Goal: Feedback & Contribution: Submit feedback/report problem

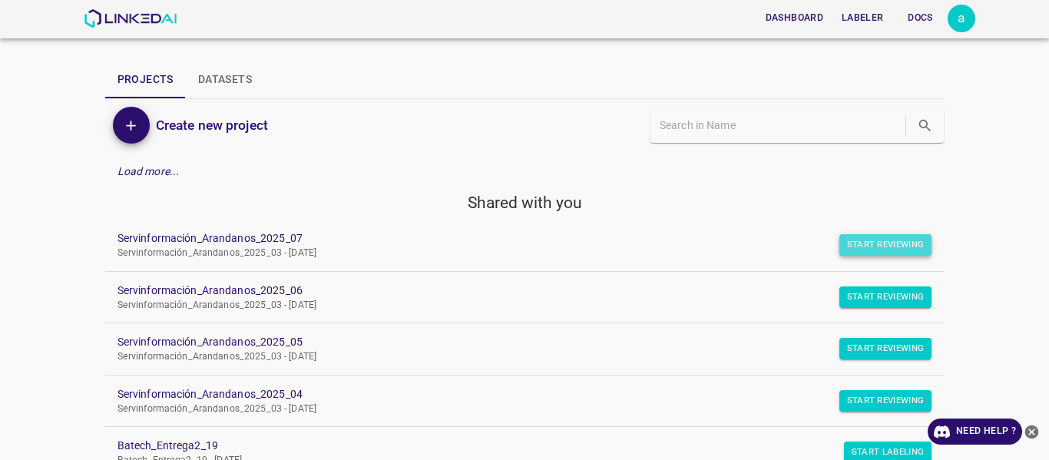
click at [882, 253] on button "Start Reviewing" at bounding box center [886, 245] width 93 height 22
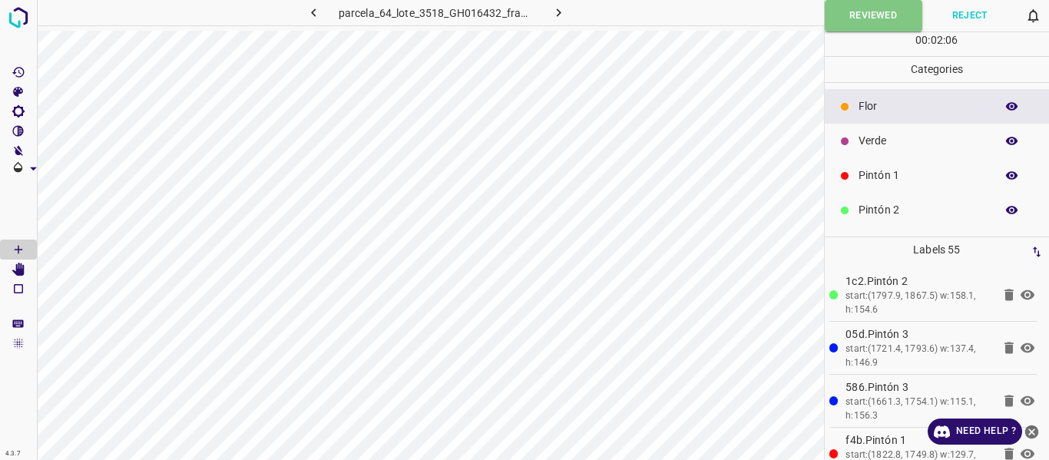
click at [566, 13] on icon "button" at bounding box center [559, 13] width 16 height 16
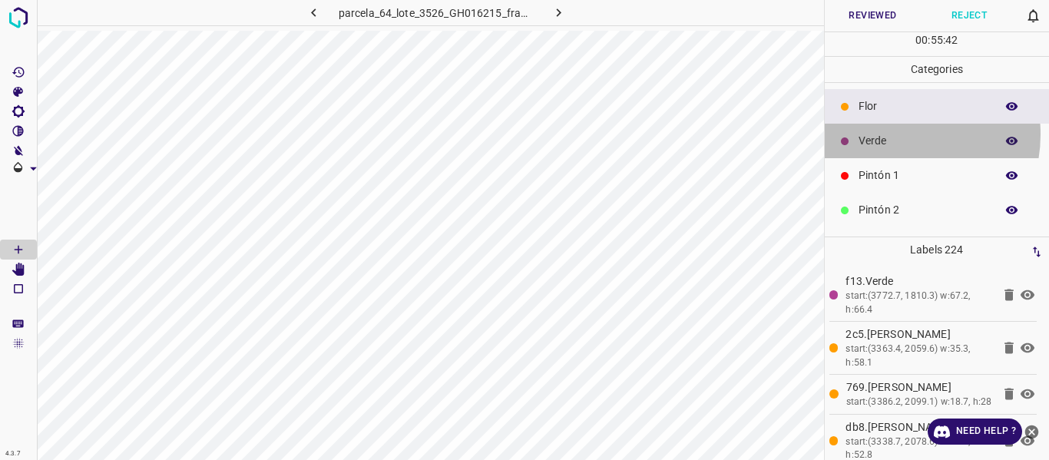
click at [896, 134] on p "Verde" at bounding box center [923, 141] width 129 height 16
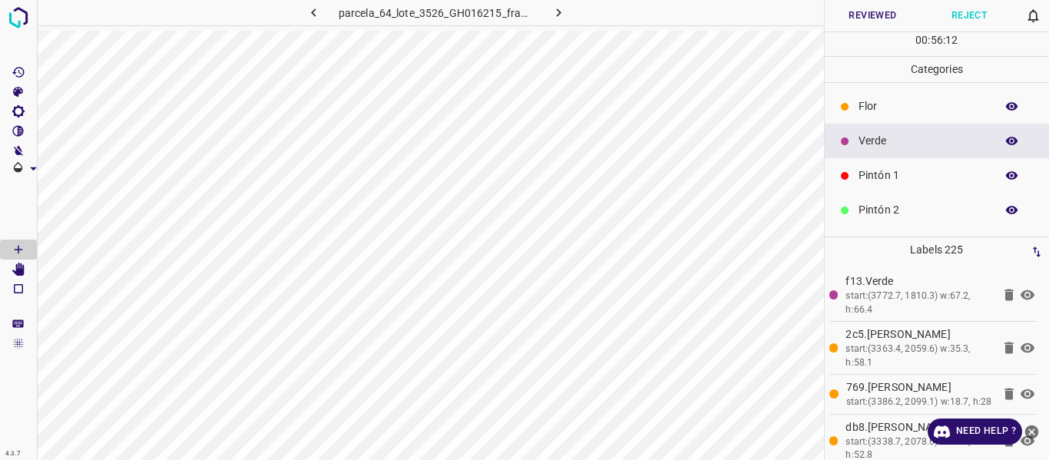
click at [1006, 174] on icon "button" at bounding box center [1012, 175] width 12 height 8
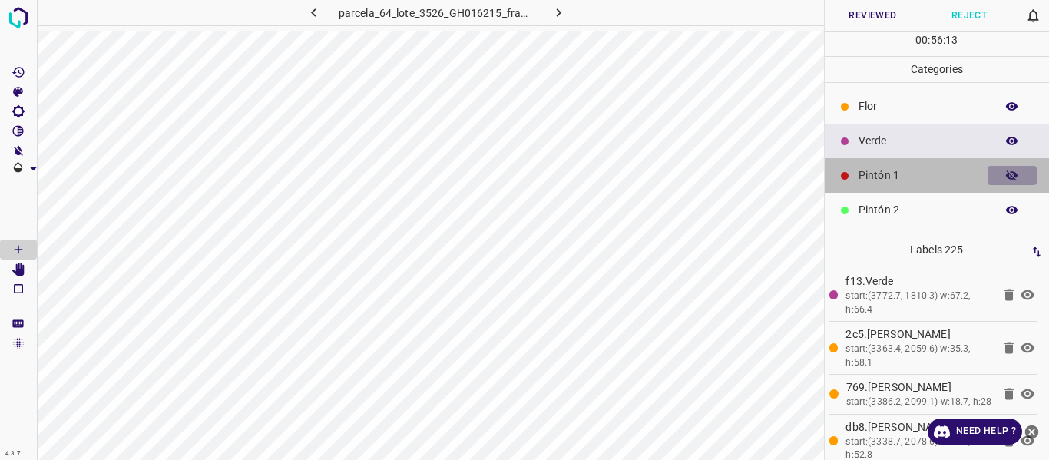
click at [1006, 174] on icon "button" at bounding box center [1012, 176] width 12 height 11
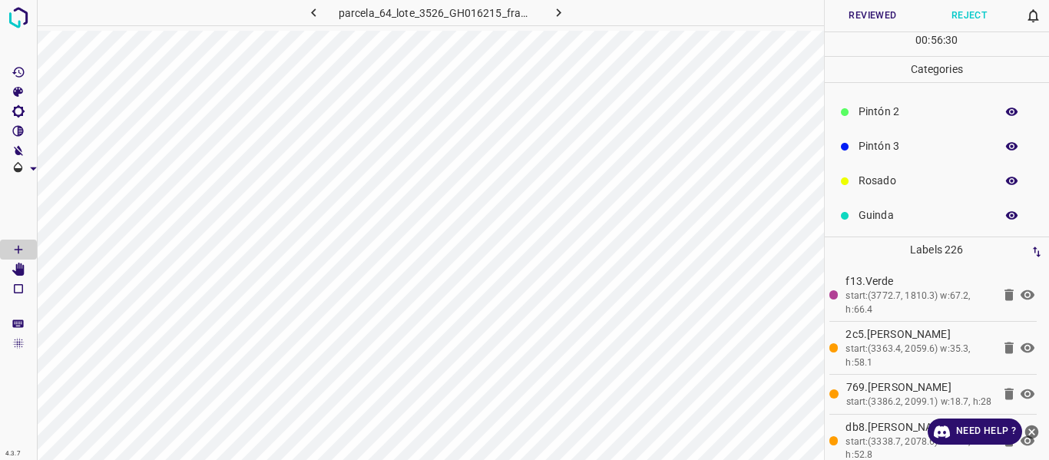
scroll to position [135, 0]
click at [1006, 181] on icon "button" at bounding box center [1012, 178] width 12 height 8
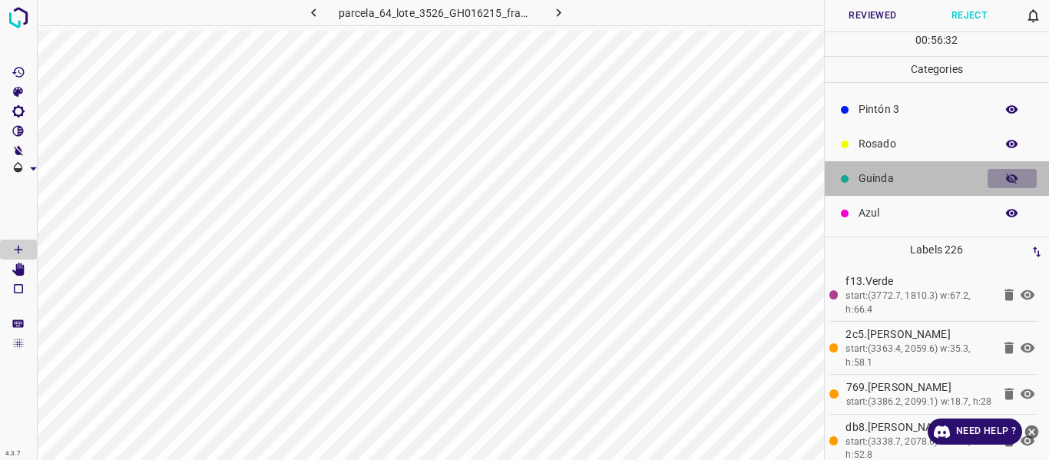
click at [1006, 181] on icon "button" at bounding box center [1012, 179] width 12 height 11
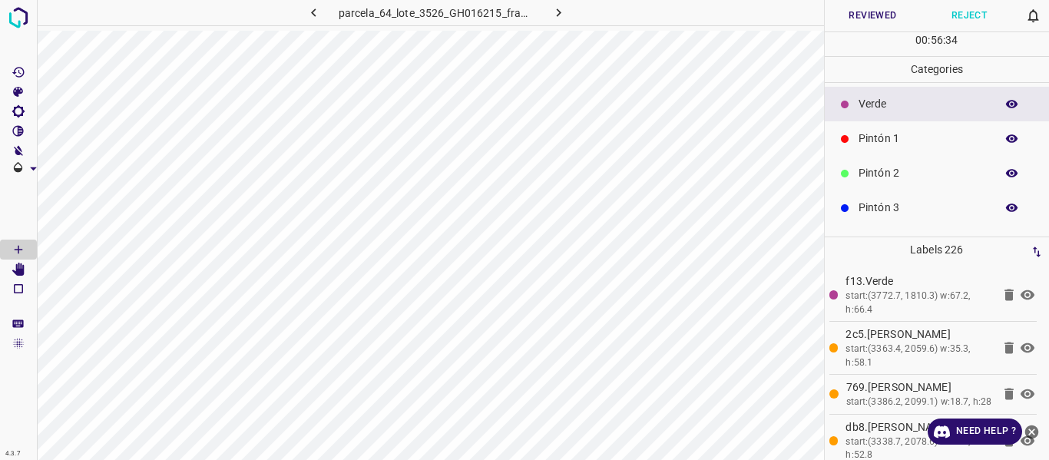
scroll to position [0, 0]
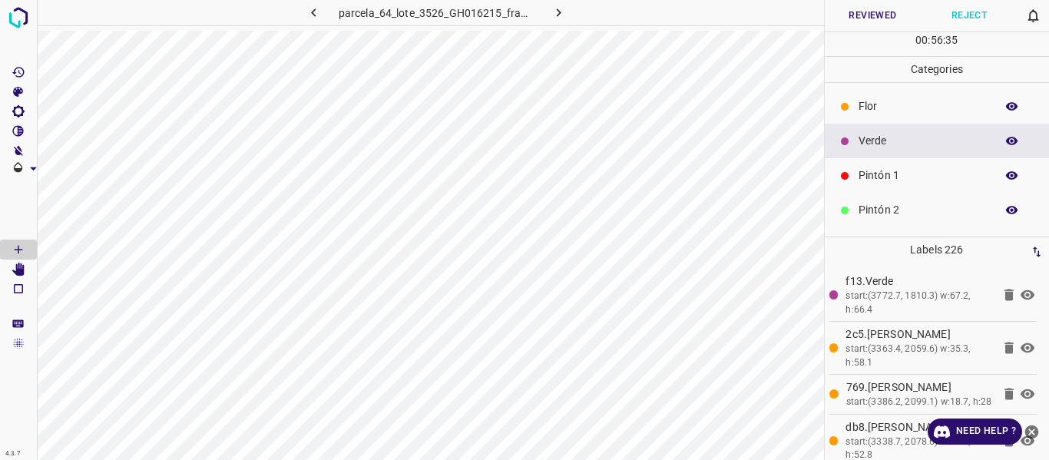
click at [1006, 212] on icon "button" at bounding box center [1013, 211] width 14 height 14
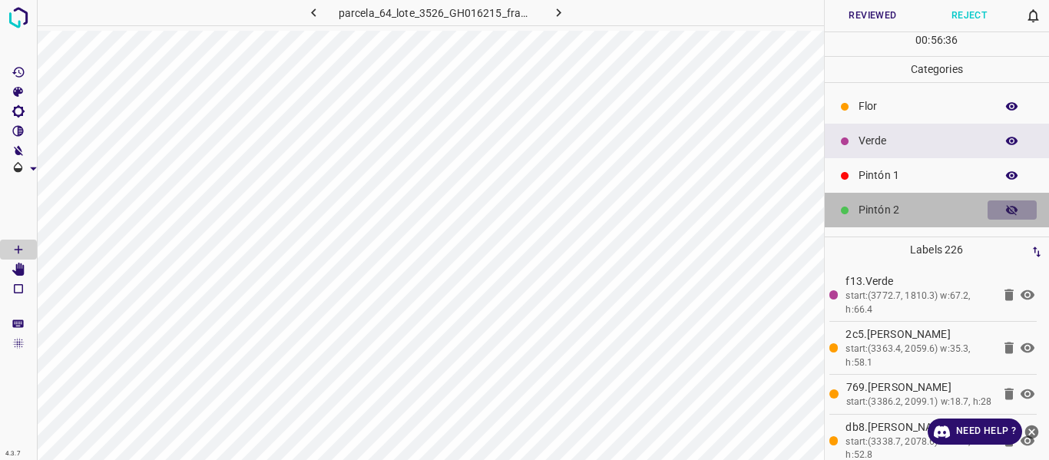
click at [1006, 212] on icon "button" at bounding box center [1013, 211] width 14 height 14
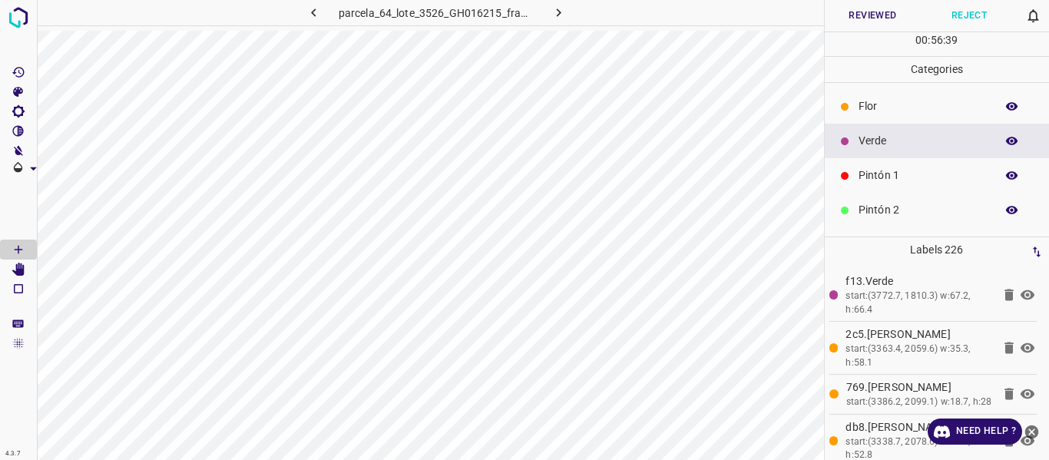
click at [864, 8] on button "Reviewed" at bounding box center [873, 15] width 97 height 31
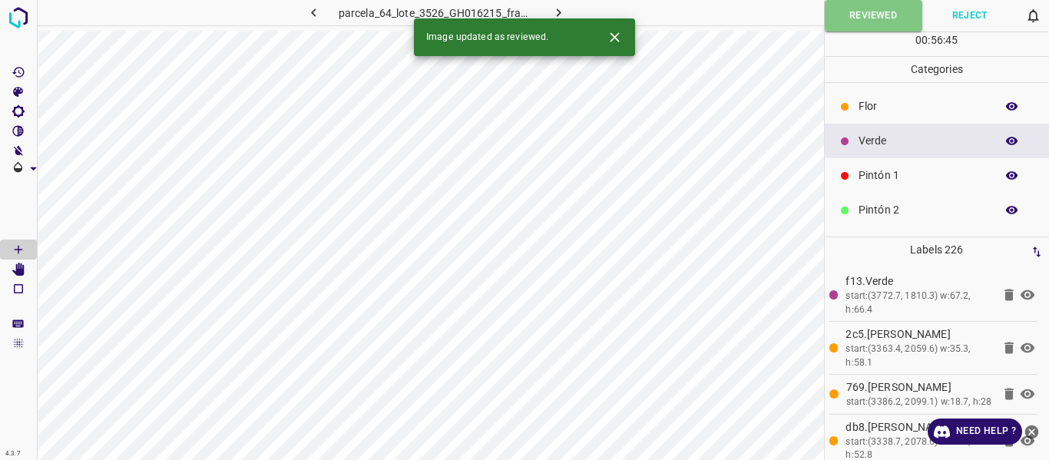
click at [565, 10] on icon "button" at bounding box center [559, 13] width 16 height 16
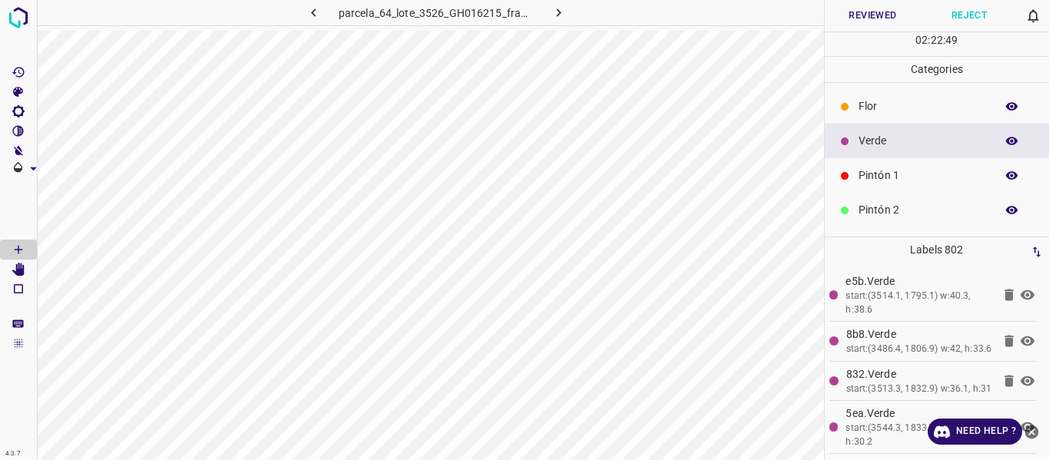
click at [1006, 175] on icon "button" at bounding box center [1012, 175] width 12 height 8
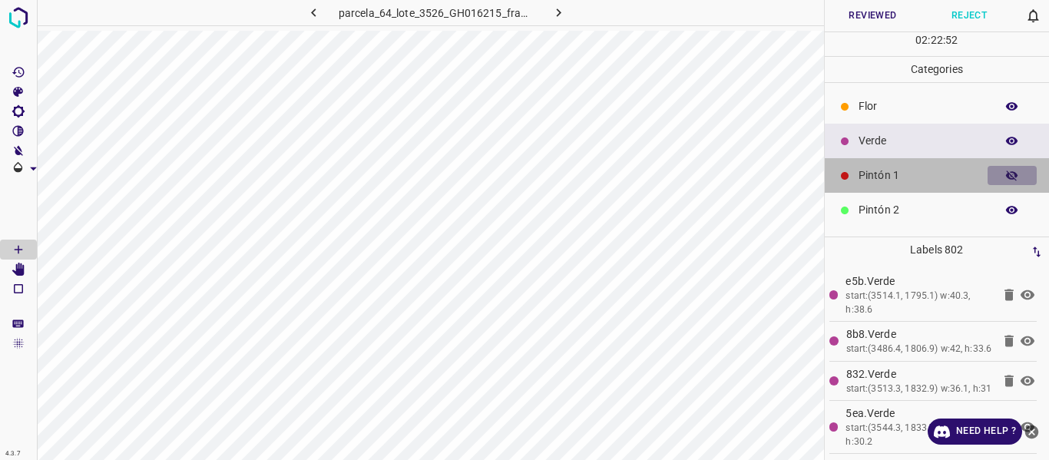
click at [1006, 177] on icon "button" at bounding box center [1012, 176] width 12 height 11
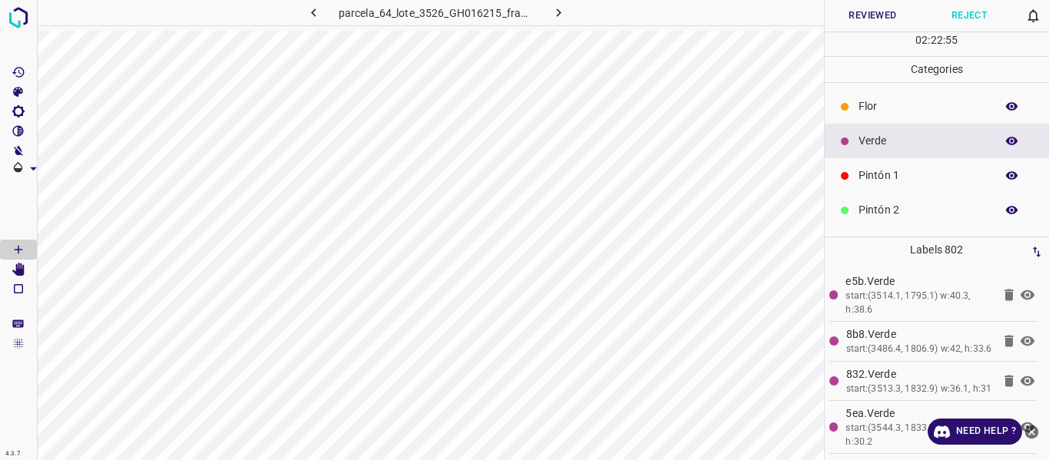
scroll to position [135, 0]
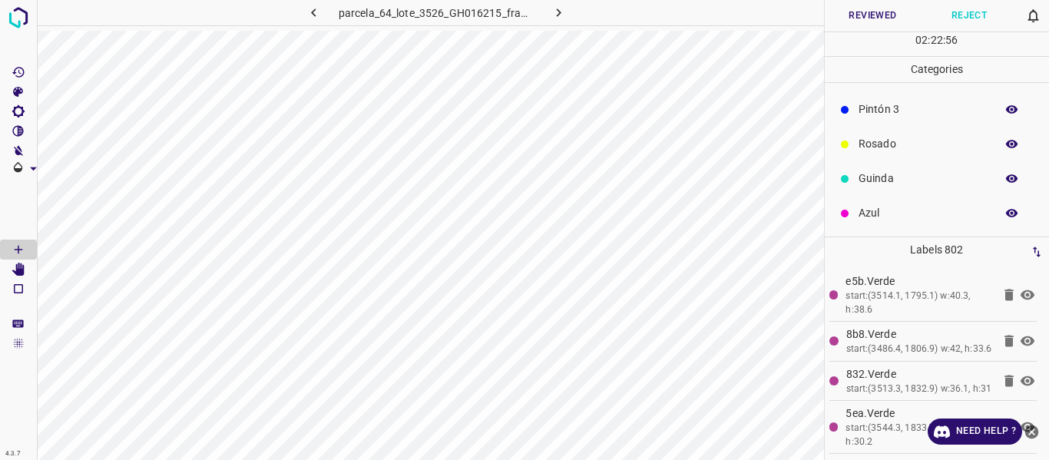
click at [1006, 215] on icon "button" at bounding box center [1012, 213] width 12 height 8
click at [1006, 215] on icon "button" at bounding box center [1013, 214] width 14 height 14
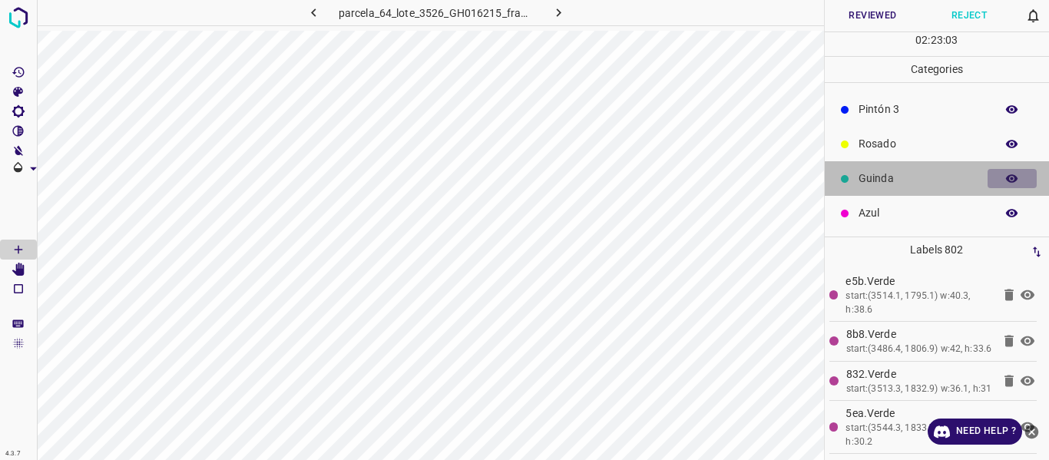
click at [1006, 177] on icon "button" at bounding box center [1012, 178] width 12 height 8
click at [1006, 177] on icon "button" at bounding box center [1012, 179] width 12 height 11
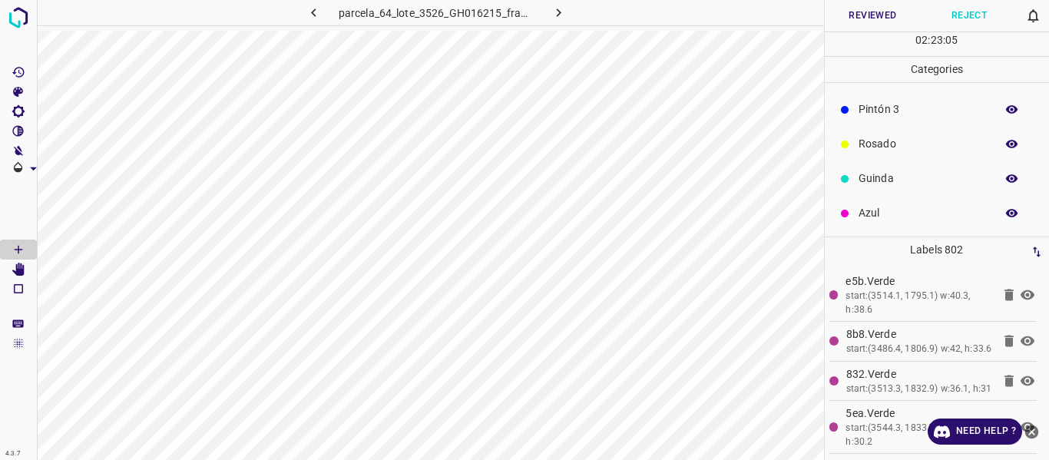
scroll to position [58, 0]
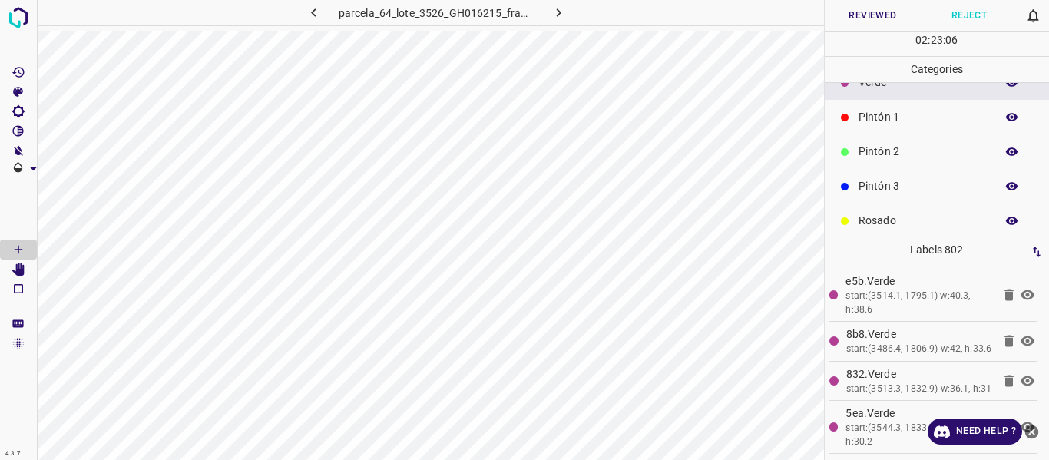
click at [1006, 117] on icon "button" at bounding box center [1012, 117] width 12 height 8
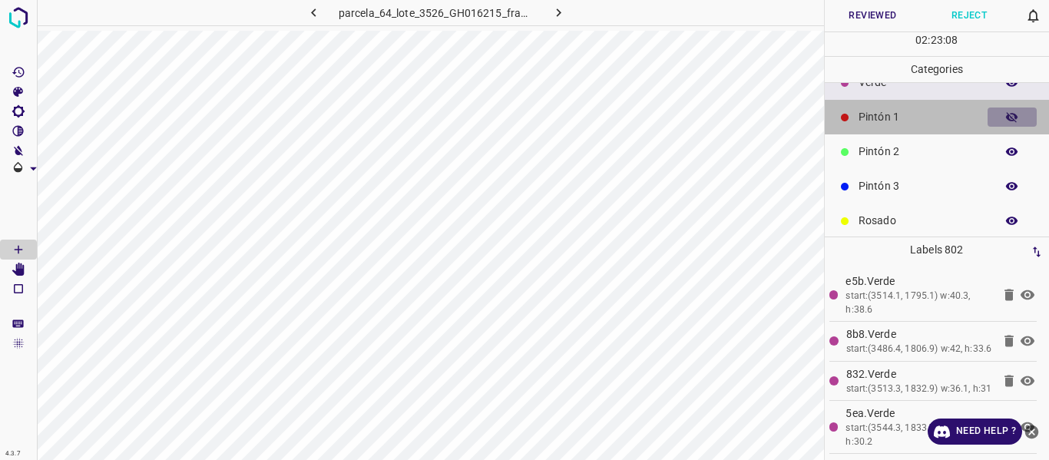
click at [1006, 117] on icon "button" at bounding box center [1012, 117] width 12 height 11
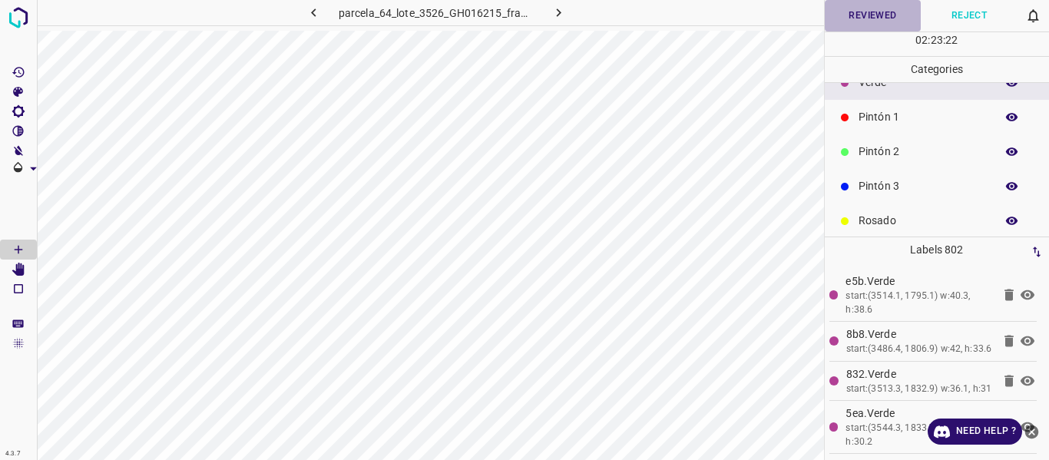
click at [857, 16] on button "Reviewed" at bounding box center [873, 15] width 97 height 31
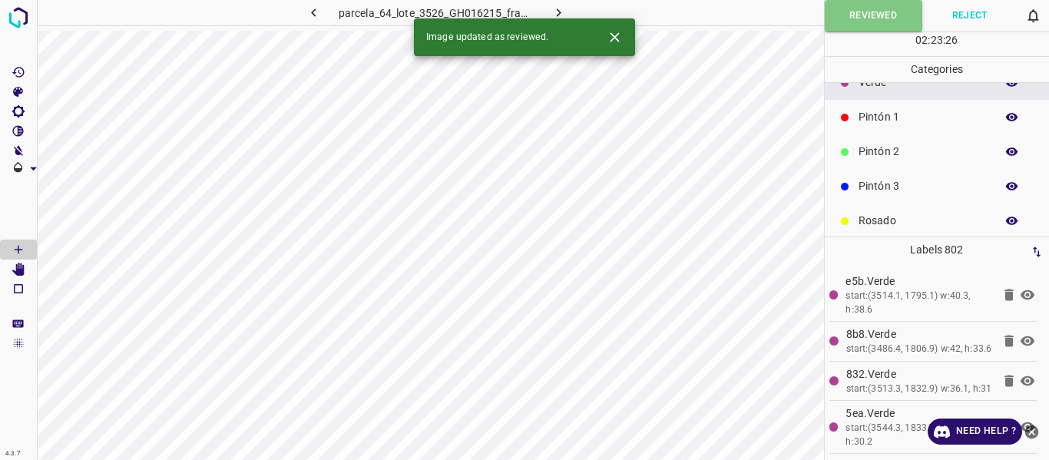
click at [558, 11] on icon "button" at bounding box center [559, 12] width 5 height 8
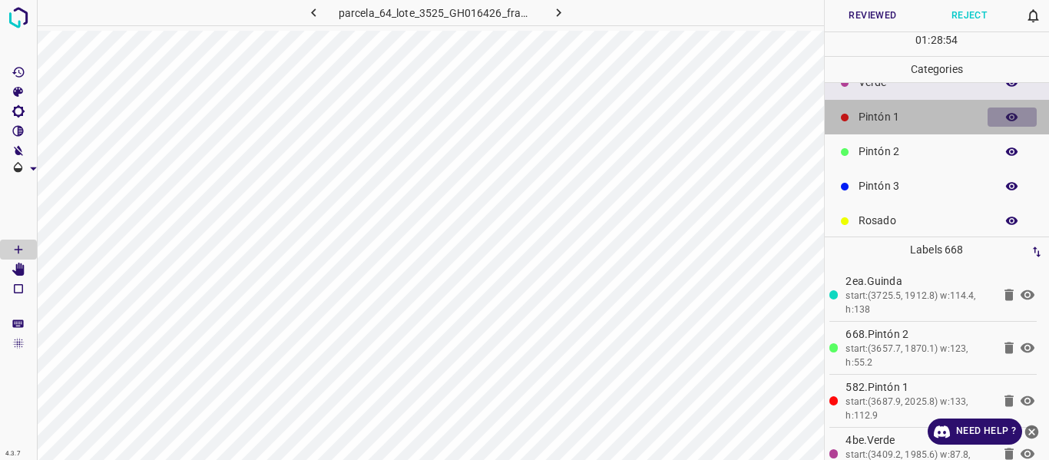
click at [1006, 116] on icon "button" at bounding box center [1012, 117] width 12 height 8
click at [1006, 116] on icon "button" at bounding box center [1012, 117] width 12 height 11
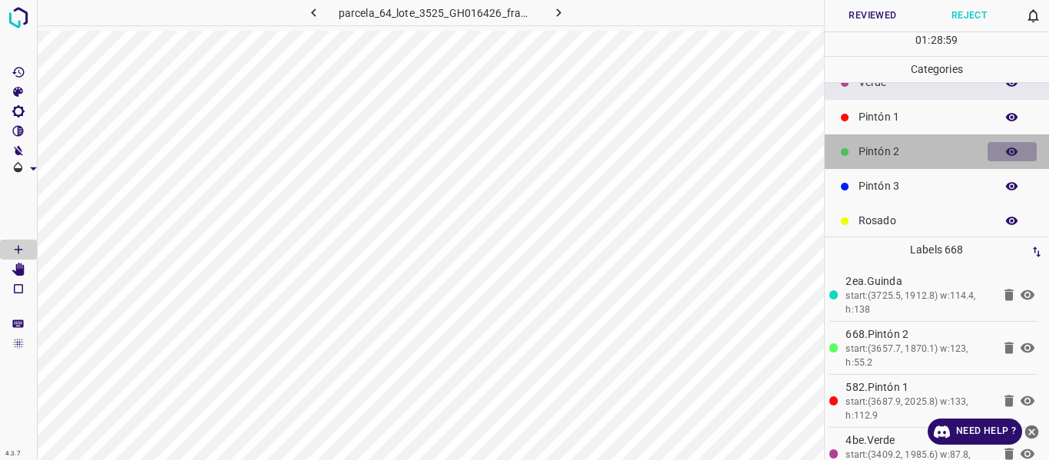
click at [1006, 150] on icon "button" at bounding box center [1012, 151] width 12 height 8
click at [1006, 150] on icon "button" at bounding box center [1012, 152] width 12 height 11
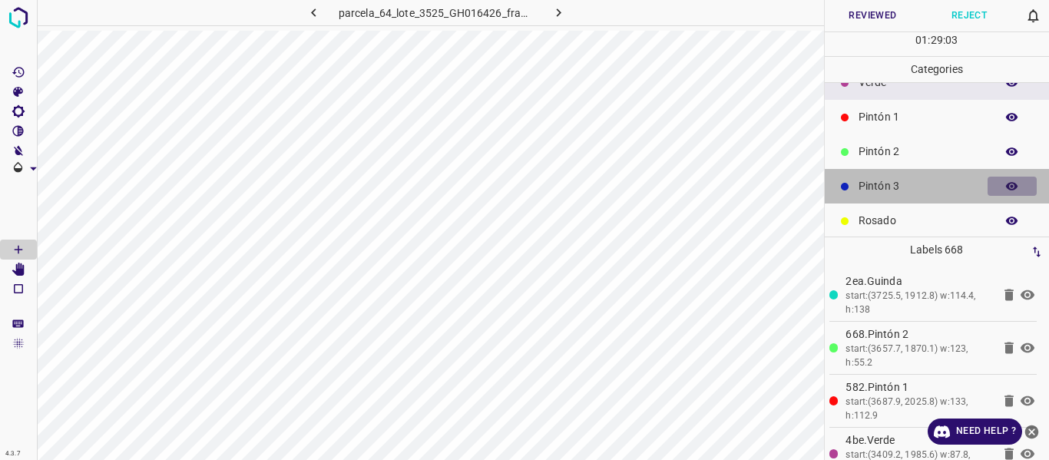
click at [1006, 182] on icon "button" at bounding box center [1013, 187] width 14 height 14
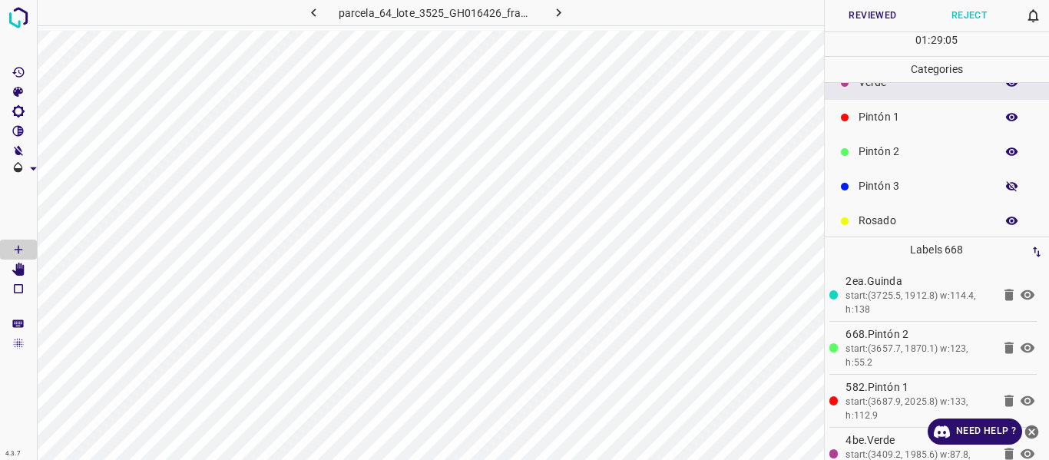
click at [1006, 184] on icon "button" at bounding box center [1013, 187] width 14 height 14
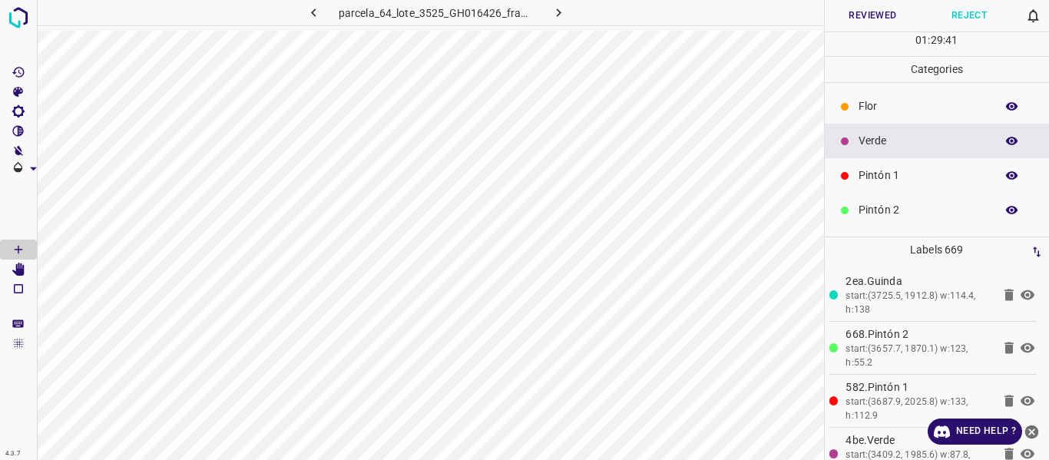
click at [860, 14] on button "Reviewed" at bounding box center [873, 15] width 97 height 31
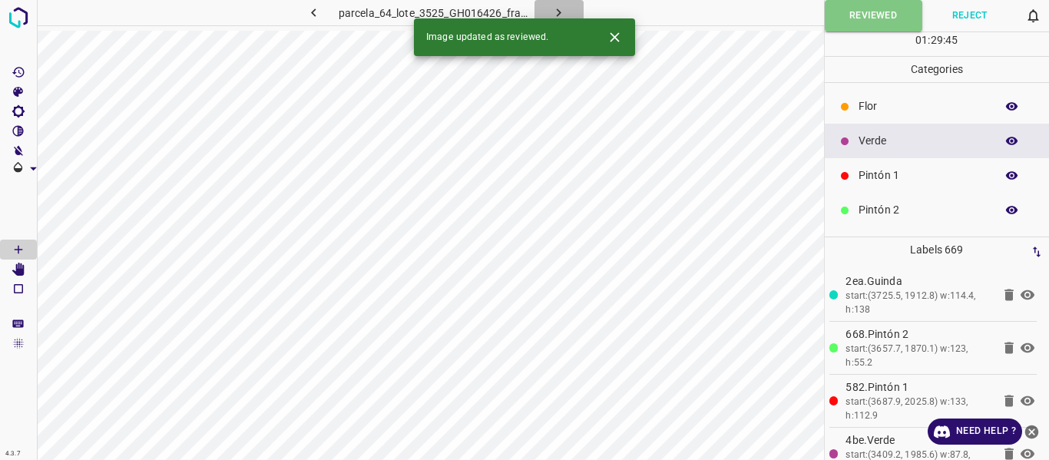
click at [558, 11] on icon "button" at bounding box center [559, 12] width 5 height 8
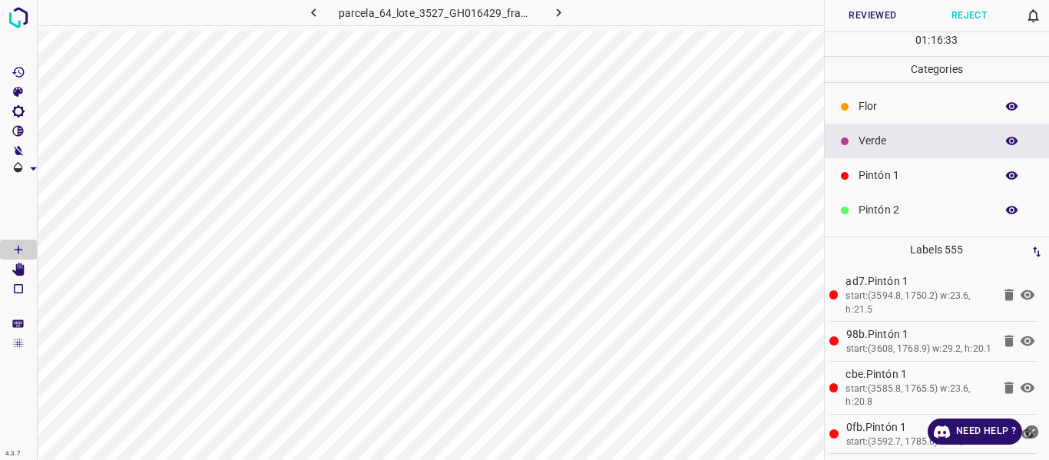
click at [1006, 174] on icon "button" at bounding box center [1013, 176] width 14 height 14
click at [1008, 174] on button "button" at bounding box center [1012, 176] width 49 height 20
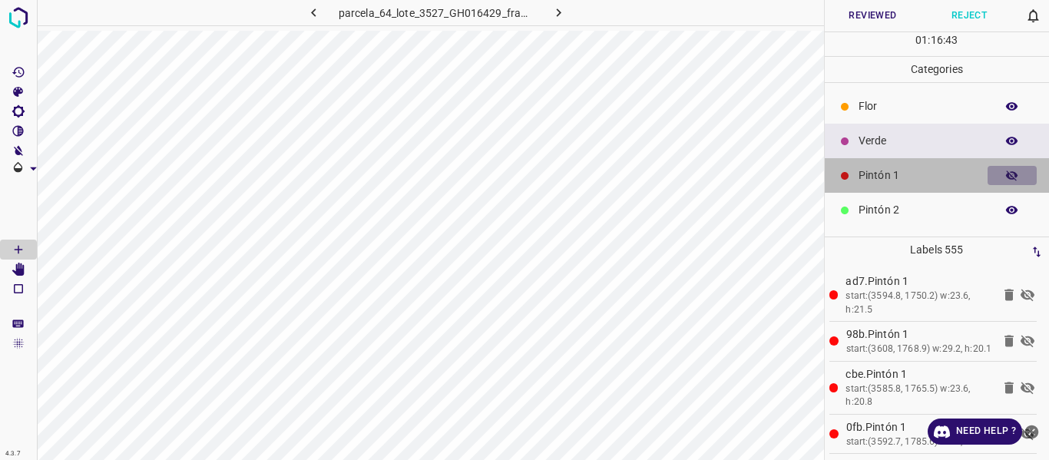
click at [1008, 174] on button "button" at bounding box center [1012, 176] width 49 height 20
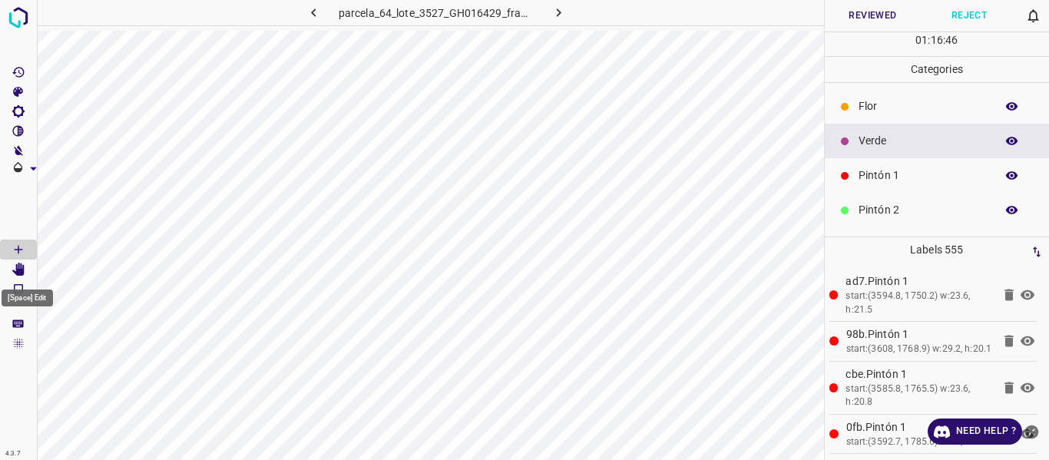
click at [22, 271] on icon "[Space] Edit" at bounding box center [18, 270] width 12 height 14
click at [13, 247] on icon "[Space] Draw" at bounding box center [19, 250] width 14 height 14
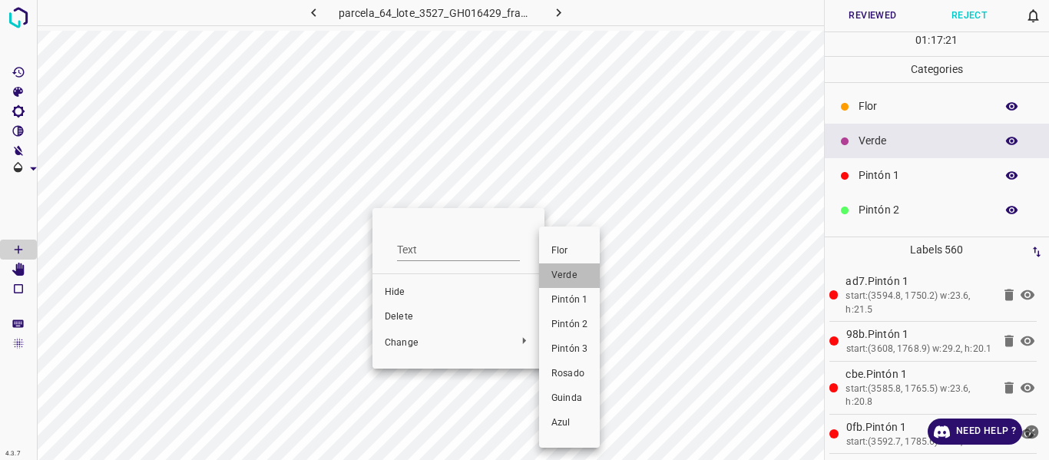
click at [558, 271] on span "Verde" at bounding box center [570, 276] width 36 height 14
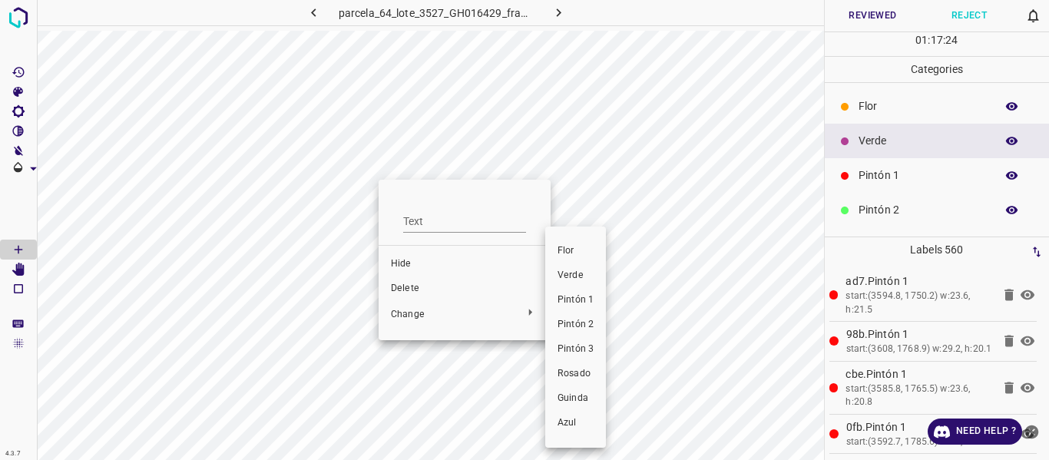
click at [571, 273] on span "Verde" at bounding box center [576, 276] width 36 height 14
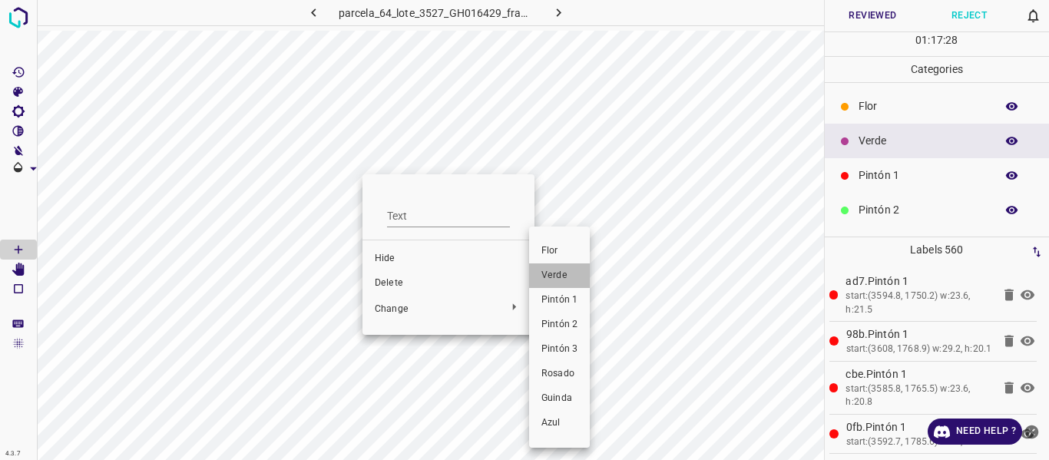
click at [554, 281] on span "Verde" at bounding box center [560, 276] width 36 height 14
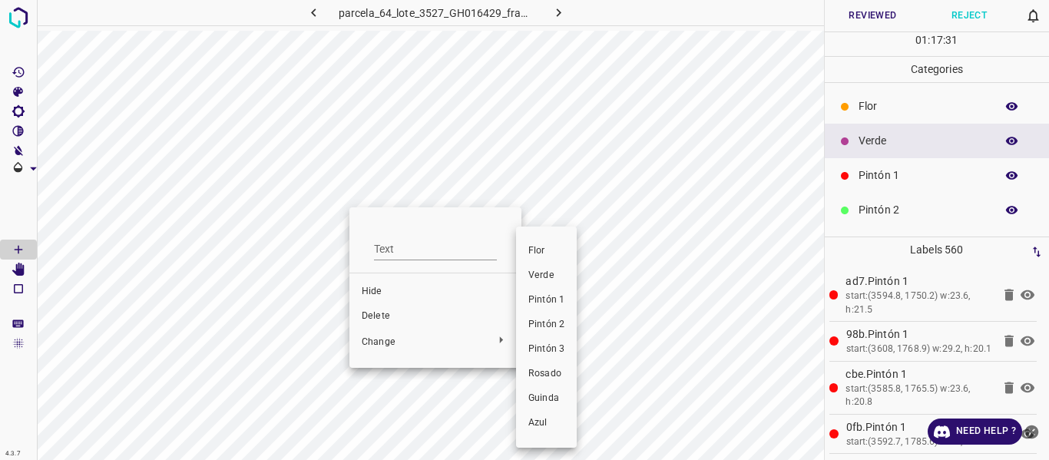
click at [542, 274] on span "Verde" at bounding box center [546, 276] width 36 height 14
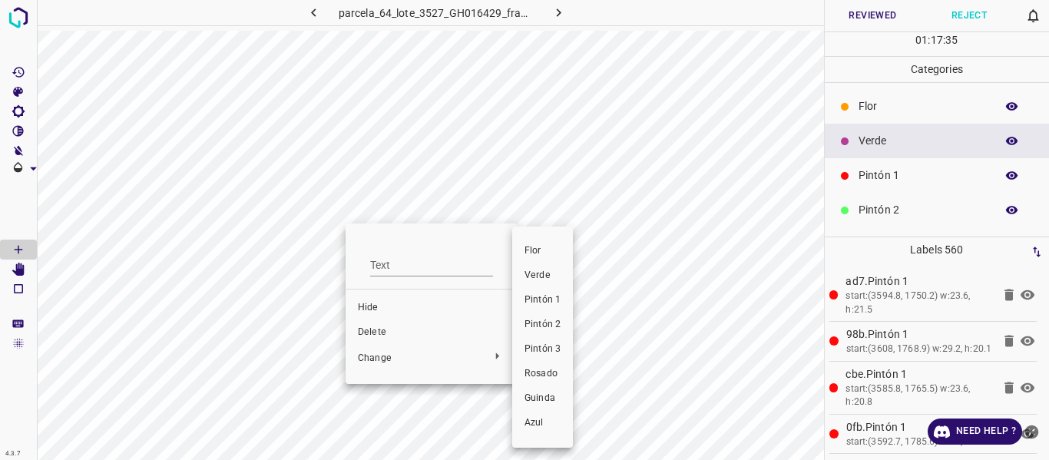
click at [540, 276] on span "Verde" at bounding box center [543, 276] width 36 height 14
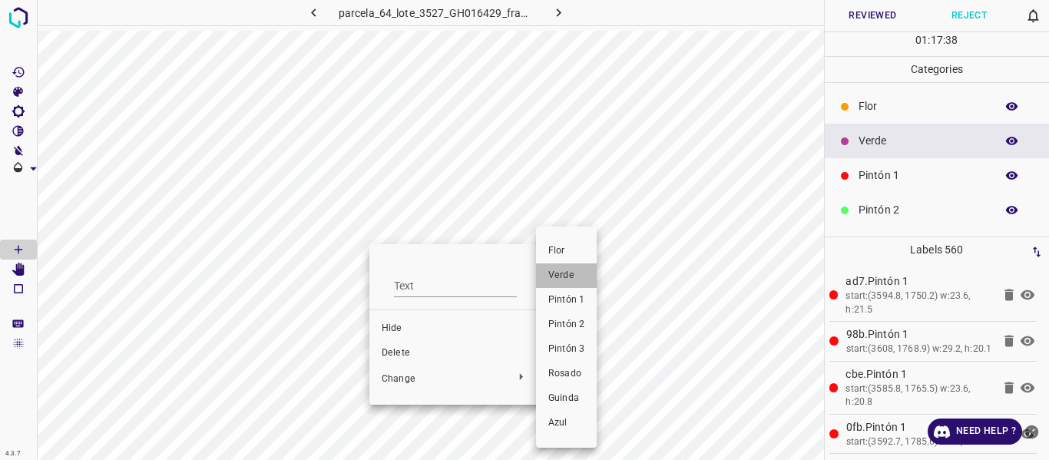
click at [573, 277] on span "Verde" at bounding box center [566, 276] width 36 height 14
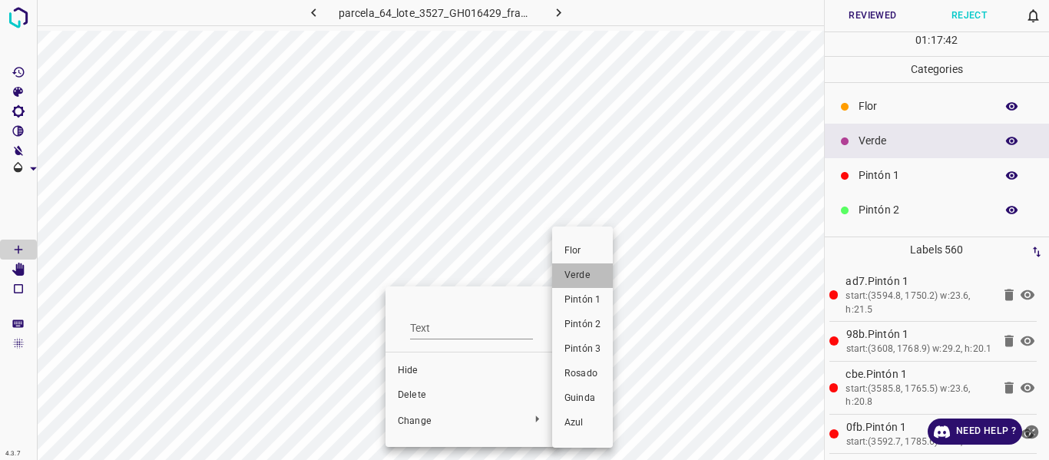
click at [572, 271] on span "Verde" at bounding box center [583, 276] width 36 height 14
click at [580, 280] on span "Verde" at bounding box center [583, 276] width 36 height 14
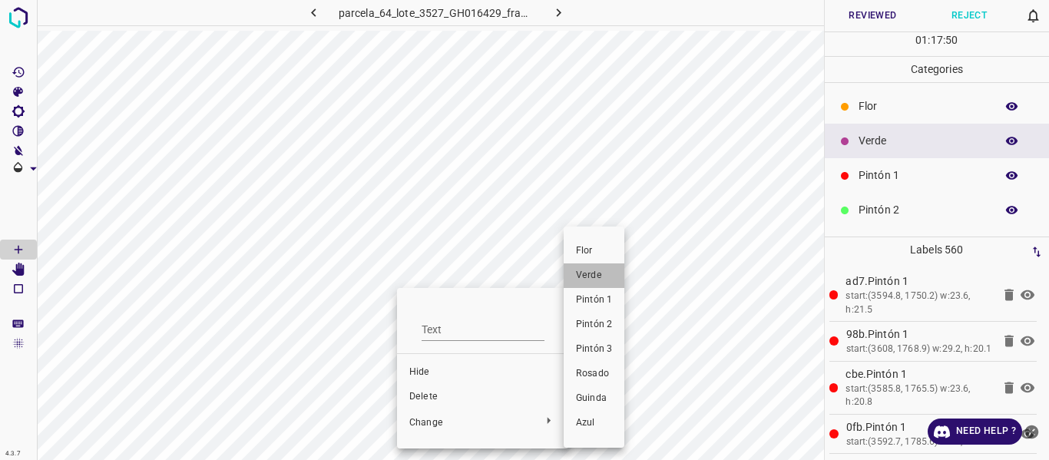
click at [589, 278] on span "Verde" at bounding box center [594, 276] width 36 height 14
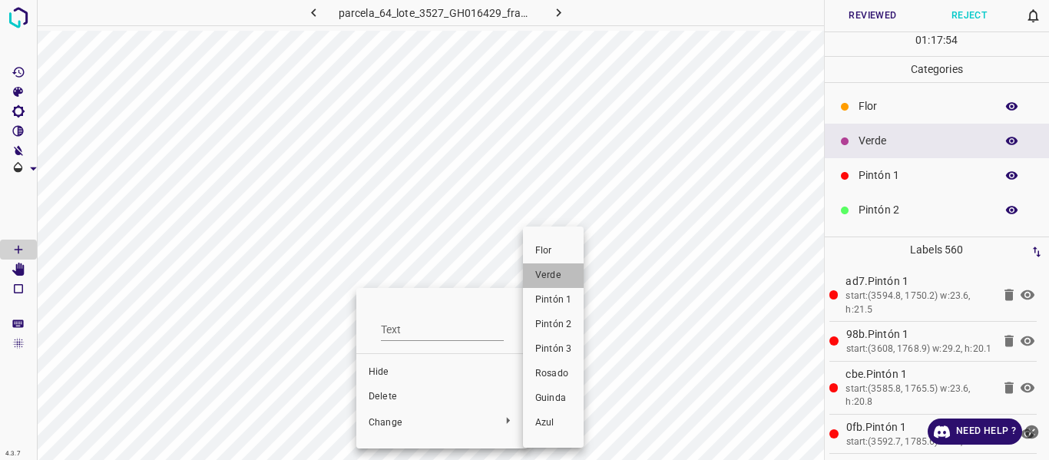
click at [549, 273] on span "Verde" at bounding box center [553, 276] width 36 height 14
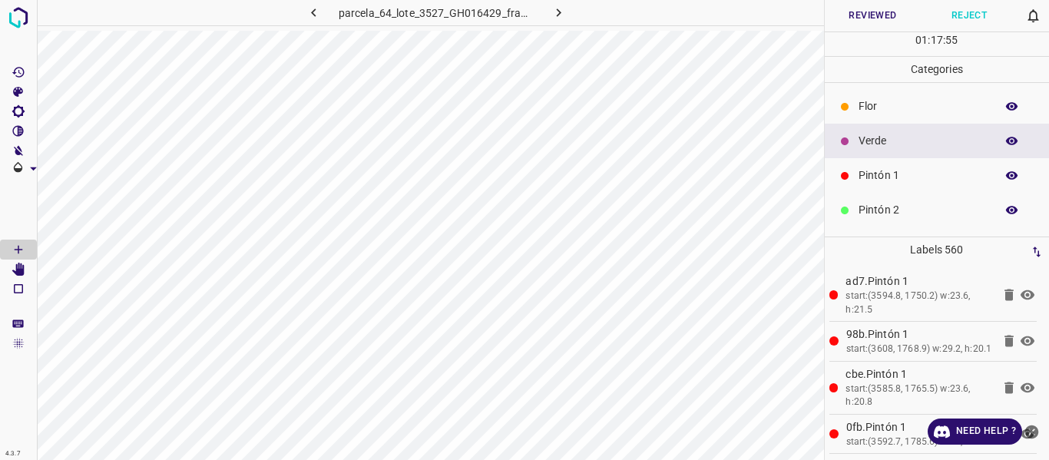
click at [1006, 174] on icon "button" at bounding box center [1013, 176] width 14 height 14
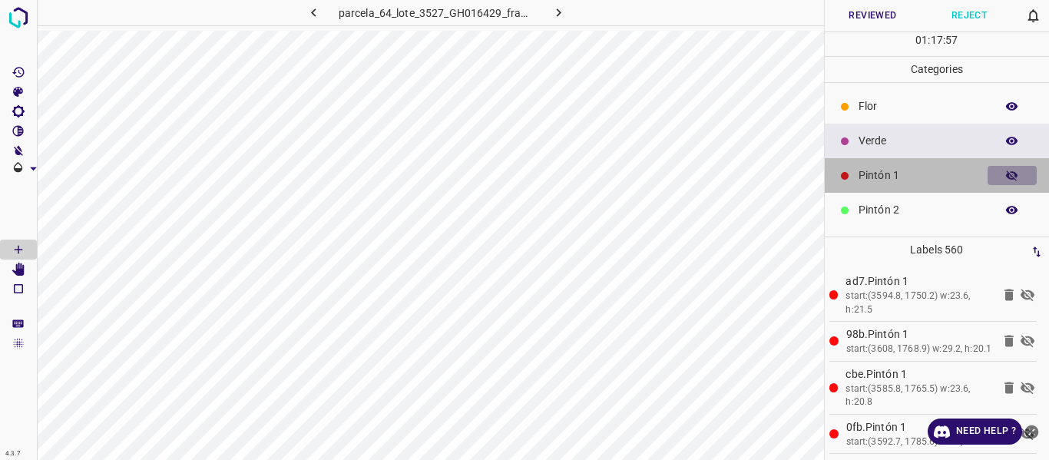
click at [1006, 174] on icon "button" at bounding box center [1013, 176] width 14 height 14
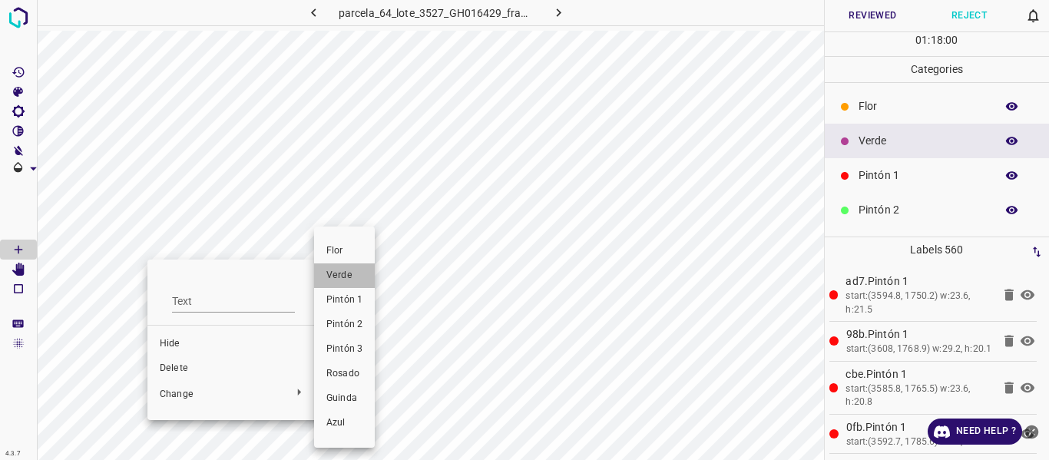
click at [343, 277] on span "Verde" at bounding box center [344, 276] width 36 height 14
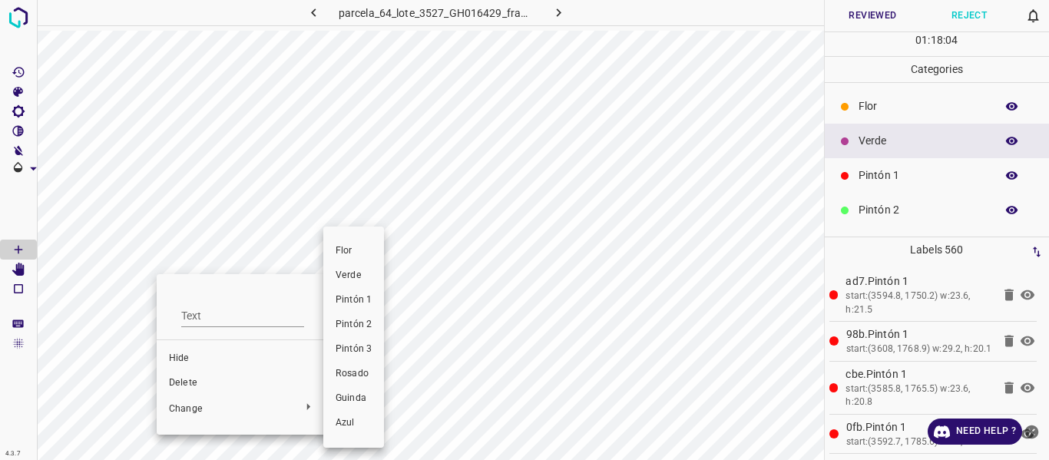
click at [347, 277] on span "Verde" at bounding box center [354, 276] width 36 height 14
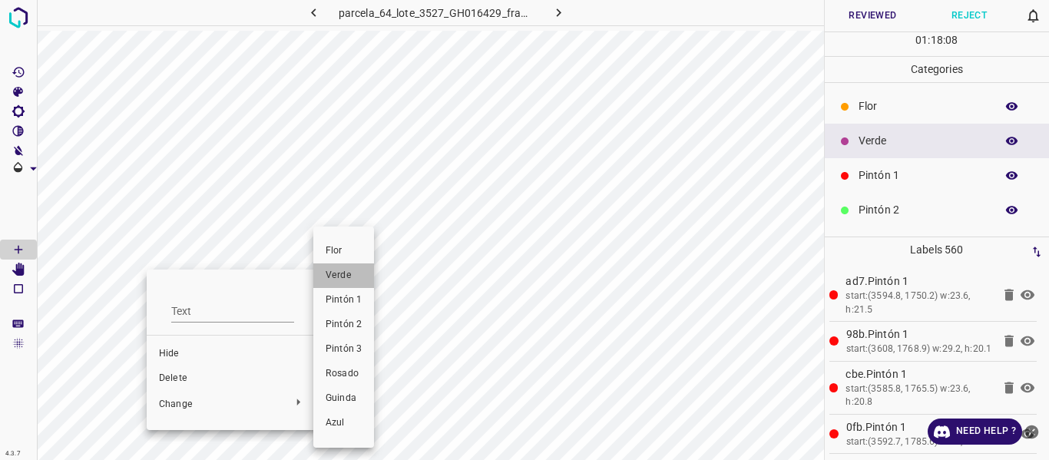
click at [341, 272] on span "Verde" at bounding box center [344, 276] width 36 height 14
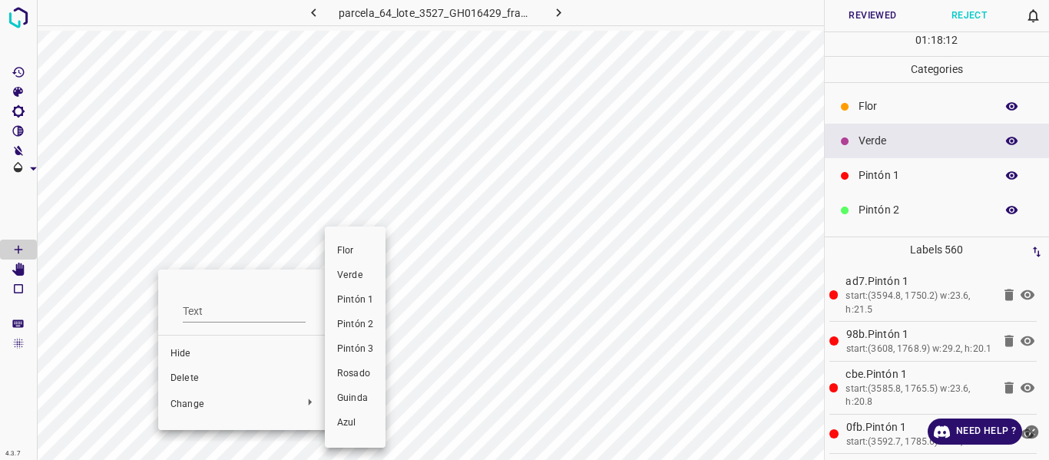
click at [346, 274] on span "Verde" at bounding box center [355, 276] width 36 height 14
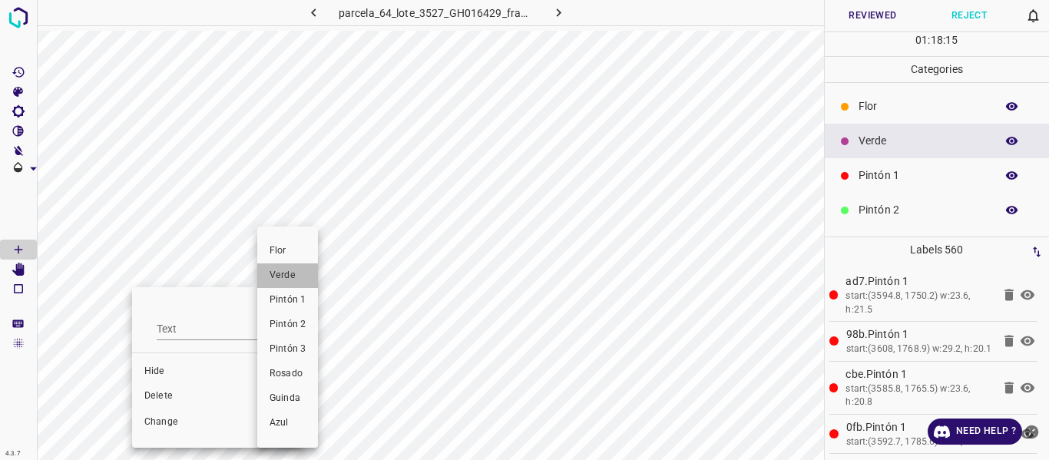
click at [290, 267] on li "Verde" at bounding box center [287, 275] width 61 height 25
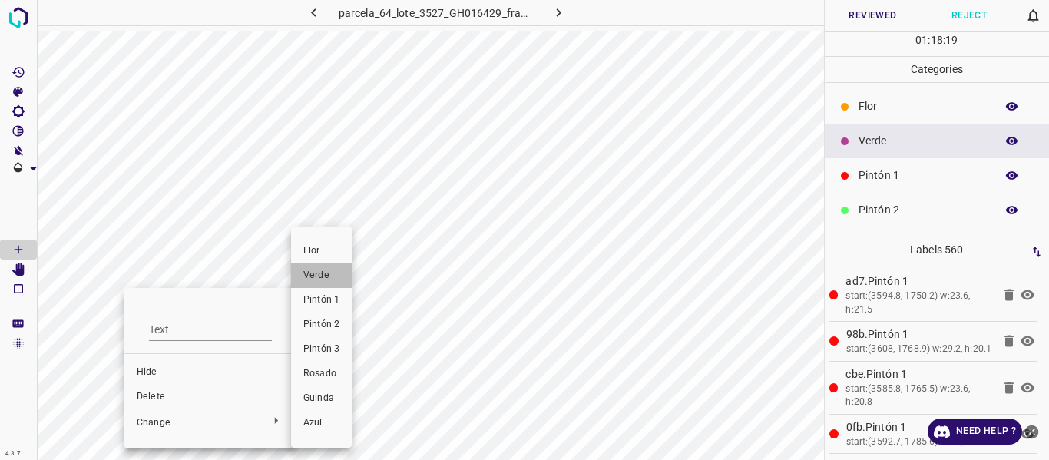
click at [326, 273] on span "Verde" at bounding box center [321, 276] width 36 height 14
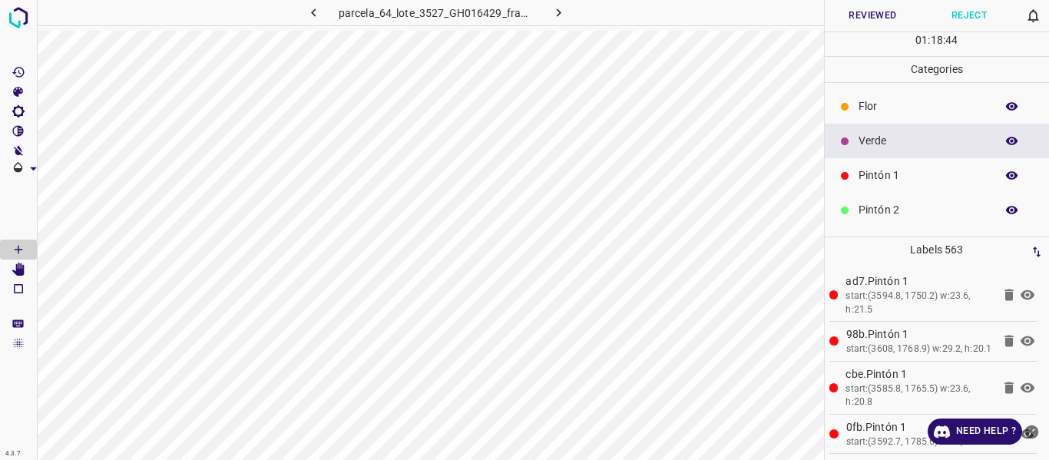
click at [1006, 177] on icon "button" at bounding box center [1012, 175] width 12 height 8
drag, startPoint x: 1006, startPoint y: 176, endPoint x: 904, endPoint y: 374, distance: 222.6
click at [1006, 176] on icon "button" at bounding box center [1012, 176] width 12 height 11
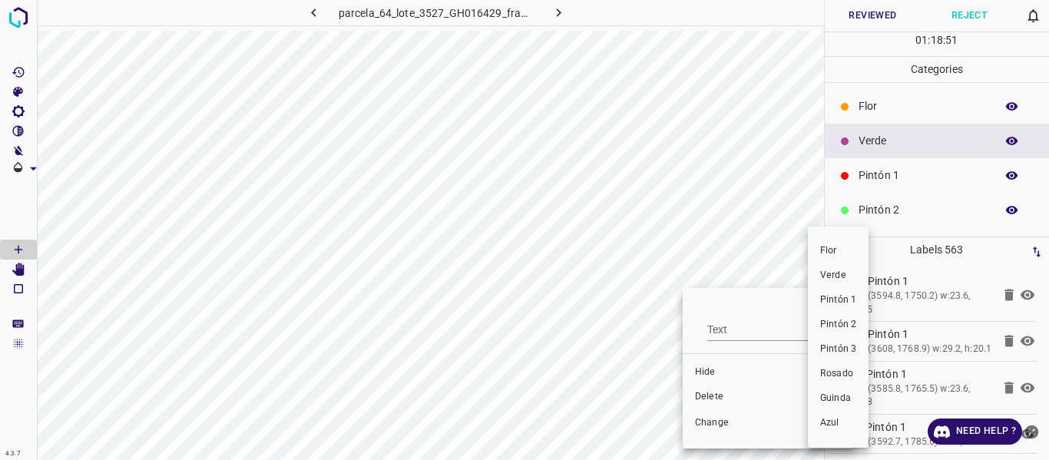
click at [837, 273] on span "Verde" at bounding box center [838, 276] width 36 height 14
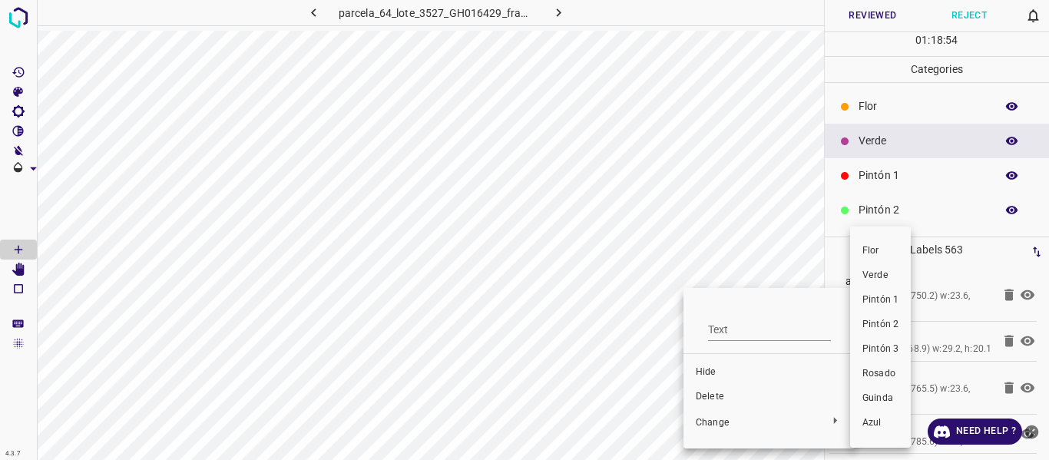
click at [869, 272] on span "Verde" at bounding box center [881, 276] width 36 height 14
click at [883, 272] on span "Verde" at bounding box center [884, 276] width 36 height 14
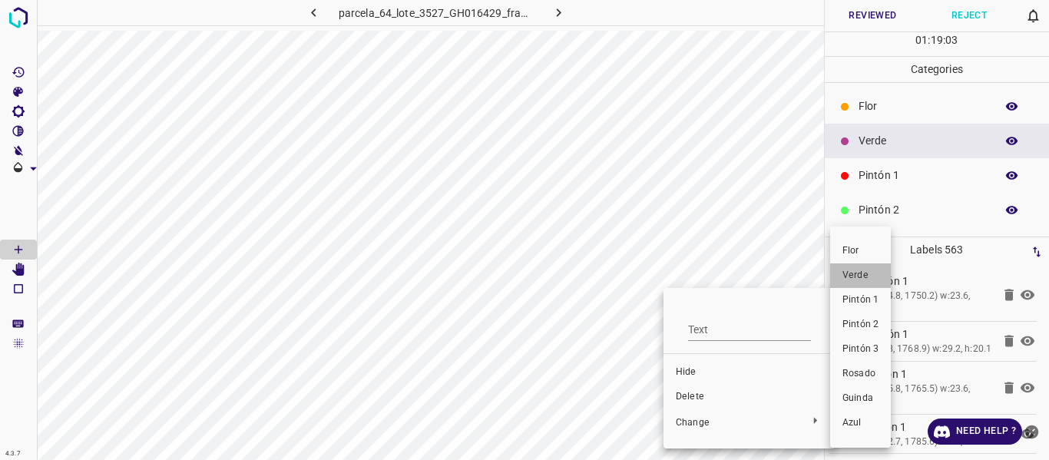
drag, startPoint x: 874, startPoint y: 276, endPoint x: 749, endPoint y: 321, distance: 133.2
click at [873, 276] on span "Verde" at bounding box center [861, 276] width 36 height 14
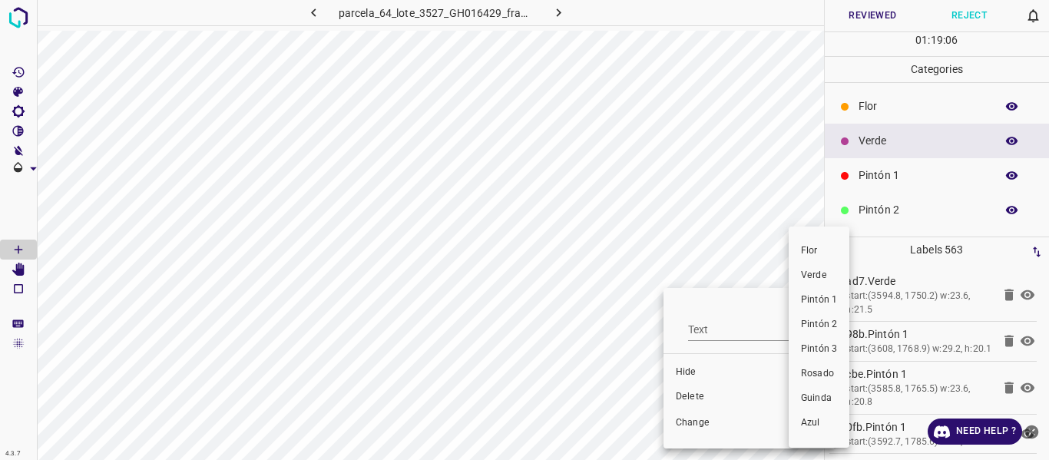
click at [811, 275] on span "Verde" at bounding box center [819, 276] width 36 height 14
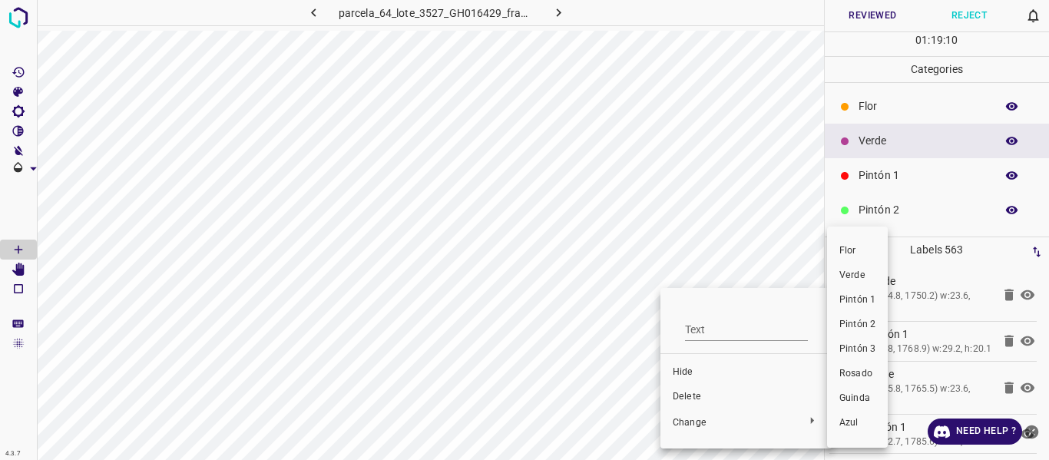
drag, startPoint x: 843, startPoint y: 270, endPoint x: 703, endPoint y: 334, distance: 154.0
click at [843, 270] on span "Verde" at bounding box center [858, 276] width 36 height 14
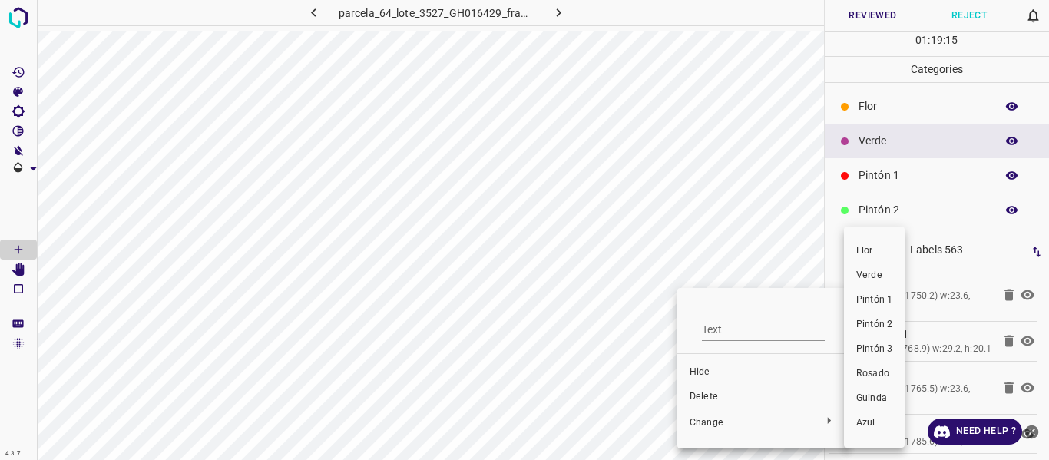
click at [881, 280] on span "Verde" at bounding box center [875, 276] width 36 height 14
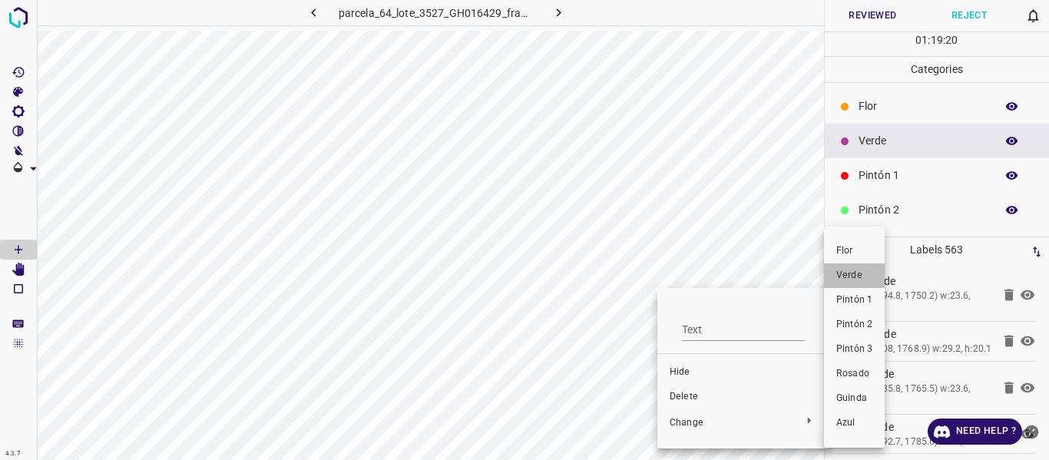
click at [846, 275] on span "Verde" at bounding box center [855, 276] width 36 height 14
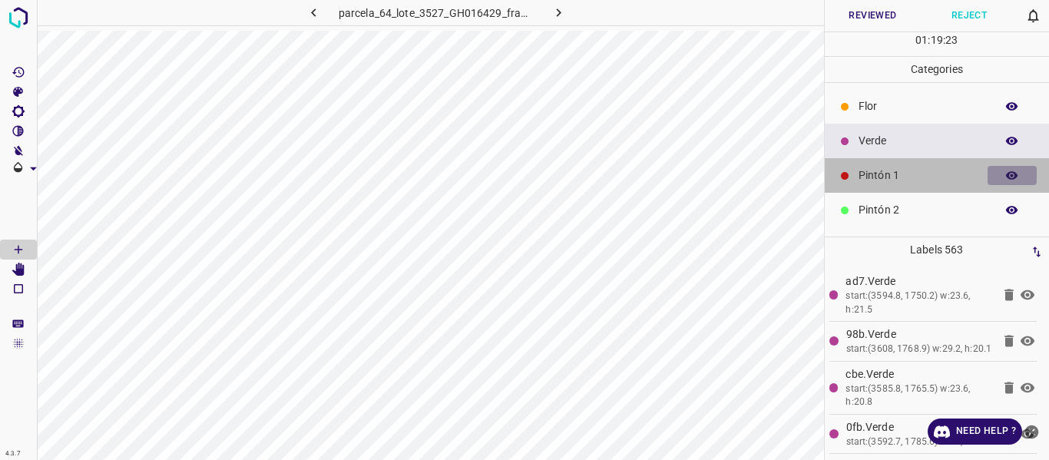
click at [1006, 174] on icon "button" at bounding box center [1013, 176] width 14 height 14
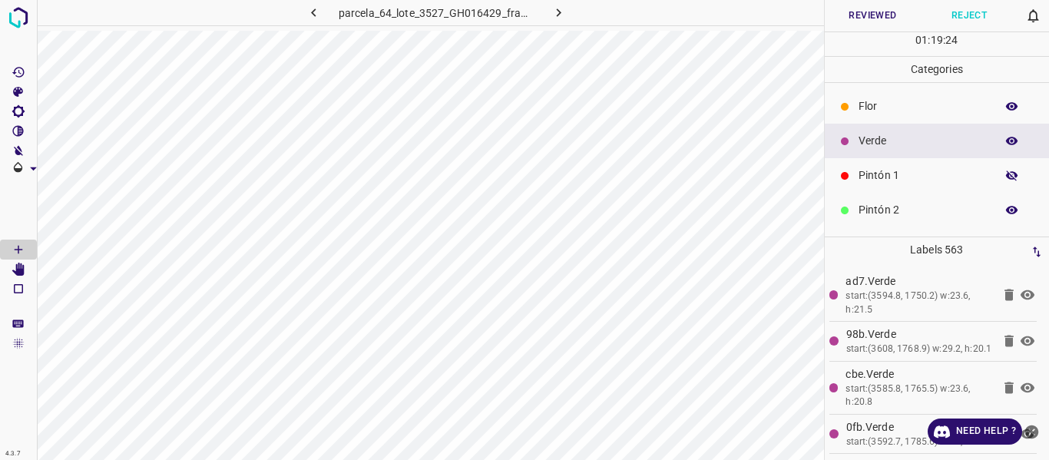
click at [1006, 174] on icon "button" at bounding box center [1013, 176] width 14 height 14
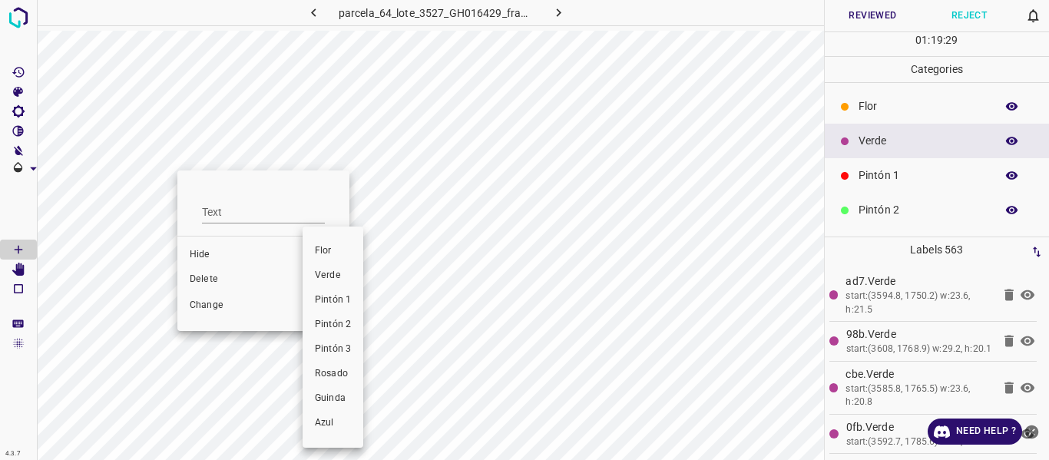
click at [337, 274] on span "Verde" at bounding box center [333, 276] width 36 height 14
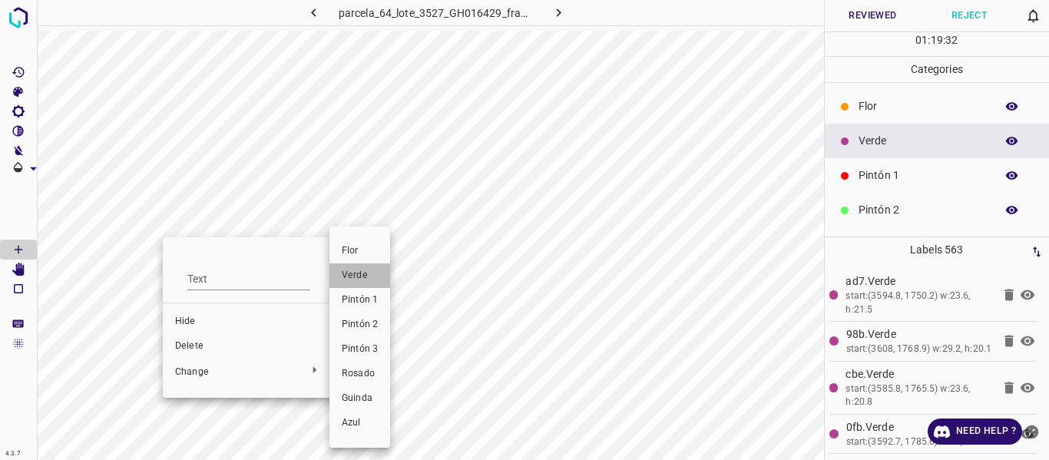
click at [354, 276] on span "Verde" at bounding box center [360, 276] width 36 height 14
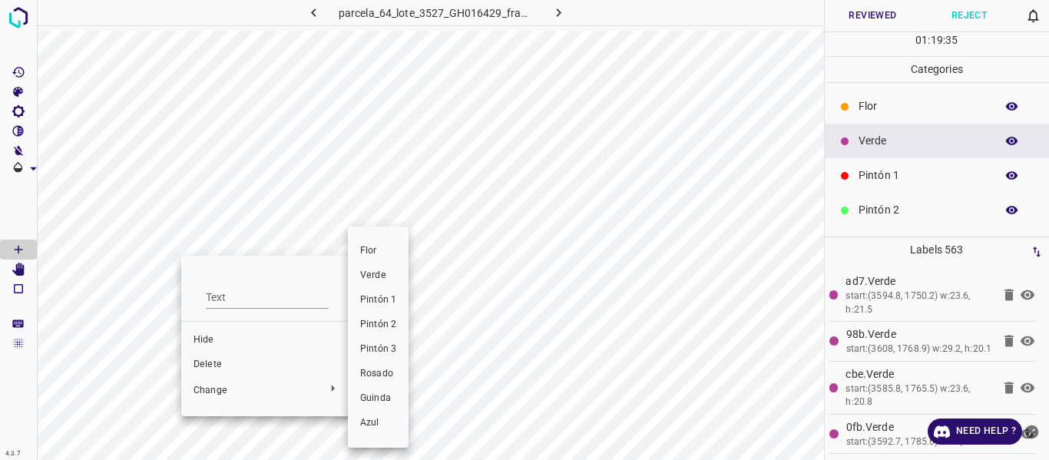
click at [381, 271] on span "Verde" at bounding box center [378, 276] width 36 height 14
click at [367, 272] on span "Verde" at bounding box center [381, 276] width 36 height 14
click at [373, 275] on span "Verde" at bounding box center [382, 276] width 36 height 14
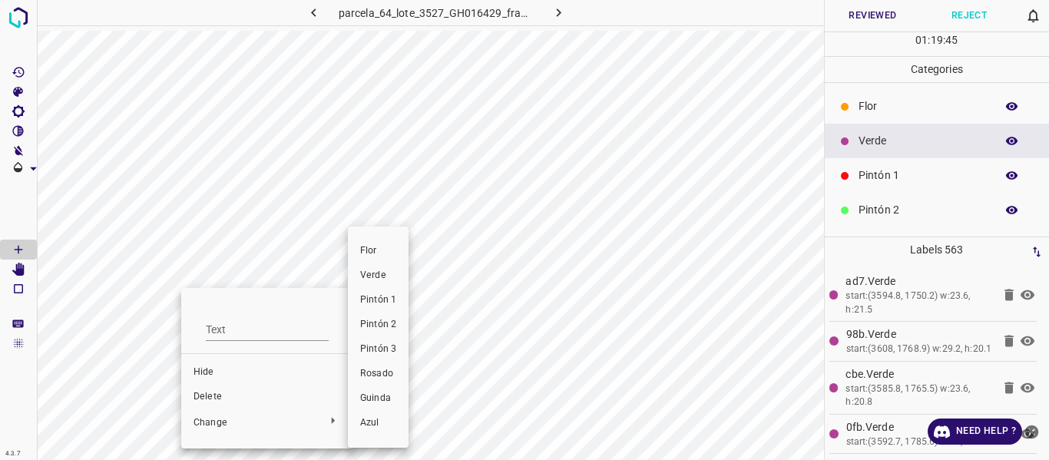
click at [371, 273] on span "Verde" at bounding box center [378, 276] width 36 height 14
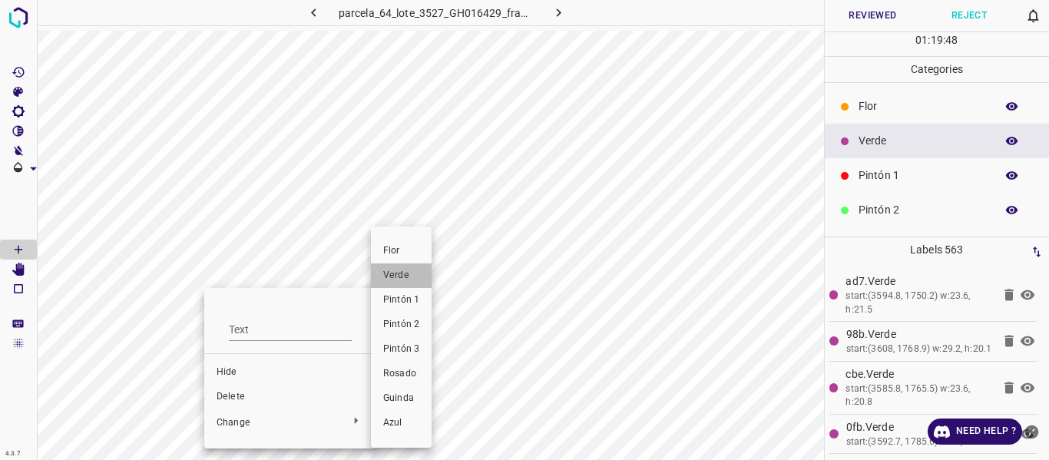
click at [395, 273] on span "Verde" at bounding box center [401, 276] width 36 height 14
click at [409, 271] on span "Verde" at bounding box center [401, 276] width 36 height 14
drag, startPoint x: 410, startPoint y: 275, endPoint x: 597, endPoint y: 343, distance: 198.8
click at [410, 276] on span "Verde" at bounding box center [405, 276] width 36 height 14
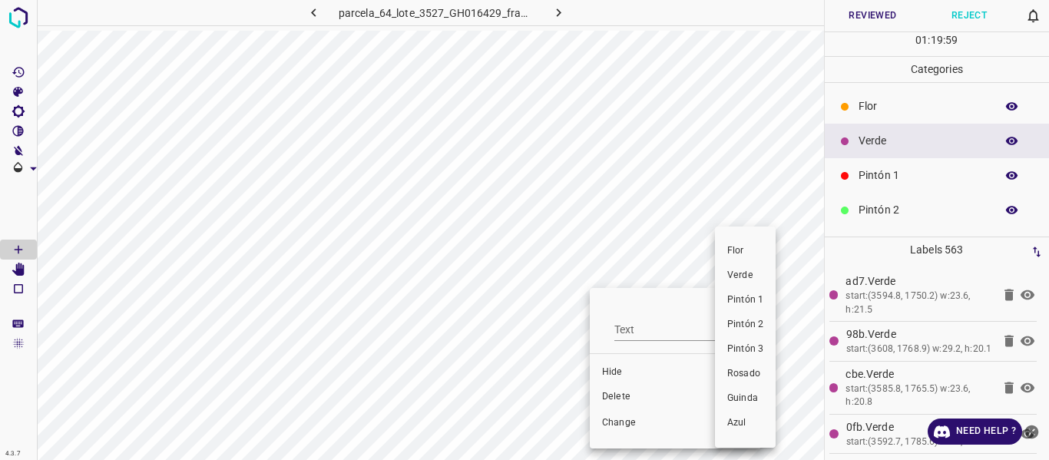
click at [746, 273] on span "Verde" at bounding box center [745, 276] width 36 height 14
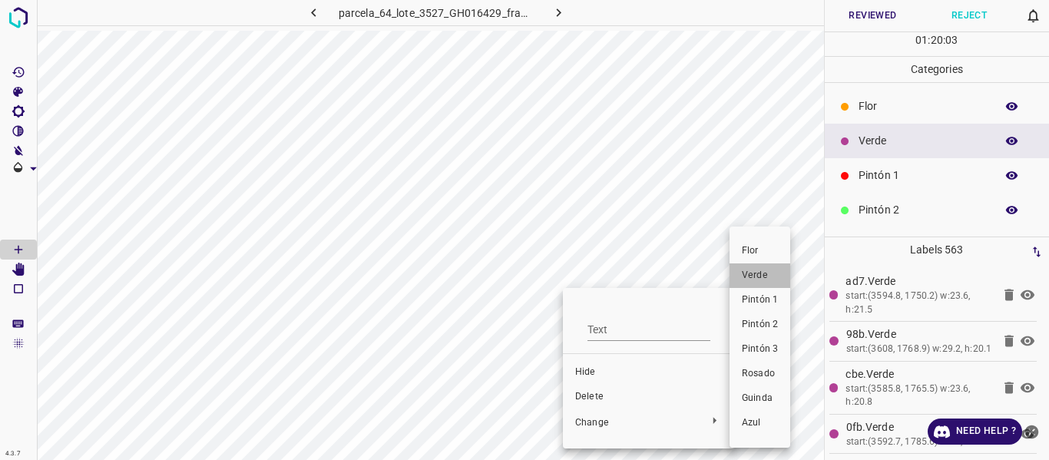
click at [747, 272] on span "Verde" at bounding box center [760, 276] width 36 height 14
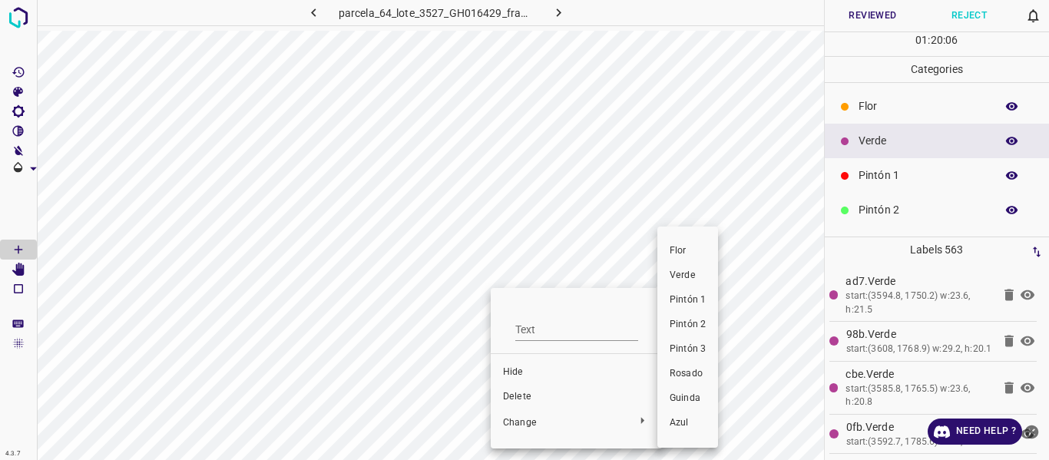
drag, startPoint x: 686, startPoint y: 274, endPoint x: 492, endPoint y: 346, distance: 207.1
click at [687, 274] on span "Verde" at bounding box center [688, 276] width 36 height 14
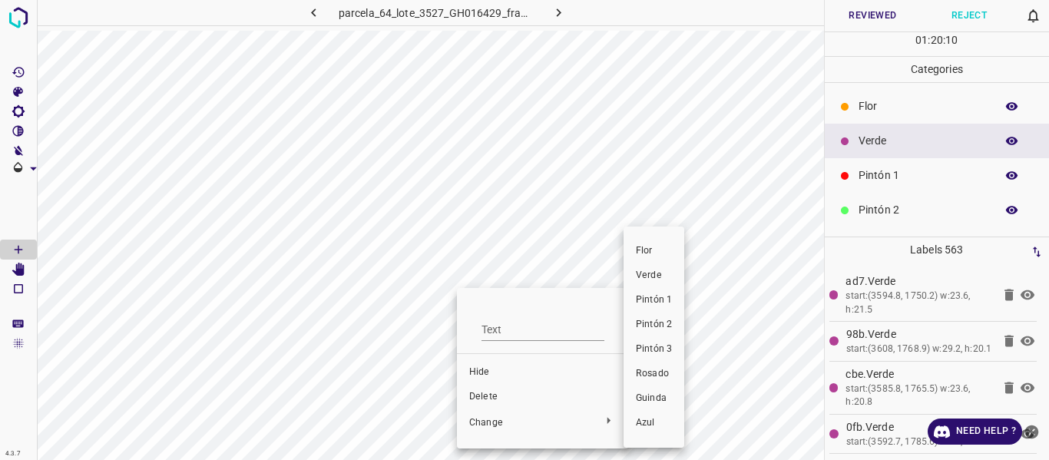
click at [657, 277] on span "Verde" at bounding box center [654, 276] width 36 height 14
drag, startPoint x: 644, startPoint y: 274, endPoint x: 472, endPoint y: 372, distance: 198.5
click at [644, 276] on span "Verde" at bounding box center [653, 276] width 36 height 14
drag, startPoint x: 658, startPoint y: 274, endPoint x: 511, endPoint y: 364, distance: 172.1
click at [657, 275] on span "Verde" at bounding box center [662, 276] width 36 height 14
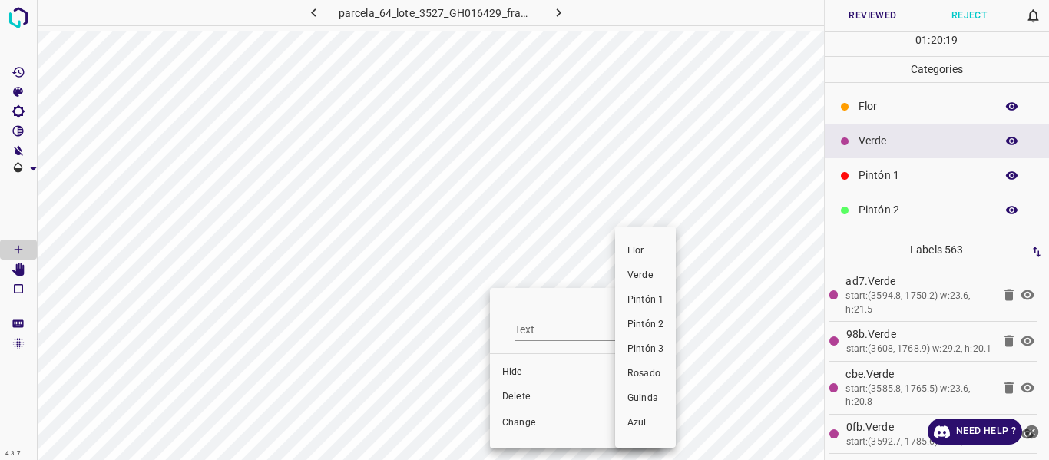
click at [651, 270] on span "Verde" at bounding box center [646, 276] width 36 height 14
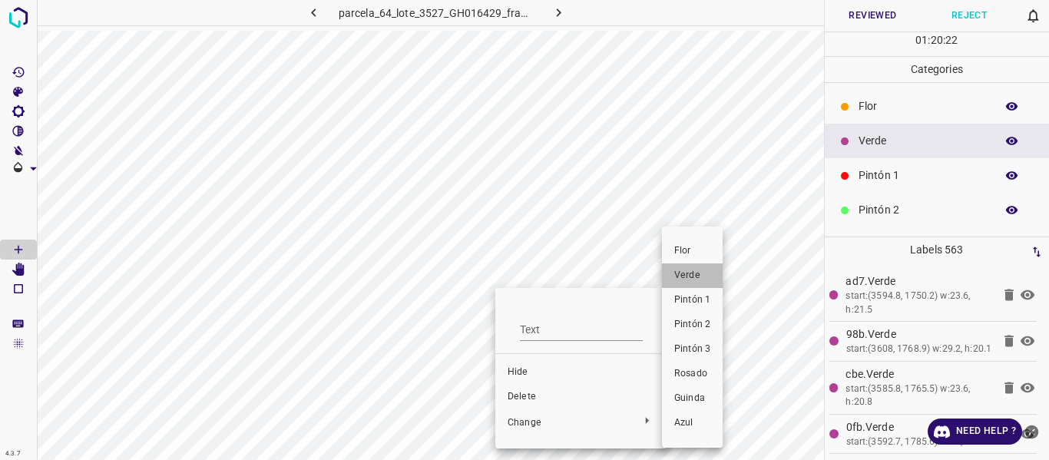
click at [688, 277] on span "Verde" at bounding box center [692, 276] width 36 height 14
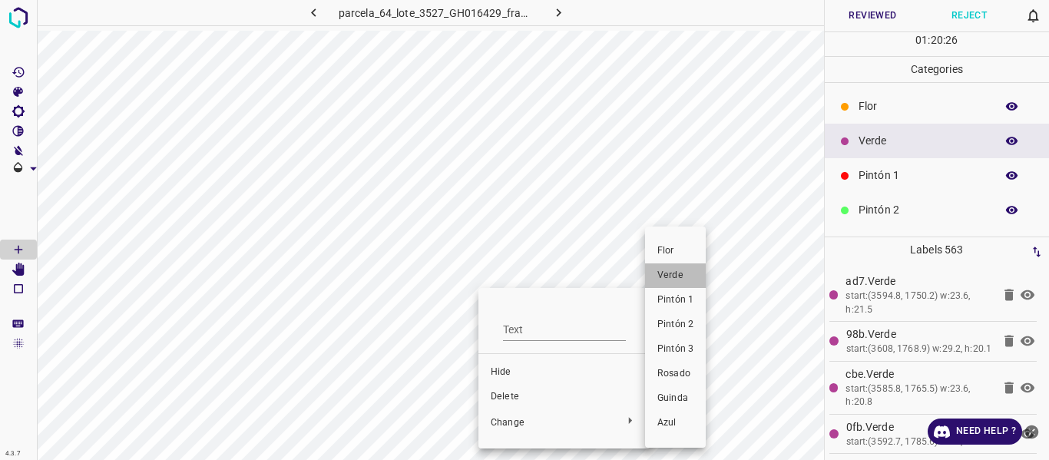
click at [669, 273] on span "Verde" at bounding box center [676, 276] width 36 height 14
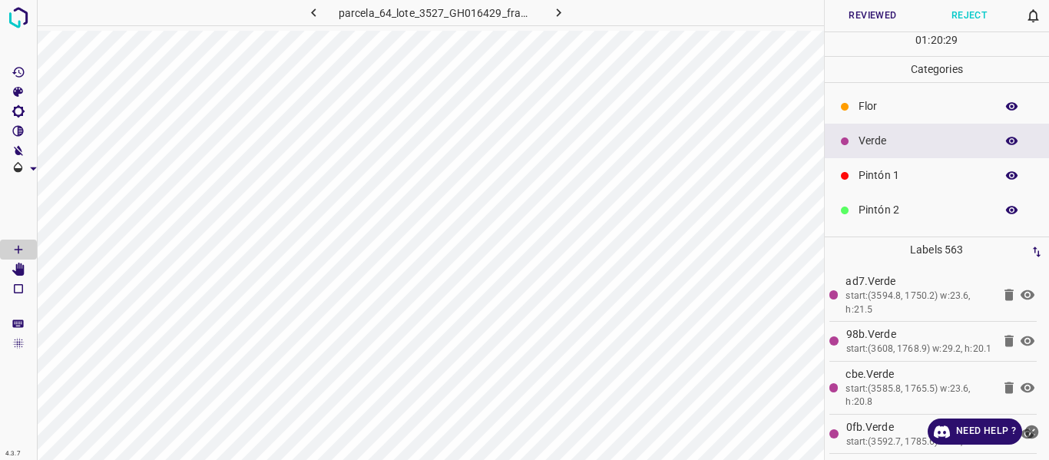
click at [1006, 175] on icon "button" at bounding box center [1012, 175] width 12 height 8
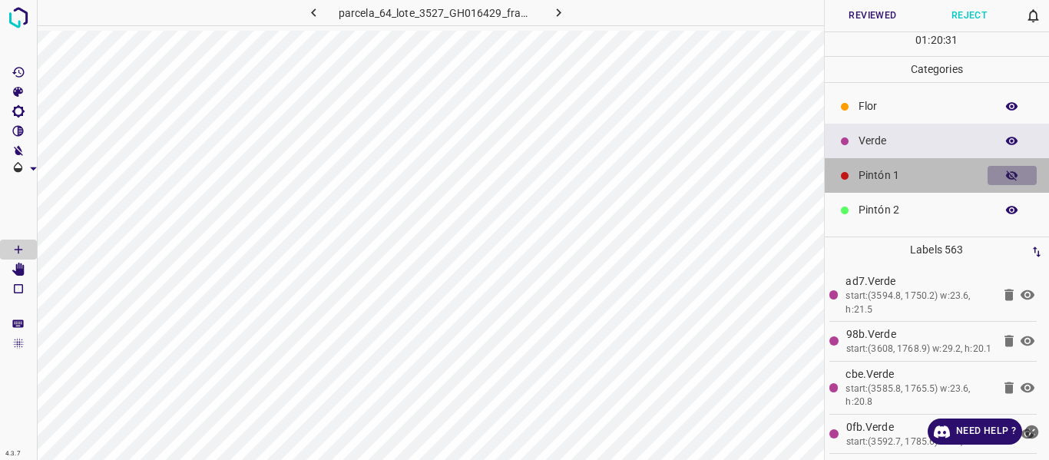
click at [1006, 175] on icon "button" at bounding box center [1012, 176] width 12 height 11
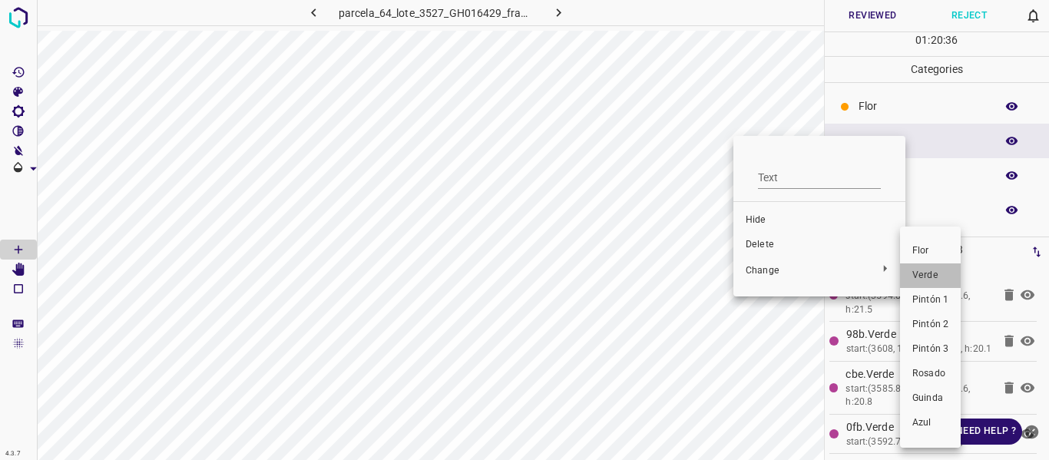
click at [937, 275] on span "Verde" at bounding box center [931, 276] width 36 height 14
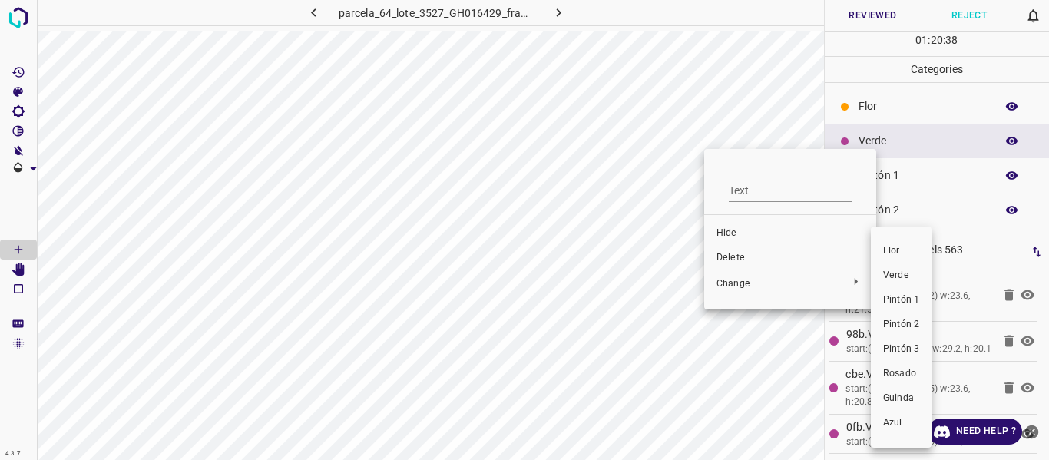
click at [894, 277] on span "Verde" at bounding box center [901, 276] width 36 height 14
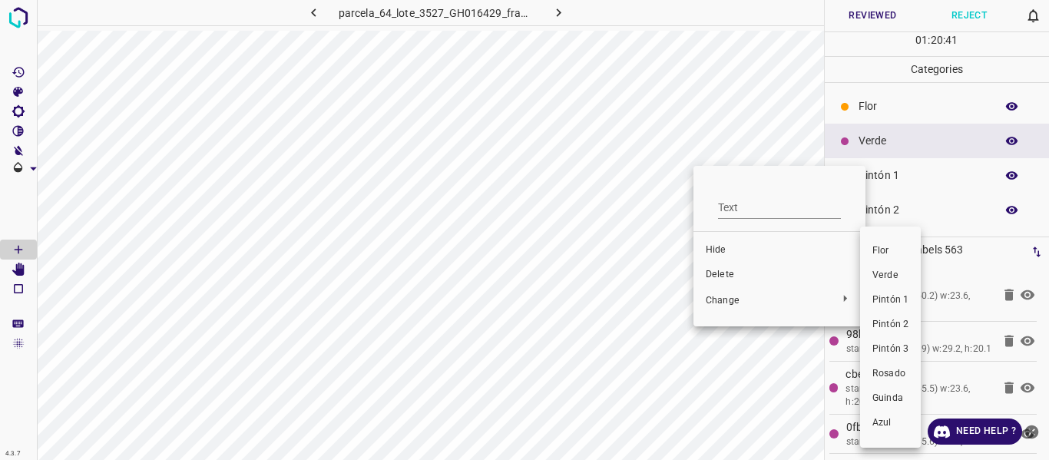
click at [889, 275] on span "Verde" at bounding box center [891, 276] width 36 height 14
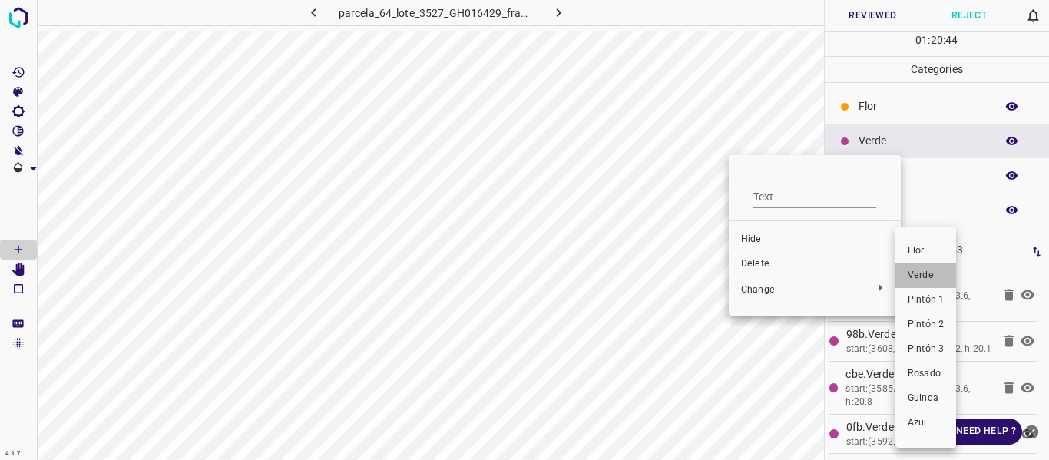
click at [920, 270] on span "Verde" at bounding box center [926, 276] width 36 height 14
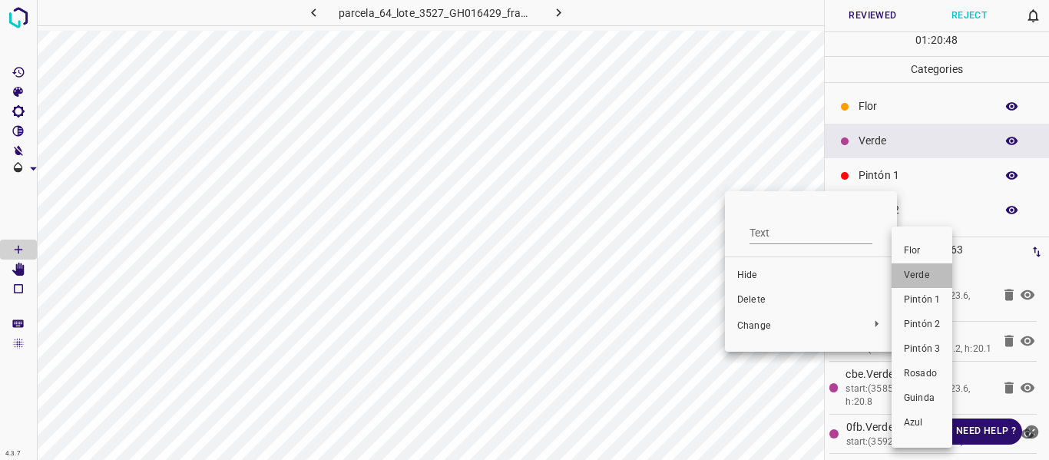
click at [922, 272] on span "Verde" at bounding box center [922, 276] width 36 height 14
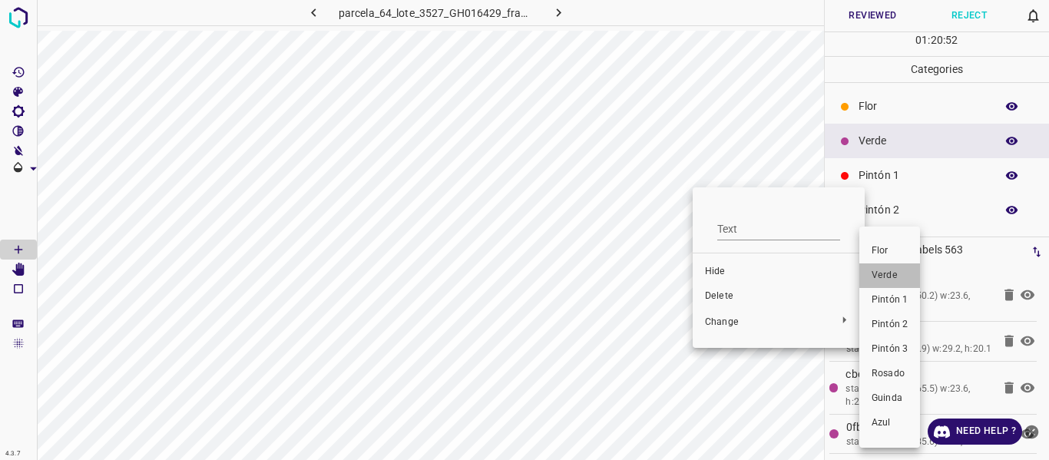
click at [879, 273] on span "Verde" at bounding box center [890, 276] width 36 height 14
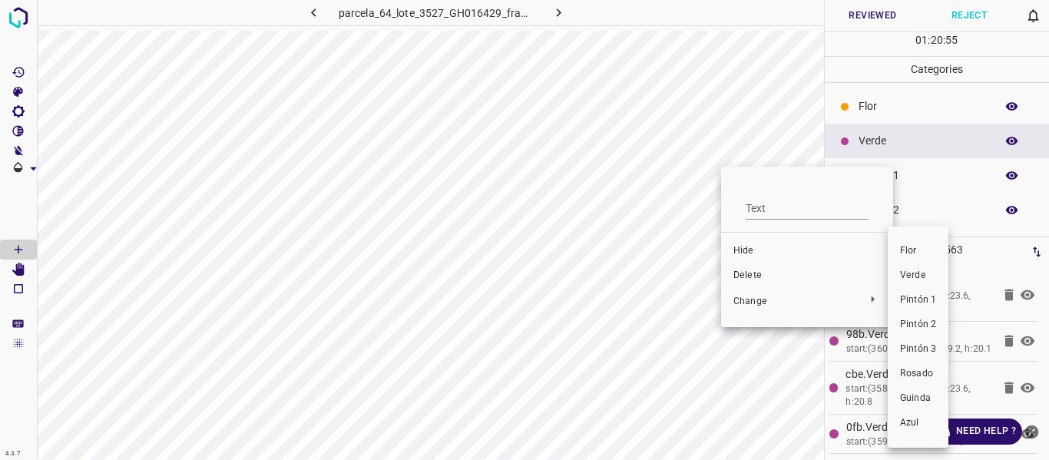
click at [911, 274] on span "Verde" at bounding box center [918, 276] width 36 height 14
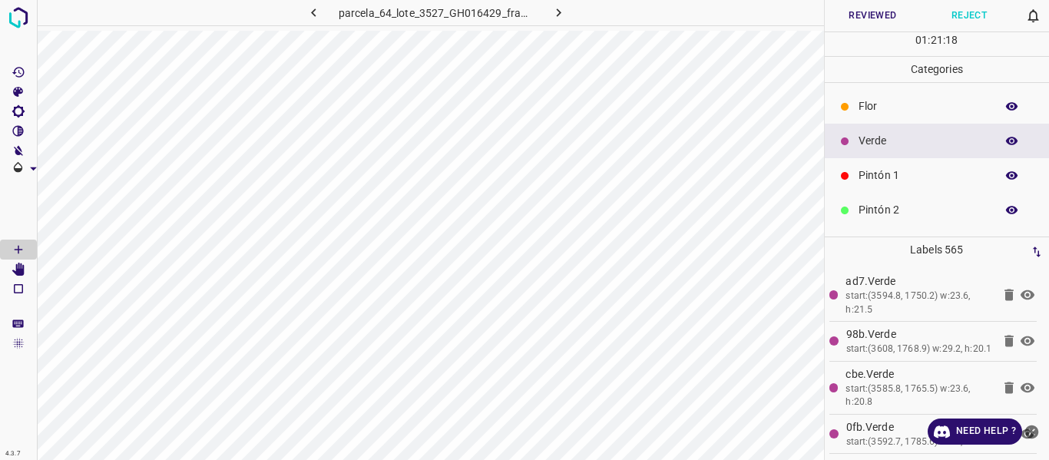
click at [1007, 176] on icon "button" at bounding box center [1013, 176] width 14 height 14
click at [1008, 175] on button "button" at bounding box center [1012, 176] width 49 height 20
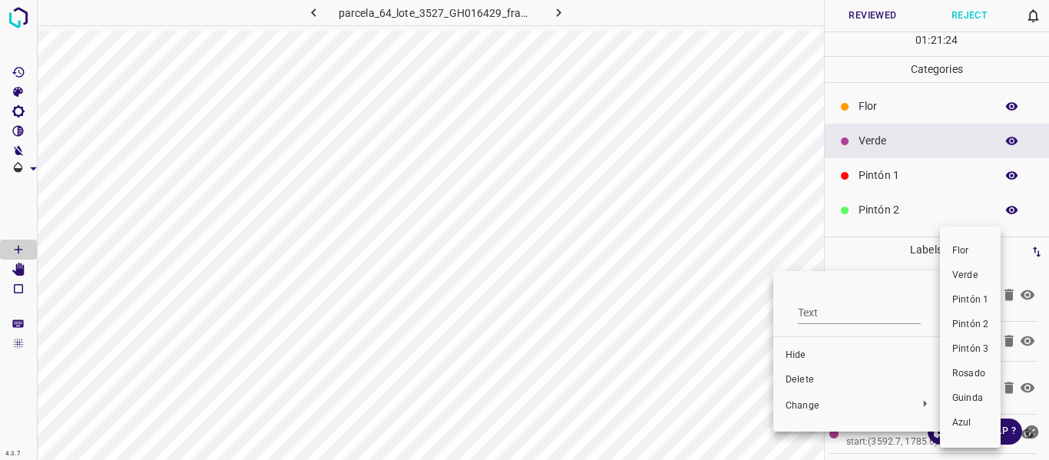
drag, startPoint x: 963, startPoint y: 276, endPoint x: 851, endPoint y: 267, distance: 111.7
click at [963, 274] on span "Verde" at bounding box center [971, 276] width 36 height 14
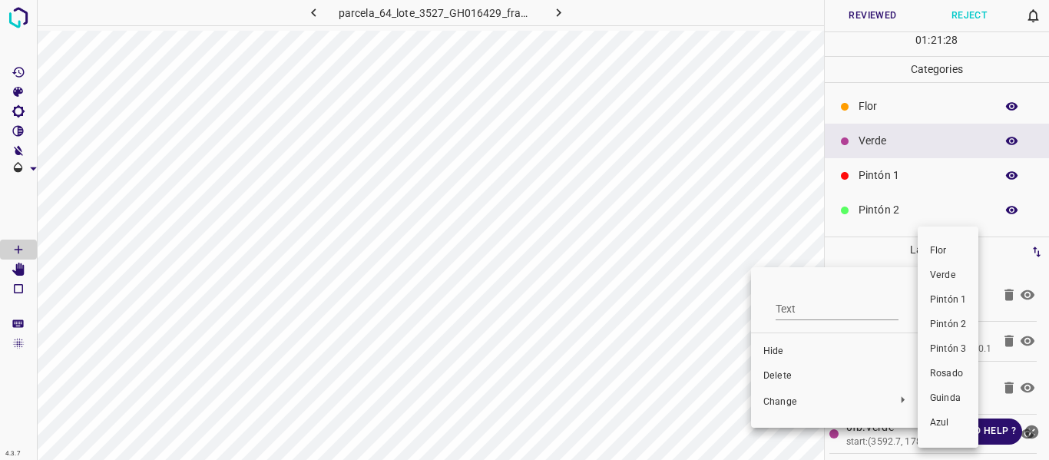
click at [943, 275] on span "Verde" at bounding box center [948, 276] width 36 height 14
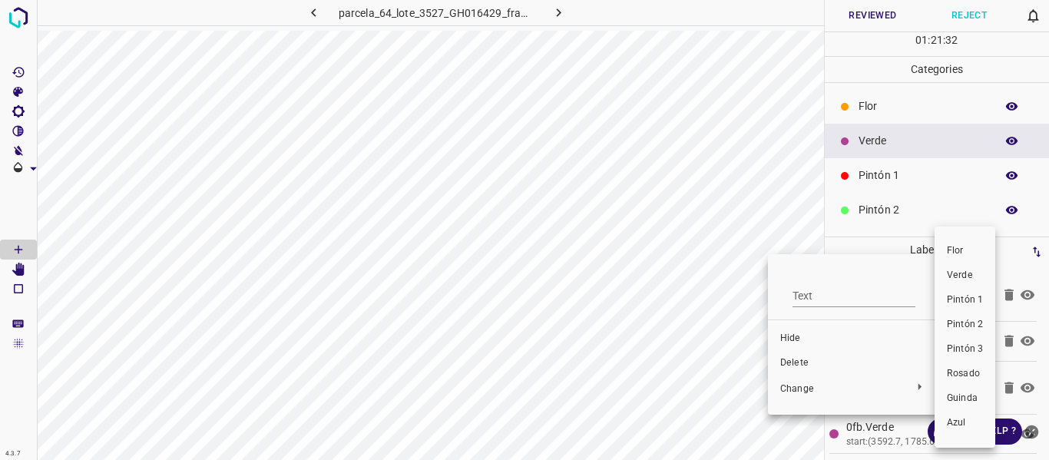
drag, startPoint x: 966, startPoint y: 277, endPoint x: 882, endPoint y: 330, distance: 98.7
click at [966, 277] on span "Verde" at bounding box center [965, 276] width 36 height 14
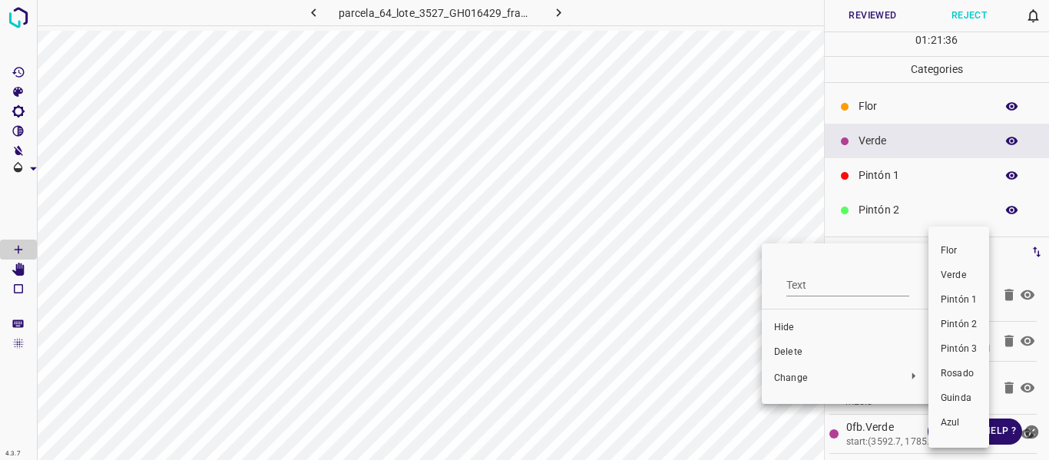
click at [946, 277] on span "Verde" at bounding box center [959, 276] width 36 height 14
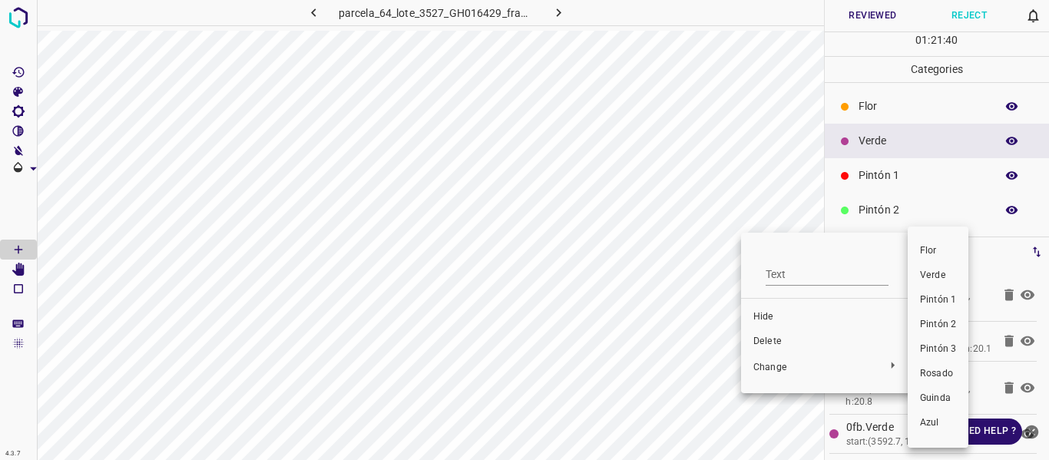
click at [922, 273] on span "Verde" at bounding box center [938, 276] width 36 height 14
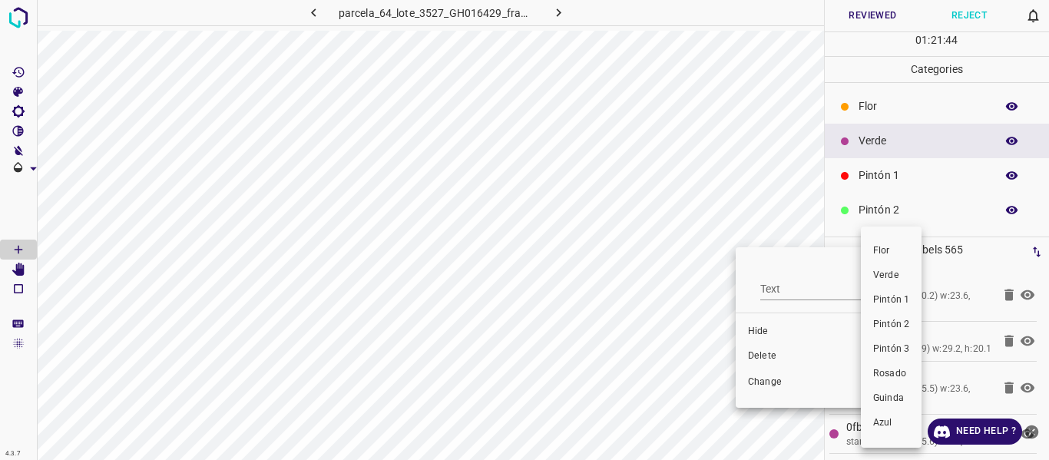
click at [895, 278] on span "Verde" at bounding box center [891, 276] width 36 height 14
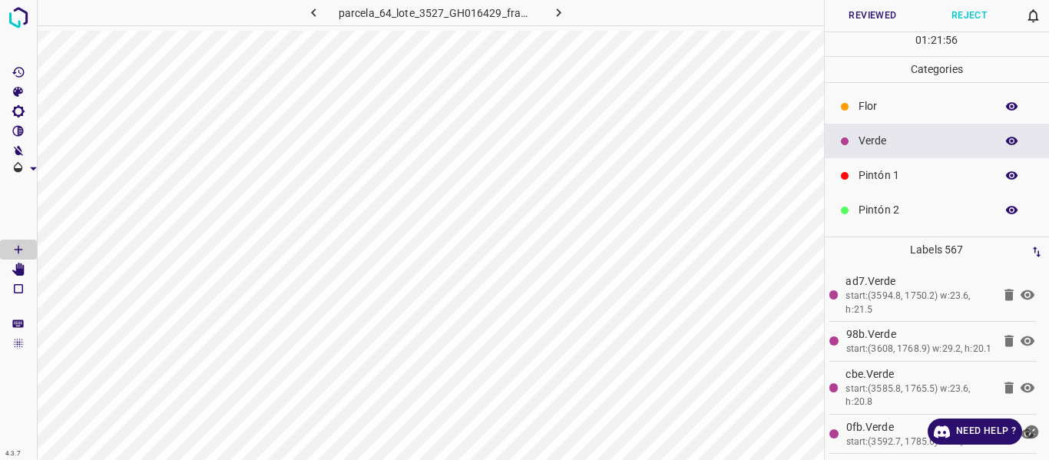
click at [1006, 174] on icon "button" at bounding box center [1013, 176] width 14 height 14
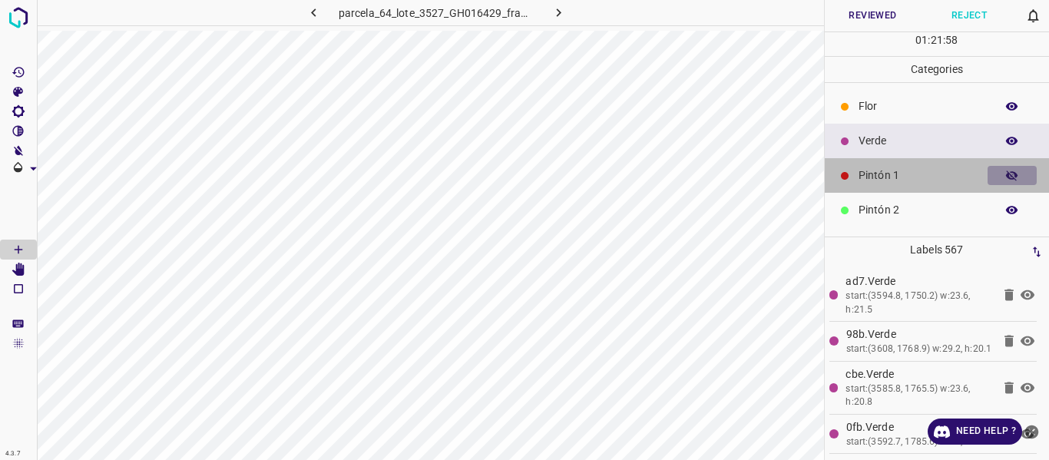
click at [1006, 174] on icon "button" at bounding box center [1012, 176] width 12 height 11
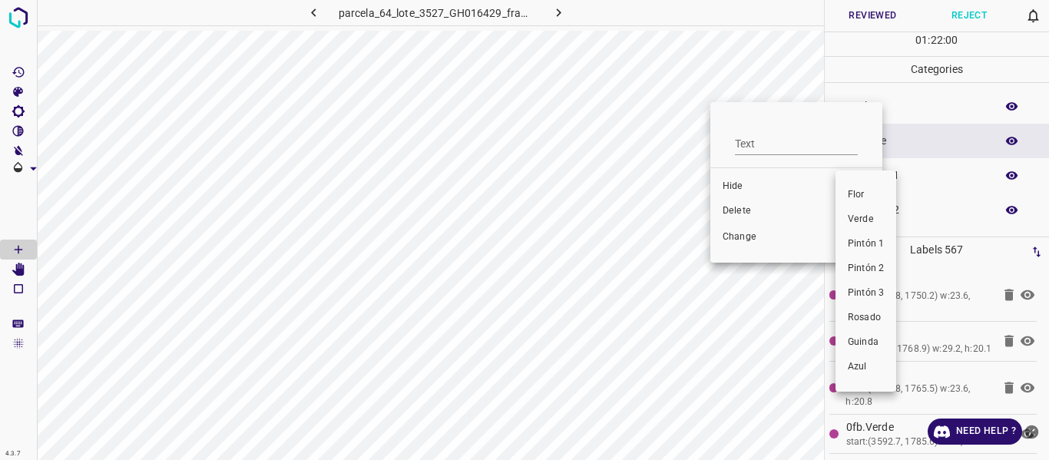
click at [864, 217] on span "Verde" at bounding box center [866, 220] width 36 height 14
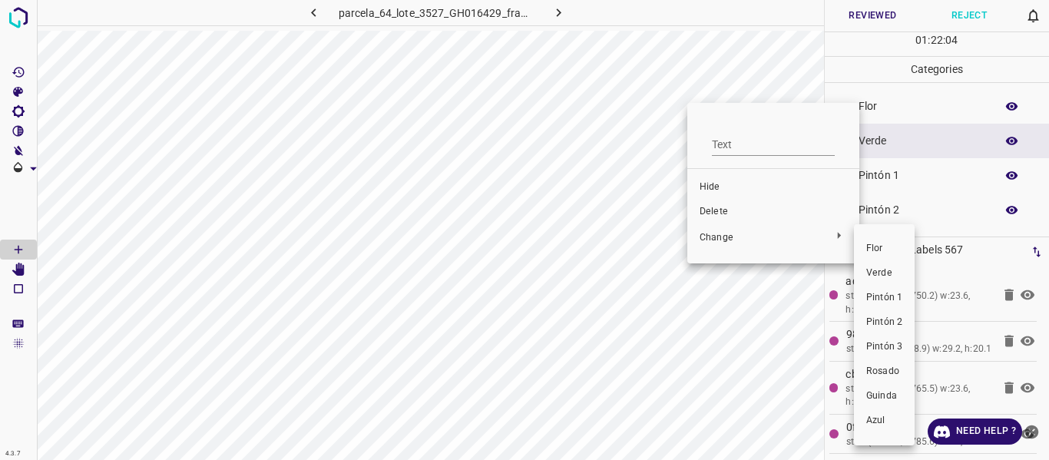
click at [872, 273] on span "Verde" at bounding box center [884, 274] width 36 height 14
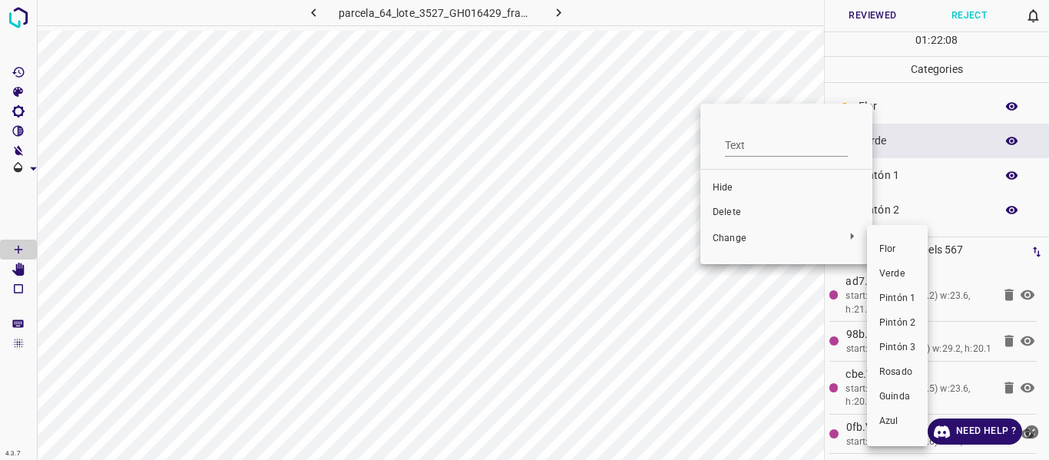
drag, startPoint x: 899, startPoint y: 276, endPoint x: 727, endPoint y: 114, distance: 236.4
click at [899, 275] on span "Verde" at bounding box center [898, 274] width 36 height 14
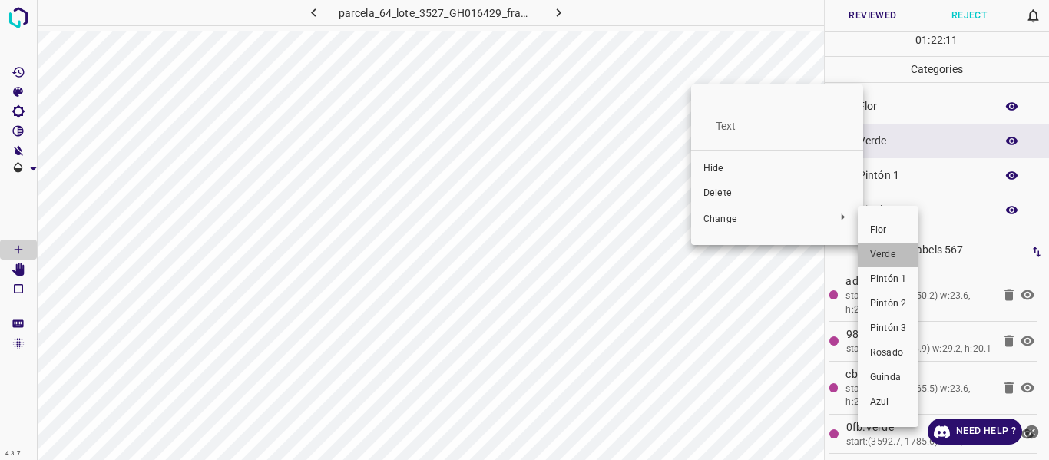
drag, startPoint x: 882, startPoint y: 253, endPoint x: 704, endPoint y: 137, distance: 212.4
click at [882, 254] on span "Verde" at bounding box center [888, 255] width 36 height 14
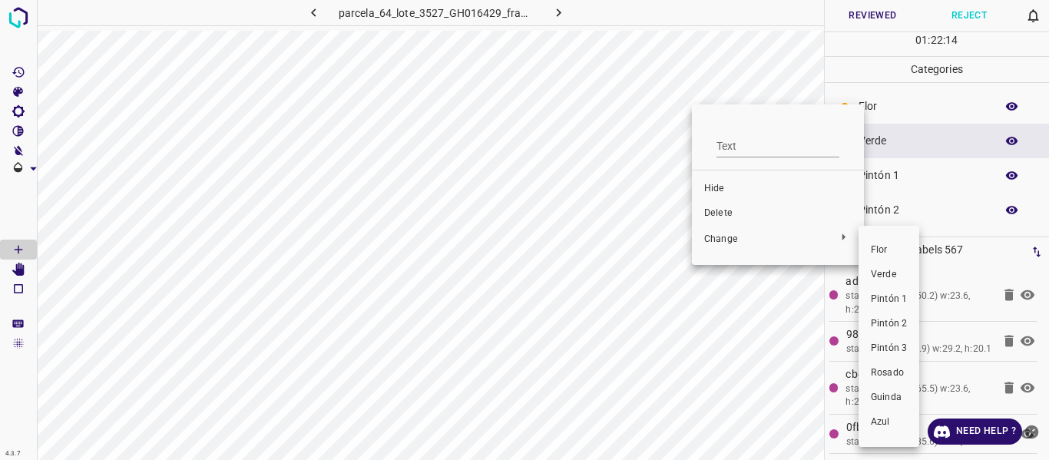
click at [888, 278] on span "Verde" at bounding box center [889, 275] width 36 height 14
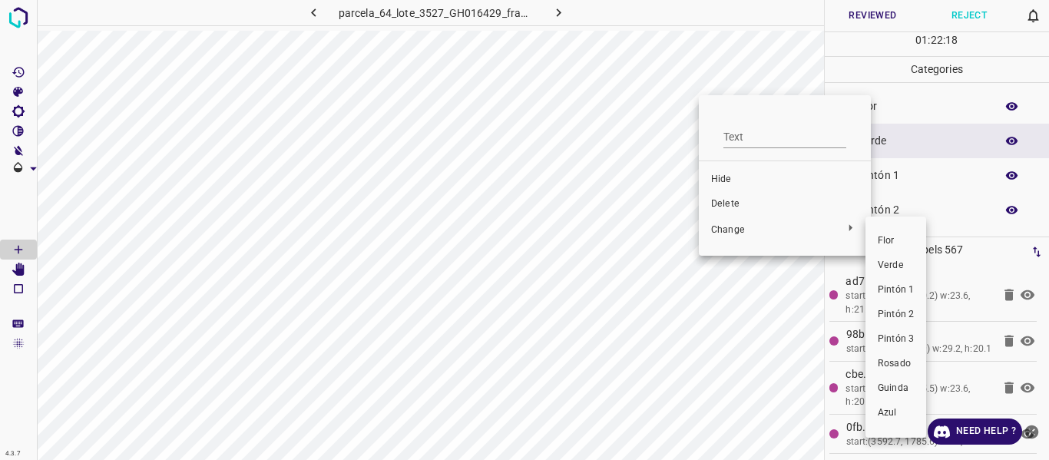
drag, startPoint x: 884, startPoint y: 263, endPoint x: 750, endPoint y: 123, distance: 194.5
click at [883, 263] on span "Verde" at bounding box center [896, 266] width 36 height 14
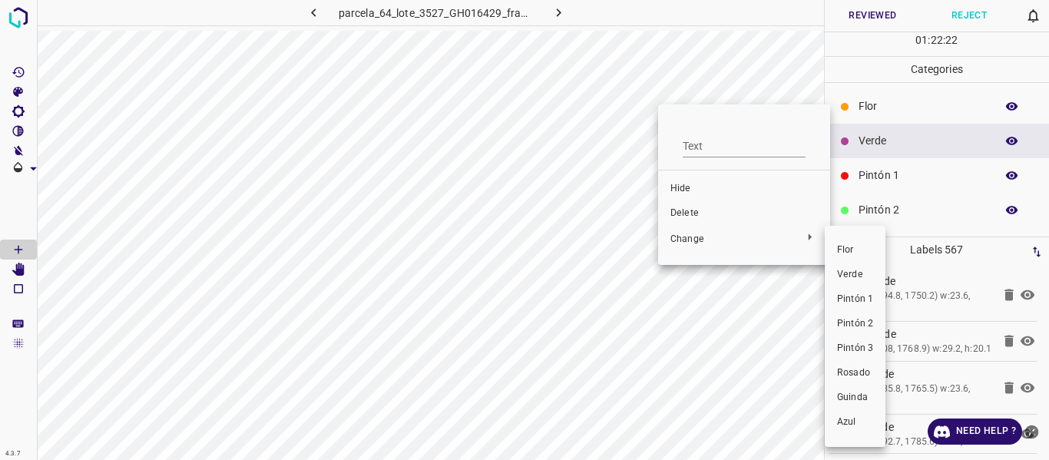
click at [850, 275] on span "Verde" at bounding box center [855, 275] width 36 height 14
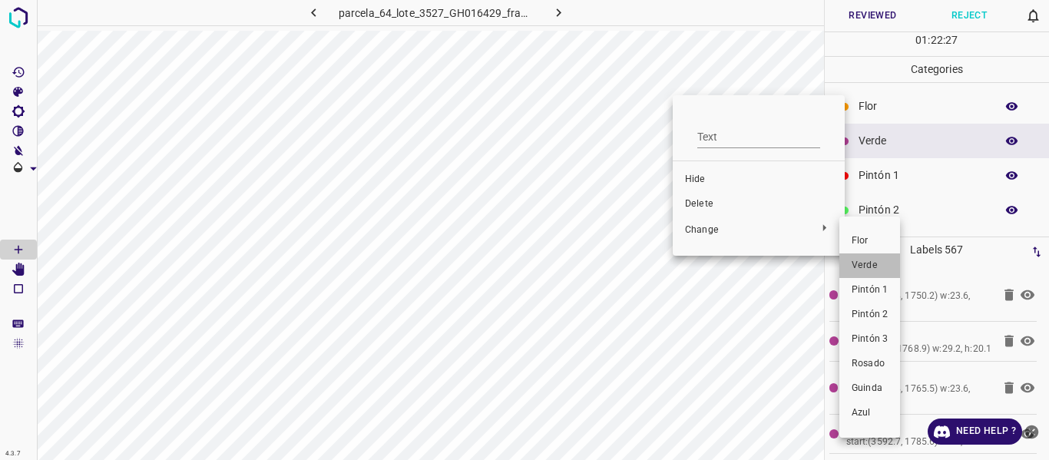
click at [861, 267] on span "Verde" at bounding box center [870, 266] width 36 height 14
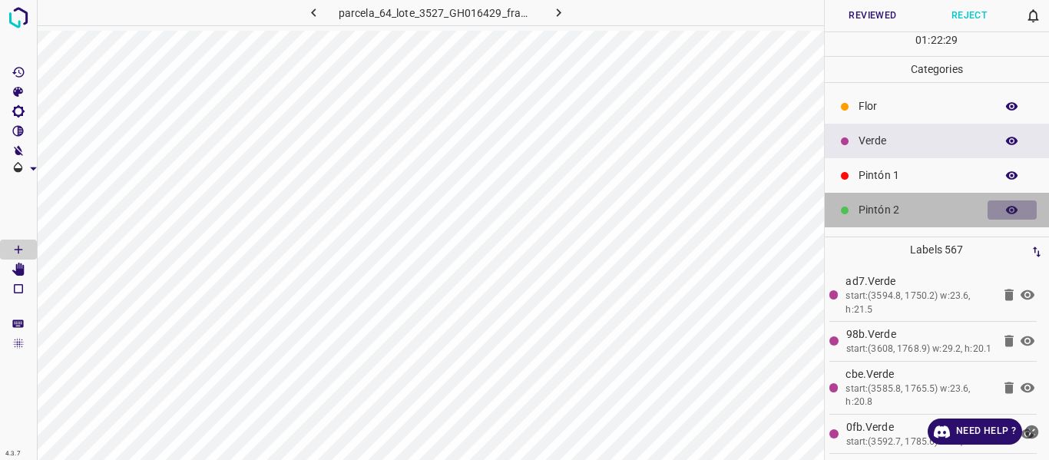
click at [1006, 214] on icon "button" at bounding box center [1013, 211] width 14 height 14
click at [1009, 216] on button "button" at bounding box center [1012, 210] width 49 height 20
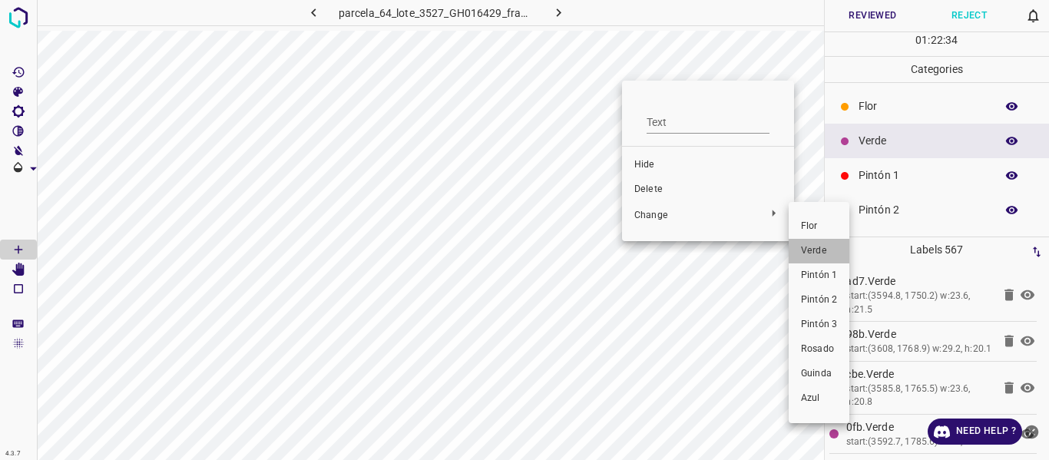
drag, startPoint x: 815, startPoint y: 250, endPoint x: 640, endPoint y: 137, distance: 208.8
click at [813, 251] on span "Verde" at bounding box center [819, 251] width 36 height 14
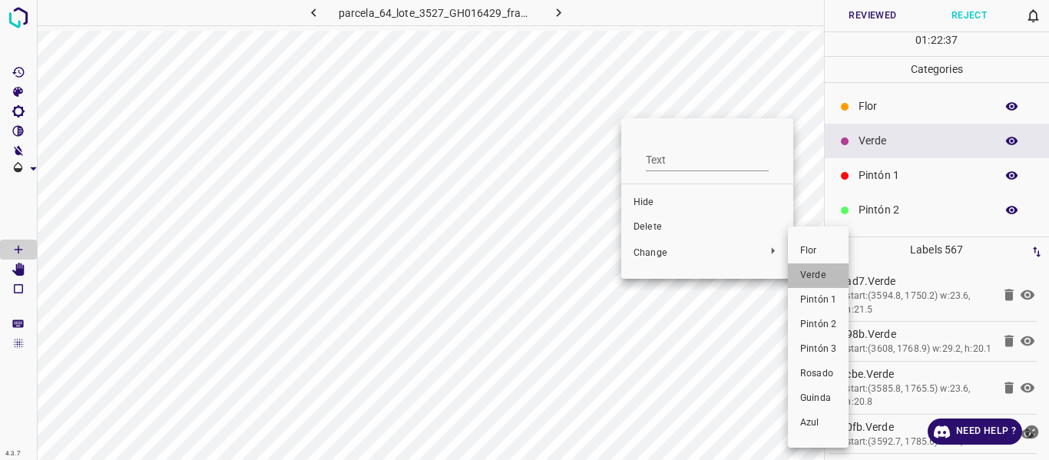
click at [808, 277] on span "Verde" at bounding box center [818, 276] width 36 height 14
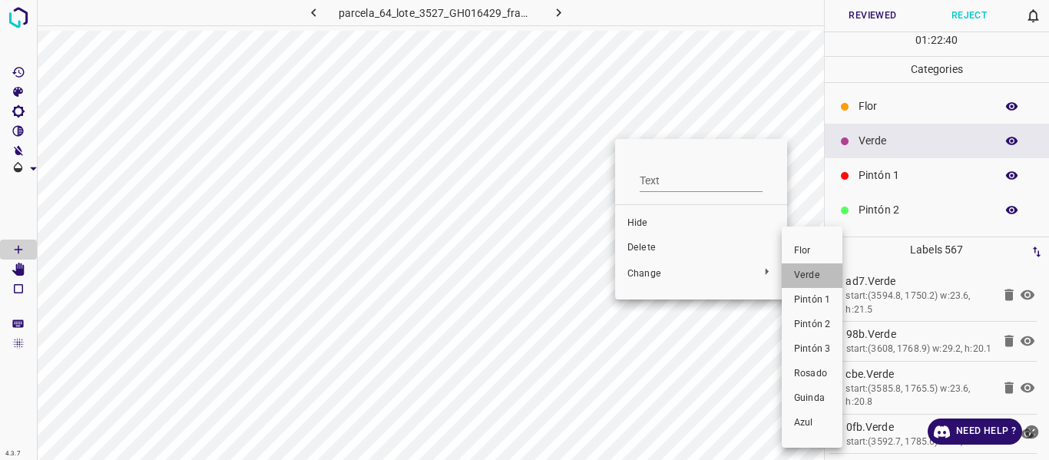
click at [817, 276] on span "Verde" at bounding box center [812, 276] width 36 height 14
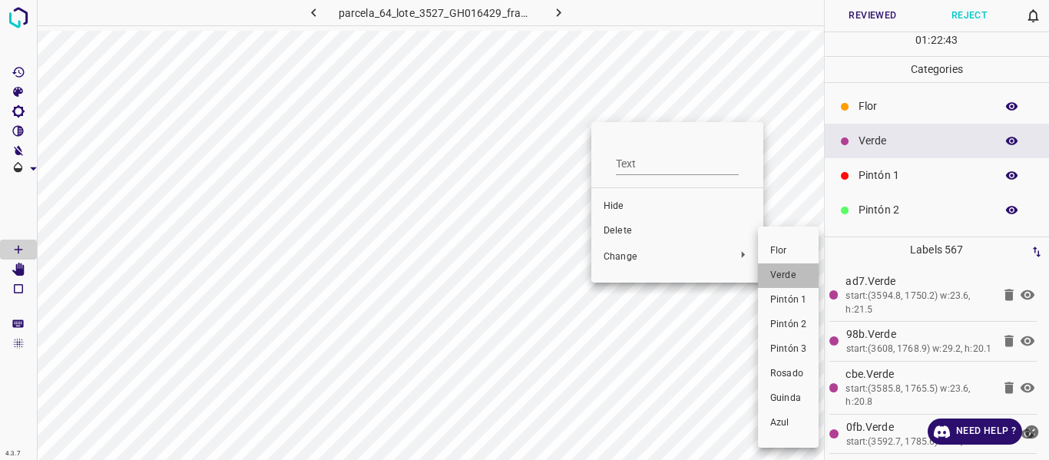
click at [775, 273] on span "Verde" at bounding box center [788, 276] width 36 height 14
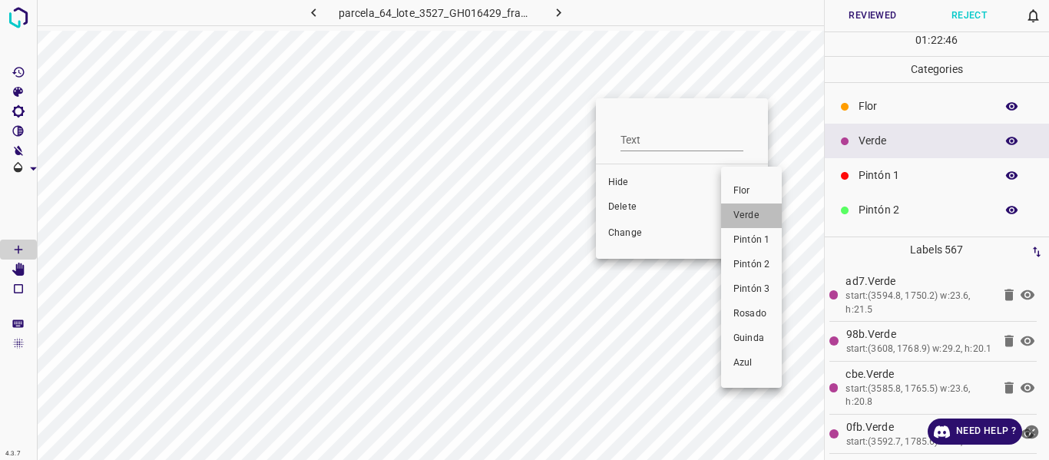
drag, startPoint x: 750, startPoint y: 213, endPoint x: 612, endPoint y: 92, distance: 183.5
click at [750, 213] on span "Verde" at bounding box center [752, 216] width 36 height 14
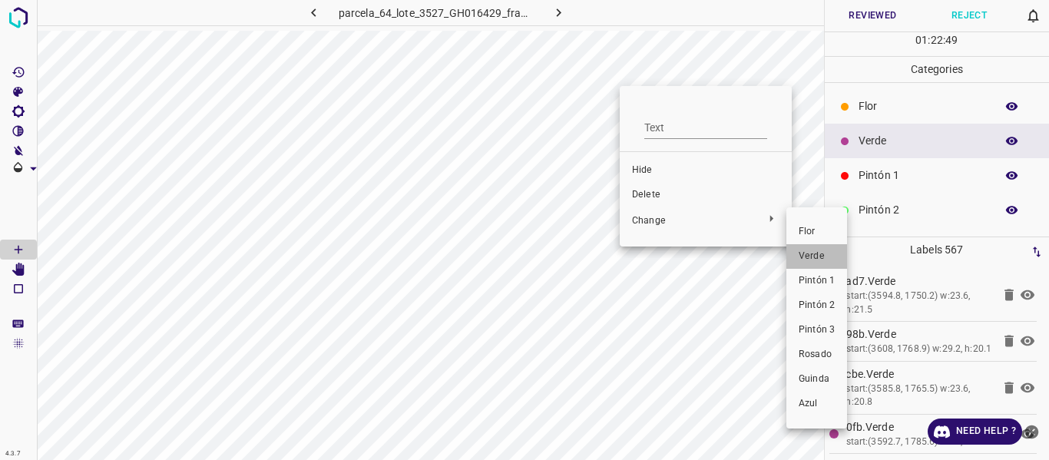
drag, startPoint x: 816, startPoint y: 251, endPoint x: 610, endPoint y: 75, distance: 270.8
click at [812, 249] on li "Verde" at bounding box center [817, 256] width 61 height 25
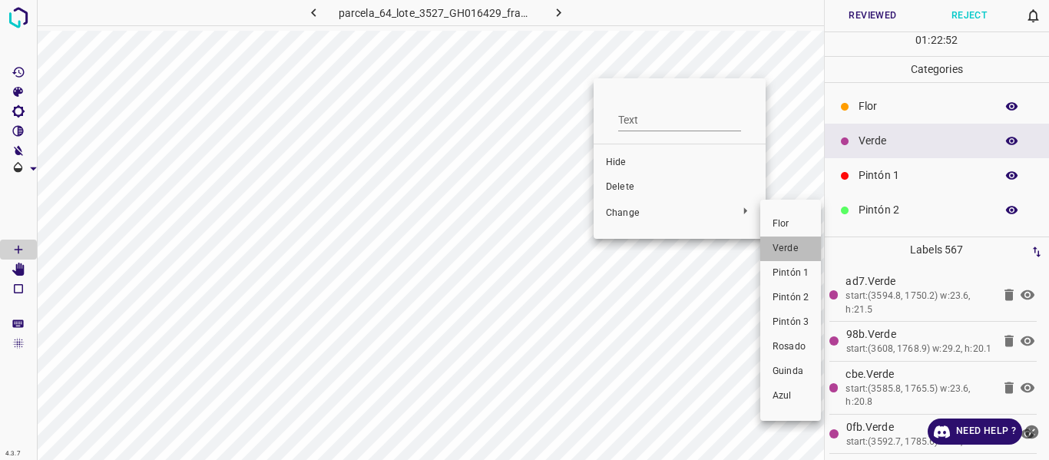
drag, startPoint x: 788, startPoint y: 245, endPoint x: 337, endPoint y: 41, distance: 494.7
click at [786, 244] on span "Verde" at bounding box center [791, 249] width 36 height 14
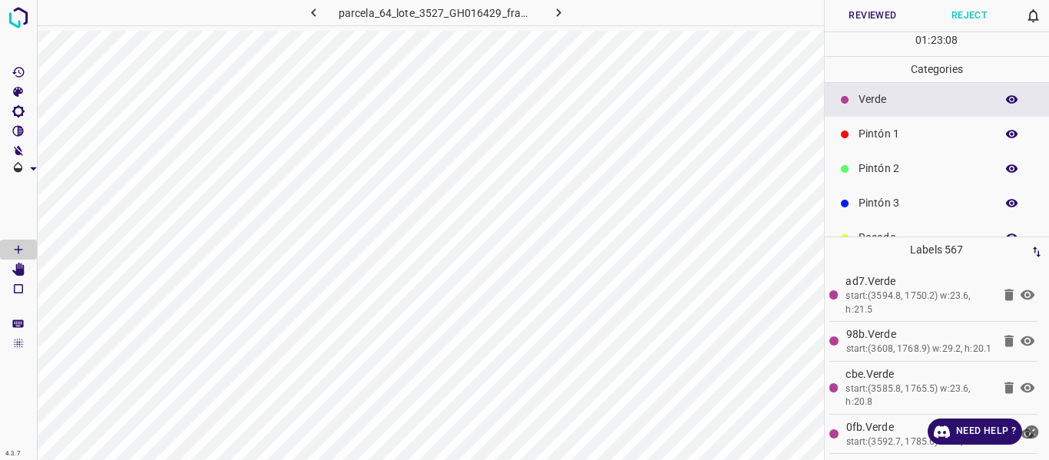
scroll to position [77, 0]
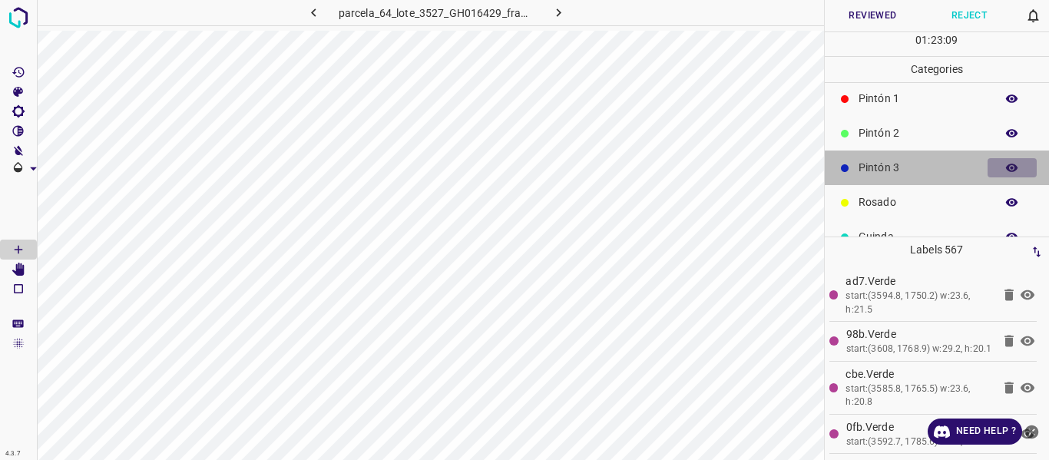
click at [1006, 170] on icon "button" at bounding box center [1012, 168] width 12 height 8
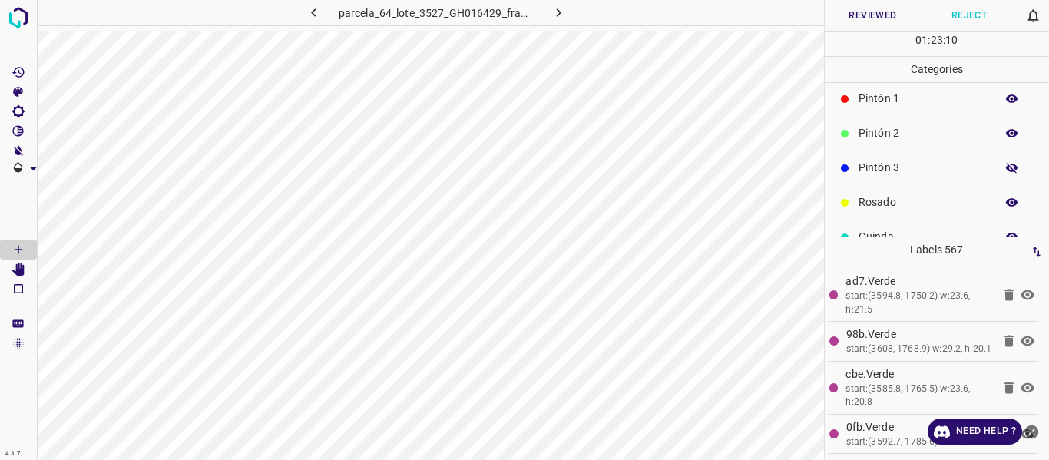
click at [1006, 170] on icon "button" at bounding box center [1012, 168] width 12 height 11
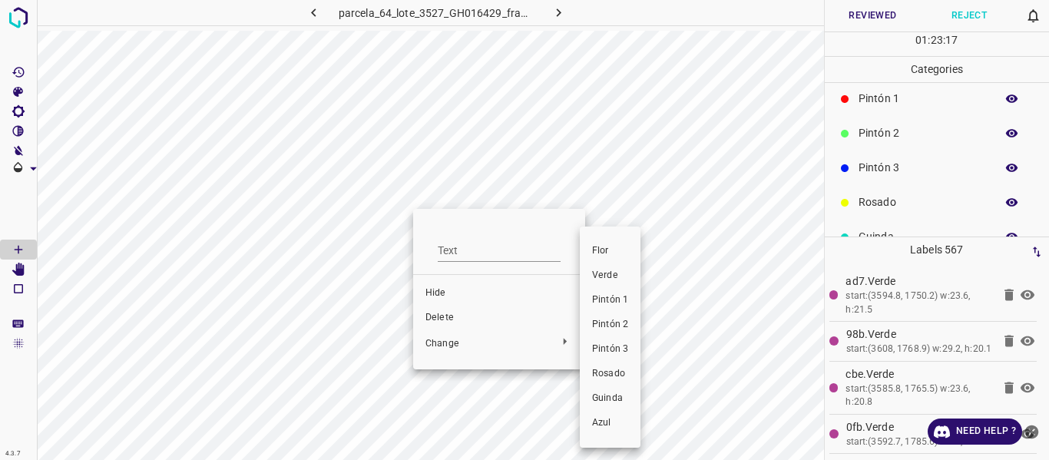
drag, startPoint x: 595, startPoint y: 272, endPoint x: 447, endPoint y: 236, distance: 152.6
click at [596, 272] on span "Verde" at bounding box center [610, 276] width 36 height 14
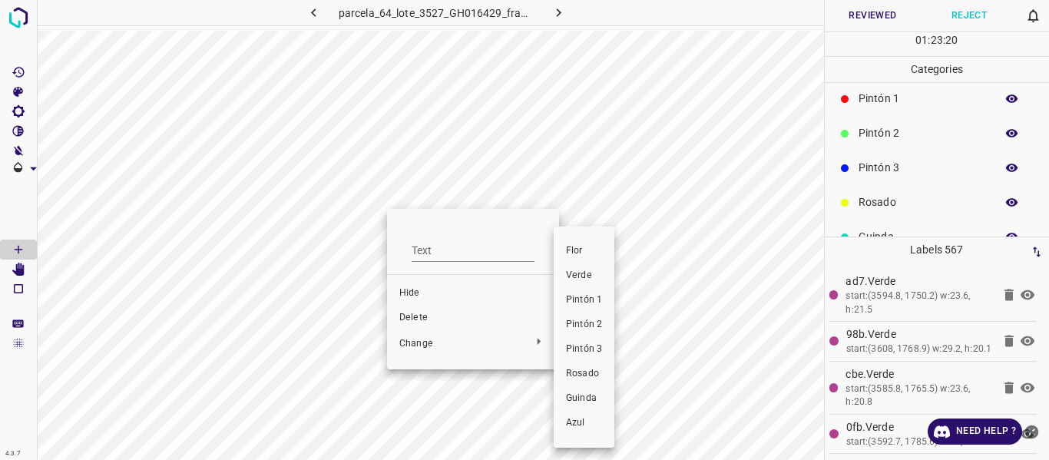
click at [581, 270] on span "Verde" at bounding box center [584, 276] width 36 height 14
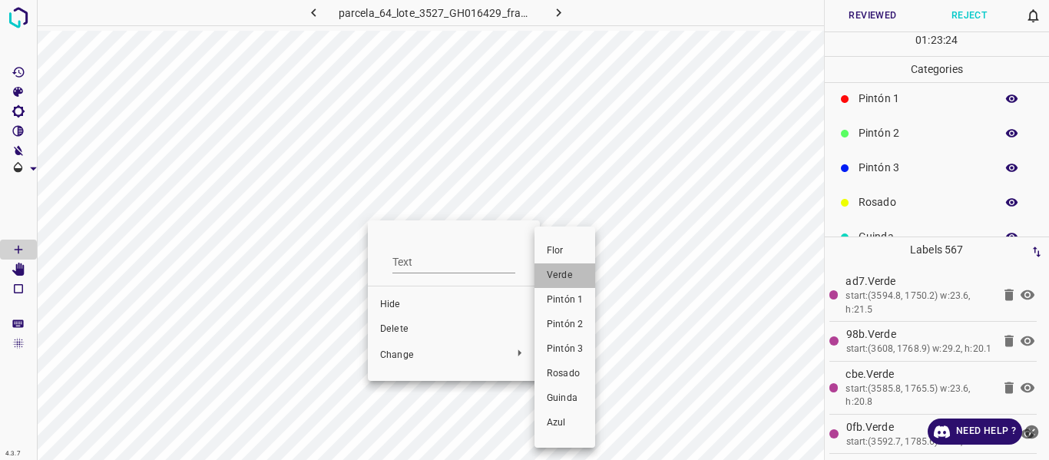
click at [573, 277] on span "Verde" at bounding box center [565, 276] width 36 height 14
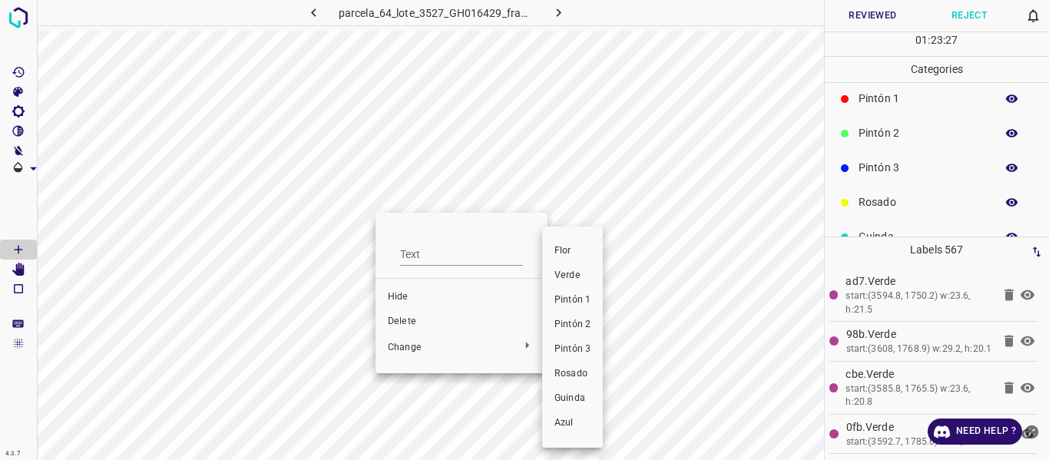
click at [557, 277] on span "Verde" at bounding box center [573, 276] width 36 height 14
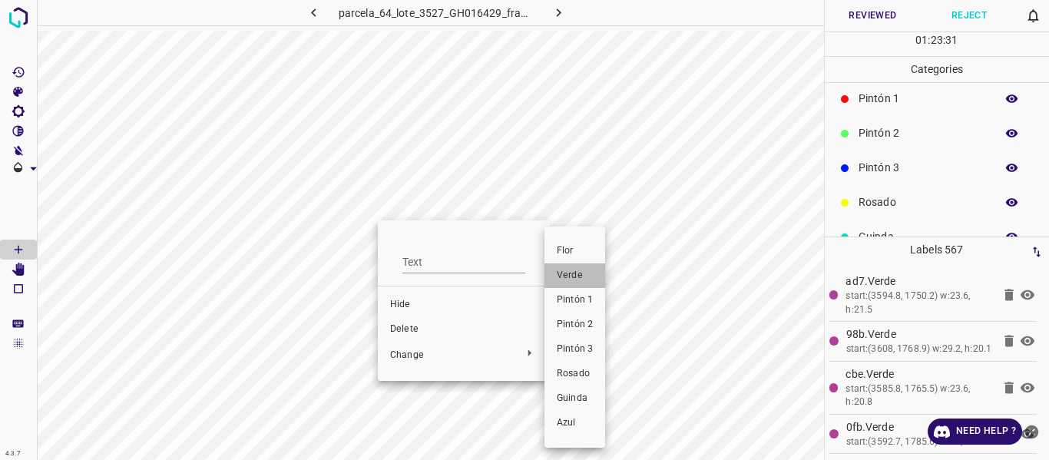
click at [571, 277] on span "Verde" at bounding box center [575, 276] width 36 height 14
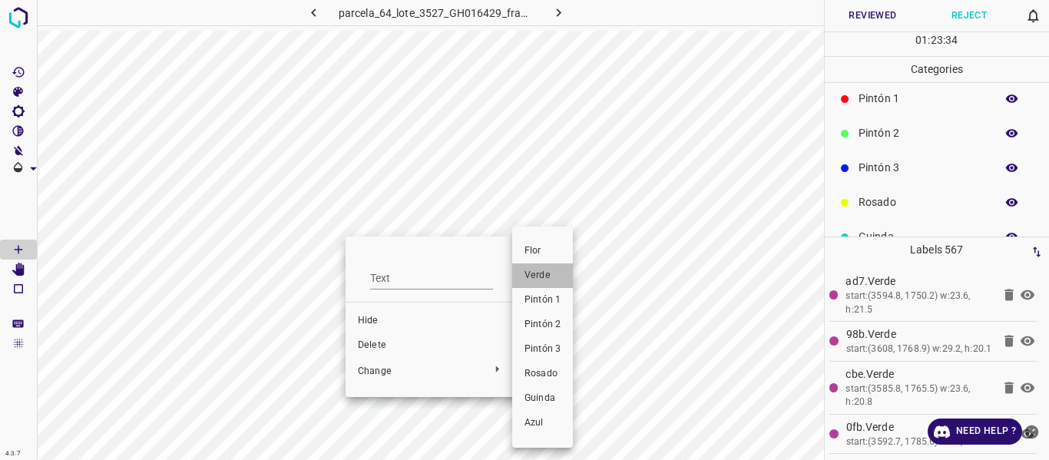
click at [537, 276] on span "Verde" at bounding box center [543, 276] width 36 height 14
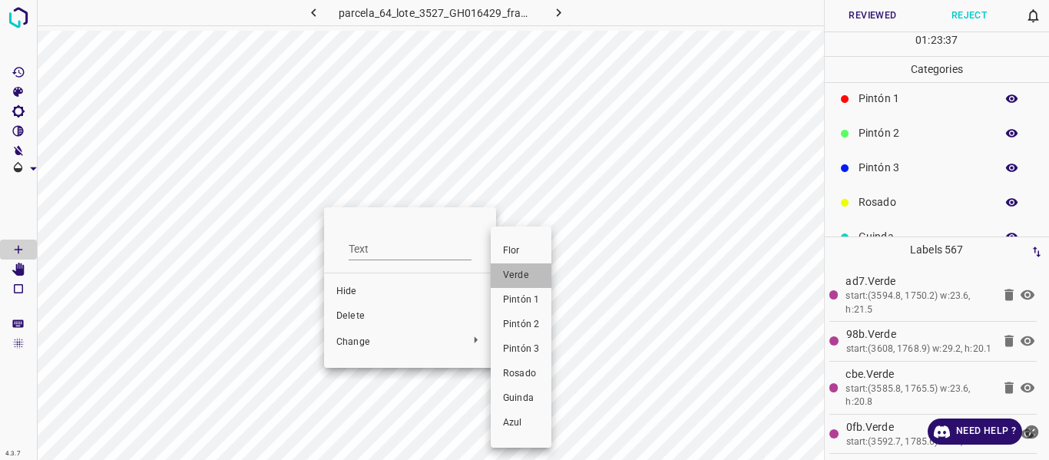
click at [517, 273] on span "Verde" at bounding box center [521, 276] width 36 height 14
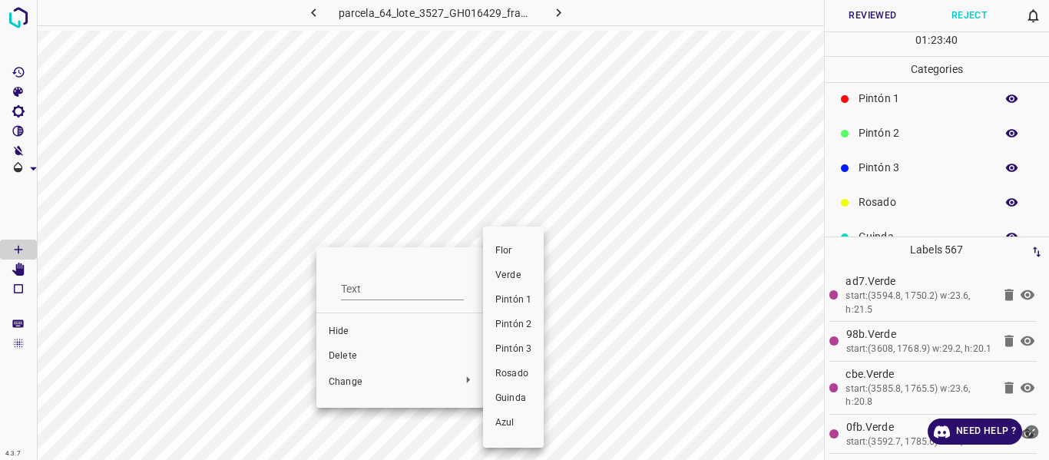
click at [511, 263] on li "Verde" at bounding box center [513, 275] width 61 height 25
click at [505, 277] on span "Verde" at bounding box center [510, 276] width 36 height 14
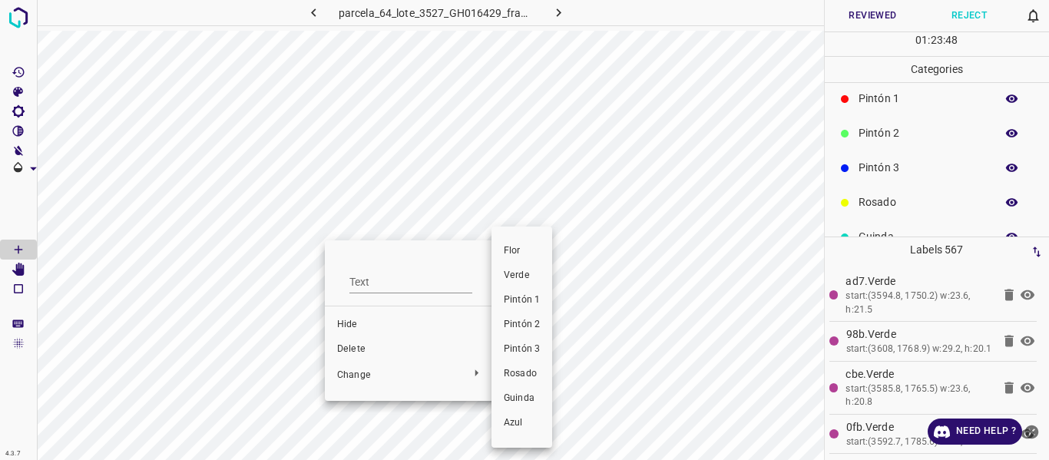
click at [511, 280] on span "Verde" at bounding box center [522, 276] width 36 height 14
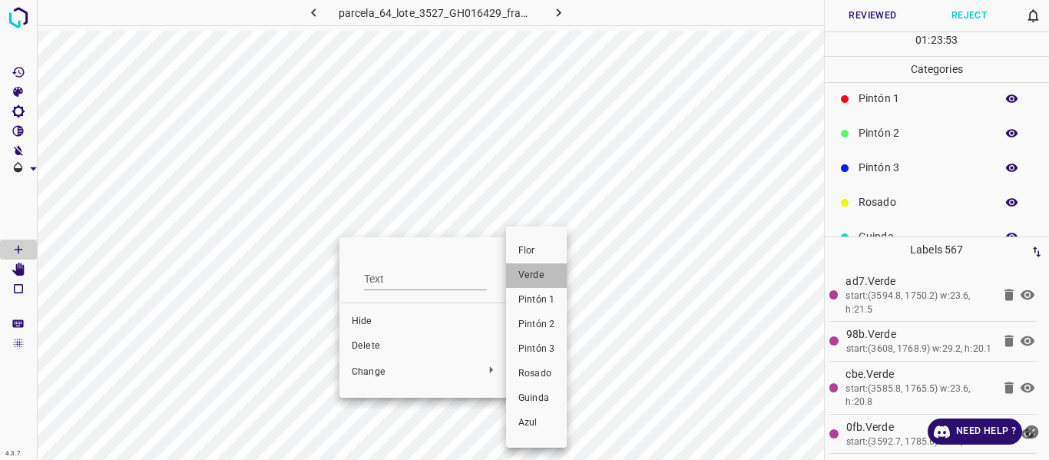
click at [531, 274] on span "Verde" at bounding box center [537, 276] width 36 height 14
click at [546, 279] on span "Verde" at bounding box center [537, 276] width 36 height 14
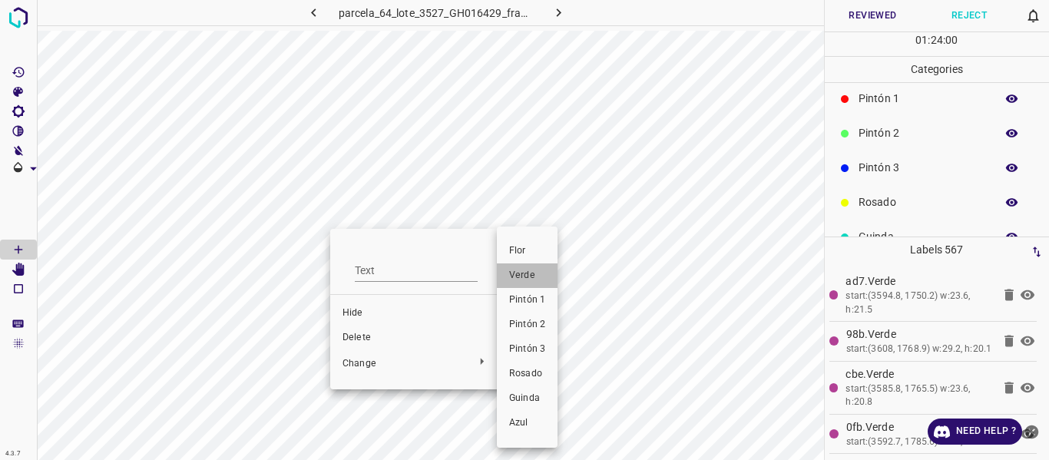
click at [528, 272] on span "Verde" at bounding box center [527, 276] width 36 height 14
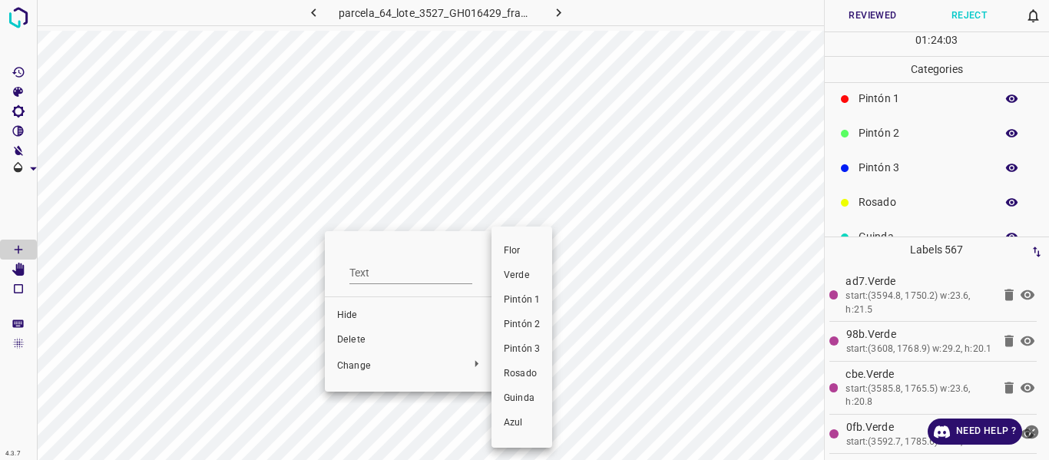
click at [510, 283] on li "Verde" at bounding box center [522, 275] width 61 height 25
click at [513, 276] on span "Verde" at bounding box center [522, 276] width 36 height 14
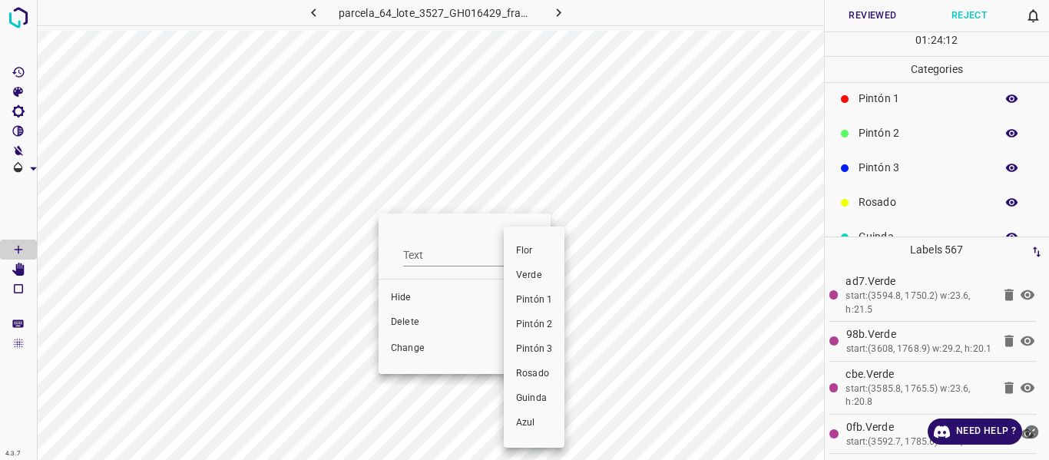
click at [528, 279] on span "Verde" at bounding box center [534, 276] width 36 height 14
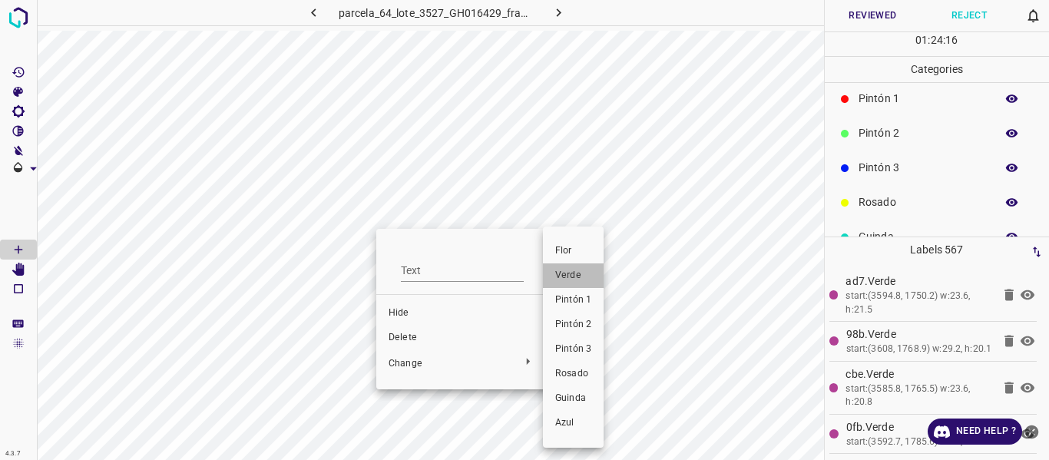
click at [559, 277] on span "Verde" at bounding box center [573, 276] width 36 height 14
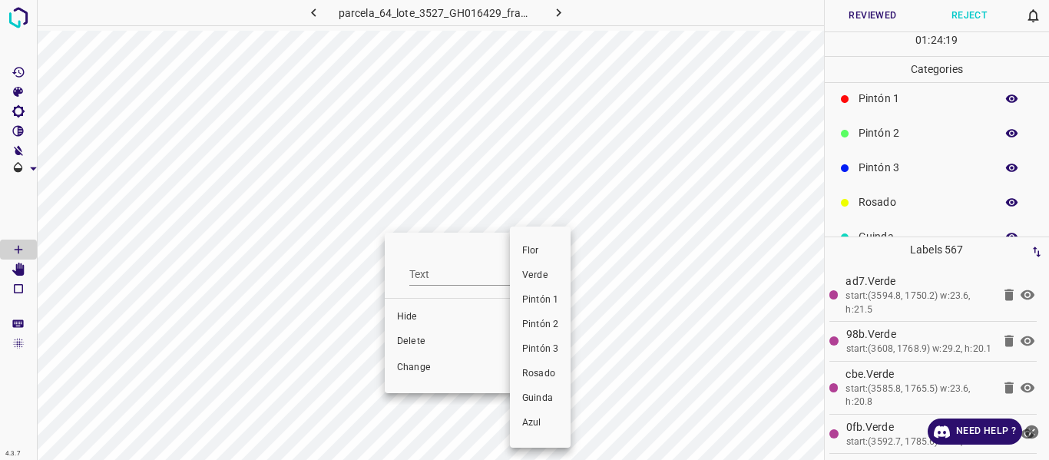
click at [532, 275] on span "Verde" at bounding box center [540, 276] width 36 height 14
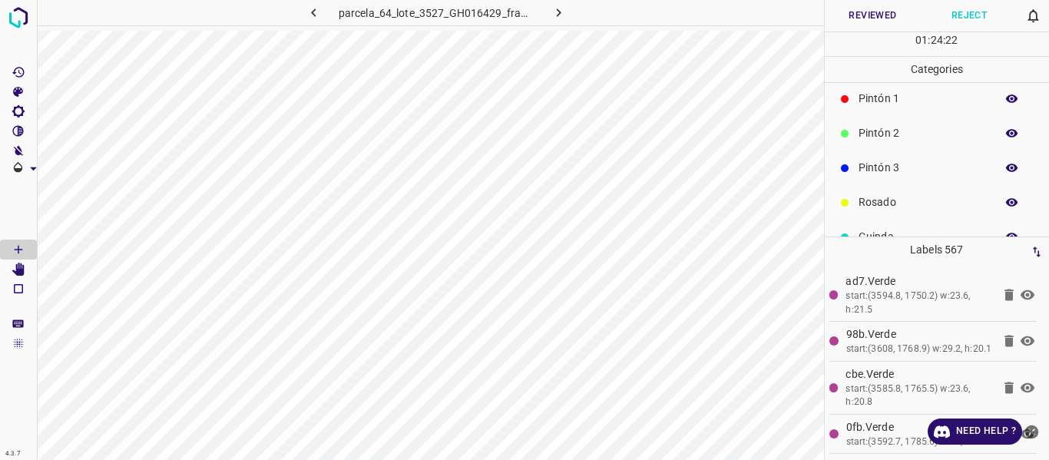
scroll to position [0, 0]
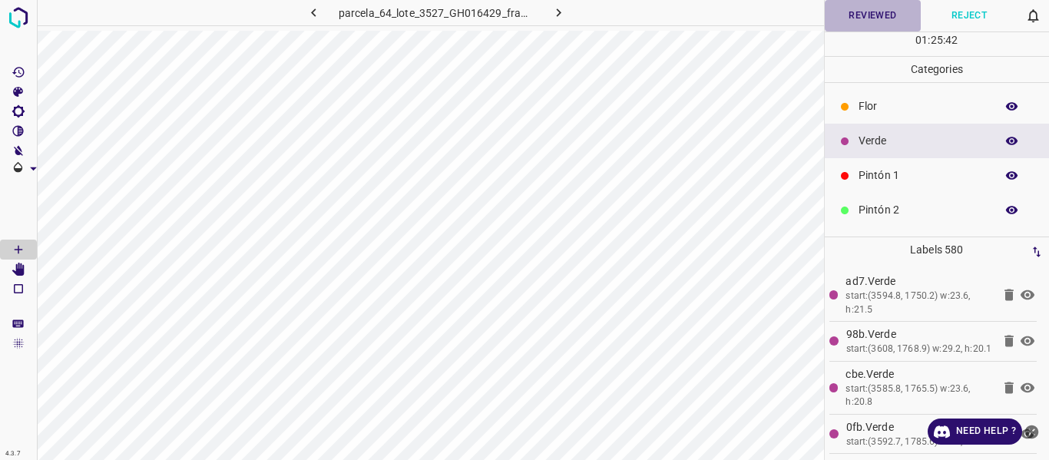
click at [857, 15] on button "Reviewed" at bounding box center [873, 15] width 97 height 31
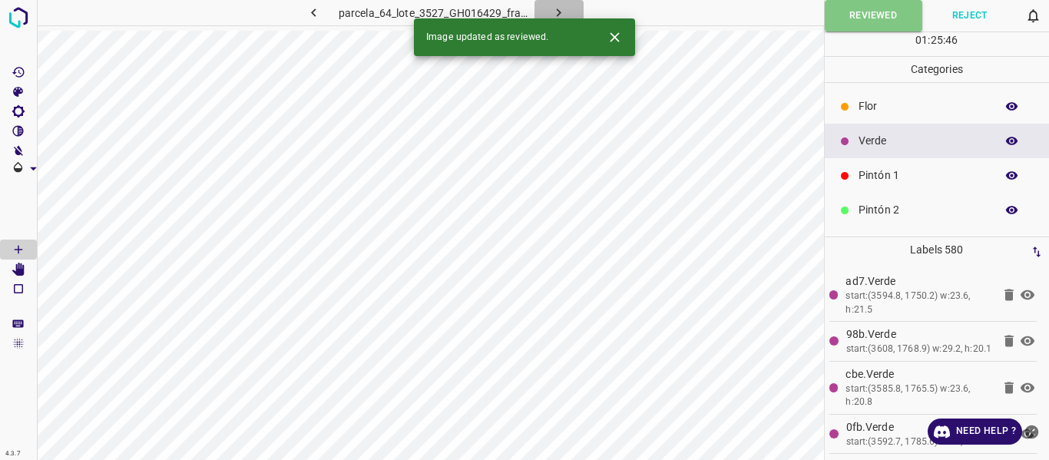
click at [558, 9] on icon "button" at bounding box center [559, 13] width 16 height 16
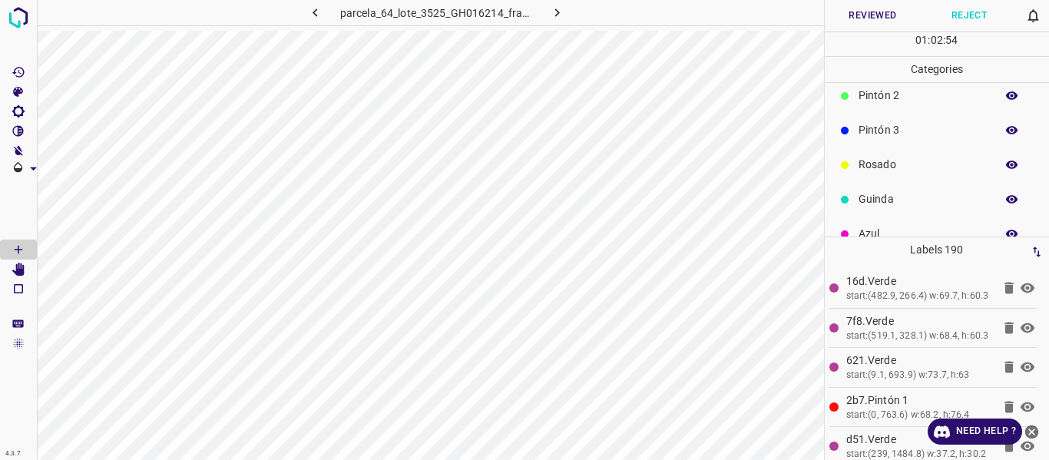
scroll to position [135, 0]
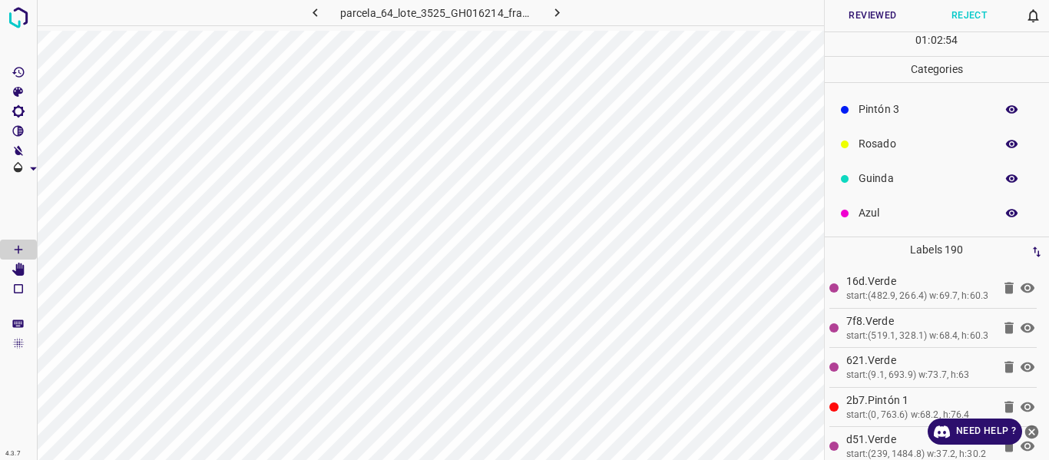
click at [890, 175] on p "Guinda" at bounding box center [923, 179] width 129 height 16
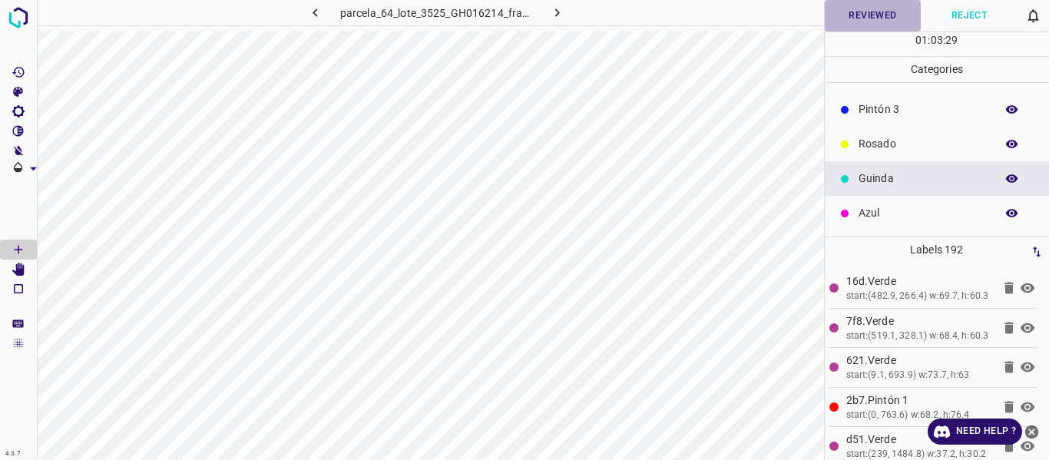
click at [866, 23] on button "Reviewed" at bounding box center [873, 15] width 97 height 31
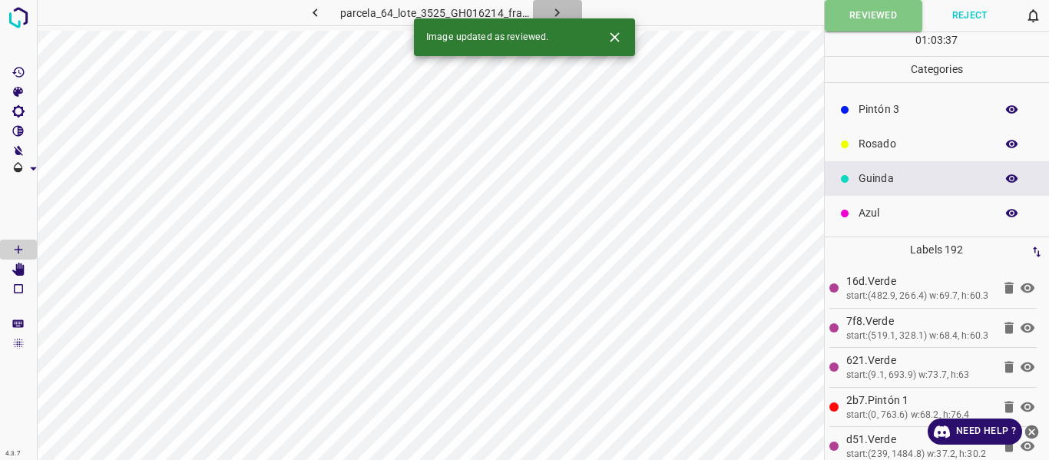
click at [560, 11] on icon "button" at bounding box center [557, 13] width 16 height 16
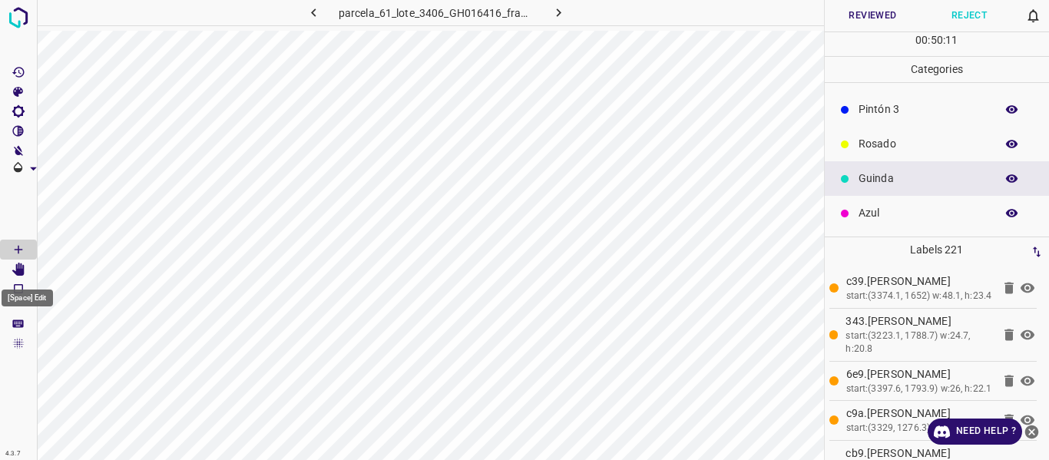
click at [18, 264] on icon "[Space] Edit" at bounding box center [18, 270] width 12 height 14
click at [18, 250] on icon "[Space] Draw" at bounding box center [19, 250] width 8 height 8
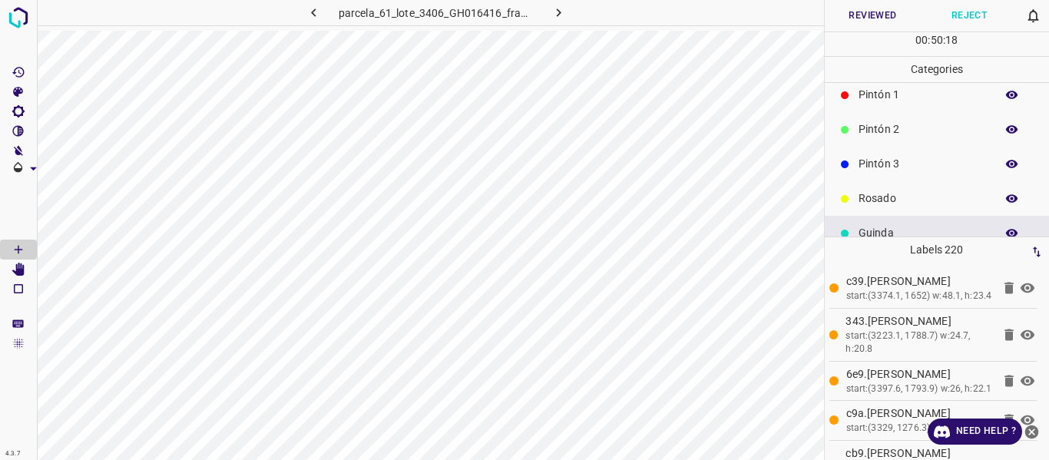
scroll to position [0, 0]
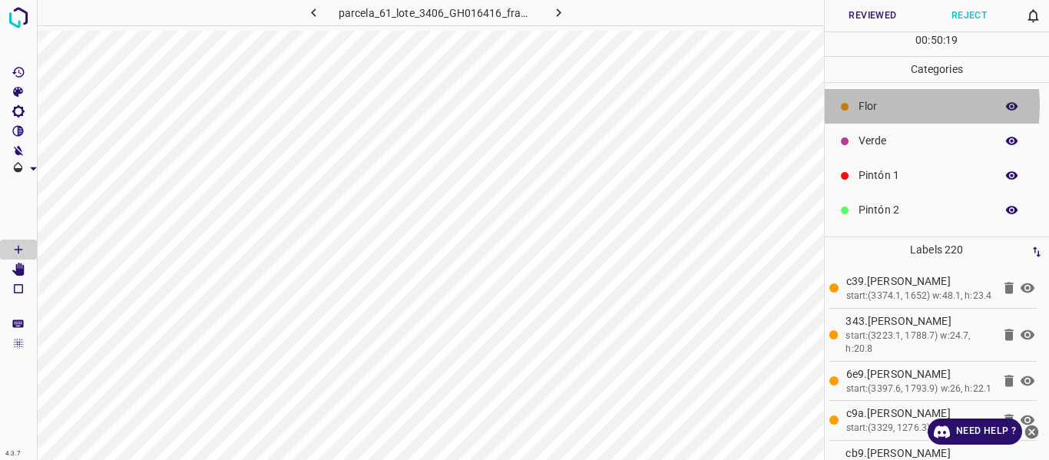
click at [880, 106] on p "Flor" at bounding box center [923, 106] width 129 height 16
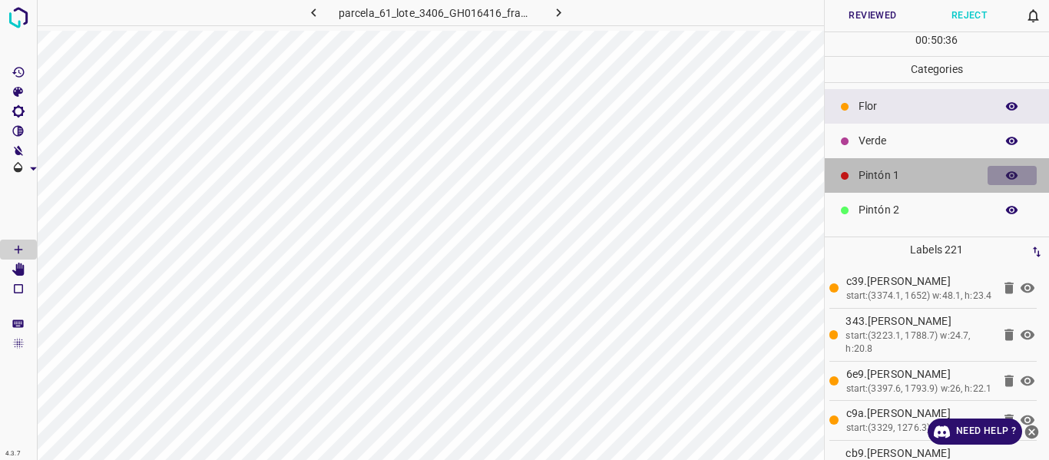
click at [1006, 174] on icon "button" at bounding box center [1012, 175] width 12 height 8
click at [1006, 174] on icon "button" at bounding box center [1012, 176] width 12 height 11
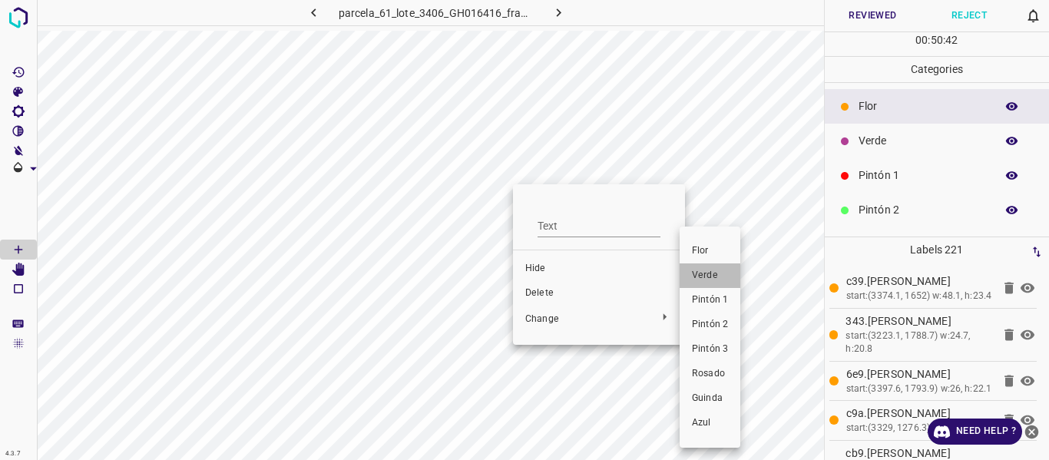
click at [698, 274] on span "Verde" at bounding box center [710, 276] width 36 height 14
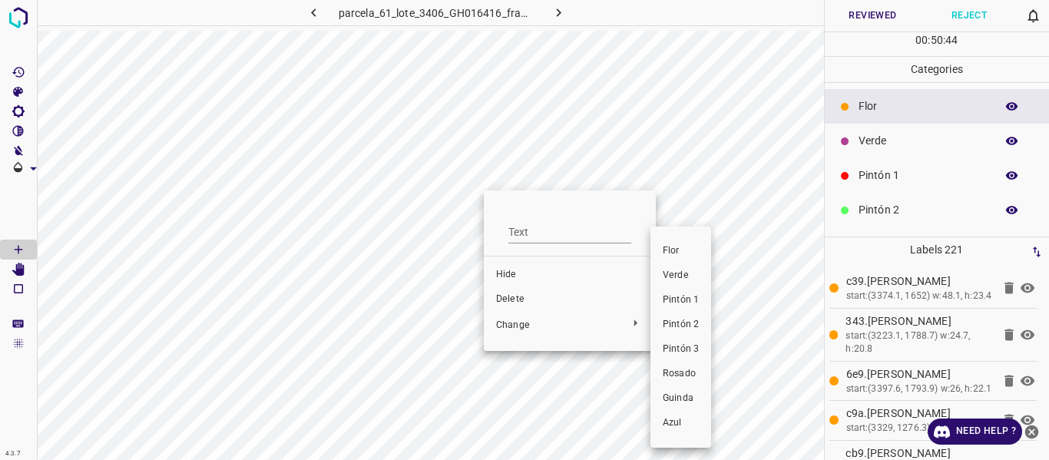
click at [668, 279] on span "Verde" at bounding box center [681, 276] width 36 height 14
drag, startPoint x: 674, startPoint y: 277, endPoint x: 568, endPoint y: 230, distance: 116.3
click at [674, 277] on span "Verde" at bounding box center [679, 276] width 36 height 14
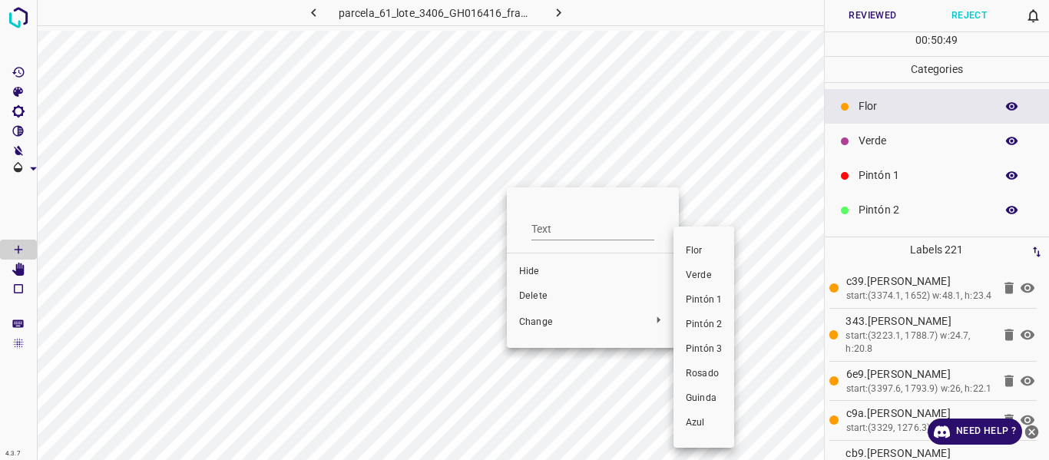
drag, startPoint x: 697, startPoint y: 280, endPoint x: 456, endPoint y: 196, distance: 256.3
click at [698, 280] on span "Verde" at bounding box center [704, 276] width 36 height 14
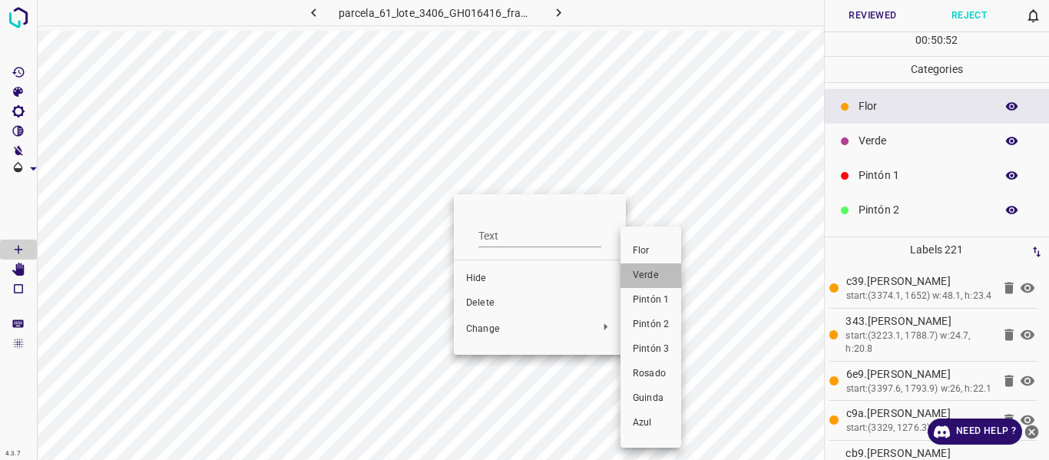
click at [645, 275] on span "Verde" at bounding box center [651, 276] width 36 height 14
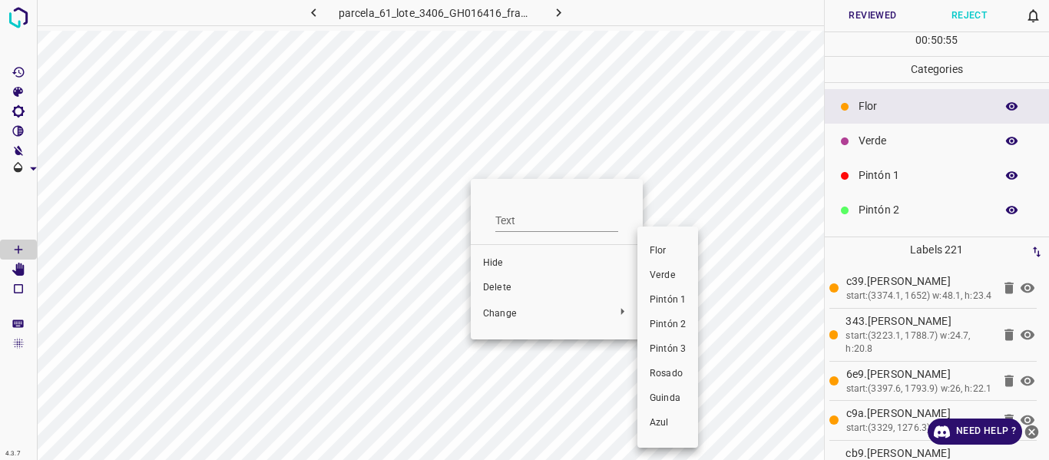
click at [662, 277] on span "Verde" at bounding box center [668, 276] width 36 height 14
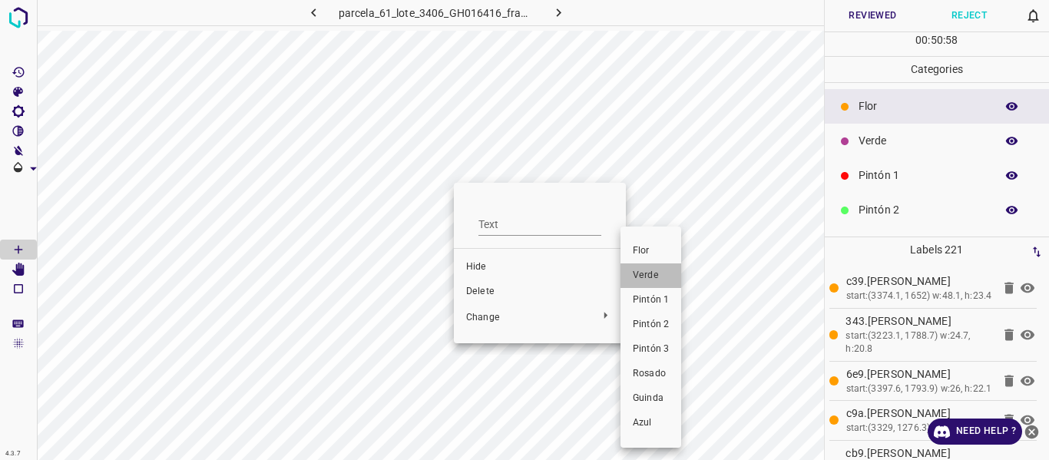
drag, startPoint x: 657, startPoint y: 278, endPoint x: 481, endPoint y: 198, distance: 193.2
click at [656, 279] on span "Verde" at bounding box center [651, 276] width 36 height 14
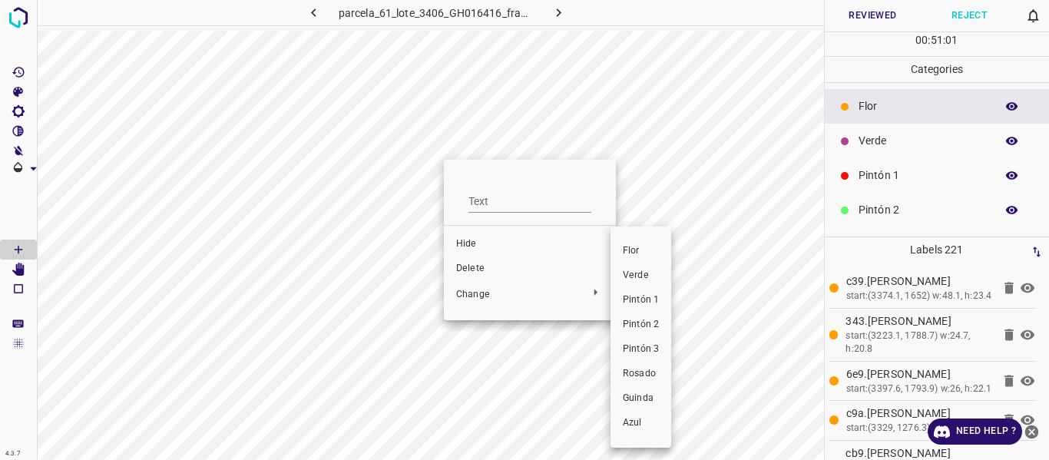
click at [648, 276] on span "Verde" at bounding box center [641, 276] width 36 height 14
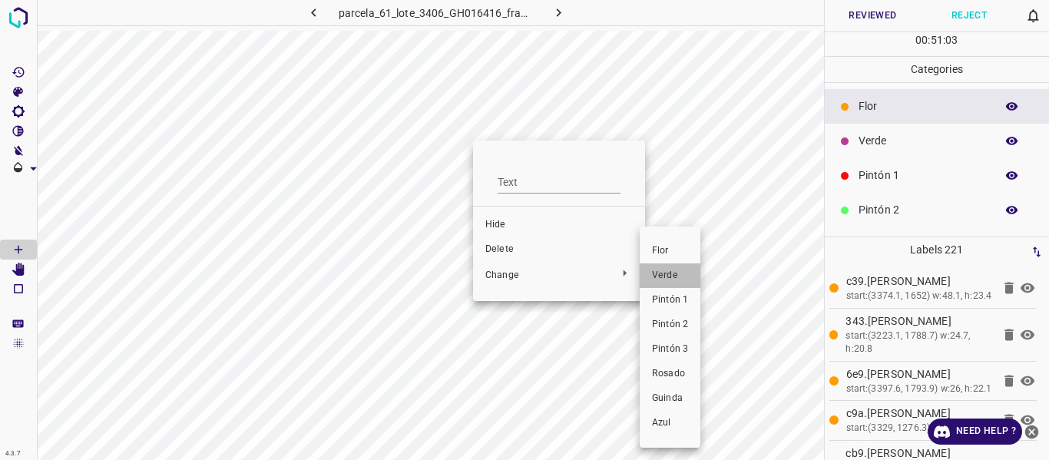
click at [650, 274] on li "Verde" at bounding box center [670, 275] width 61 height 25
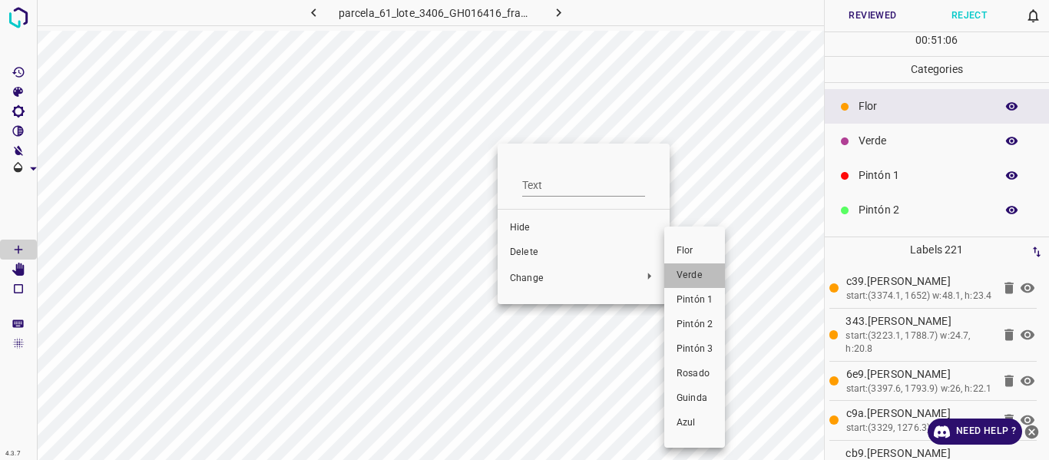
click at [692, 273] on span "Verde" at bounding box center [695, 276] width 36 height 14
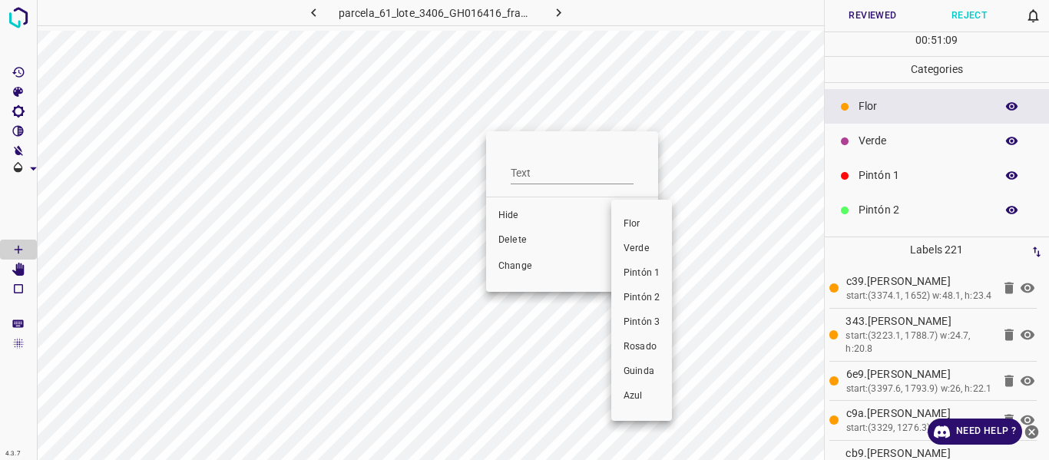
click at [628, 249] on span "Verde" at bounding box center [642, 249] width 36 height 14
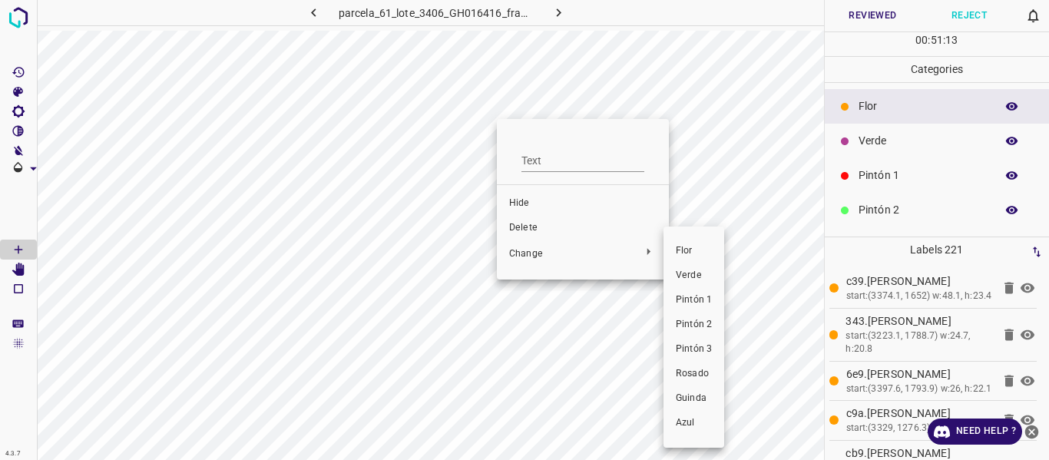
click at [684, 277] on span "Verde" at bounding box center [694, 276] width 36 height 14
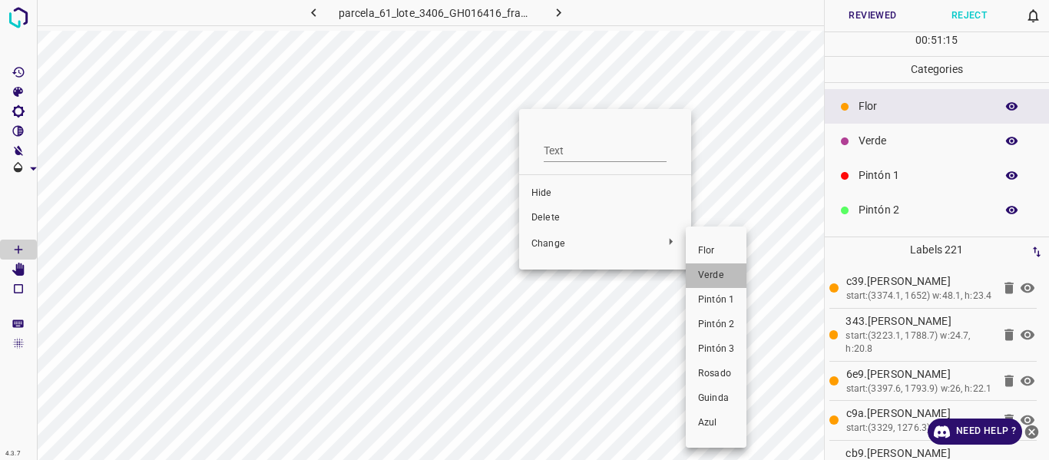
click at [718, 277] on span "Verde" at bounding box center [716, 276] width 36 height 14
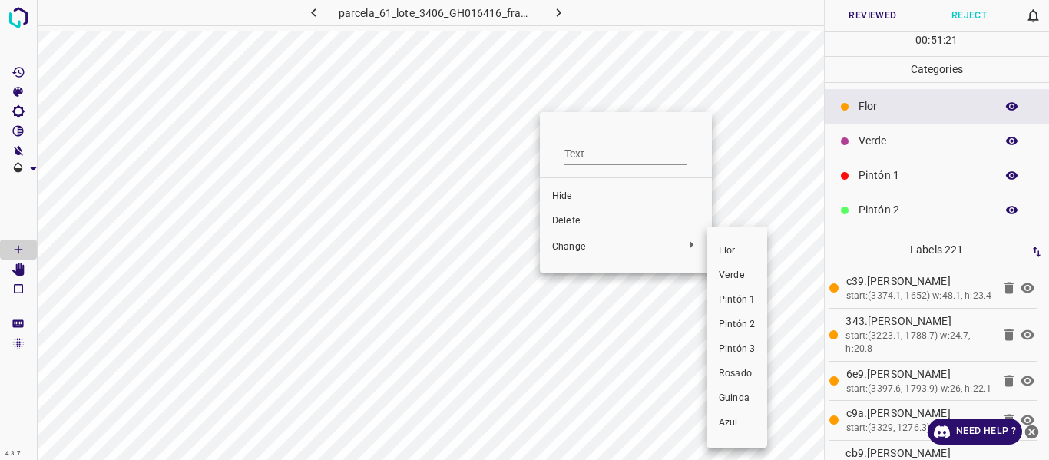
drag, startPoint x: 743, startPoint y: 274, endPoint x: 591, endPoint y: 102, distance: 229.1
click at [744, 274] on span "Verde" at bounding box center [737, 276] width 36 height 14
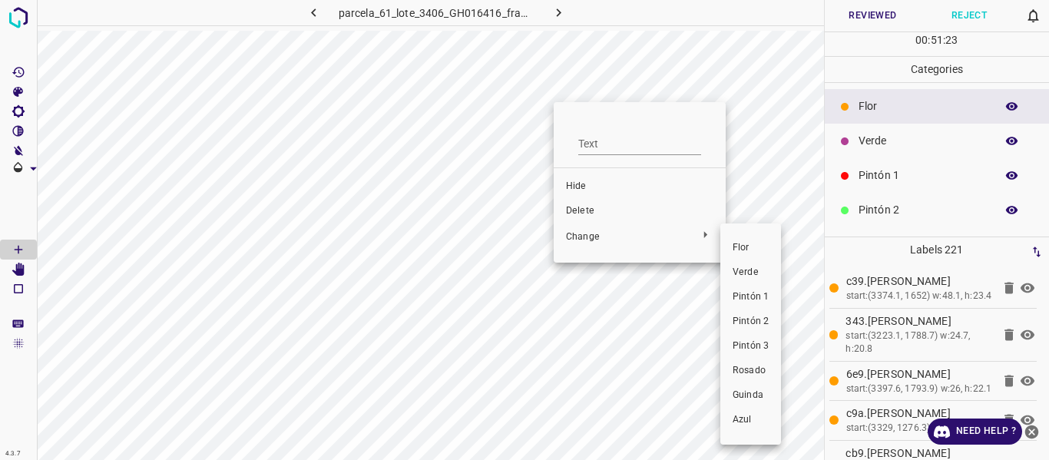
click at [750, 269] on span "Verde" at bounding box center [751, 273] width 36 height 14
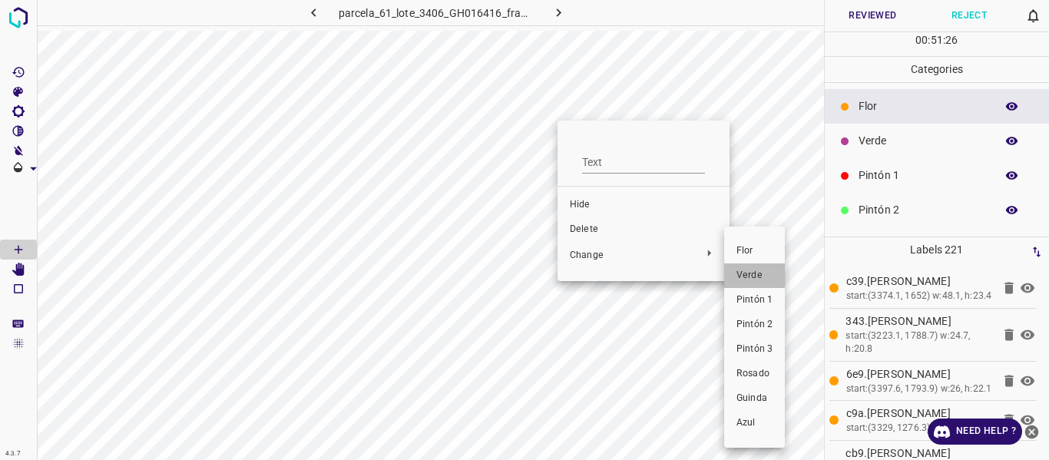
click at [757, 275] on span "Verde" at bounding box center [755, 276] width 36 height 14
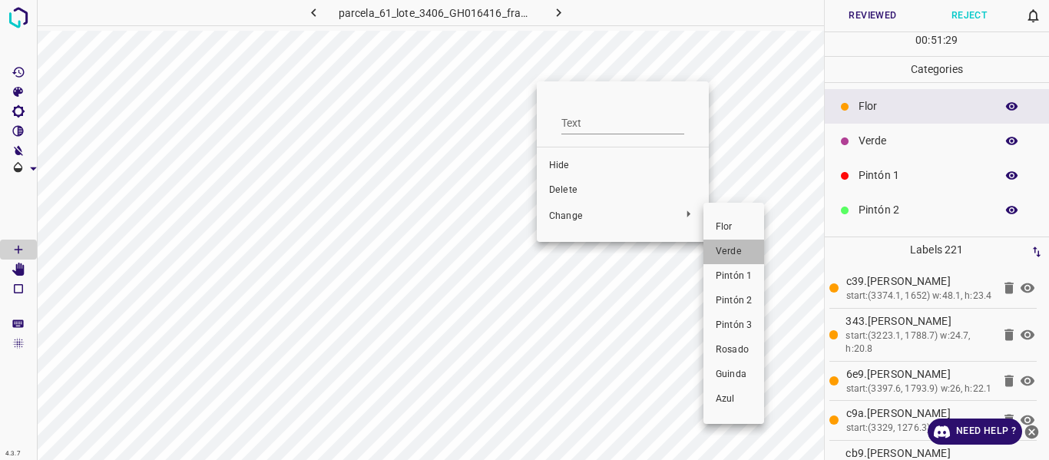
click at [735, 251] on span "Verde" at bounding box center [734, 252] width 36 height 14
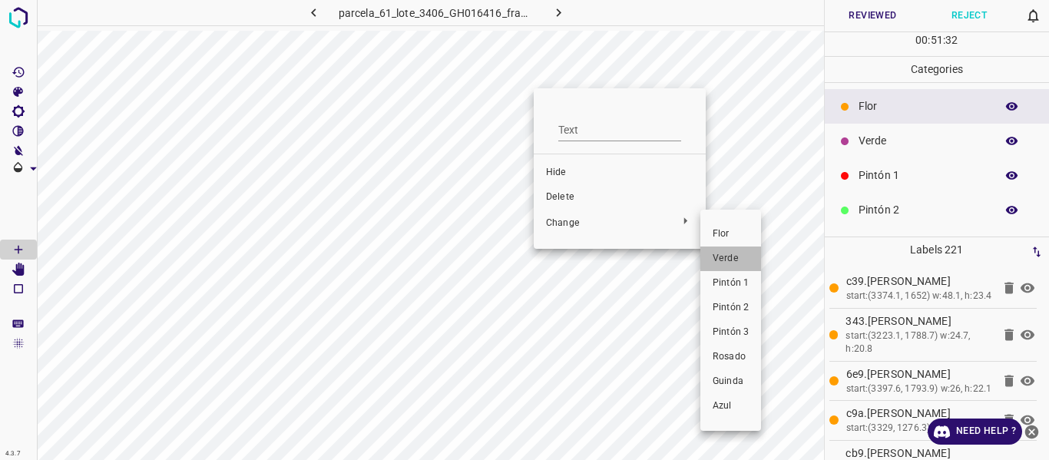
click at [750, 259] on li "Verde" at bounding box center [731, 259] width 61 height 25
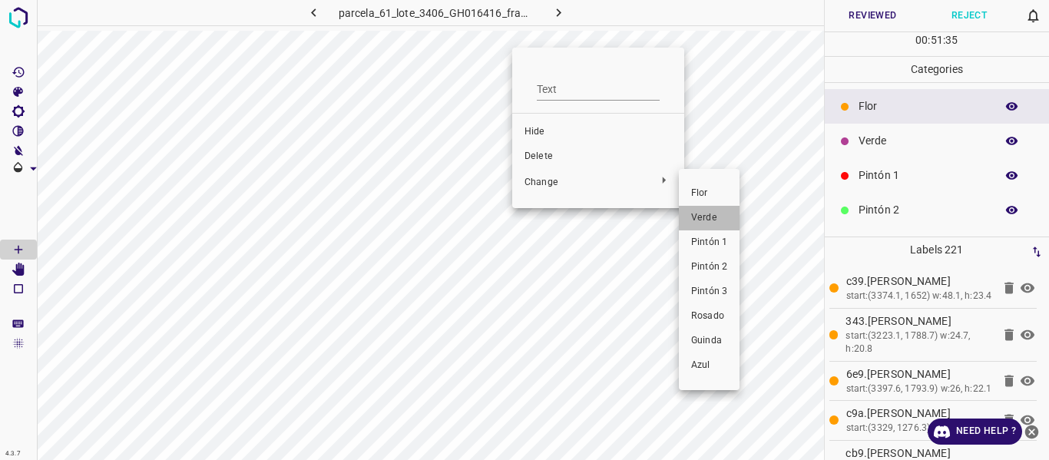
click at [708, 220] on span "Verde" at bounding box center [709, 218] width 36 height 14
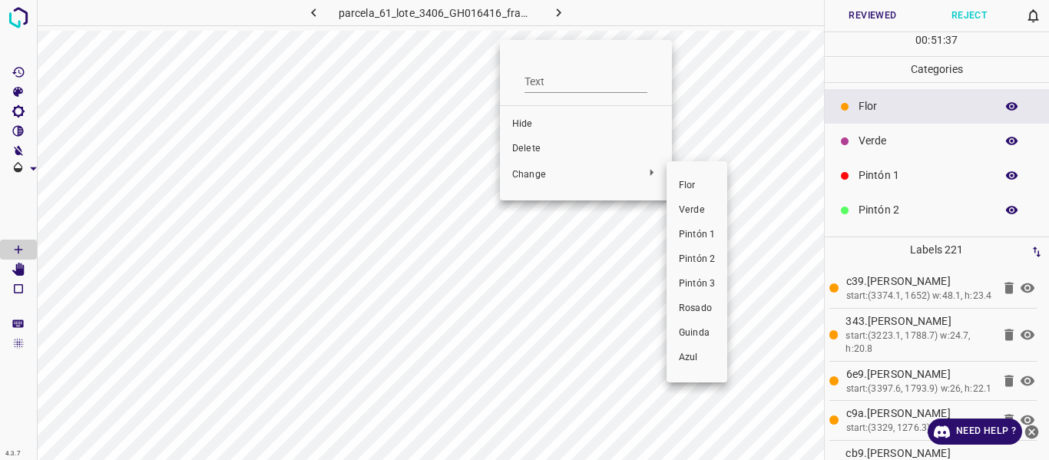
click at [701, 209] on span "Verde" at bounding box center [697, 211] width 36 height 14
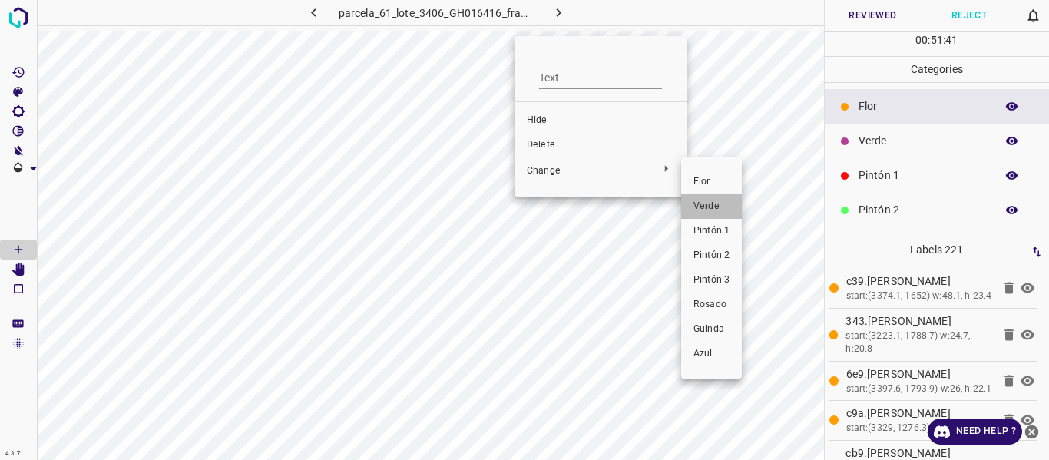
click at [711, 203] on span "Verde" at bounding box center [712, 207] width 36 height 14
click at [711, 205] on span "Verde" at bounding box center [714, 206] width 36 height 14
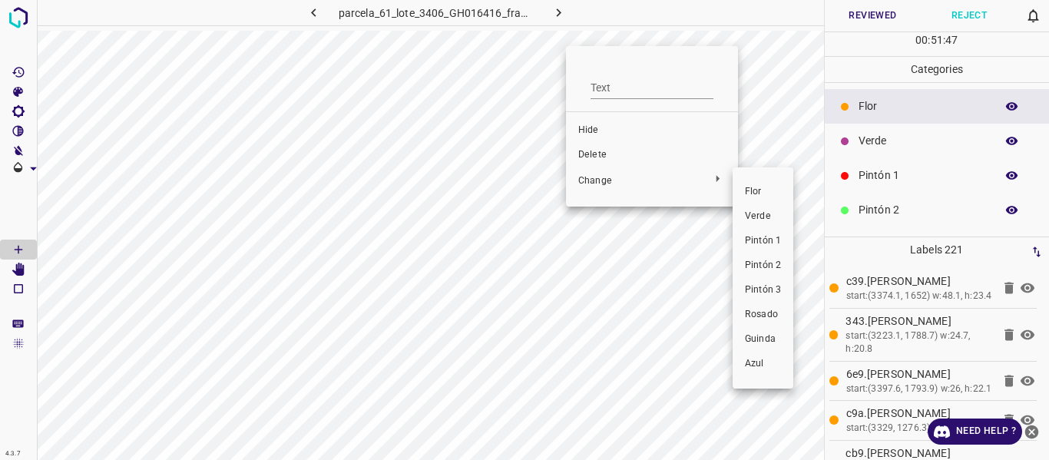
drag, startPoint x: 755, startPoint y: 210, endPoint x: 748, endPoint y: 266, distance: 55.7
click at [756, 212] on span "Verde" at bounding box center [763, 217] width 36 height 14
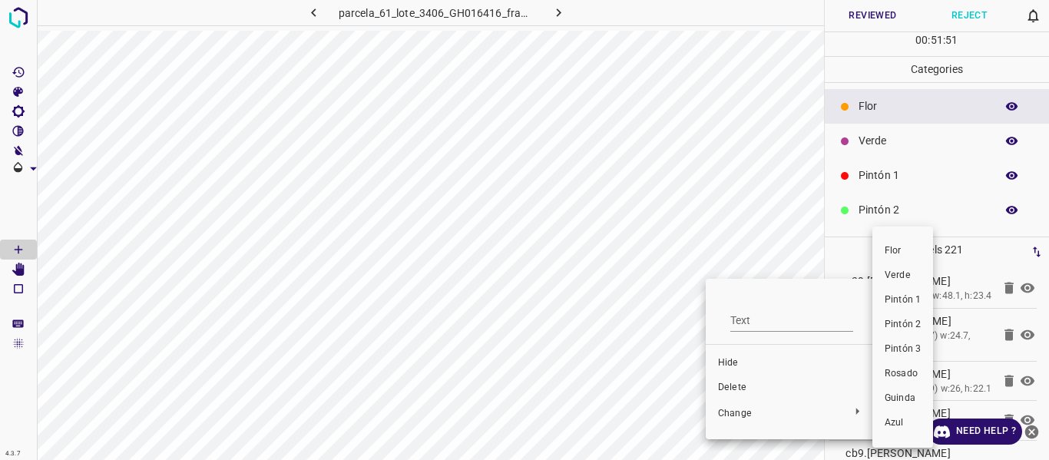
click at [896, 277] on span "Verde" at bounding box center [903, 276] width 36 height 14
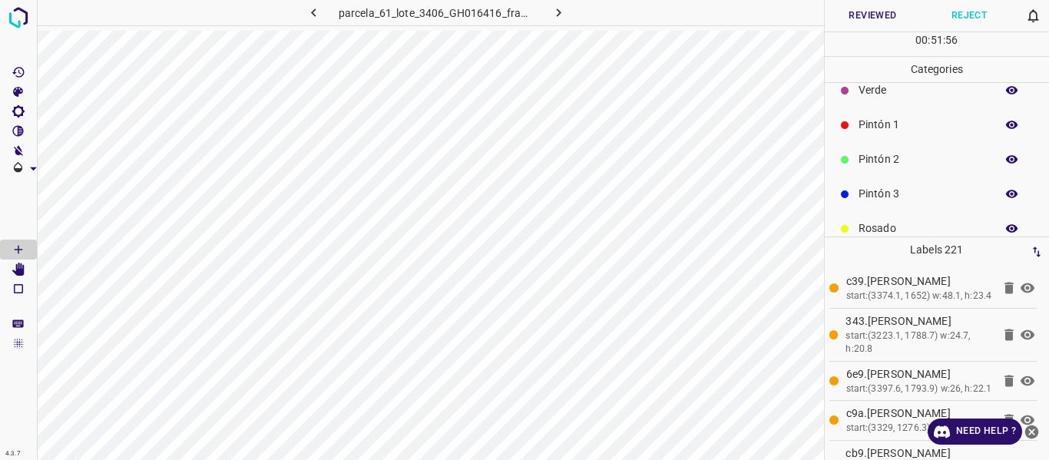
scroll to position [77, 0]
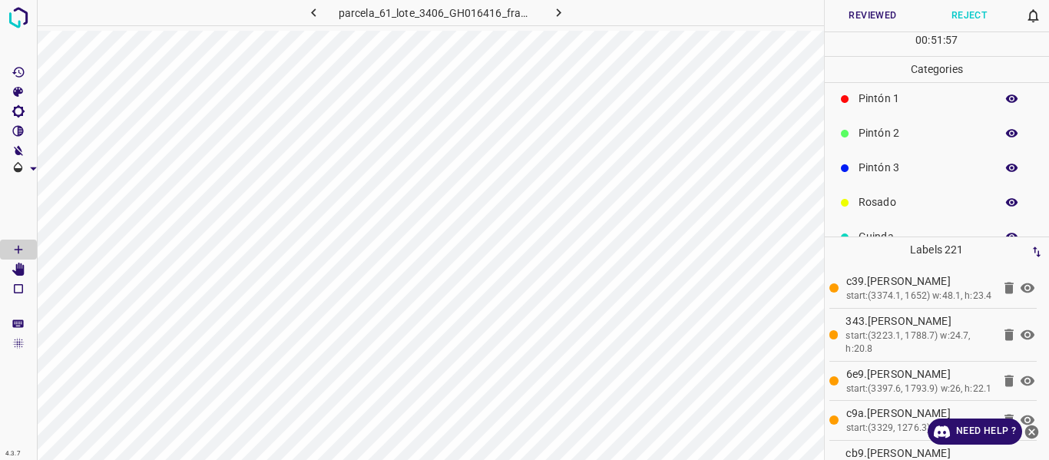
click at [1006, 166] on icon "button" at bounding box center [1013, 168] width 14 height 14
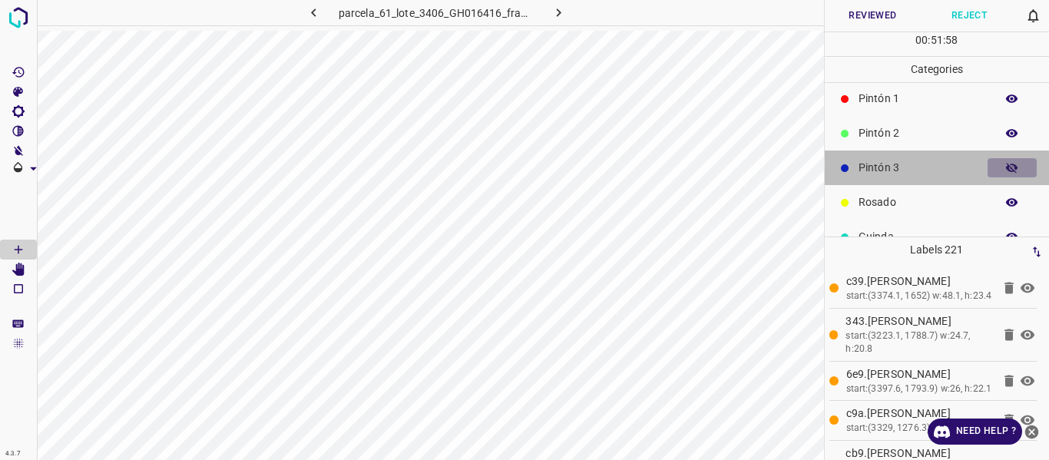
click at [1006, 166] on icon "button" at bounding box center [1013, 168] width 14 height 14
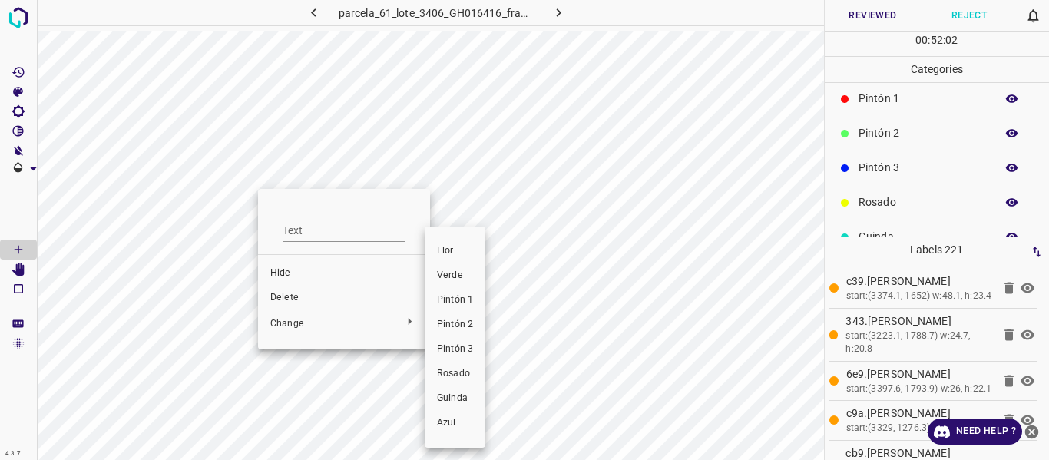
click at [461, 270] on span "Verde" at bounding box center [455, 276] width 36 height 14
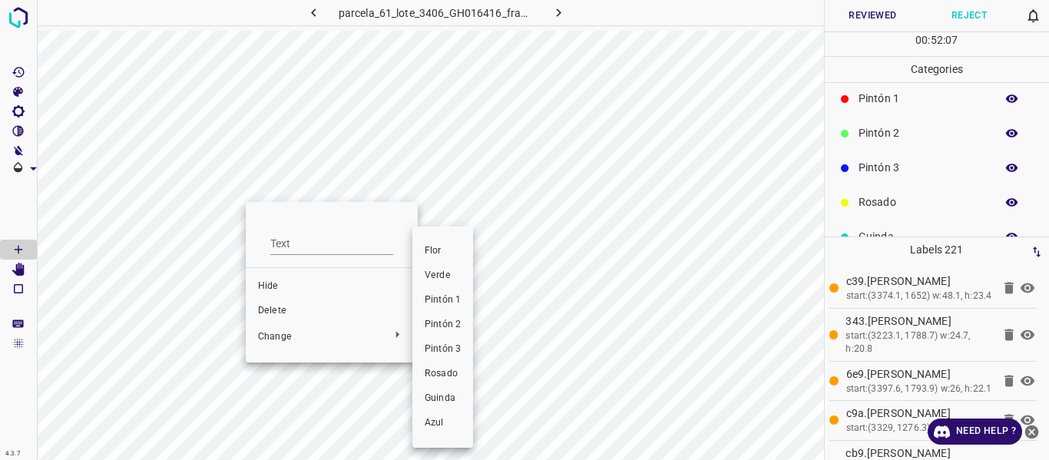
click at [449, 272] on span "Verde" at bounding box center [443, 276] width 36 height 14
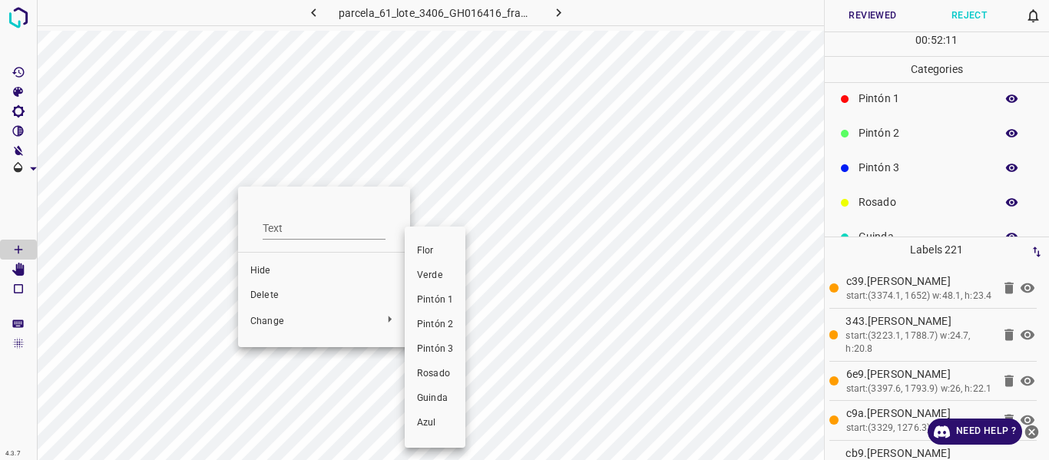
click at [441, 269] on span "Verde" at bounding box center [435, 276] width 36 height 14
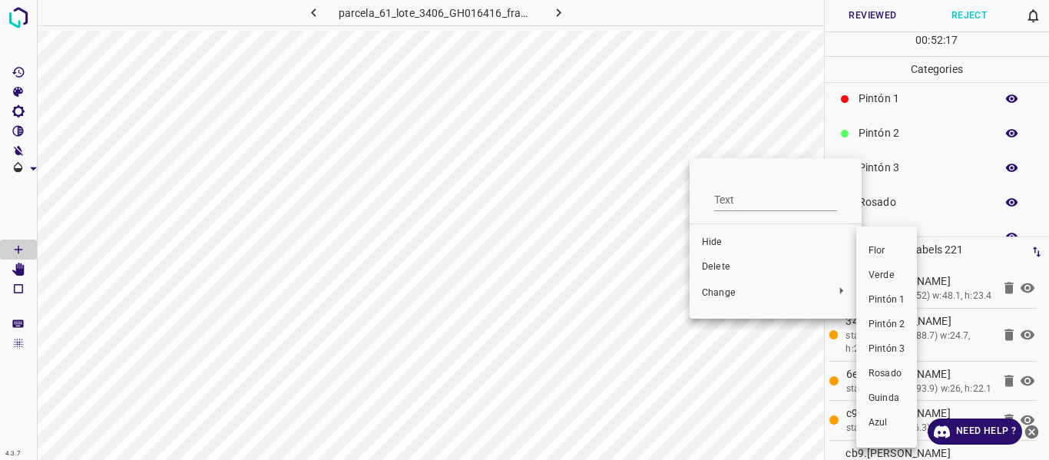
click at [886, 280] on span "Verde" at bounding box center [887, 276] width 36 height 14
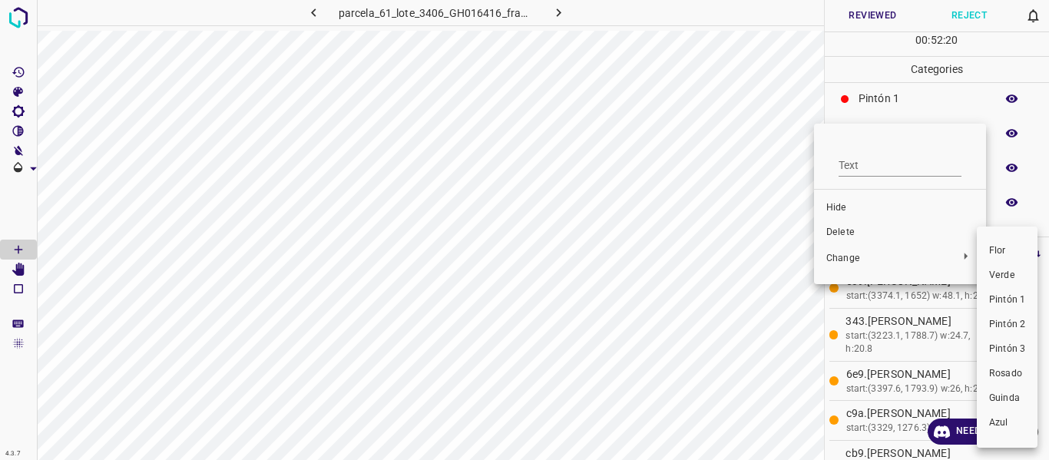
click at [1006, 276] on span "Verde" at bounding box center [1007, 276] width 36 height 14
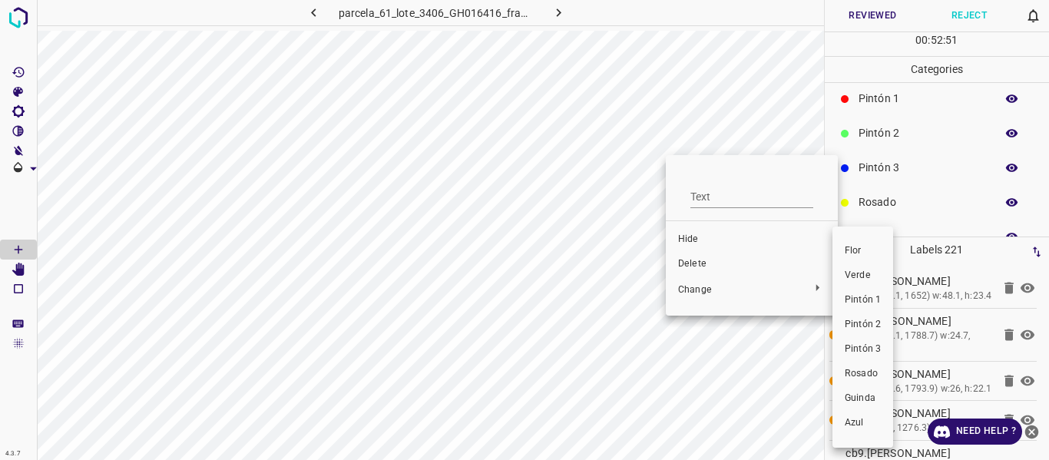
drag, startPoint x: 852, startPoint y: 271, endPoint x: 881, endPoint y: 246, distance: 38.7
click at [853, 271] on span "Verde" at bounding box center [863, 276] width 36 height 14
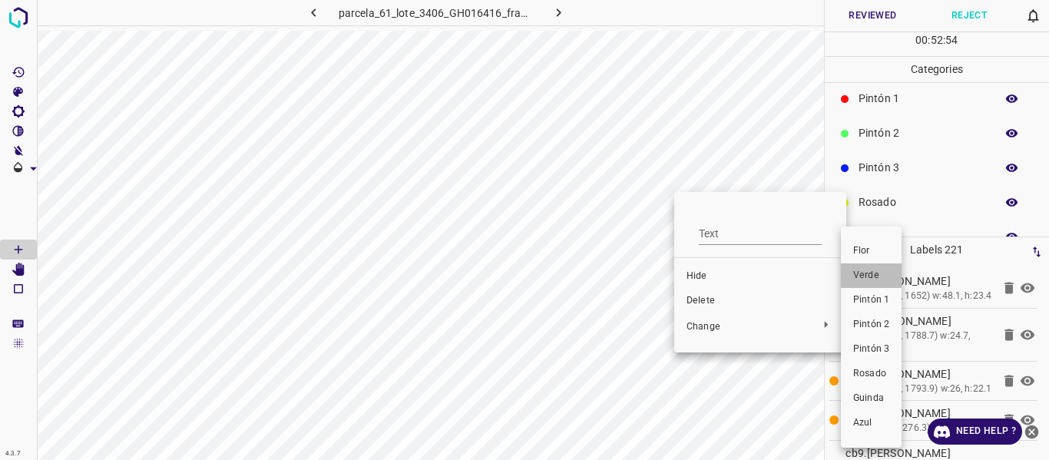
click at [862, 273] on span "Verde" at bounding box center [871, 276] width 36 height 14
click at [876, 276] on span "Verde" at bounding box center [874, 276] width 36 height 14
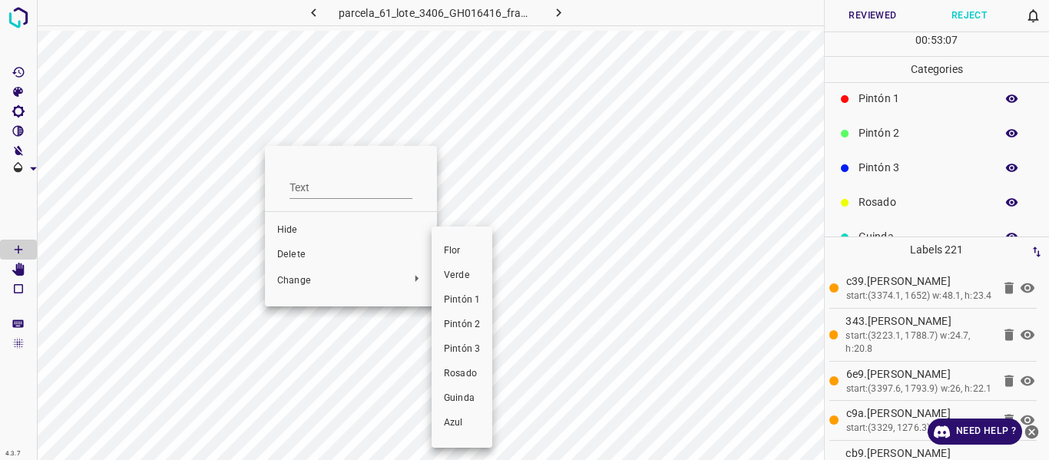
drag, startPoint x: 454, startPoint y: 277, endPoint x: 446, endPoint y: 270, distance: 10.9
click at [455, 276] on span "Verde" at bounding box center [462, 276] width 36 height 14
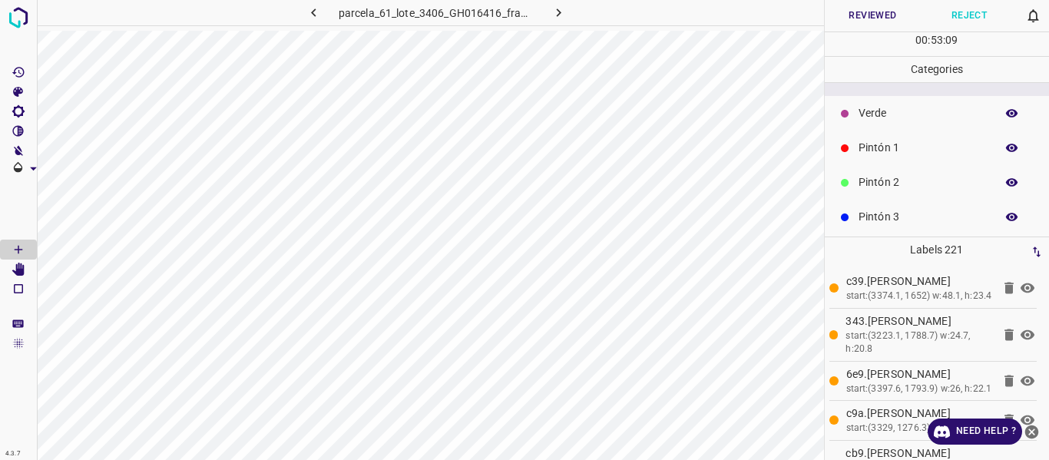
scroll to position [0, 0]
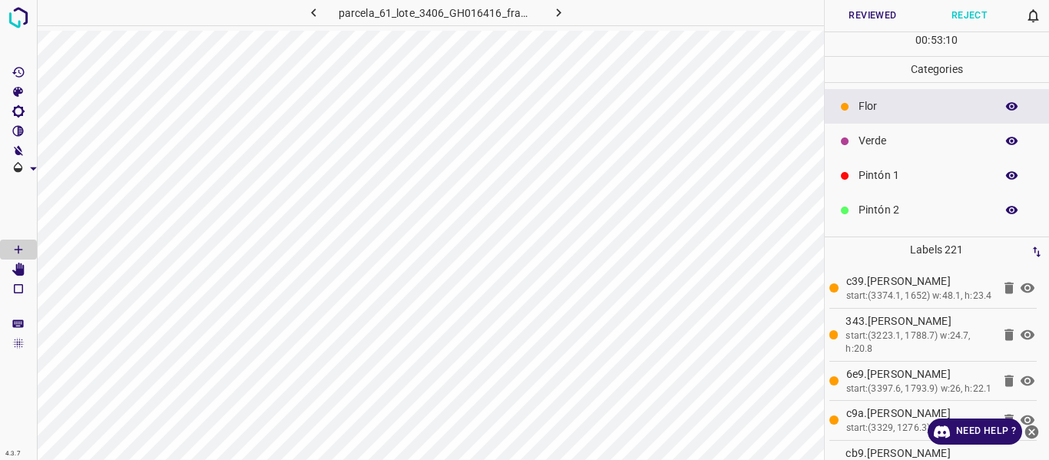
click at [876, 147] on p "Verde" at bounding box center [923, 141] width 129 height 16
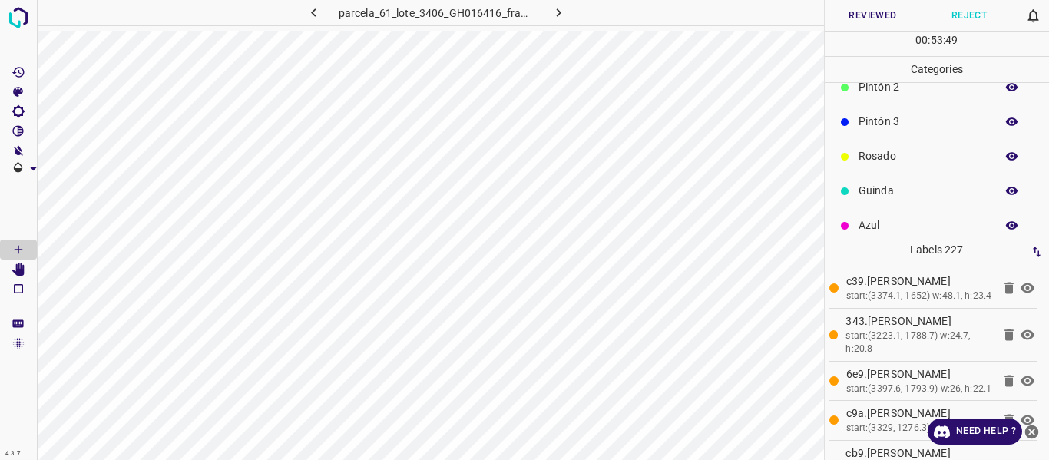
scroll to position [135, 0]
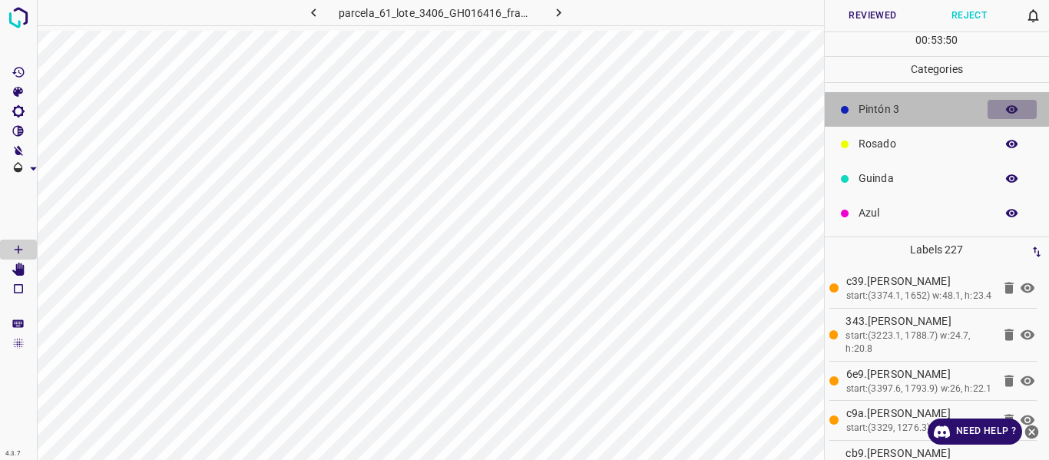
click at [1006, 116] on icon "button" at bounding box center [1013, 110] width 14 height 14
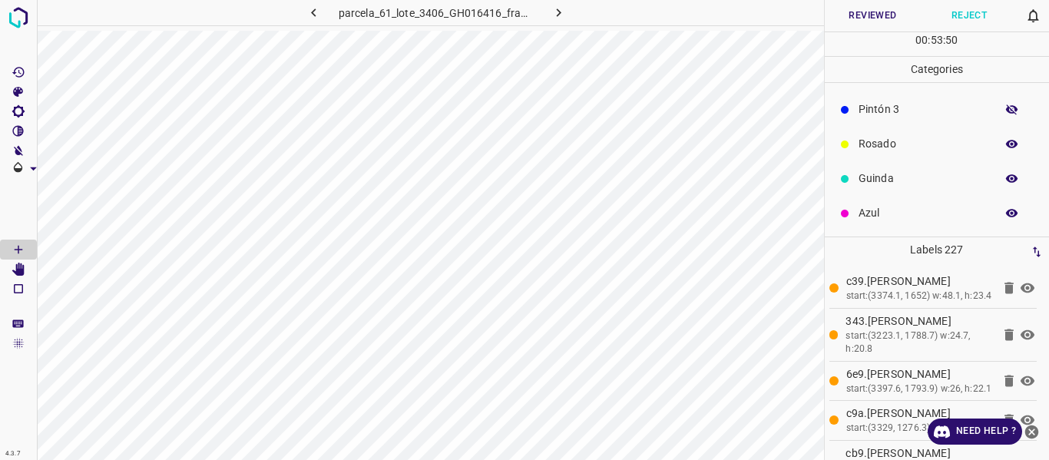
click at [1006, 116] on icon "button" at bounding box center [1013, 110] width 14 height 14
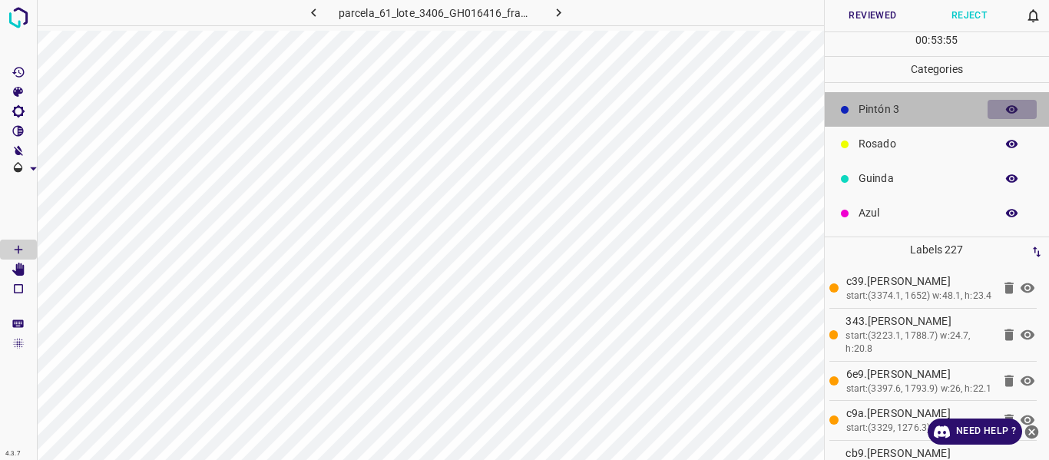
click at [1006, 110] on icon "button" at bounding box center [1012, 109] width 12 height 8
click at [1006, 110] on icon "button" at bounding box center [1012, 109] width 12 height 11
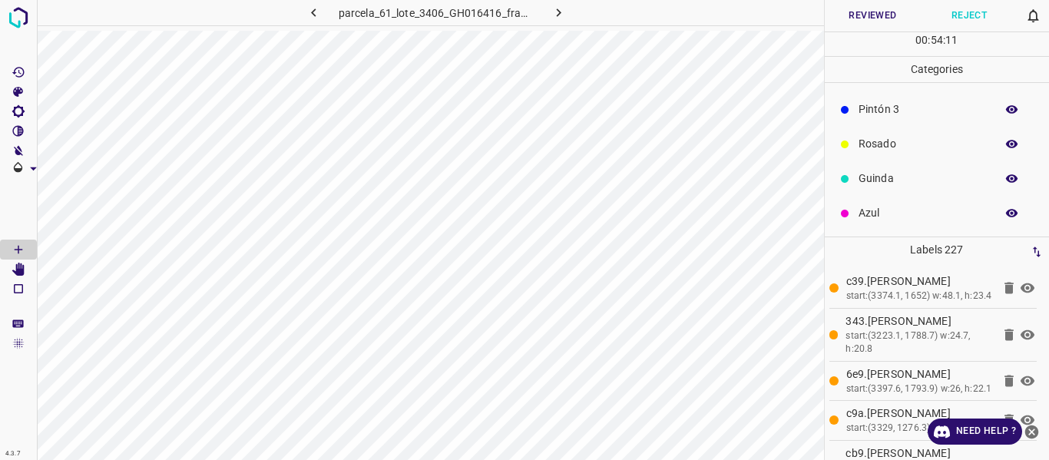
click at [1006, 113] on icon "button" at bounding box center [1012, 109] width 12 height 8
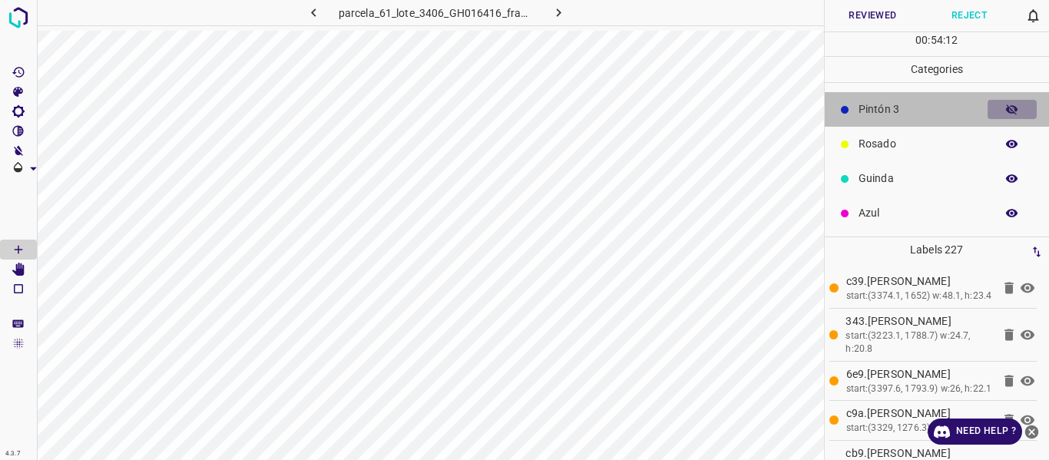
click at [1006, 113] on icon "button" at bounding box center [1012, 109] width 12 height 11
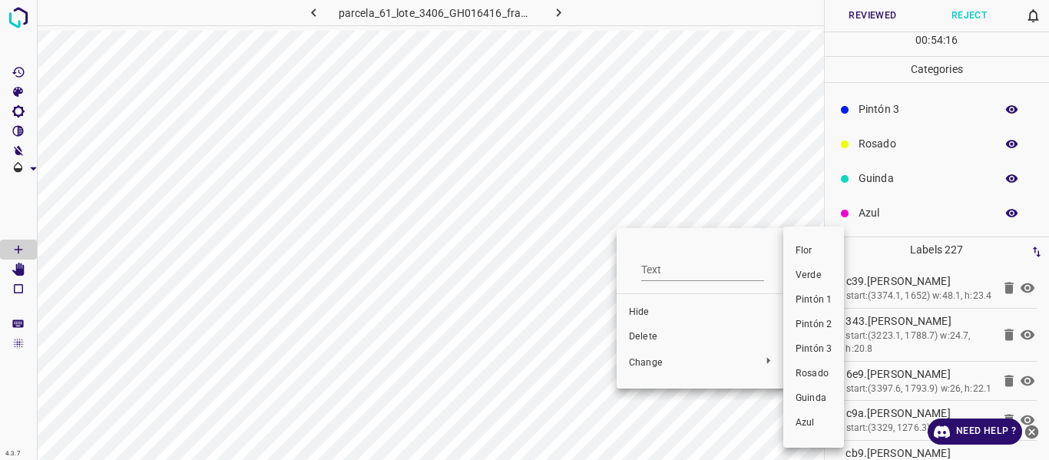
click at [807, 272] on span "Verde" at bounding box center [814, 276] width 36 height 14
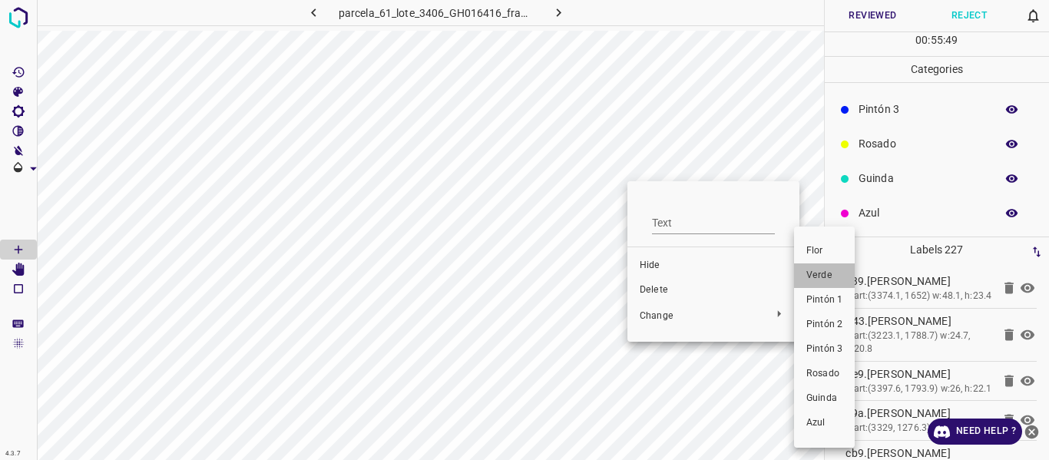
click at [820, 269] on span "Verde" at bounding box center [825, 276] width 36 height 14
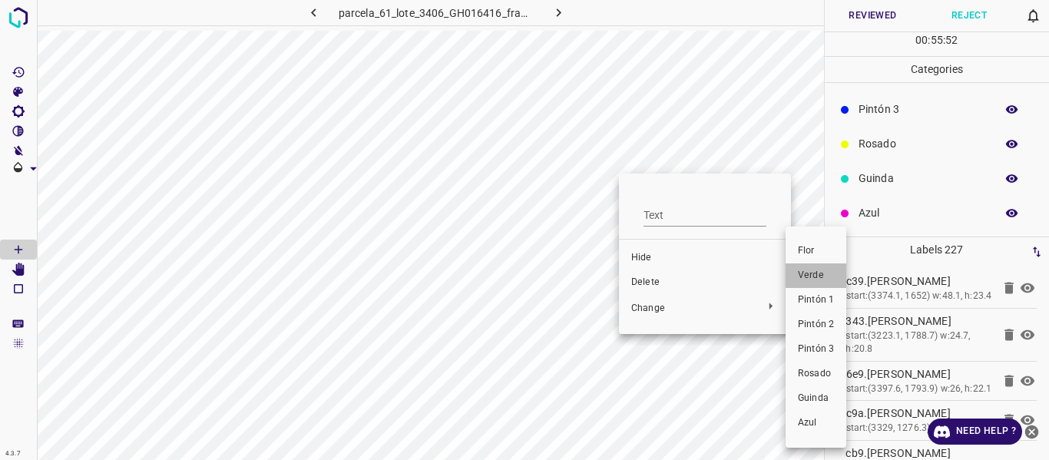
click at [797, 273] on li "Verde" at bounding box center [816, 275] width 61 height 25
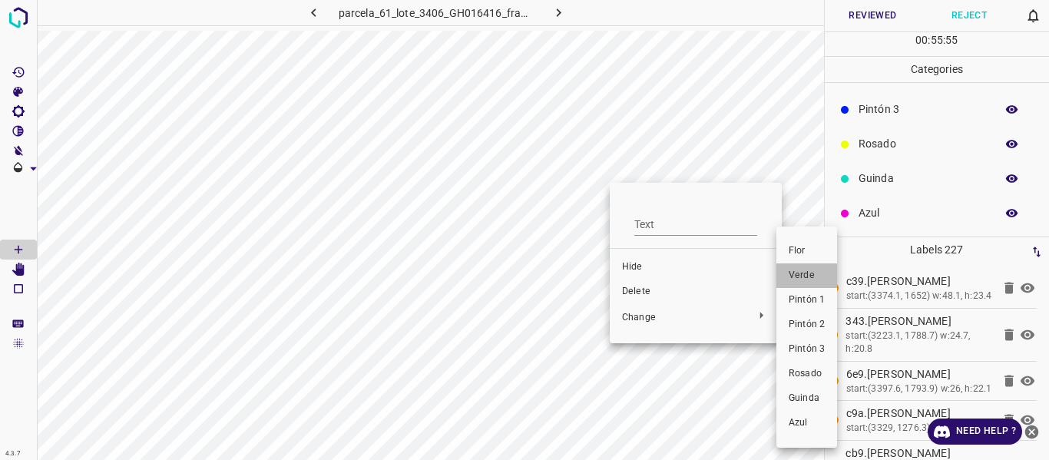
click at [807, 283] on li "Verde" at bounding box center [807, 275] width 61 height 25
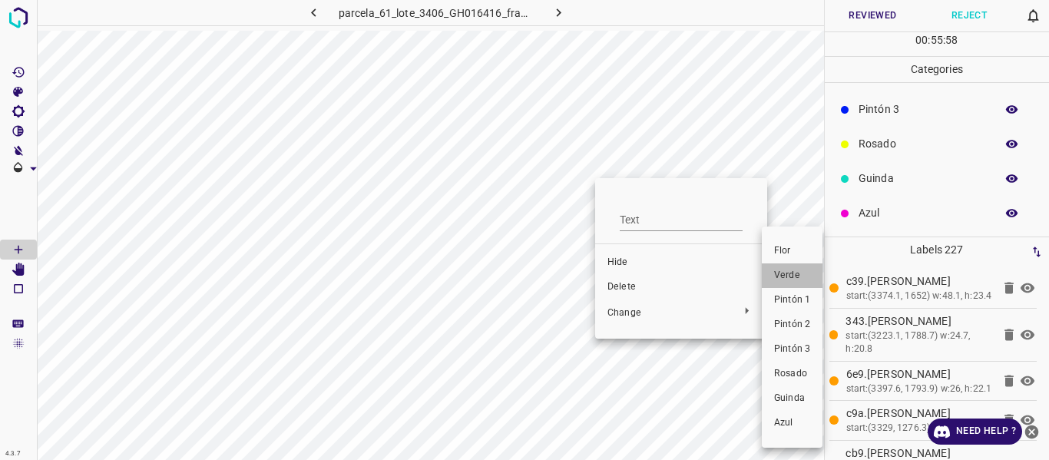
click at [789, 275] on span "Verde" at bounding box center [792, 276] width 36 height 14
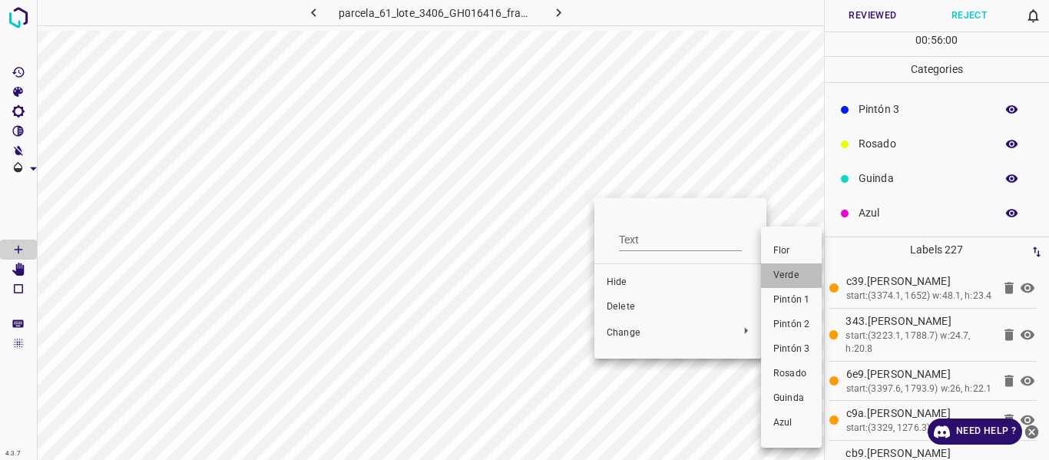
drag, startPoint x: 798, startPoint y: 277, endPoint x: 615, endPoint y: 204, distance: 196.8
click at [799, 277] on span "Verde" at bounding box center [792, 276] width 36 height 14
click at [786, 269] on span "Verde" at bounding box center [790, 276] width 36 height 14
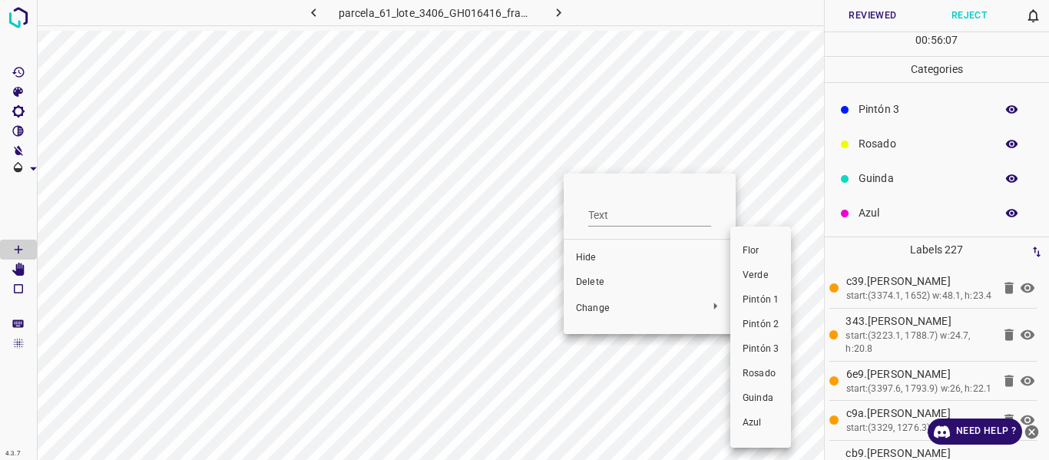
click at [761, 267] on li "Verde" at bounding box center [761, 275] width 61 height 25
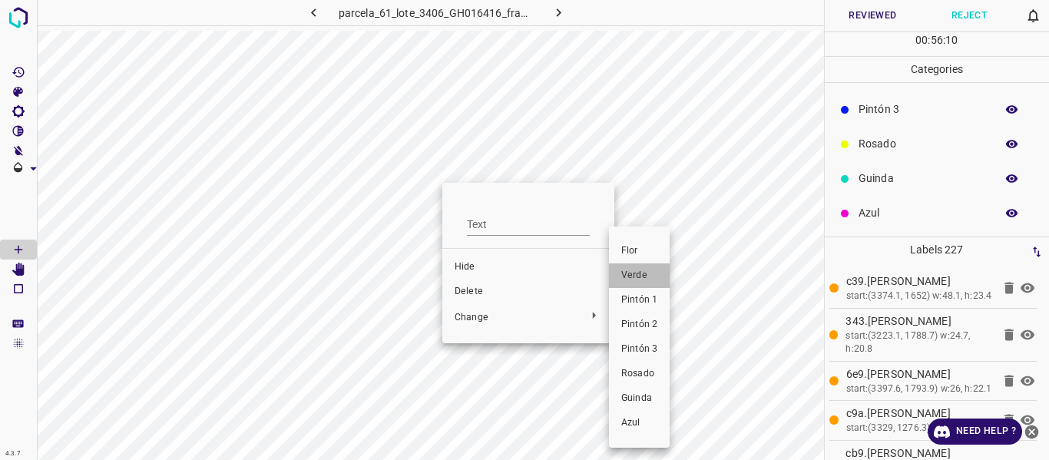
click at [644, 277] on span "Verde" at bounding box center [639, 276] width 36 height 14
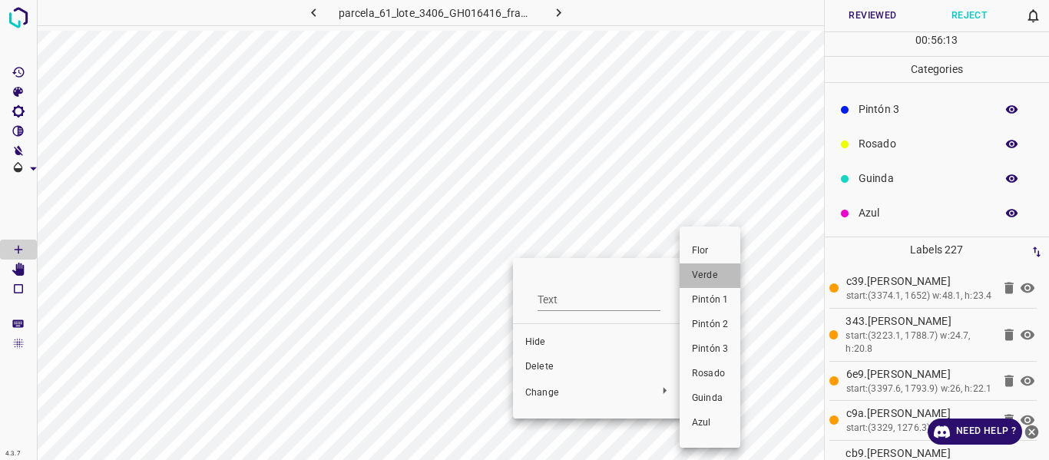
drag, startPoint x: 710, startPoint y: 277, endPoint x: 577, endPoint y: 275, distance: 132.9
click at [710, 277] on span "Verde" at bounding box center [710, 276] width 36 height 14
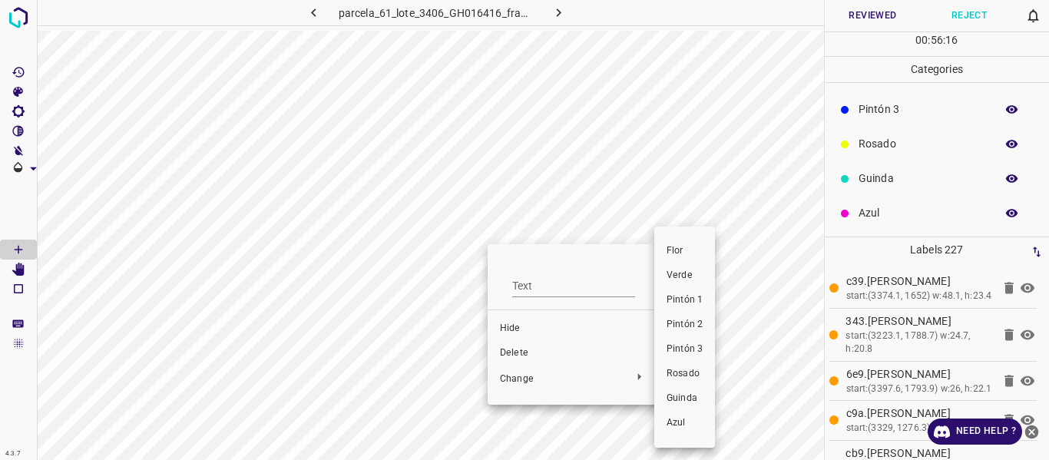
click at [687, 277] on span "Verde" at bounding box center [685, 276] width 36 height 14
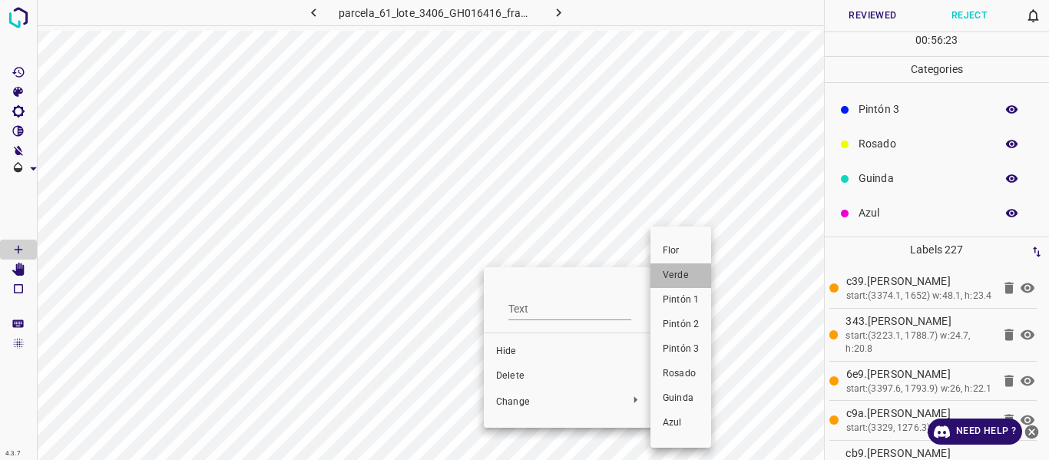
click at [690, 273] on span "Verde" at bounding box center [681, 276] width 36 height 14
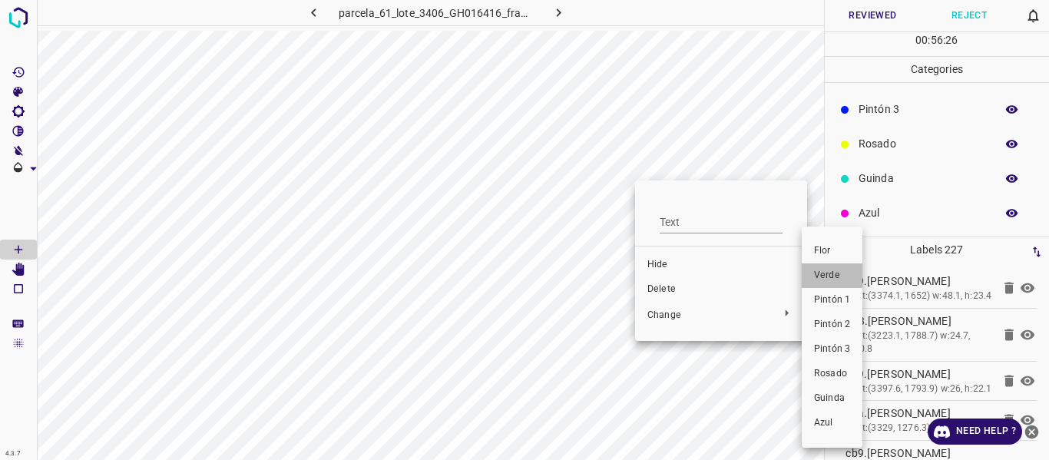
click at [824, 265] on li "Verde" at bounding box center [832, 275] width 61 height 25
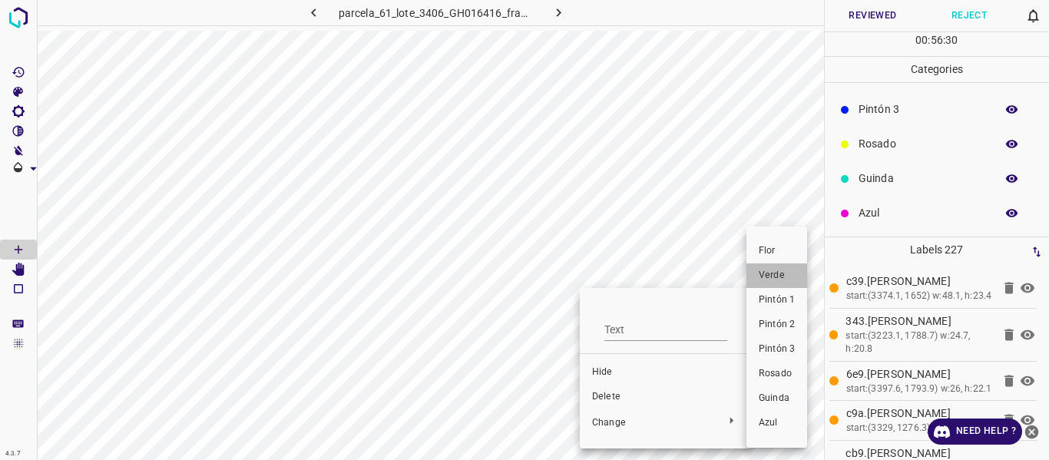
click at [782, 280] on span "Verde" at bounding box center [777, 276] width 36 height 14
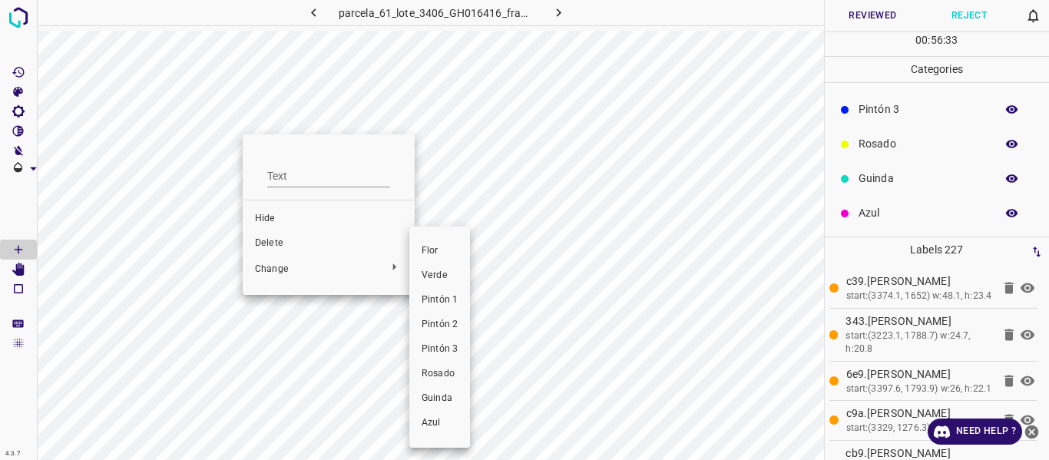
click at [439, 271] on span "Verde" at bounding box center [440, 276] width 36 height 14
click at [438, 271] on span "Verde" at bounding box center [440, 276] width 36 height 14
drag, startPoint x: 449, startPoint y: 276, endPoint x: 325, endPoint y: 157, distance: 171.7
click at [450, 276] on span "Verde" at bounding box center [446, 276] width 36 height 14
click at [442, 275] on span "Verde" at bounding box center [443, 276] width 36 height 14
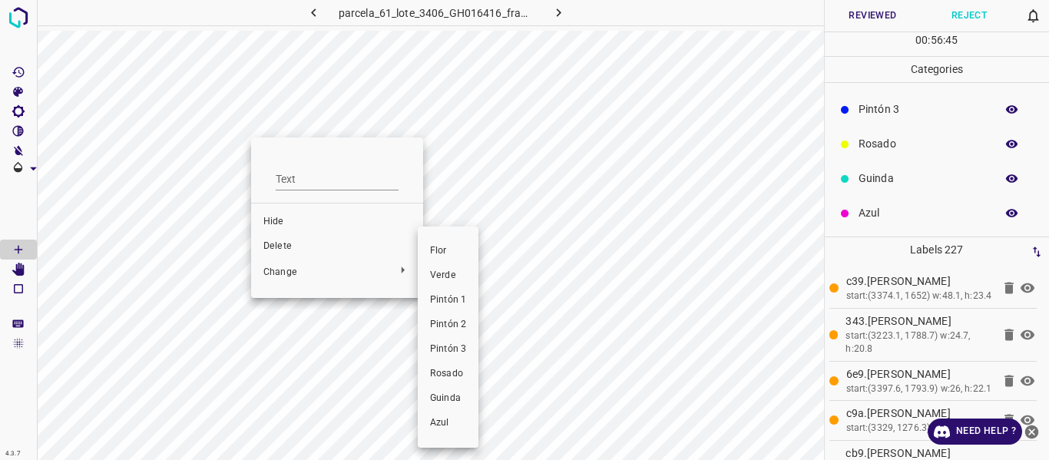
click at [459, 276] on span "Verde" at bounding box center [448, 276] width 36 height 14
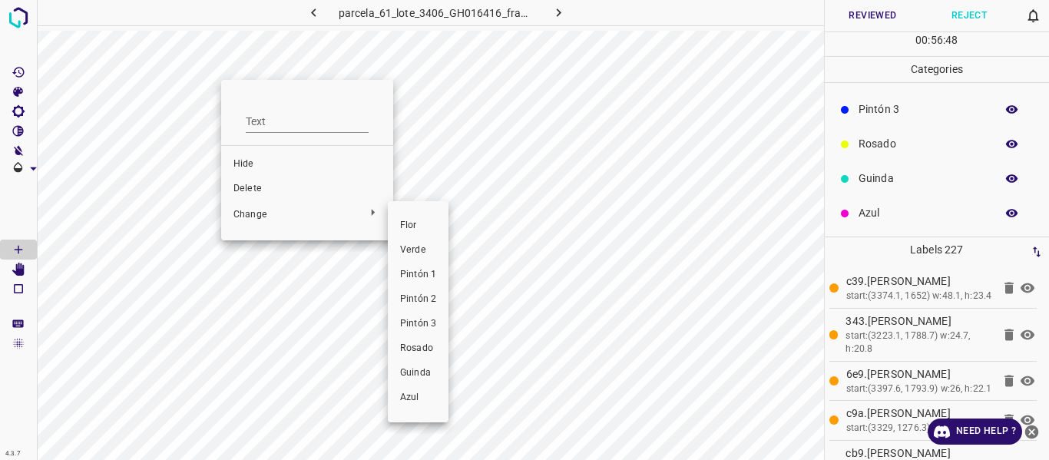
click at [426, 251] on span "Verde" at bounding box center [418, 251] width 36 height 14
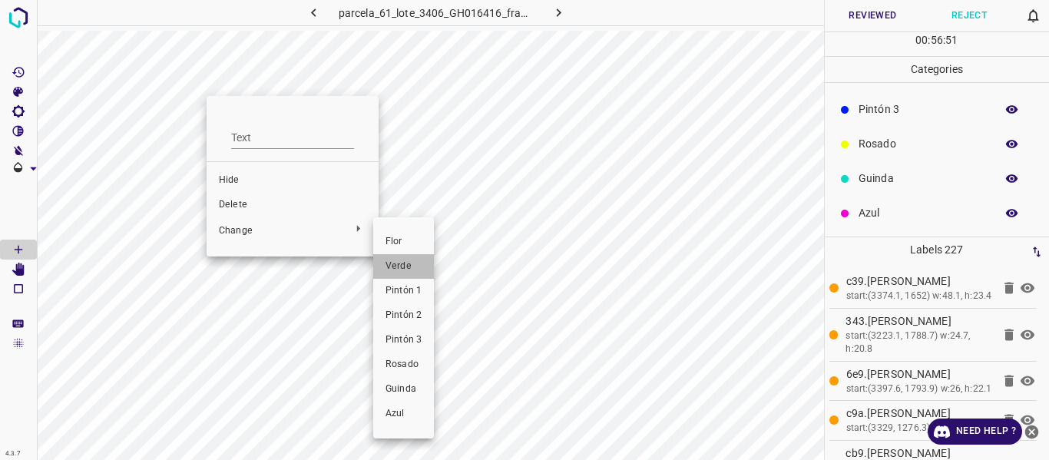
click at [405, 264] on span "Verde" at bounding box center [404, 267] width 36 height 14
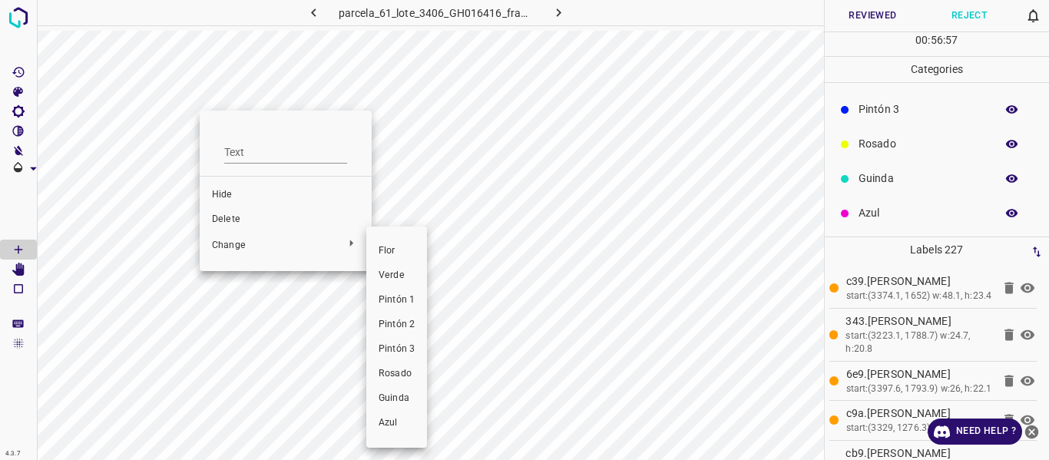
click at [396, 273] on span "Verde" at bounding box center [397, 276] width 36 height 14
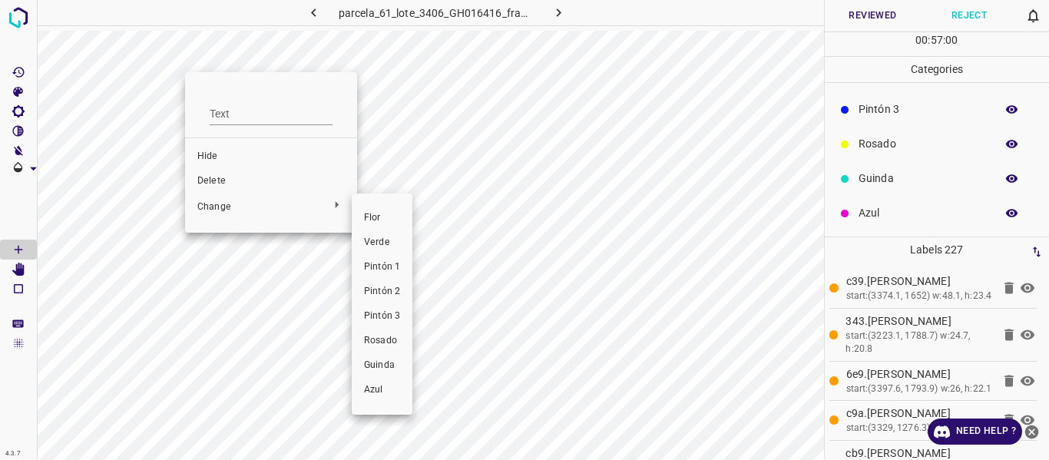
click at [379, 237] on span "Verde" at bounding box center [382, 243] width 36 height 14
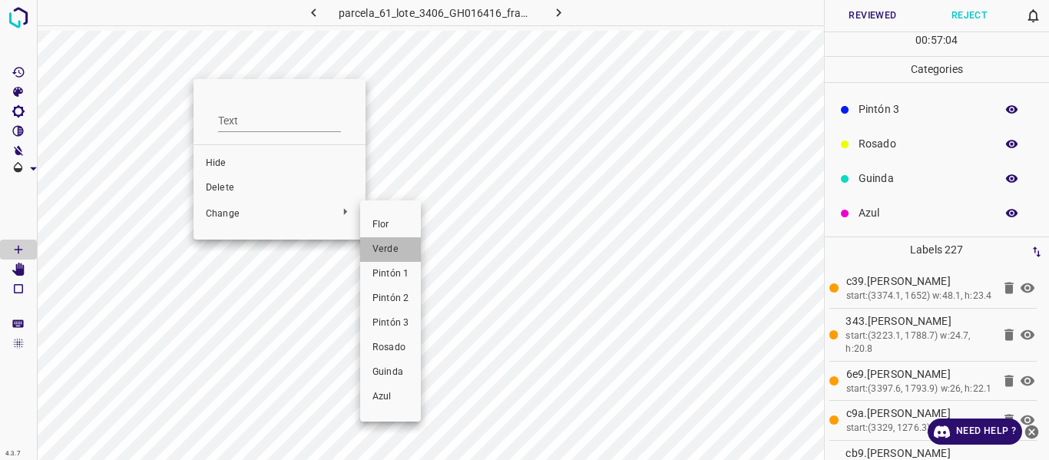
click at [388, 248] on span "Verde" at bounding box center [391, 250] width 36 height 14
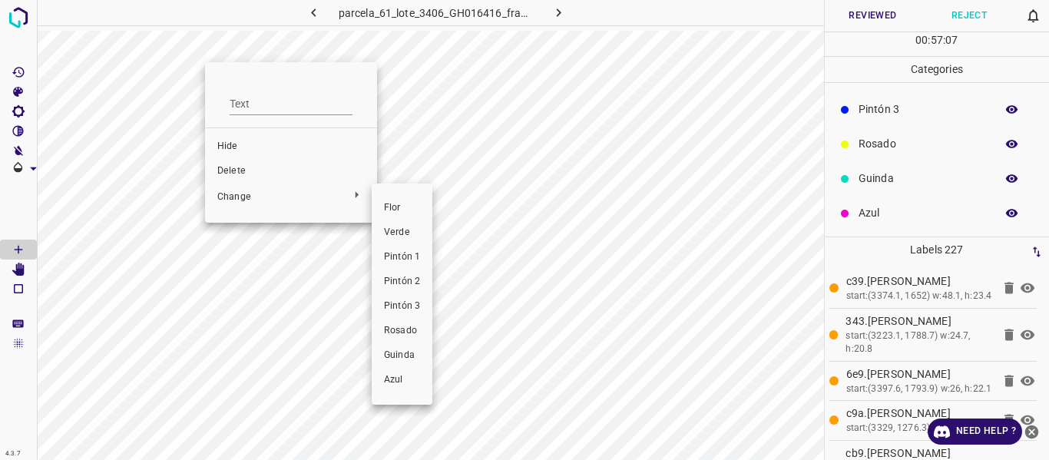
click at [406, 237] on span "Verde" at bounding box center [402, 233] width 36 height 14
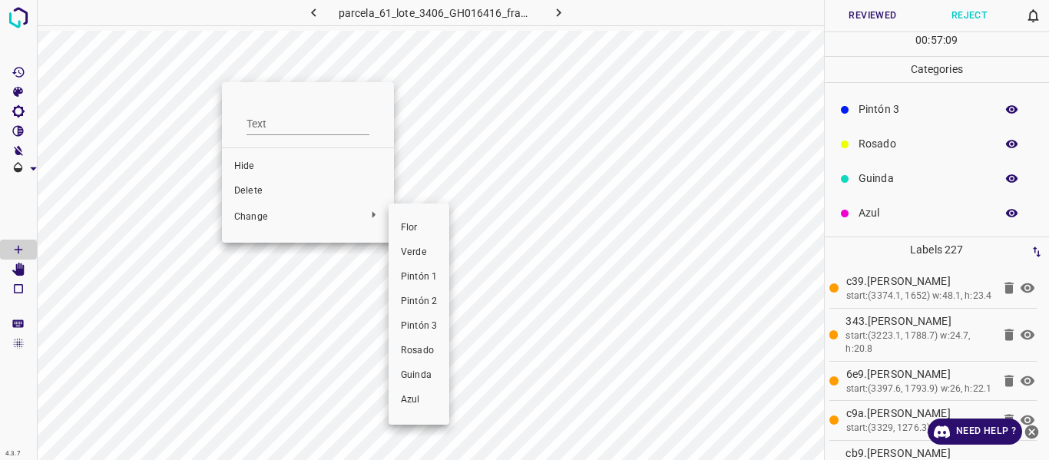
click at [420, 259] on span "Verde" at bounding box center [419, 253] width 36 height 14
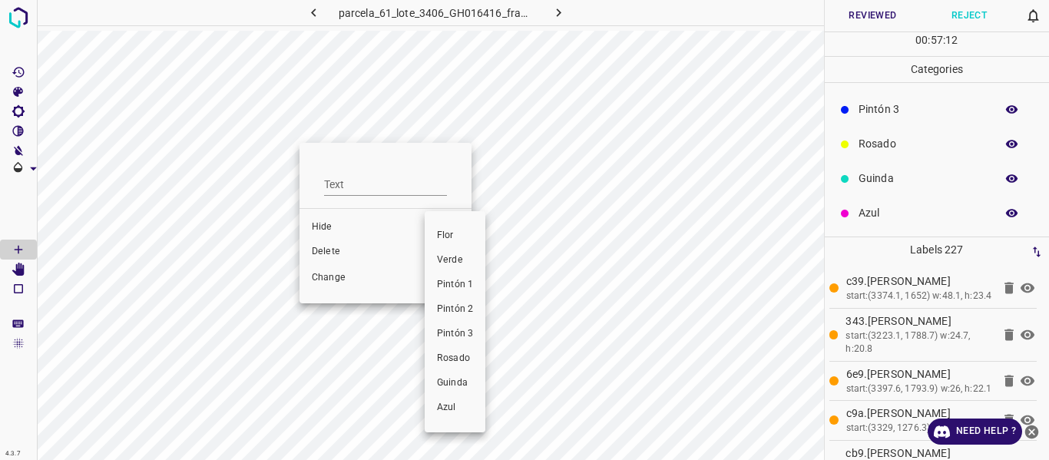
click at [459, 259] on span "Verde" at bounding box center [455, 260] width 36 height 14
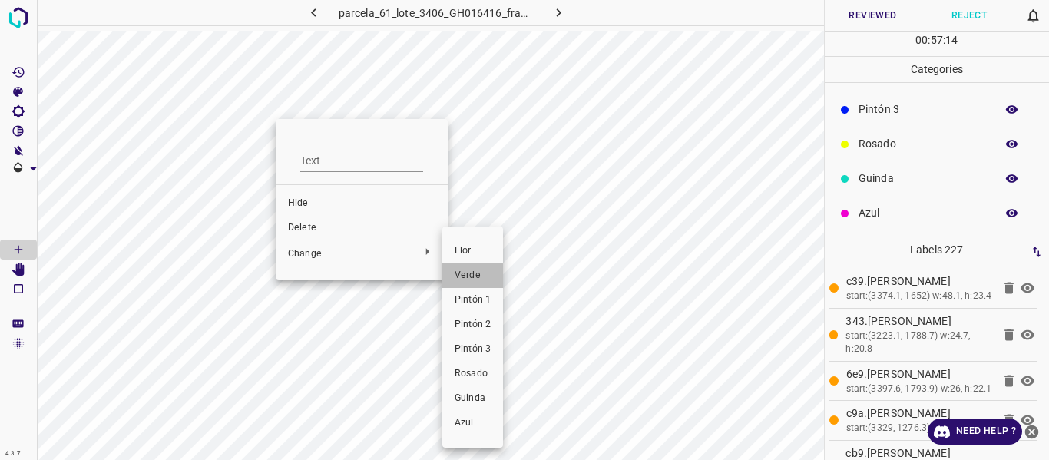
click at [463, 280] on span "Verde" at bounding box center [473, 276] width 36 height 14
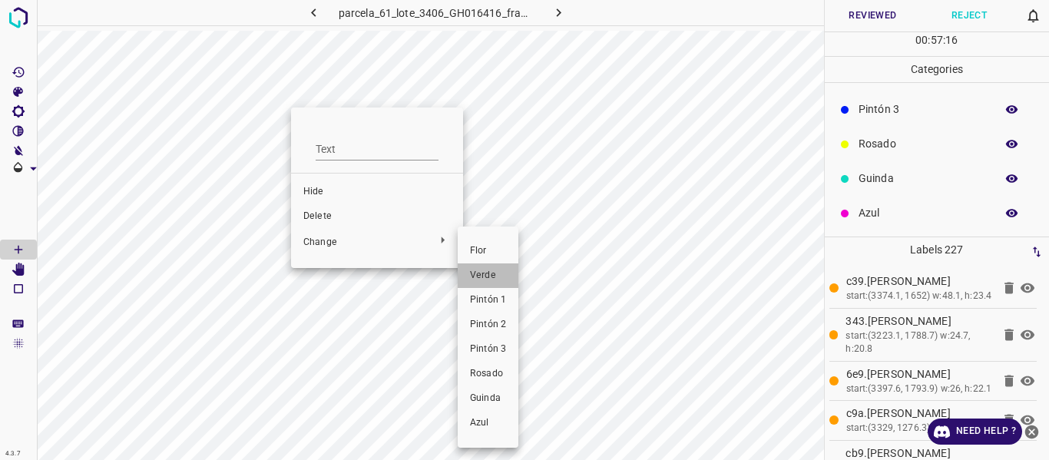
click at [482, 267] on li "Verde" at bounding box center [488, 275] width 61 height 25
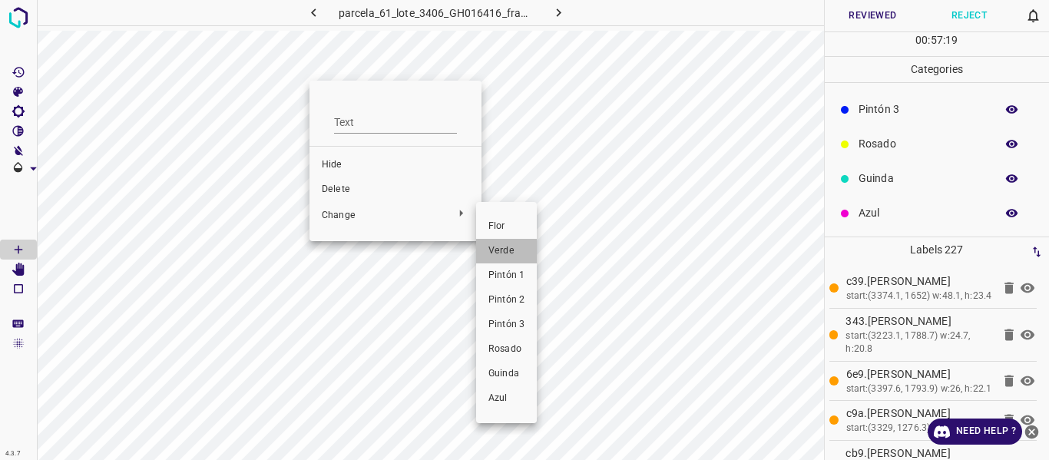
click at [510, 257] on span "Verde" at bounding box center [507, 251] width 36 height 14
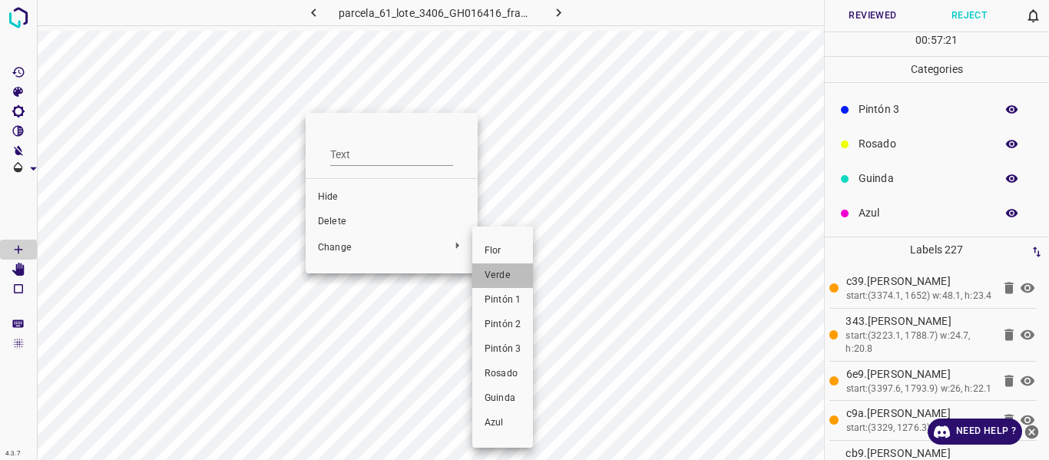
click at [497, 277] on span "Verde" at bounding box center [503, 276] width 36 height 14
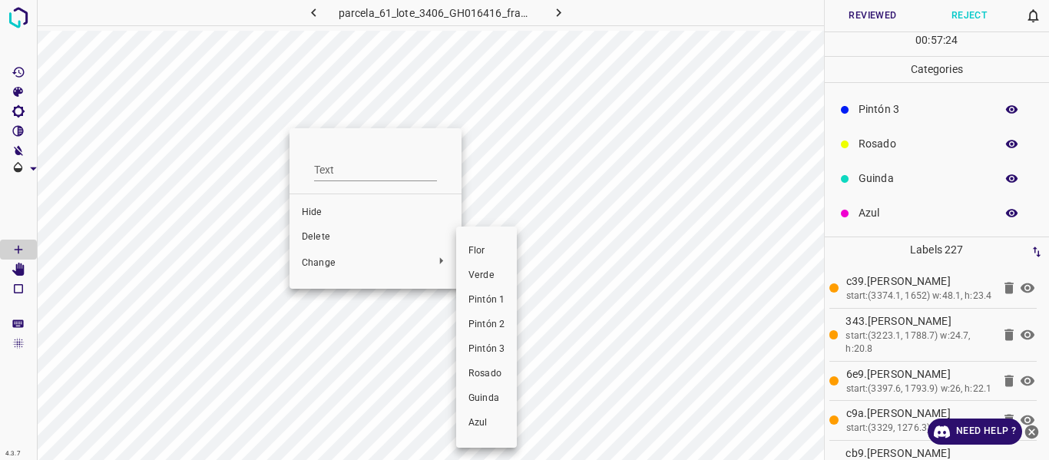
click at [483, 271] on span "Verde" at bounding box center [487, 276] width 36 height 14
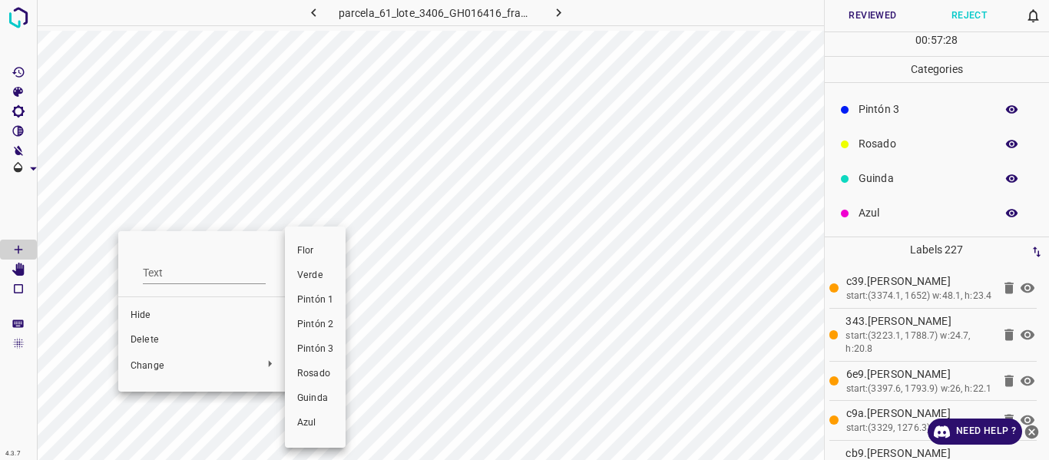
drag, startPoint x: 325, startPoint y: 269, endPoint x: 224, endPoint y: 250, distance: 102.4
click at [323, 270] on span "Verde" at bounding box center [315, 276] width 36 height 14
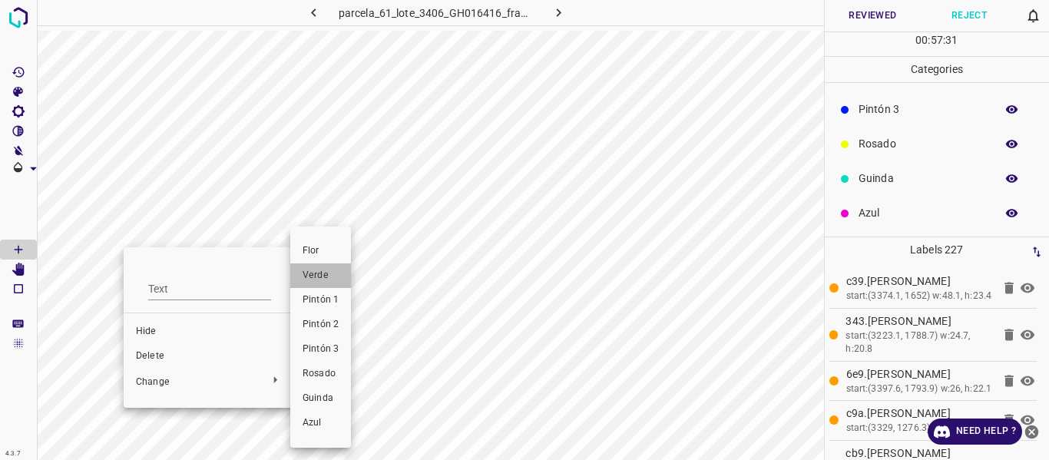
drag, startPoint x: 318, startPoint y: 274, endPoint x: 164, endPoint y: 270, distance: 153.7
click at [316, 274] on span "Verde" at bounding box center [321, 276] width 36 height 14
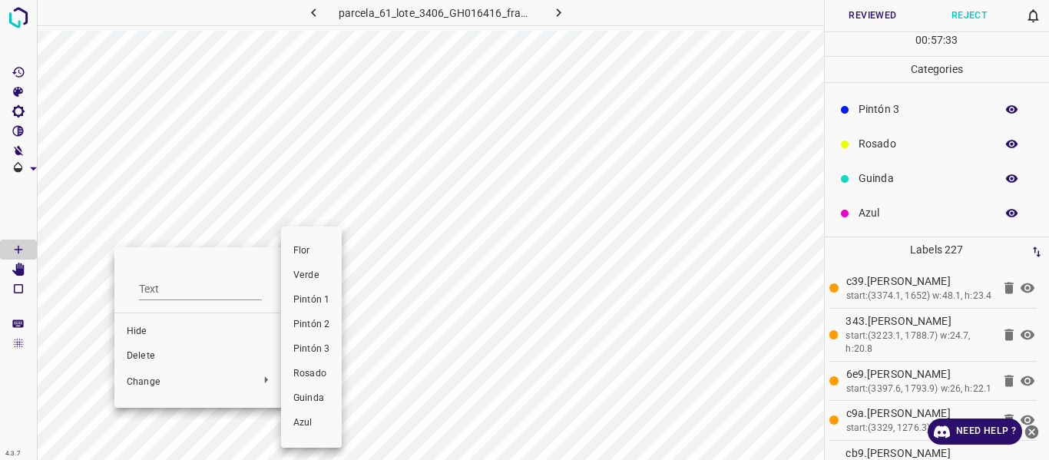
click at [300, 280] on span "Verde" at bounding box center [311, 276] width 36 height 14
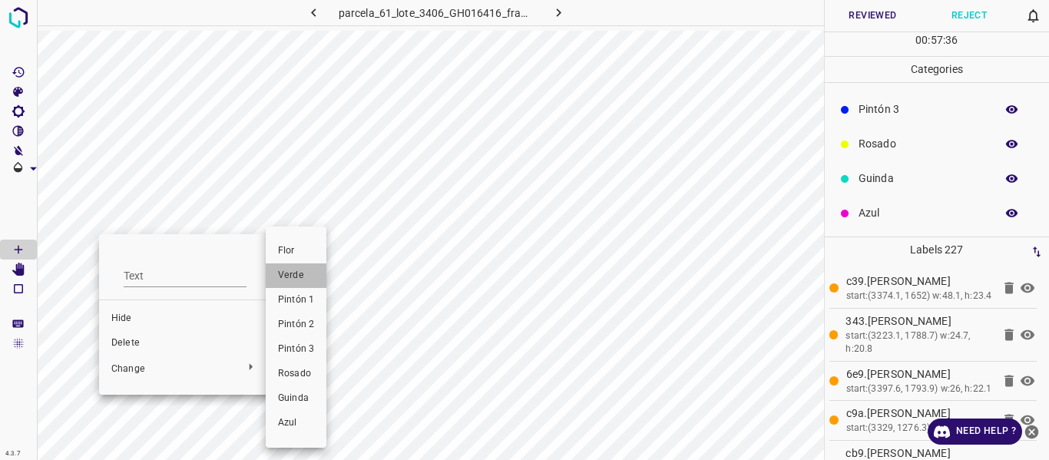
click at [280, 274] on span "Verde" at bounding box center [296, 276] width 36 height 14
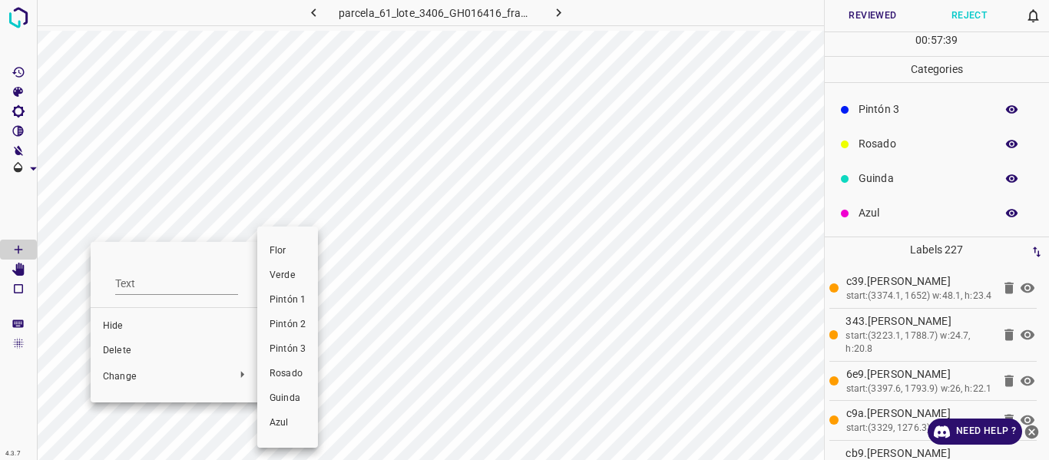
drag, startPoint x: 283, startPoint y: 275, endPoint x: 185, endPoint y: 313, distance: 105.3
click at [283, 276] on span "Verde" at bounding box center [288, 276] width 36 height 14
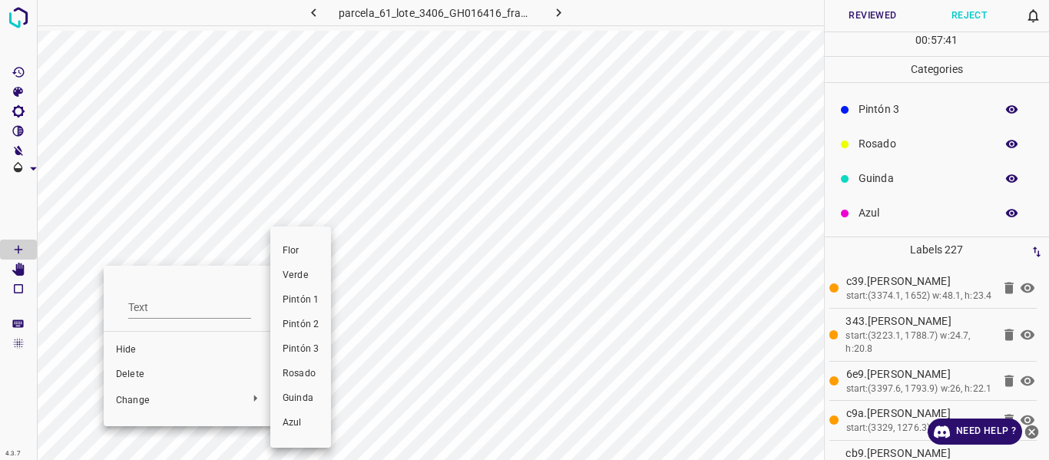
click at [306, 279] on span "Verde" at bounding box center [301, 276] width 36 height 14
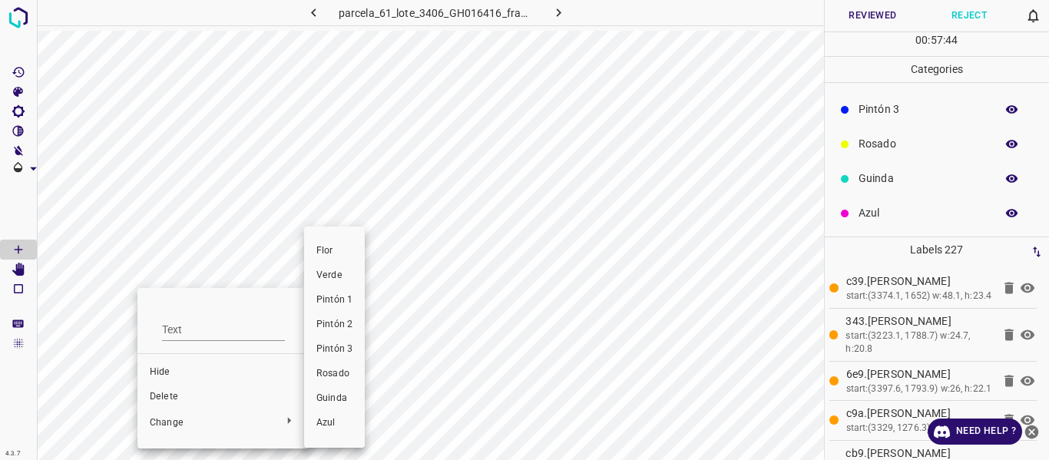
click at [329, 268] on li "Verde" at bounding box center [334, 275] width 61 height 25
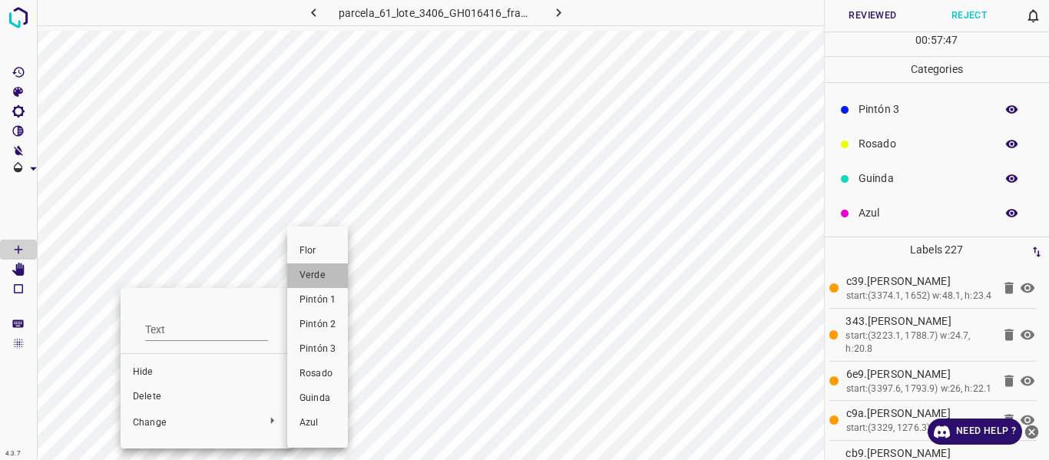
click at [308, 281] on span "Verde" at bounding box center [318, 276] width 36 height 14
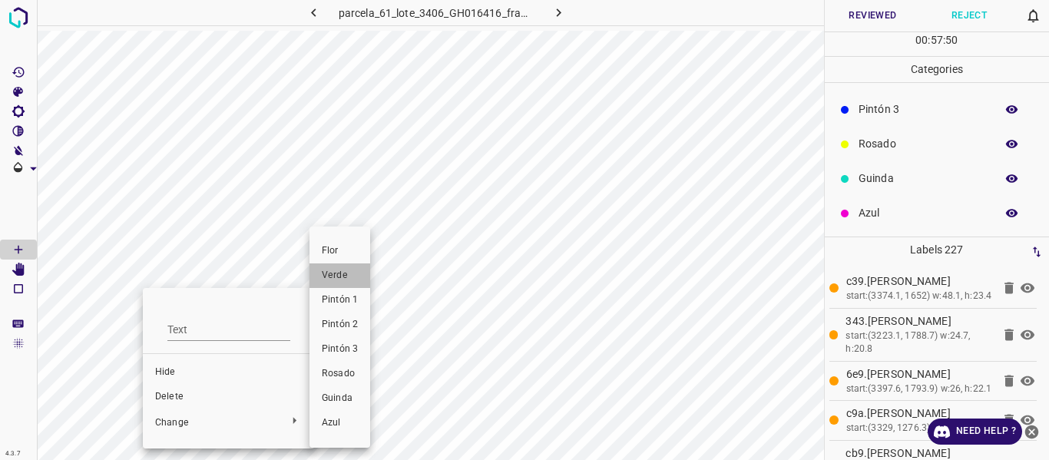
drag, startPoint x: 344, startPoint y: 274, endPoint x: 235, endPoint y: 331, distance: 123.0
click at [341, 277] on span "Verde" at bounding box center [340, 276] width 36 height 14
drag, startPoint x: 323, startPoint y: 280, endPoint x: 182, endPoint y: 356, distance: 160.5
click at [323, 279] on span "Verde" at bounding box center [329, 276] width 36 height 14
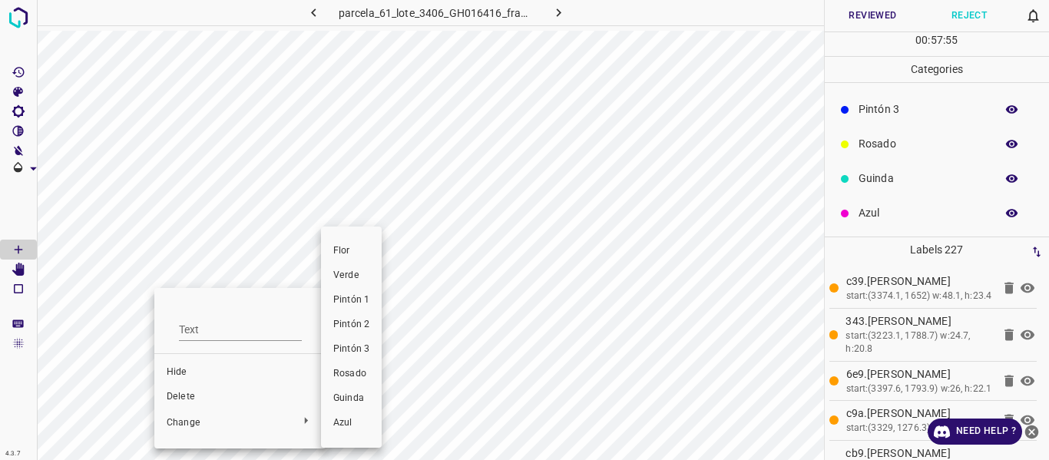
click at [343, 275] on span "Verde" at bounding box center [351, 276] width 36 height 14
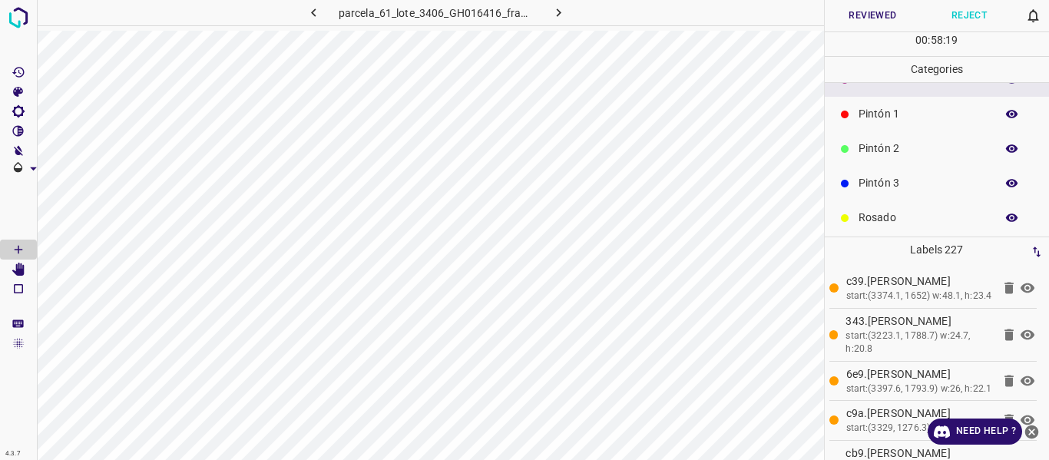
scroll to position [0, 0]
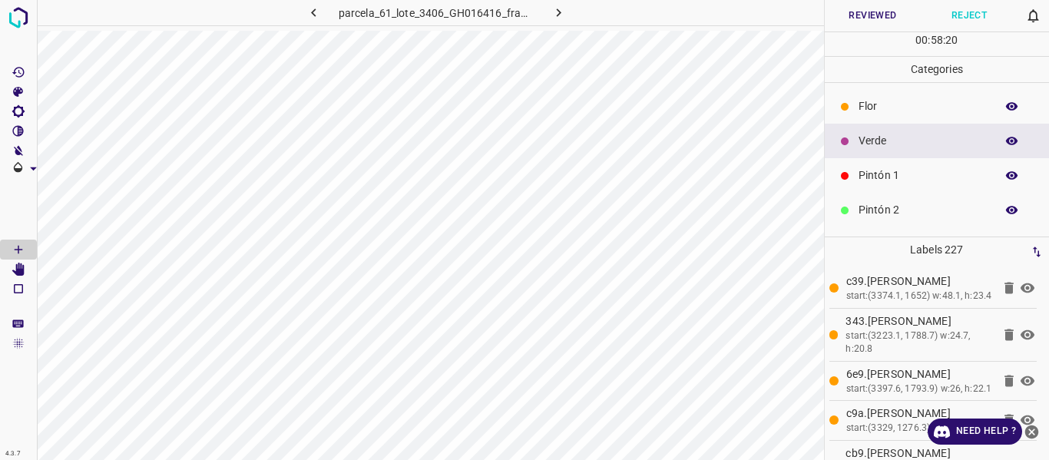
drag, startPoint x: 889, startPoint y: 104, endPoint x: 939, endPoint y: 98, distance: 50.2
click at [889, 103] on p "Flor" at bounding box center [923, 106] width 129 height 16
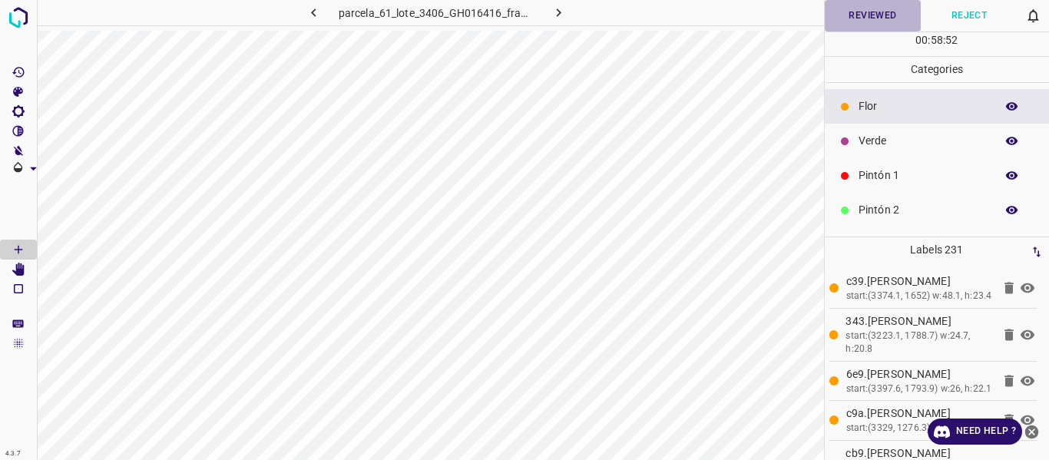
click at [868, 18] on button "Reviewed" at bounding box center [873, 15] width 97 height 31
click at [558, 13] on icon "button" at bounding box center [559, 13] width 16 height 16
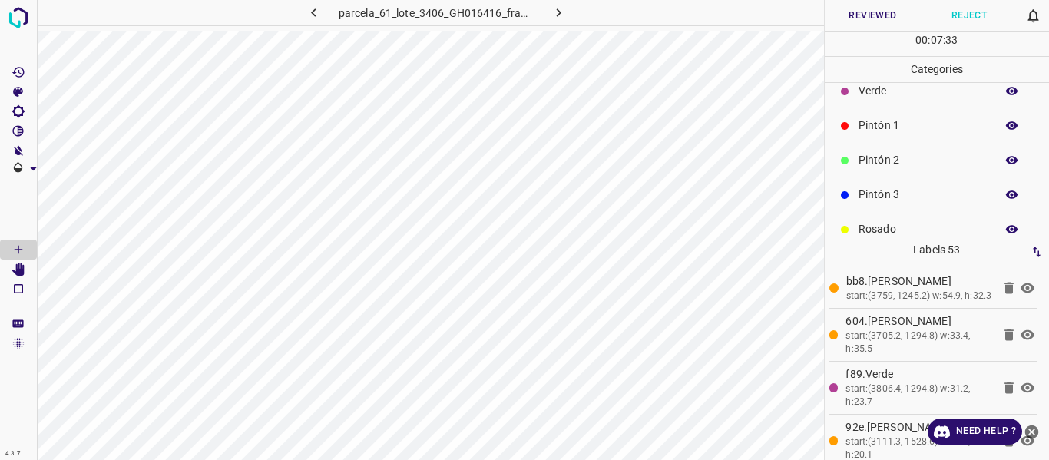
scroll to position [77, 0]
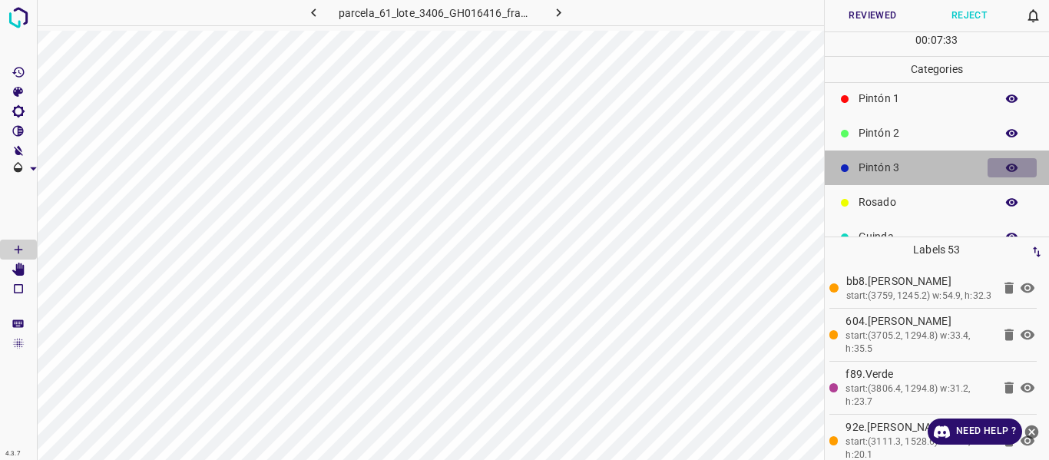
click at [1006, 171] on icon "button" at bounding box center [1012, 168] width 12 height 8
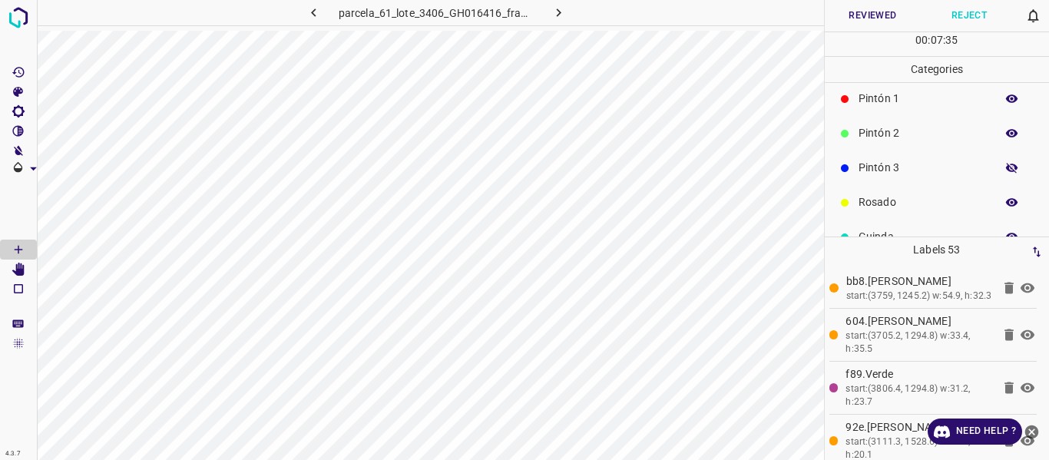
click at [1006, 171] on icon "button" at bounding box center [1012, 168] width 12 height 11
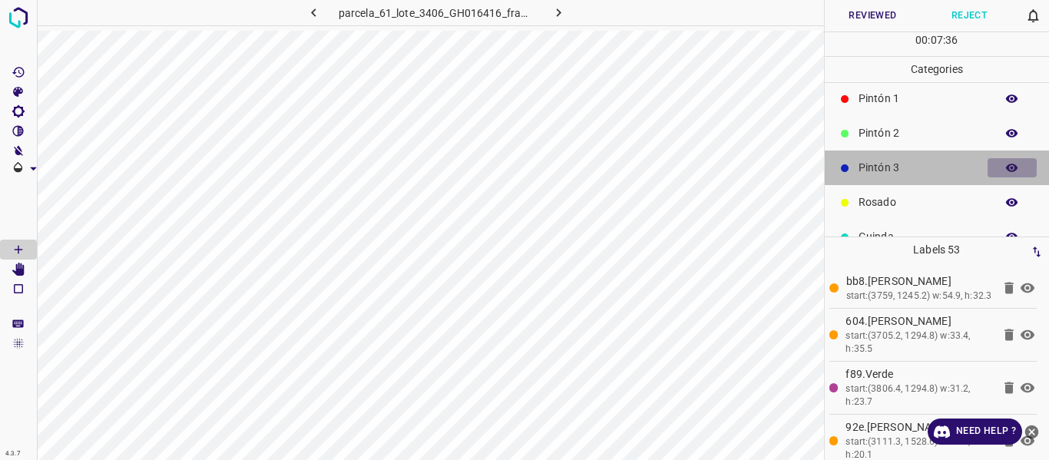
click at [1006, 170] on icon "button" at bounding box center [1012, 168] width 12 height 8
click at [1006, 170] on icon "button" at bounding box center [1013, 168] width 14 height 14
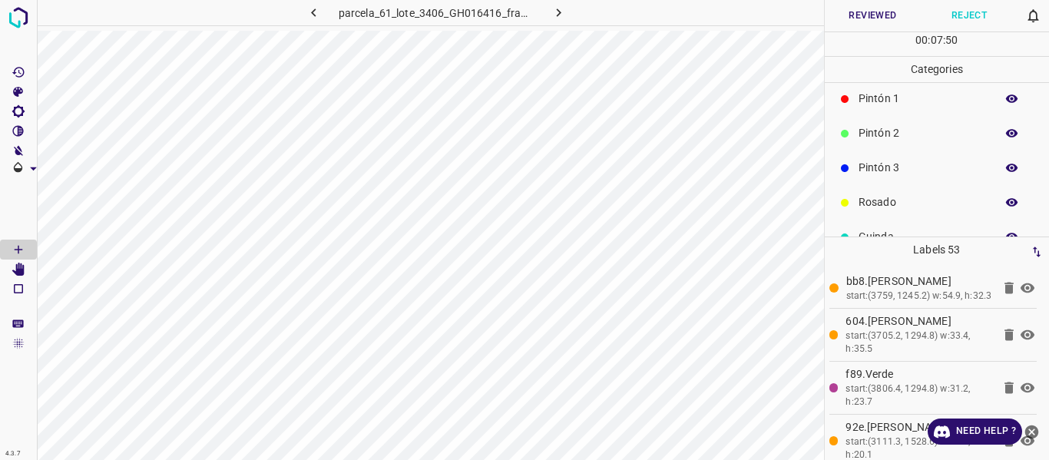
click at [1006, 93] on icon "button" at bounding box center [1013, 99] width 14 height 14
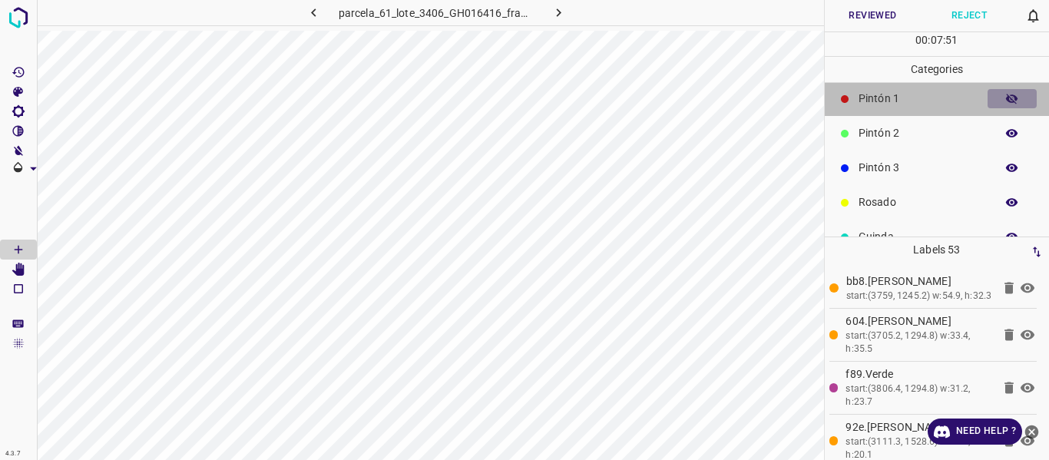
click at [1006, 93] on icon "button" at bounding box center [1013, 99] width 14 height 14
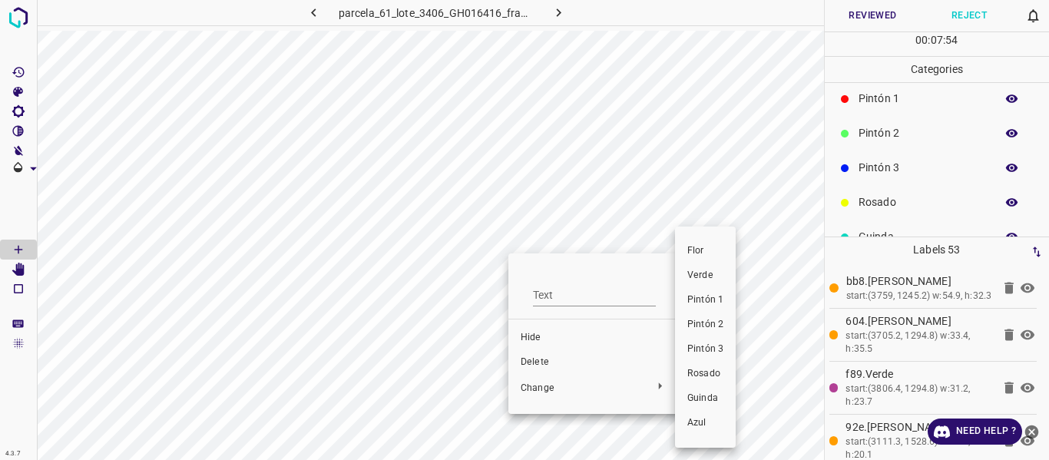
drag, startPoint x: 695, startPoint y: 273, endPoint x: 845, endPoint y: 257, distance: 150.7
click at [694, 273] on span "Verde" at bounding box center [706, 276] width 36 height 14
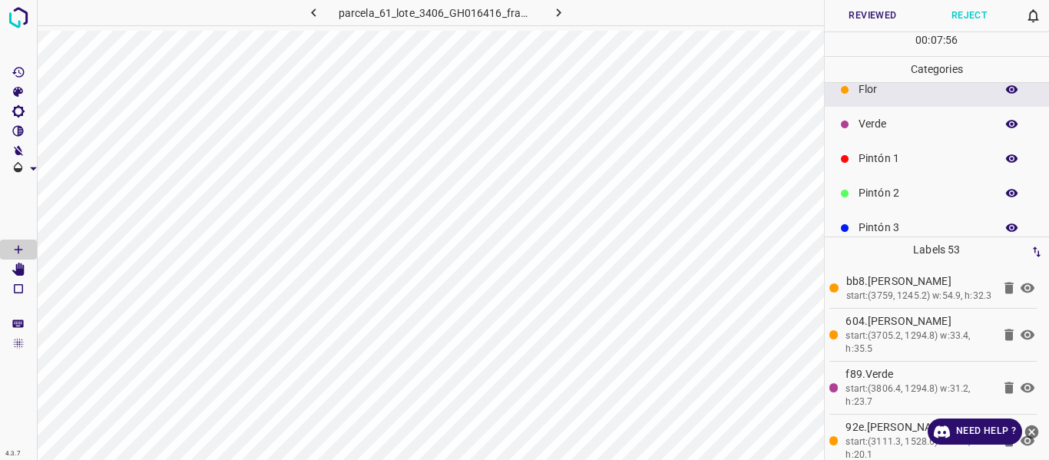
scroll to position [0, 0]
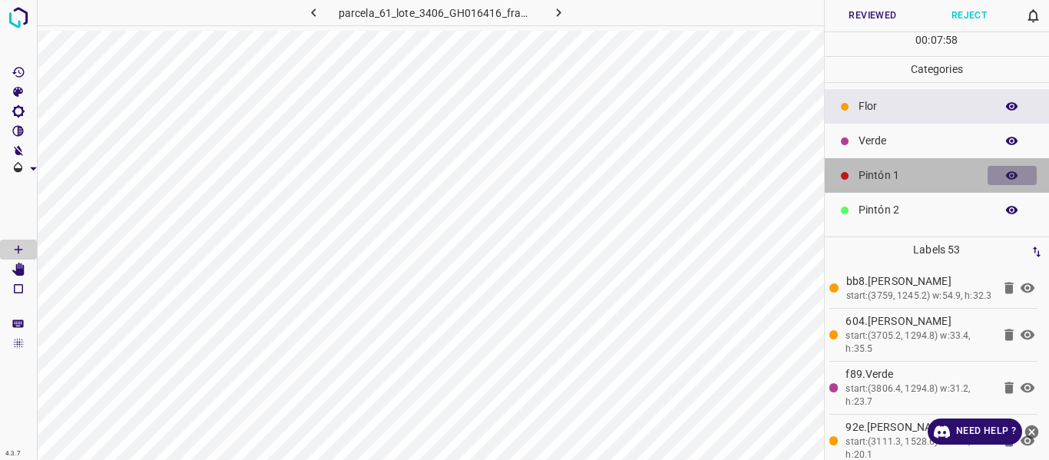
click at [1006, 174] on icon "button" at bounding box center [1013, 176] width 14 height 14
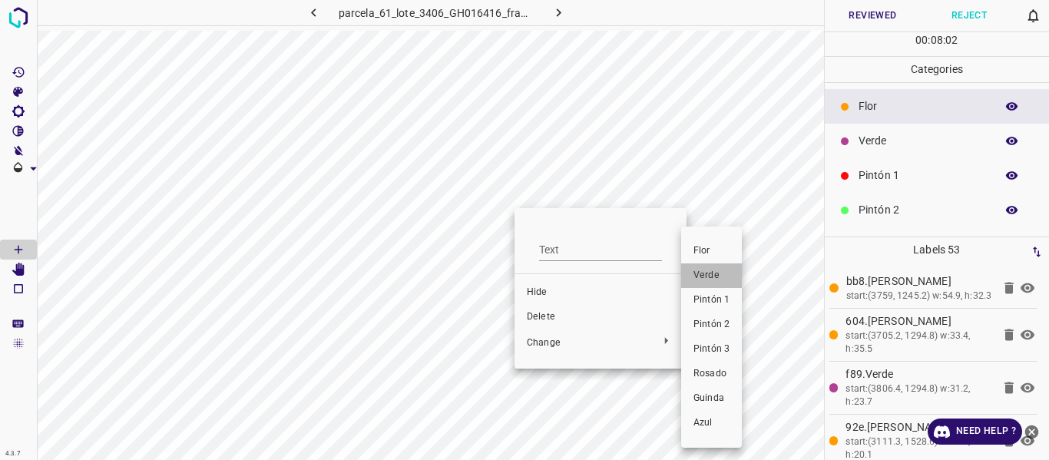
drag, startPoint x: 724, startPoint y: 267, endPoint x: 660, endPoint y: 283, distance: 66.5
click at [724, 268] on li "Verde" at bounding box center [711, 275] width 61 height 25
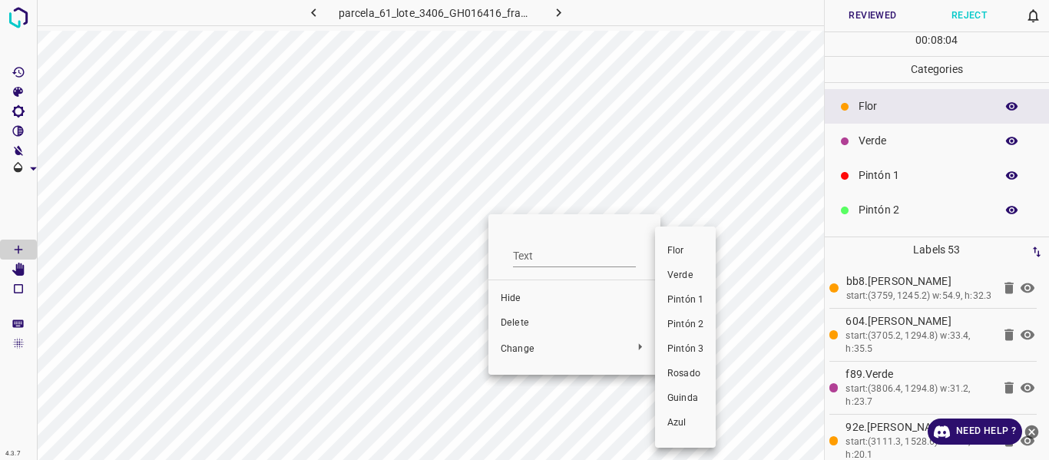
click at [690, 272] on span "Verde" at bounding box center [686, 276] width 36 height 14
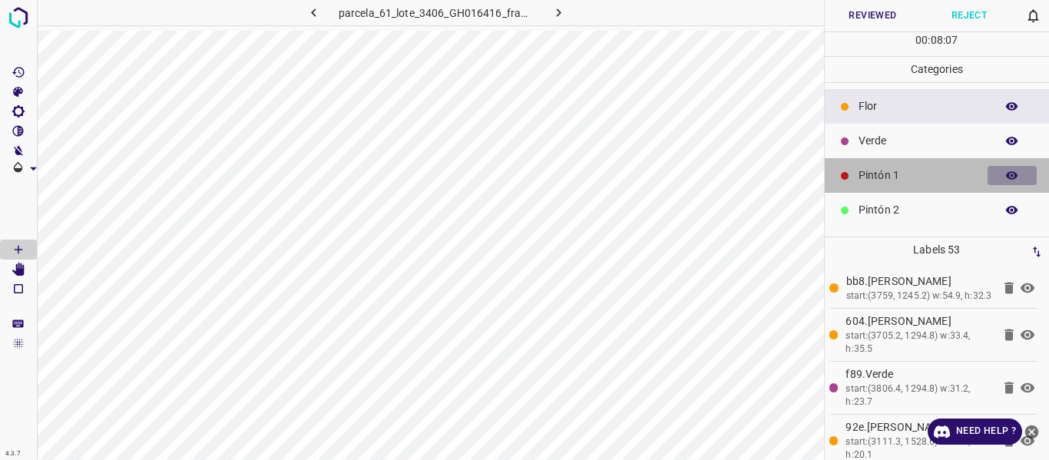
click at [1006, 175] on icon "button" at bounding box center [1012, 175] width 12 height 8
click at [1006, 175] on icon "button" at bounding box center [1012, 176] width 12 height 11
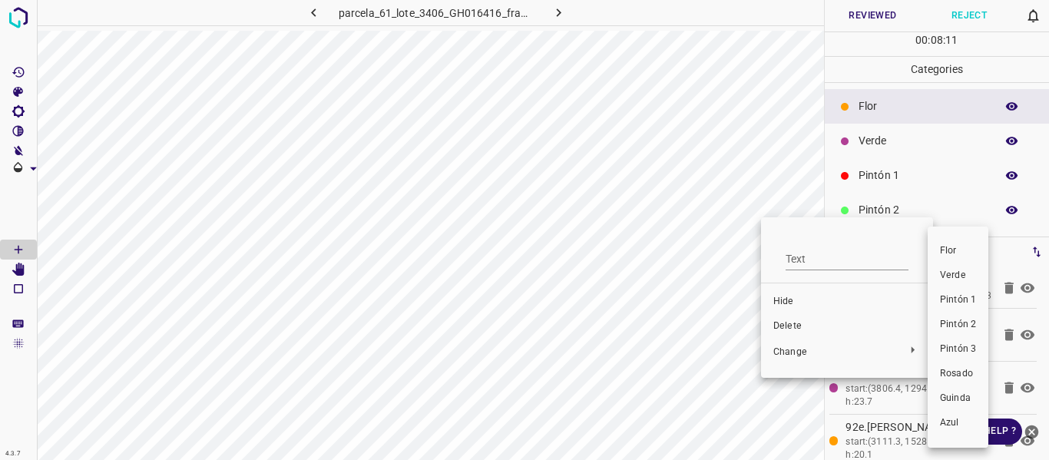
click at [961, 276] on span "Verde" at bounding box center [958, 276] width 36 height 14
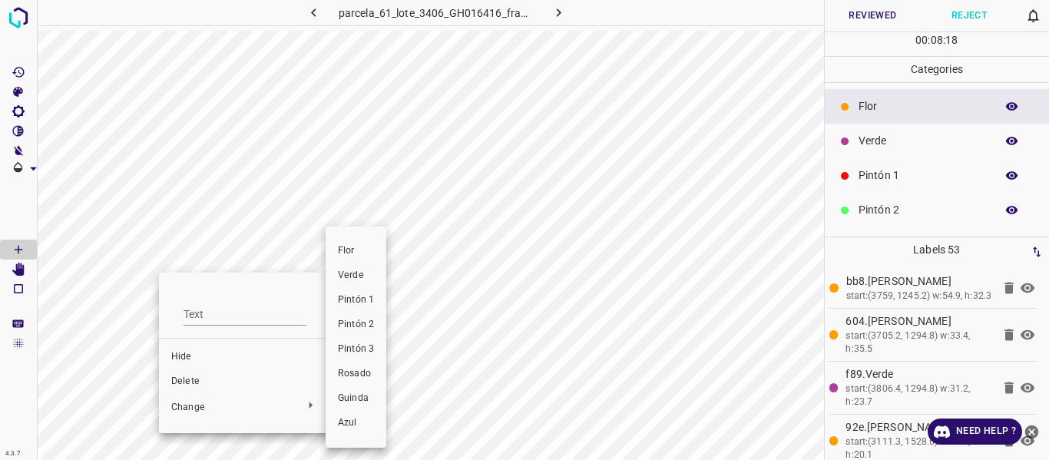
click at [355, 273] on span "Verde" at bounding box center [356, 276] width 36 height 14
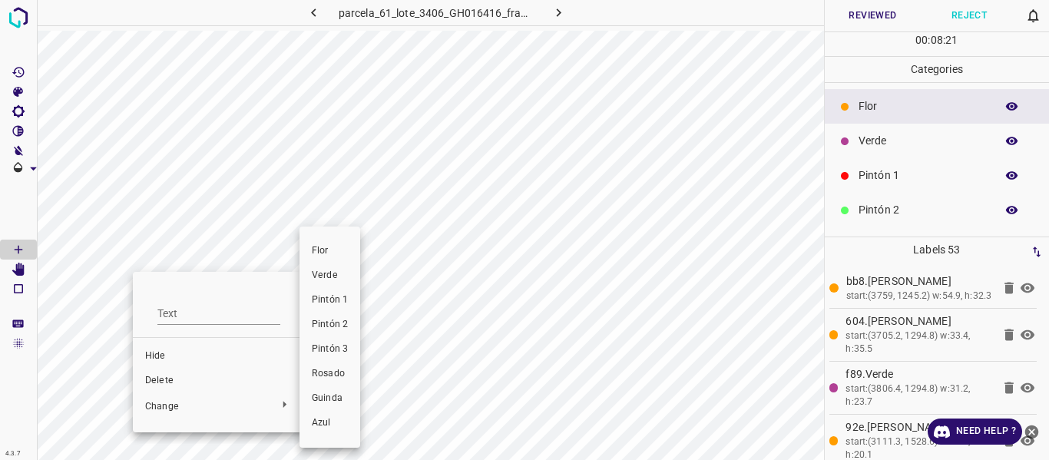
click at [316, 276] on span "Verde" at bounding box center [330, 276] width 36 height 14
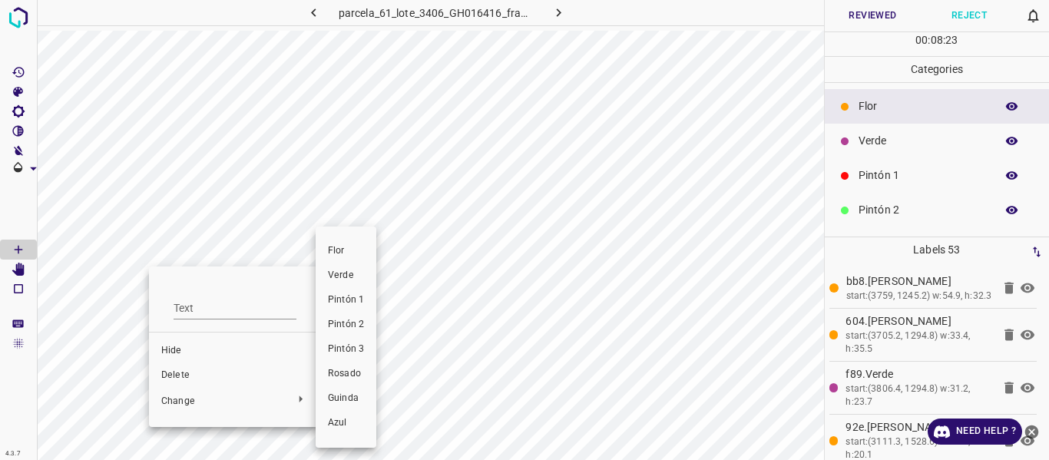
click at [338, 275] on span "Verde" at bounding box center [346, 276] width 36 height 14
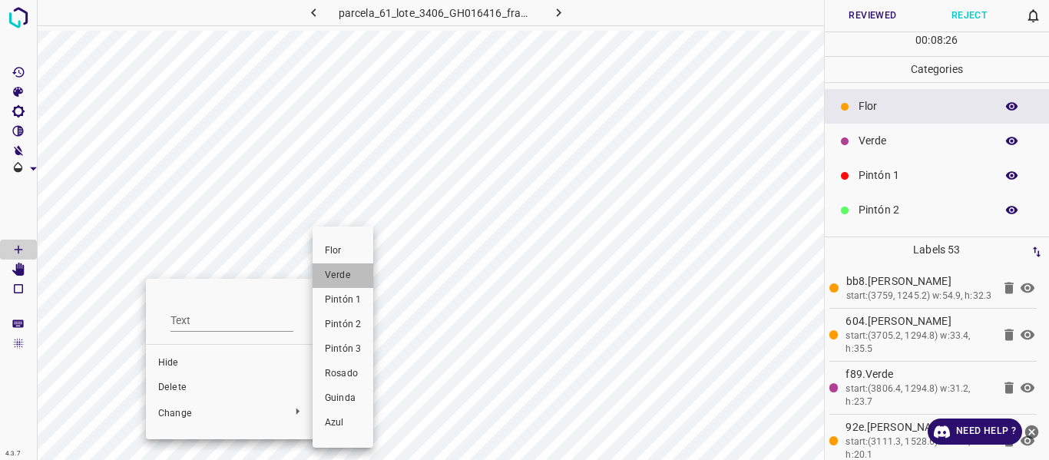
click at [343, 273] on span "Verde" at bounding box center [343, 276] width 36 height 14
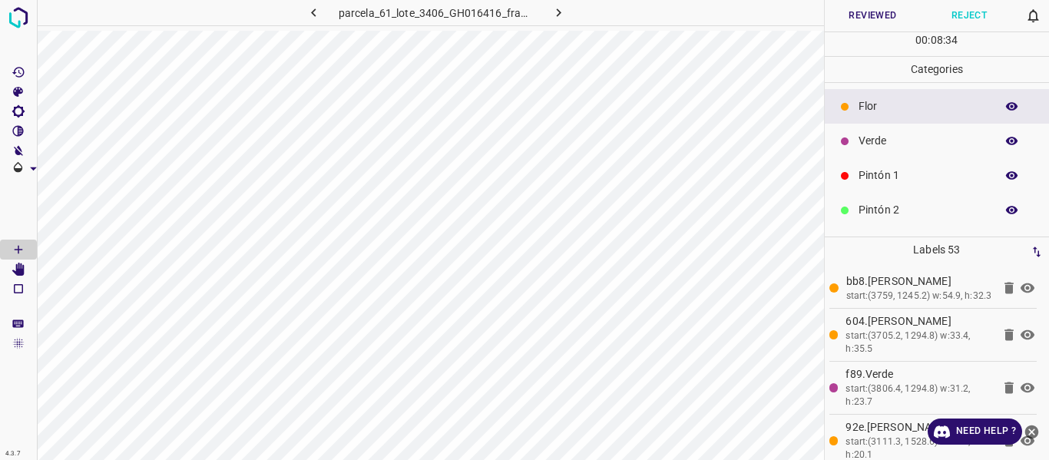
click at [855, 18] on button "Reviewed" at bounding box center [873, 15] width 97 height 31
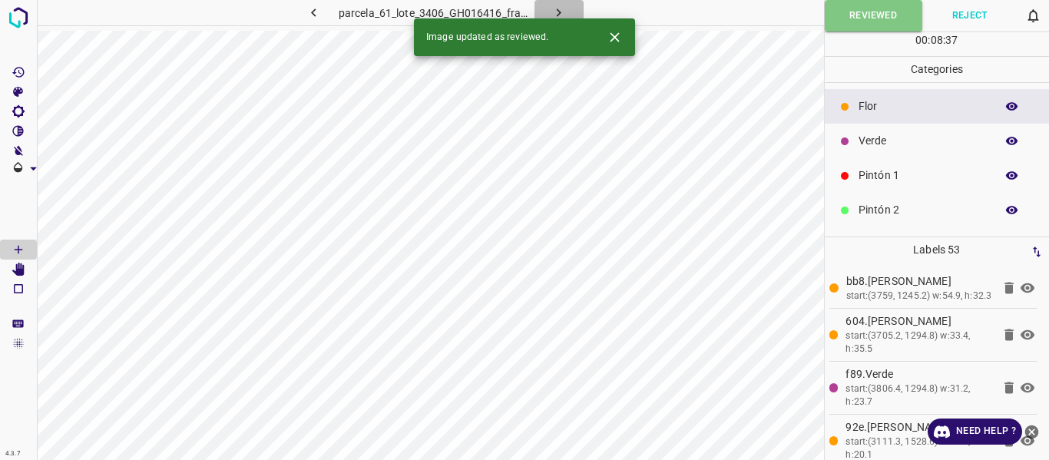
click at [561, 9] on icon "button" at bounding box center [559, 13] width 16 height 16
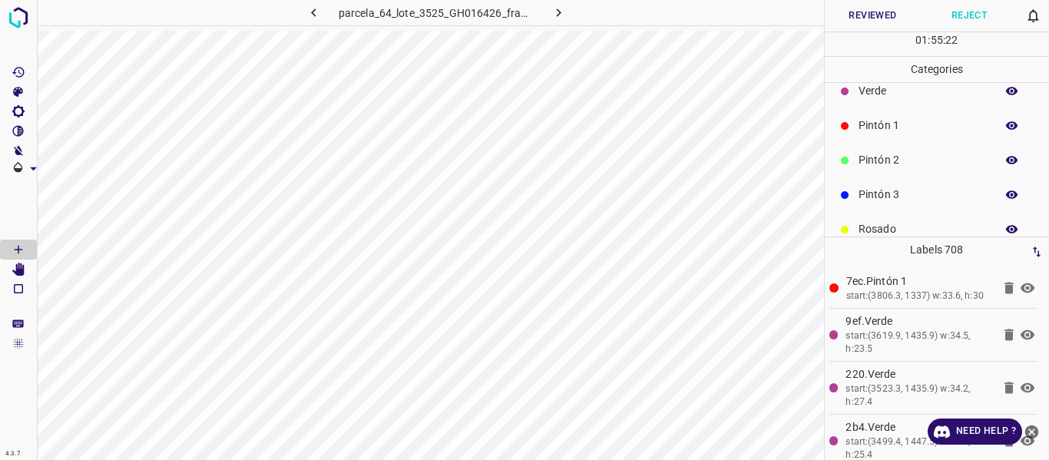
scroll to position [77, 0]
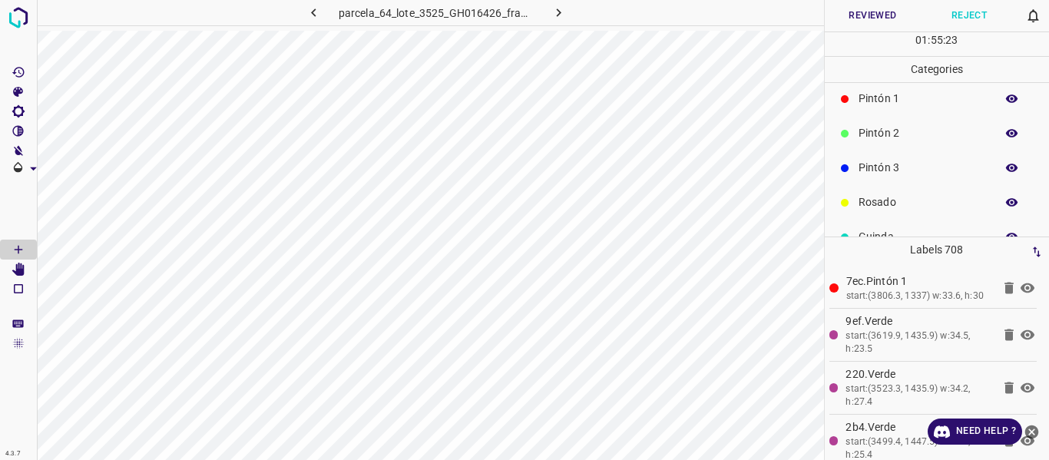
click at [1006, 174] on icon "button" at bounding box center [1013, 168] width 14 height 14
click at [1006, 201] on icon "button" at bounding box center [1012, 202] width 12 height 8
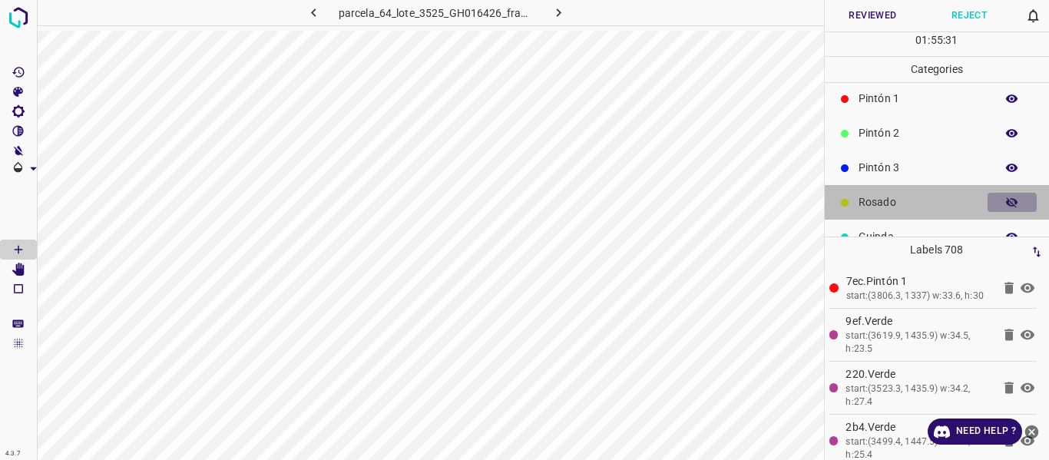
click at [1006, 201] on icon "button" at bounding box center [1013, 203] width 14 height 14
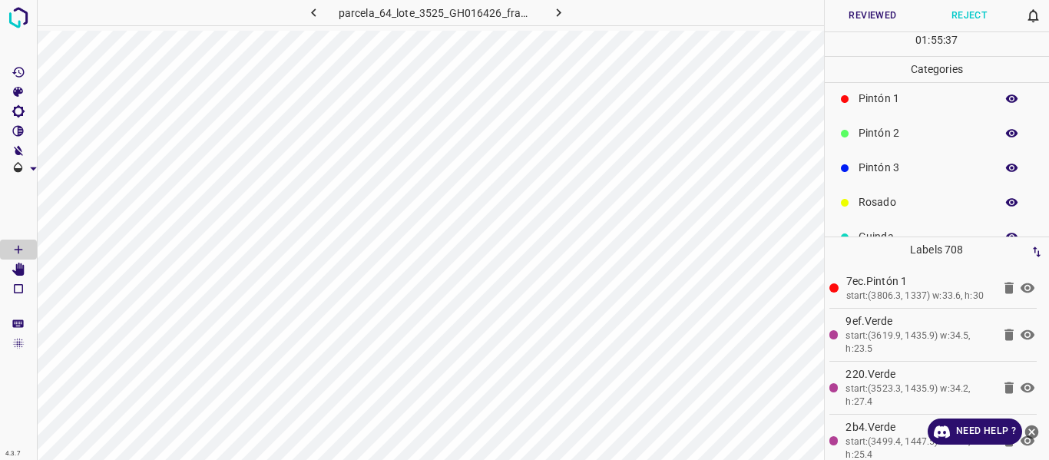
click at [1006, 201] on icon "button" at bounding box center [1013, 203] width 14 height 14
click at [1006, 165] on icon "button" at bounding box center [1013, 168] width 14 height 14
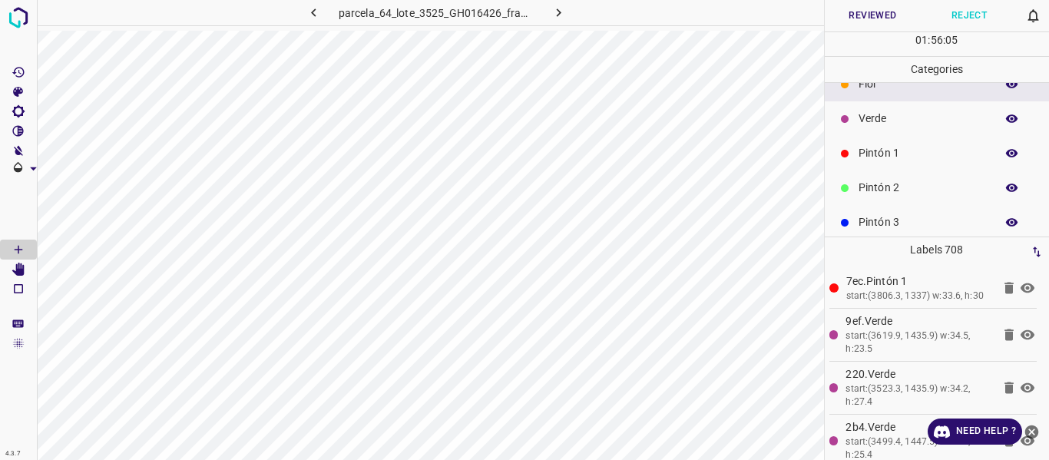
scroll to position [0, 0]
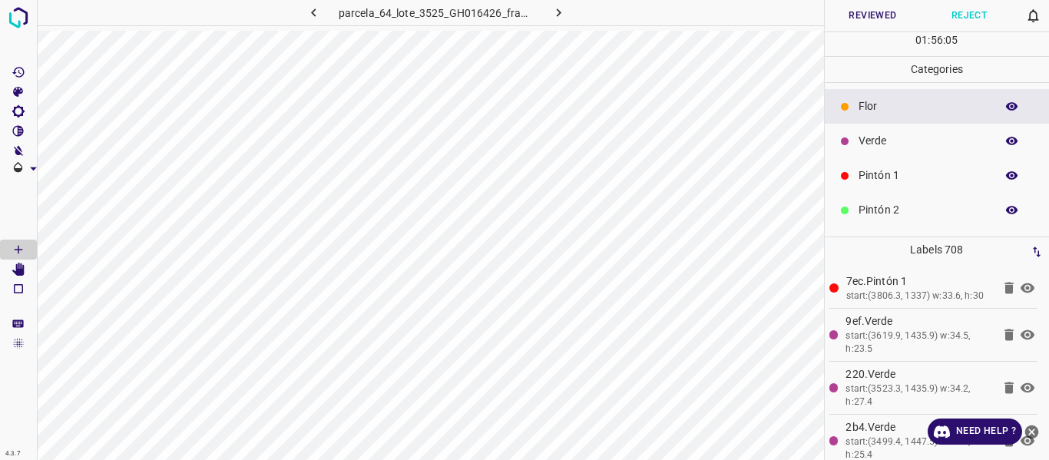
click at [900, 111] on p "Flor" at bounding box center [923, 106] width 129 height 16
click at [859, 15] on button "Reviewed" at bounding box center [873, 15] width 97 height 31
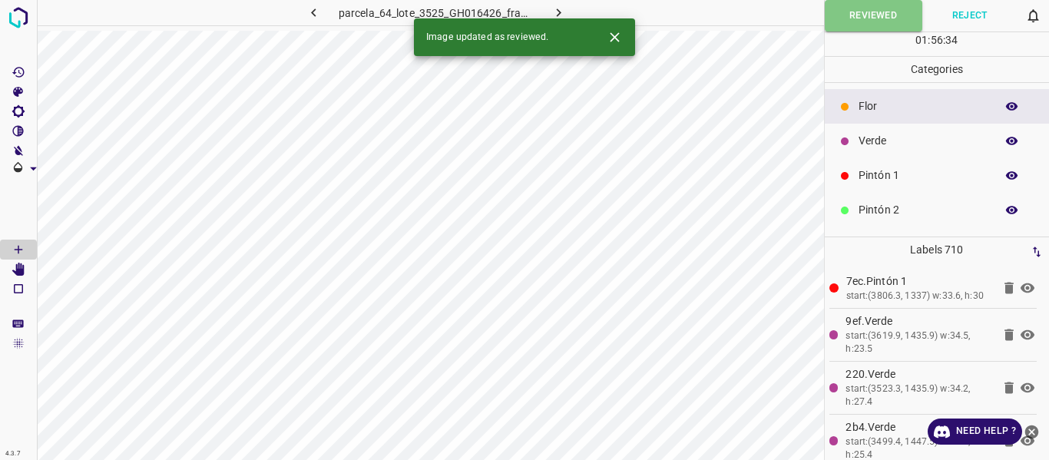
click at [552, 7] on icon "button" at bounding box center [559, 13] width 16 height 16
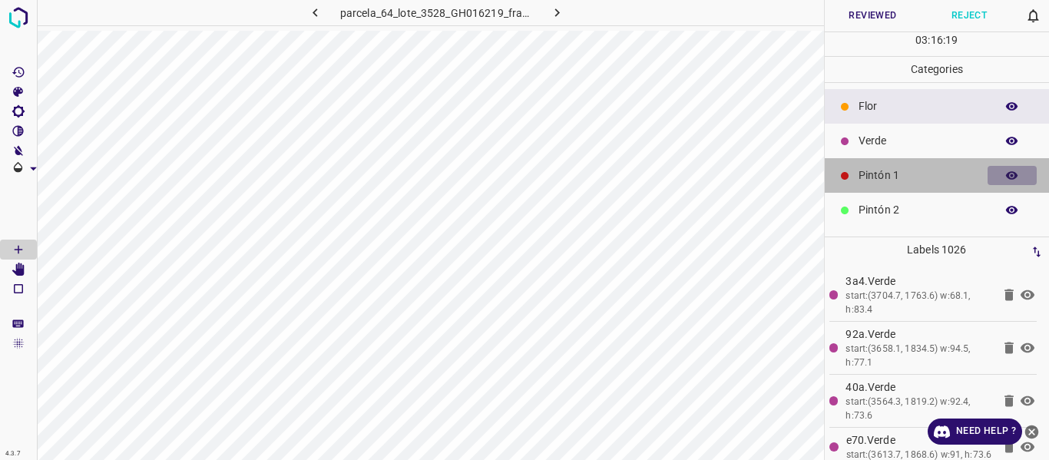
click at [1006, 177] on icon "button" at bounding box center [1012, 175] width 12 height 8
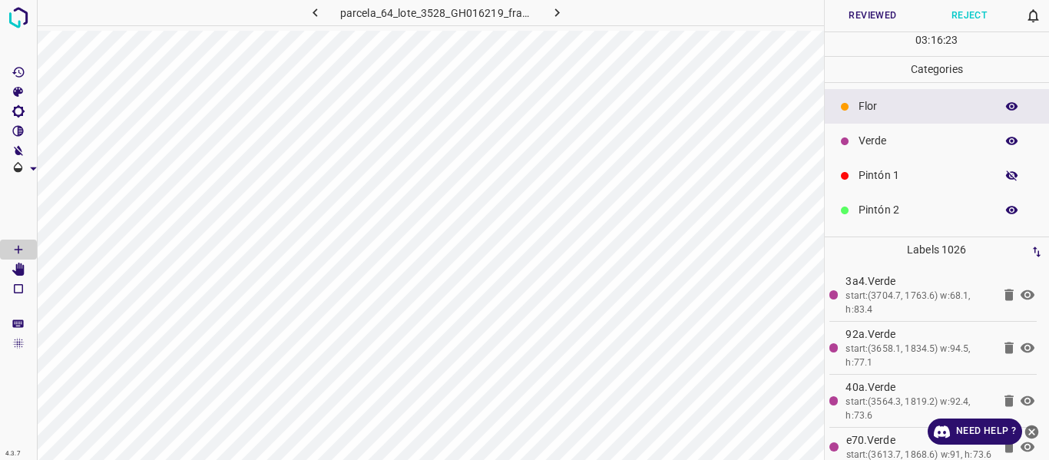
click at [1006, 177] on icon "button" at bounding box center [1012, 176] width 12 height 11
click at [883, 134] on p "Verde" at bounding box center [923, 141] width 129 height 16
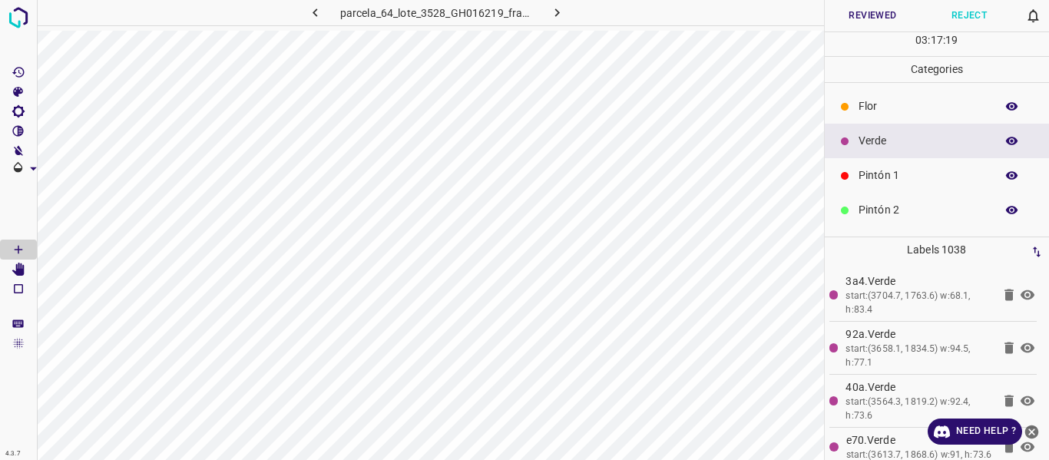
click at [873, 109] on p "Flor" at bounding box center [923, 106] width 129 height 16
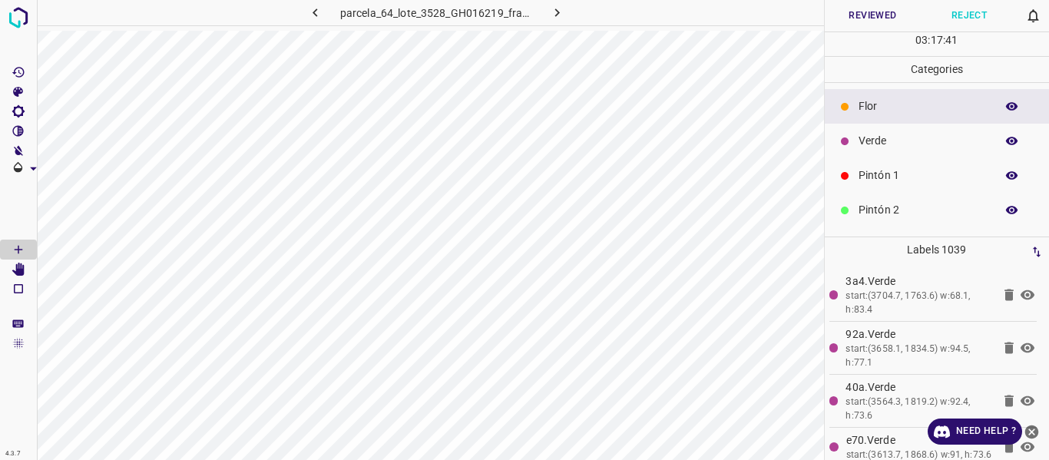
click at [1006, 209] on icon "button" at bounding box center [1012, 210] width 12 height 8
click at [1006, 209] on icon "button" at bounding box center [1012, 210] width 12 height 11
drag, startPoint x: 860, startPoint y: 18, endPoint x: 902, endPoint y: 5, distance: 43.5
click at [861, 18] on button "Reviewed" at bounding box center [873, 15] width 97 height 31
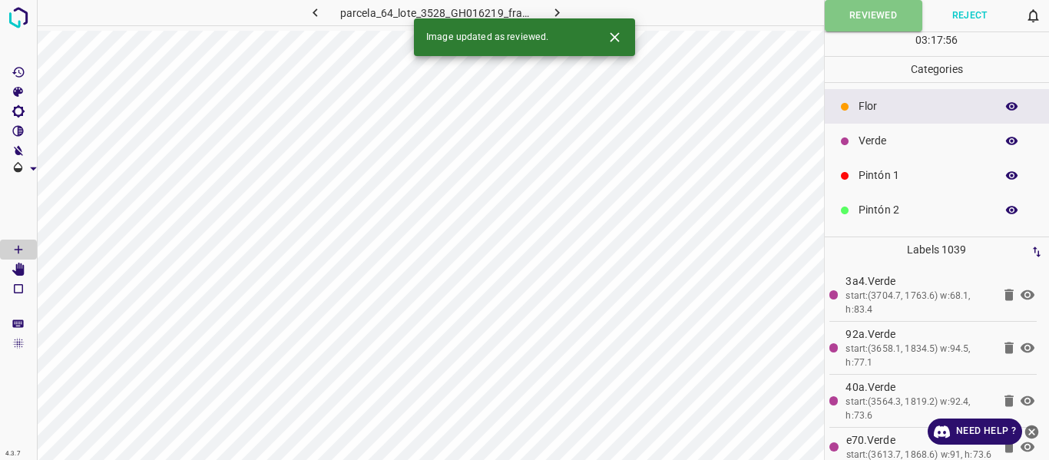
click at [556, 12] on icon "button" at bounding box center [557, 13] width 16 height 16
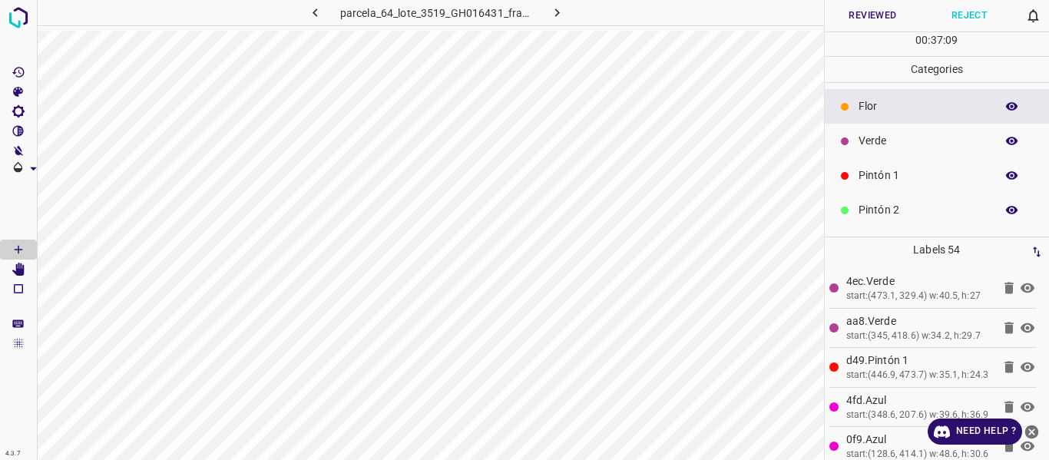
click at [972, 22] on button "Reject" at bounding box center [969, 15] width 97 height 31
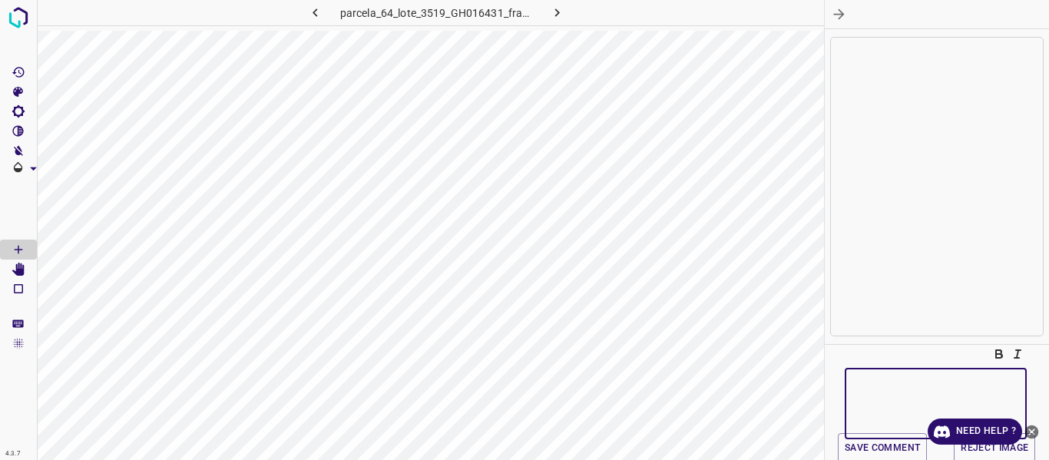
click at [880, 386] on textarea at bounding box center [936, 404] width 161 height 46
type textarea "Hola, por favor continuar con el etiquetado. gracias."
click at [860, 447] on button "Save comment" at bounding box center [882, 448] width 89 height 30
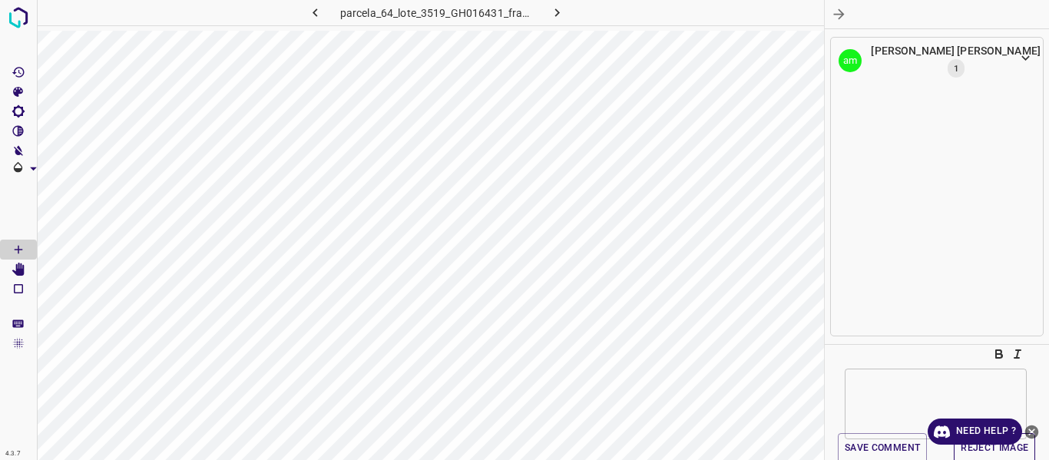
click at [981, 450] on button "Reject Image" at bounding box center [994, 448] width 81 height 30
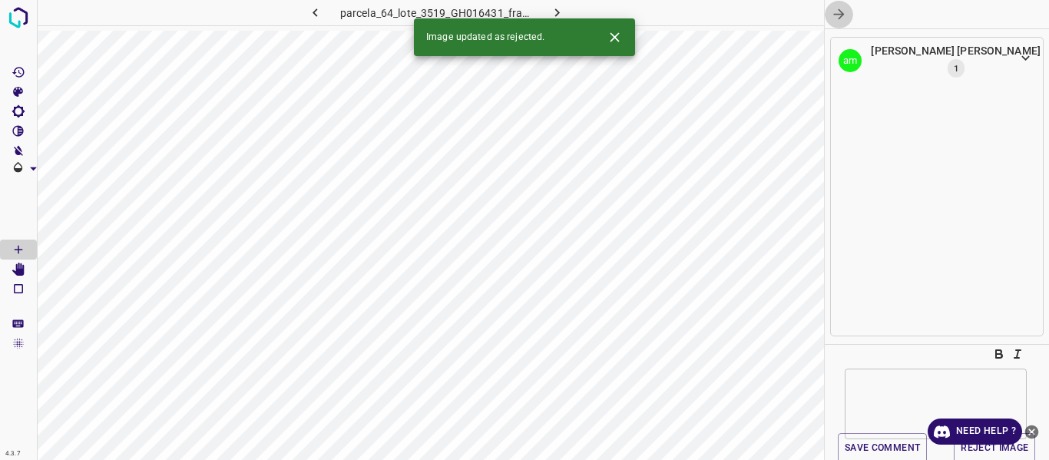
click at [838, 12] on icon "button" at bounding box center [839, 14] width 16 height 16
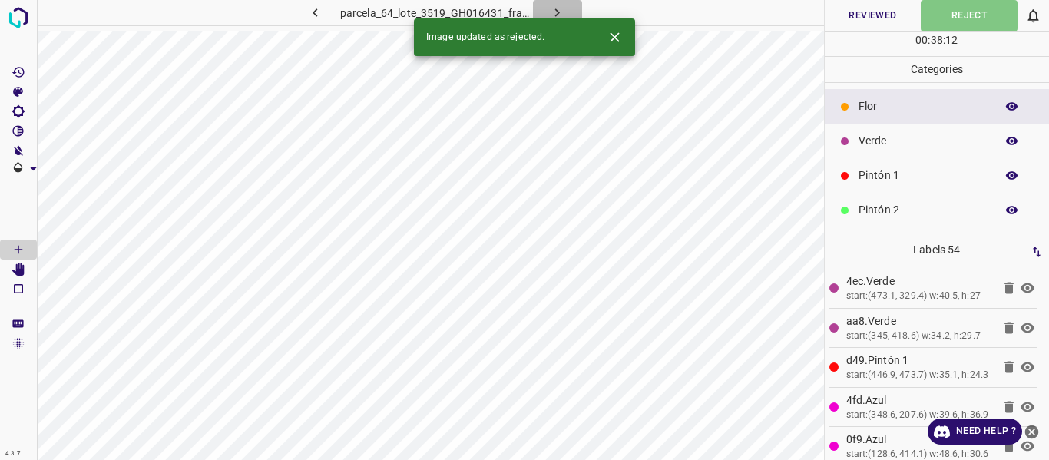
click at [556, 9] on icon "button" at bounding box center [557, 12] width 5 height 8
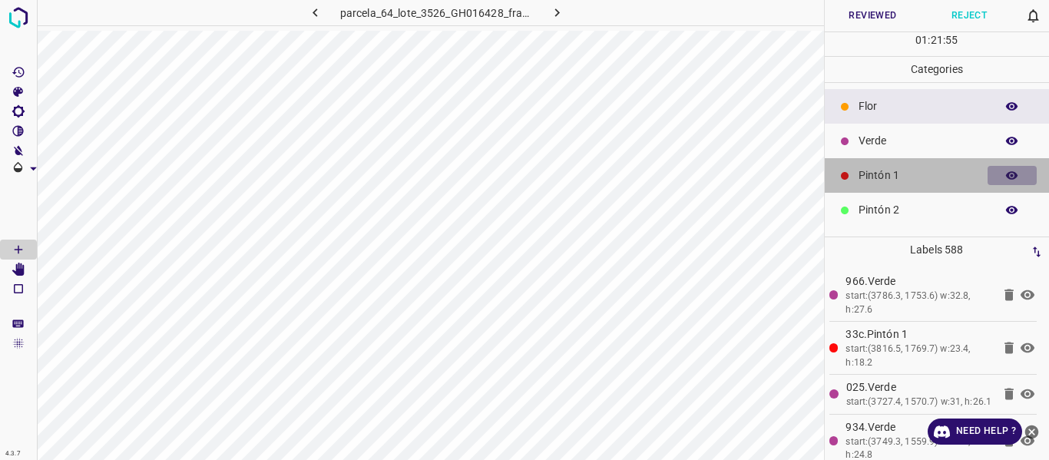
click at [1006, 174] on icon "button" at bounding box center [1012, 175] width 12 height 8
click at [1006, 174] on icon "button" at bounding box center [1013, 176] width 14 height 14
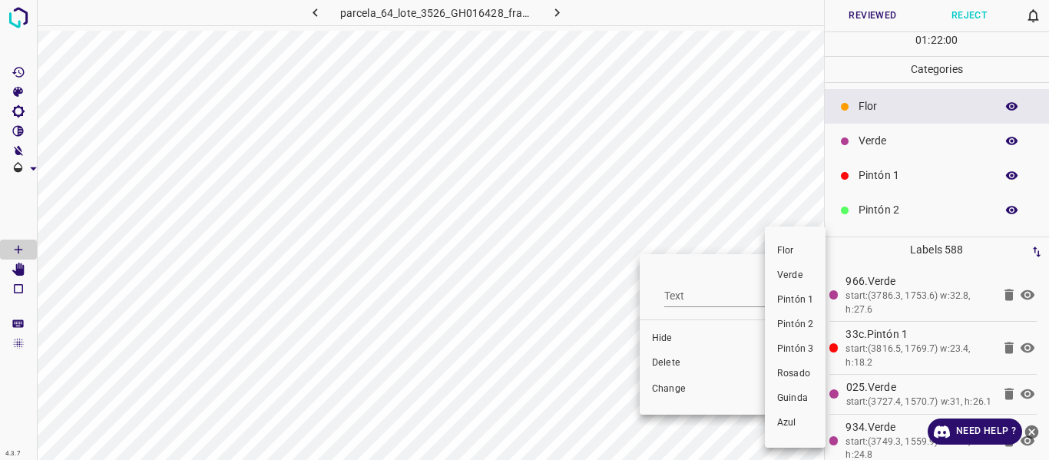
click at [796, 279] on span "Verde" at bounding box center [795, 276] width 36 height 14
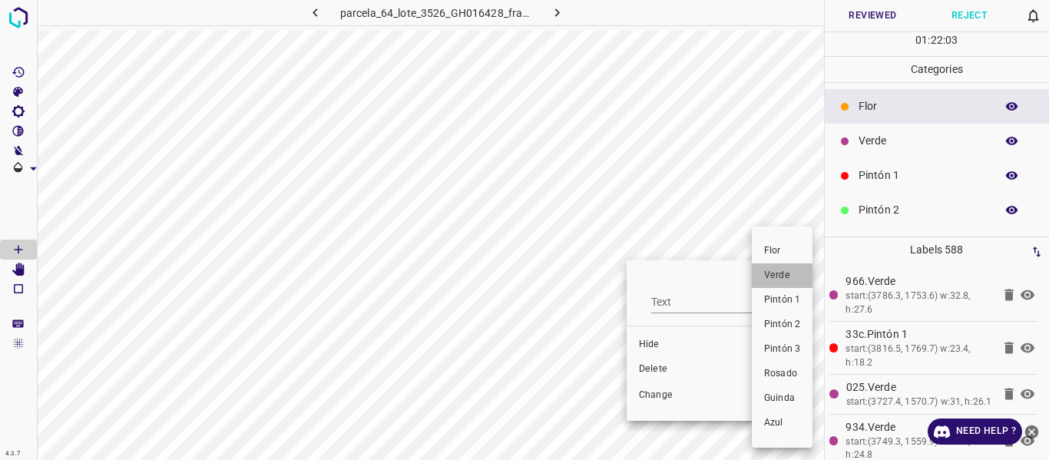
click at [774, 282] on span "Verde" at bounding box center [782, 276] width 36 height 14
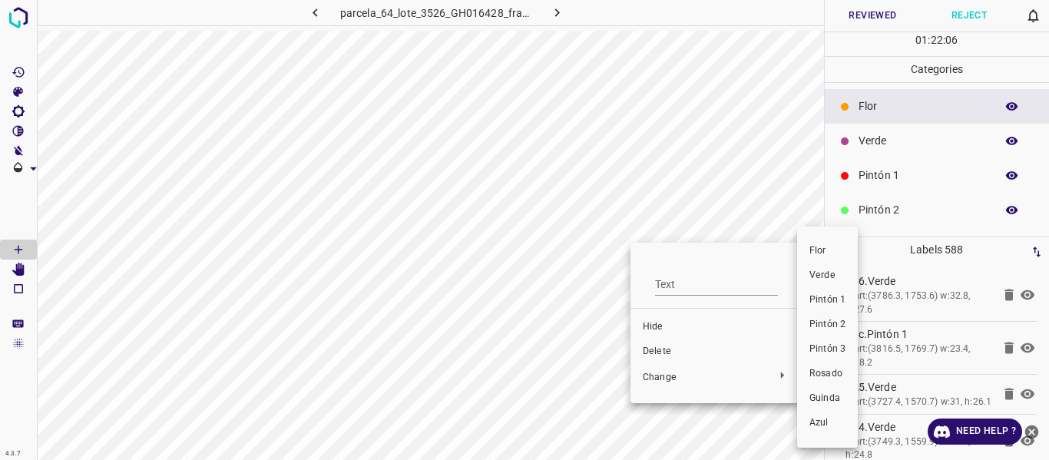
click at [820, 274] on span "Verde" at bounding box center [828, 276] width 36 height 14
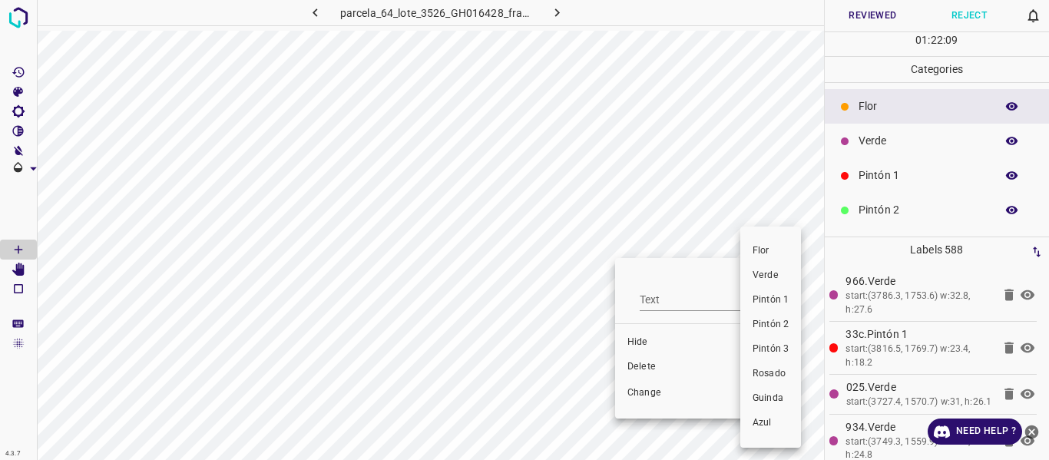
click at [770, 277] on span "Verde" at bounding box center [771, 276] width 36 height 14
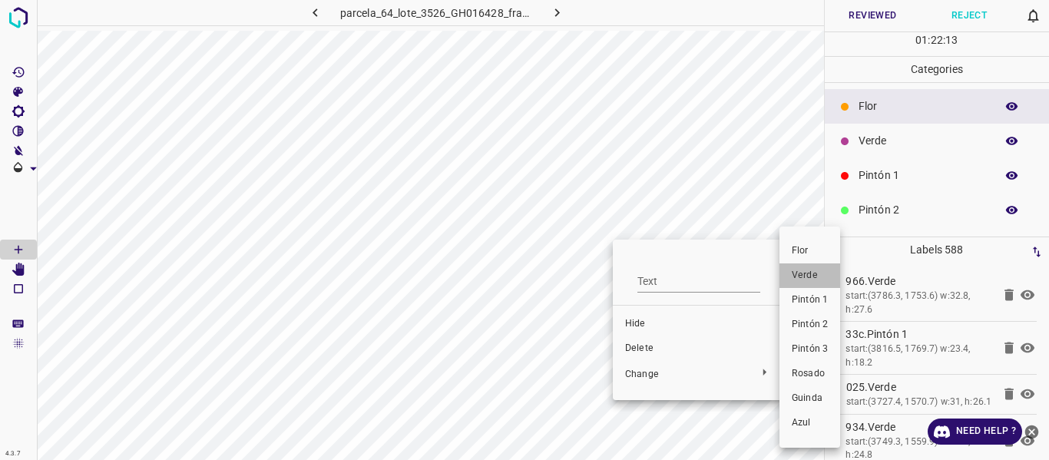
drag, startPoint x: 813, startPoint y: 277, endPoint x: 646, endPoint y: 265, distance: 167.1
click at [812, 277] on span "Verde" at bounding box center [810, 276] width 36 height 14
click at [791, 278] on span "Verde" at bounding box center [801, 276] width 36 height 14
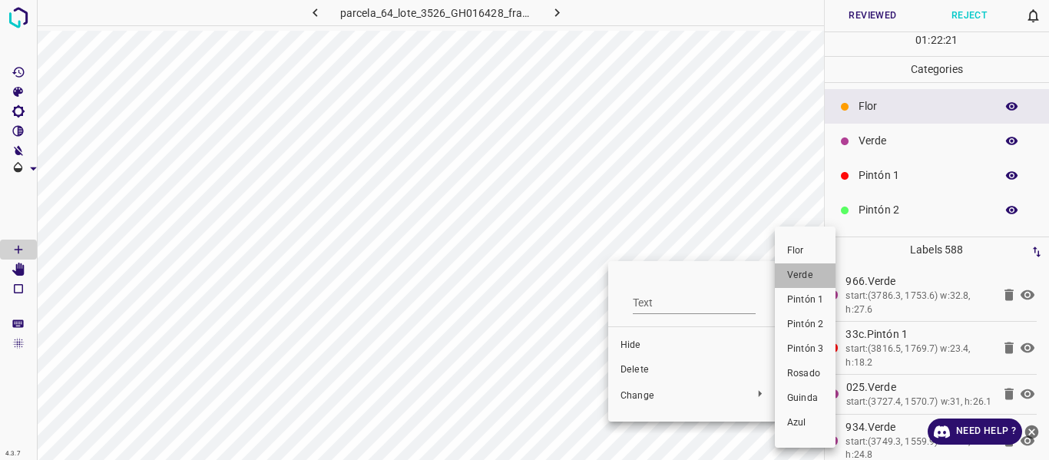
click at [804, 277] on span "Verde" at bounding box center [805, 276] width 36 height 14
drag, startPoint x: 800, startPoint y: 275, endPoint x: 625, endPoint y: 280, distance: 175.2
click at [797, 276] on span "Verde" at bounding box center [802, 276] width 36 height 14
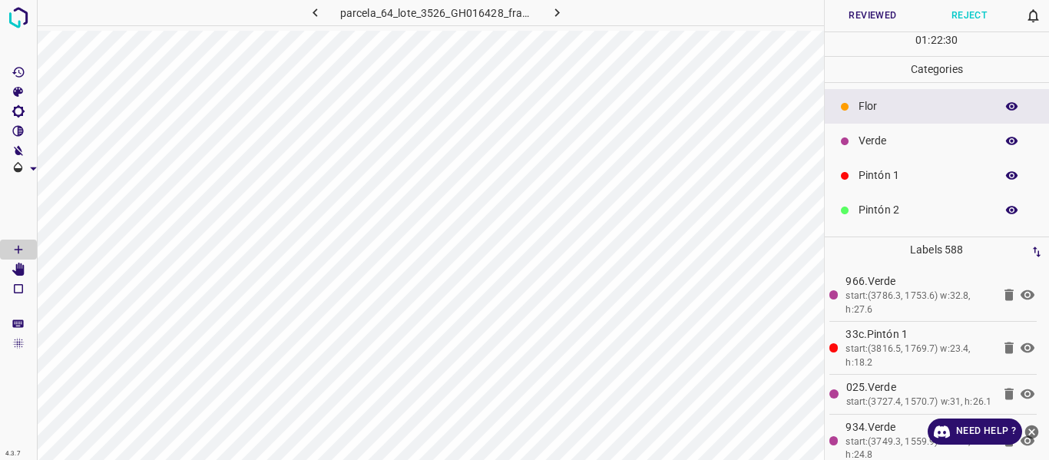
click at [1006, 140] on icon "button" at bounding box center [1013, 141] width 14 height 14
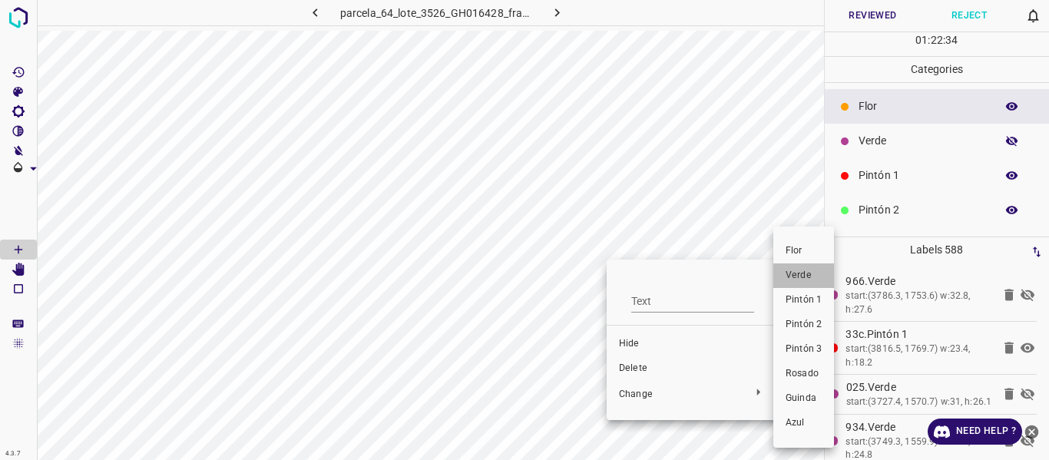
drag, startPoint x: 800, startPoint y: 269, endPoint x: 942, endPoint y: 170, distance: 173.2
click at [799, 269] on span "Verde" at bounding box center [804, 276] width 36 height 14
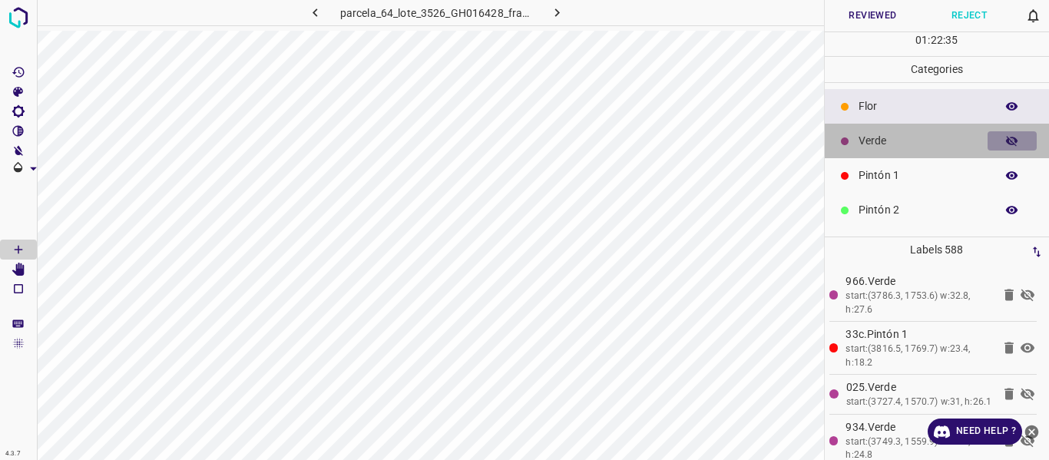
click at [1006, 138] on icon "button" at bounding box center [1012, 141] width 12 height 11
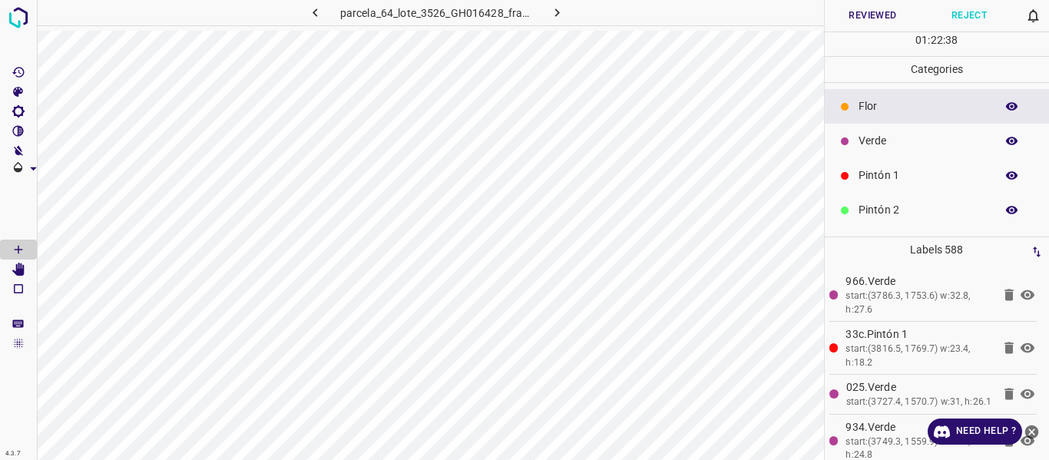
click at [1006, 174] on icon "button" at bounding box center [1013, 176] width 14 height 14
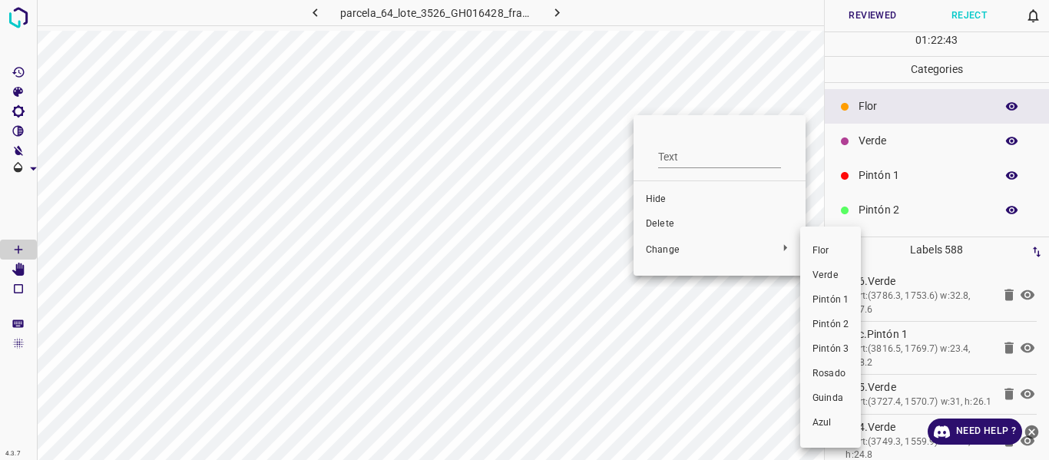
click at [828, 273] on span "Verde" at bounding box center [831, 276] width 36 height 14
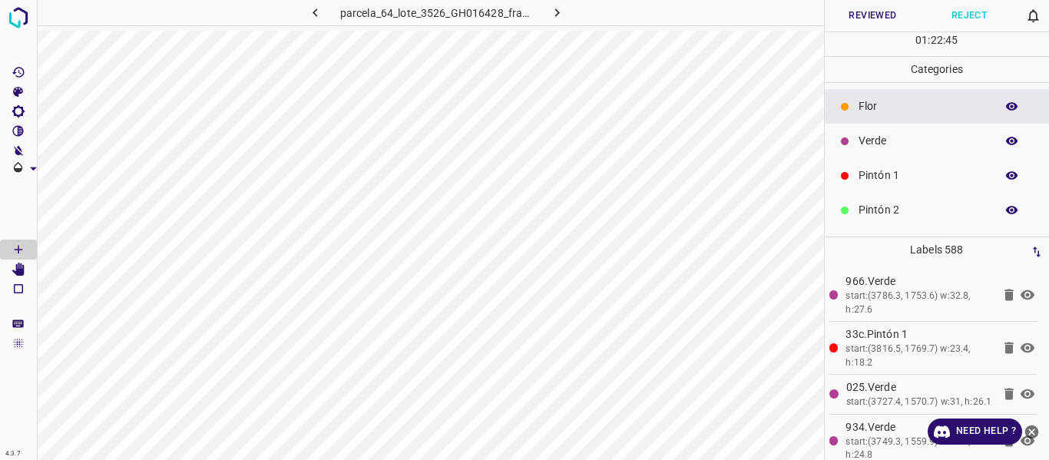
click at [881, 142] on p "Verde" at bounding box center [923, 141] width 129 height 16
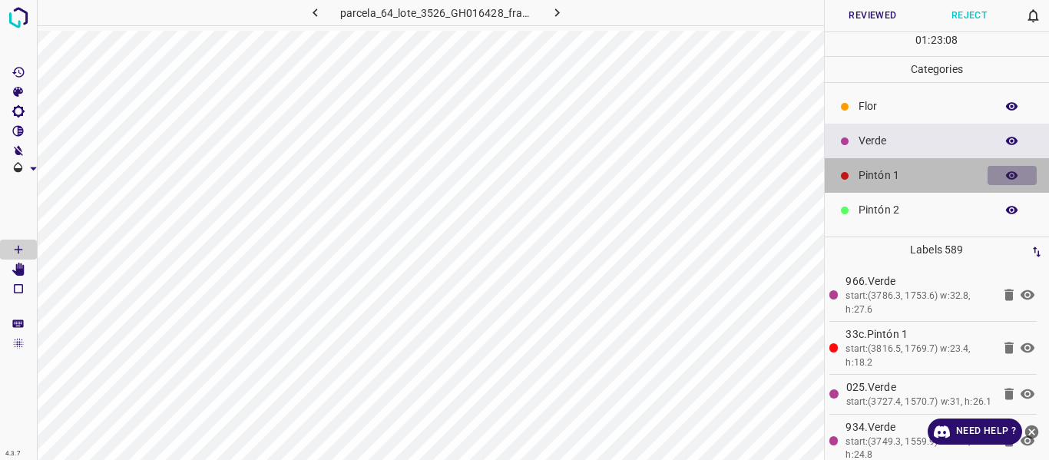
click at [1006, 177] on icon "button" at bounding box center [1012, 175] width 12 height 8
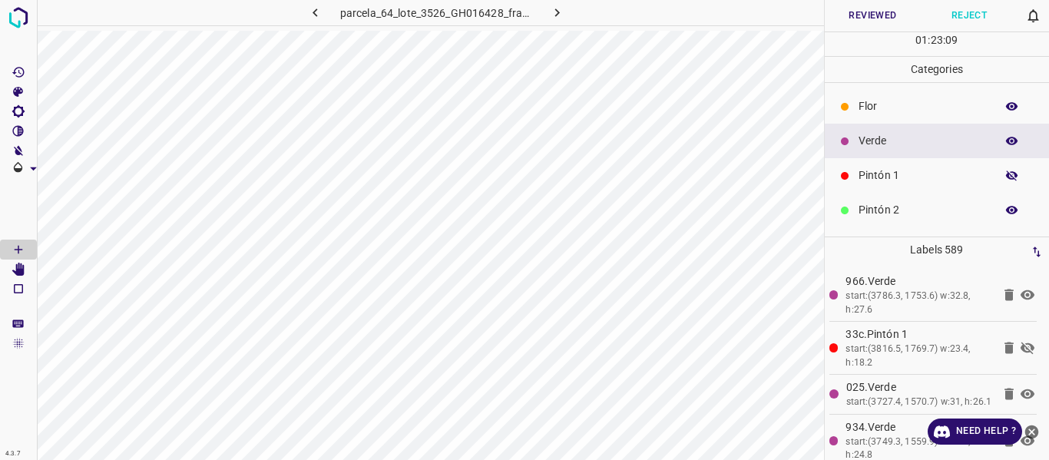
click at [1006, 178] on icon "button" at bounding box center [1012, 176] width 12 height 11
click at [1006, 176] on icon "button" at bounding box center [1012, 175] width 12 height 8
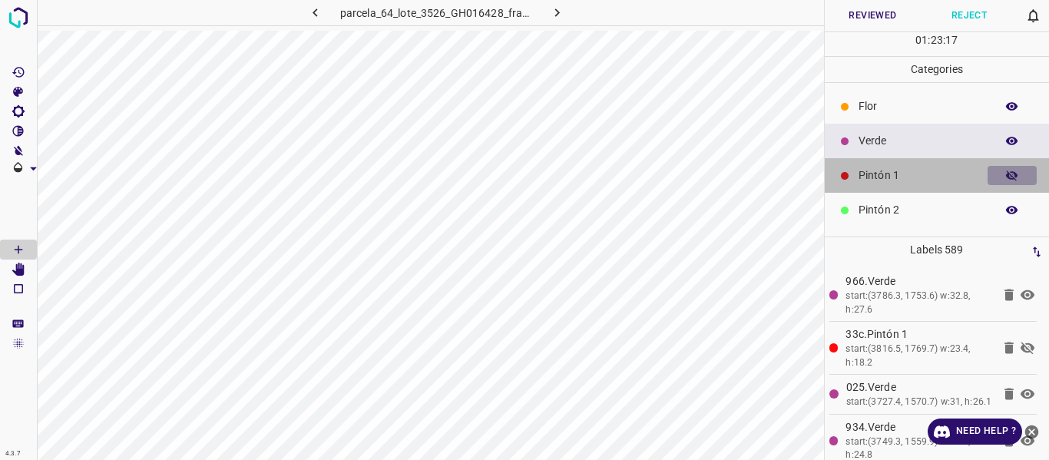
click at [1006, 177] on icon "button" at bounding box center [1013, 176] width 14 height 14
click at [1006, 177] on icon "button" at bounding box center [1012, 175] width 12 height 8
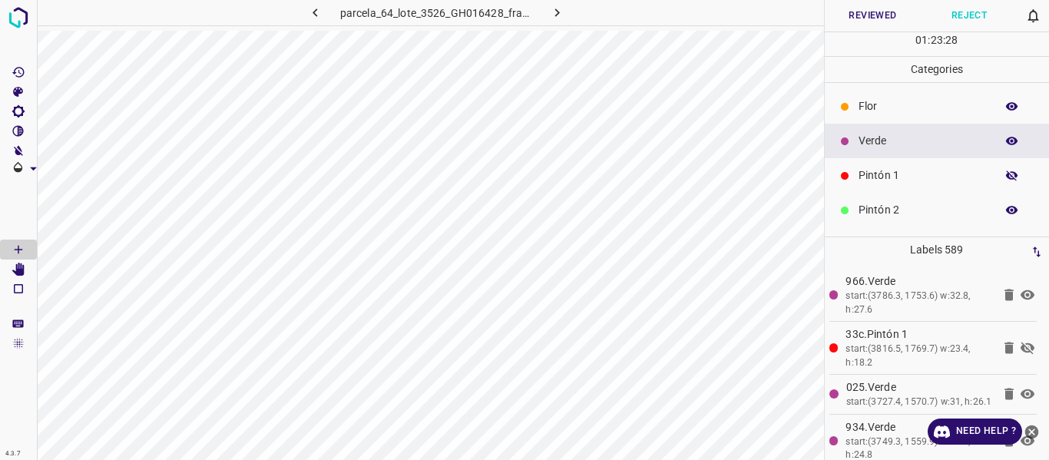
click at [1006, 177] on icon "button" at bounding box center [1012, 176] width 12 height 11
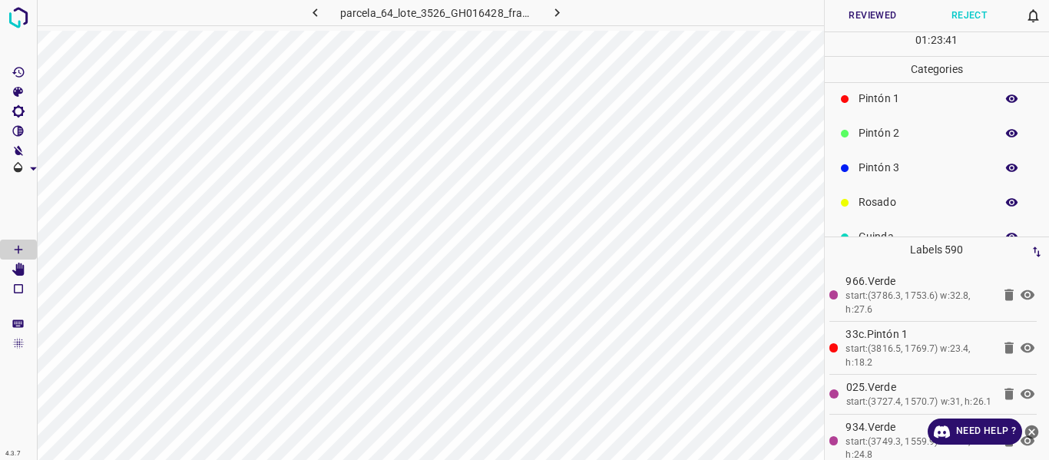
click at [1006, 170] on icon "button" at bounding box center [1013, 168] width 14 height 14
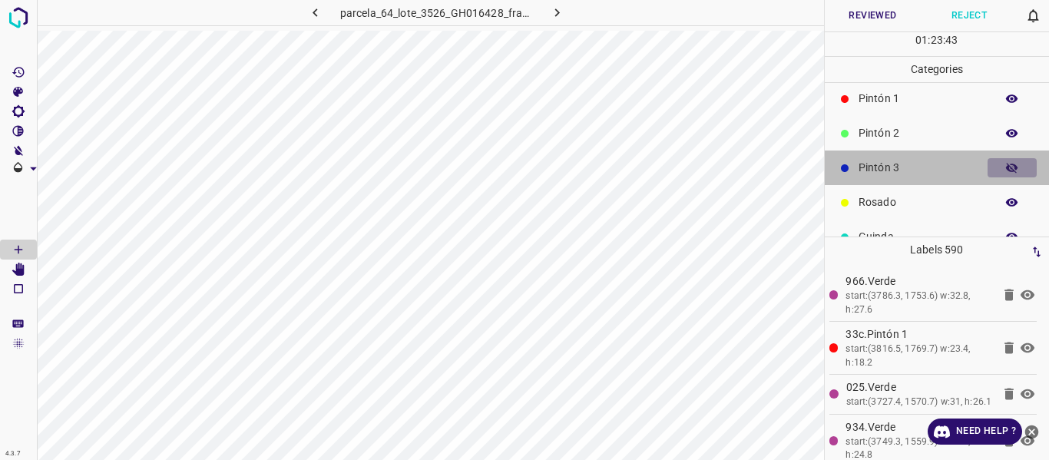
click at [1006, 170] on icon "button" at bounding box center [1013, 168] width 14 height 14
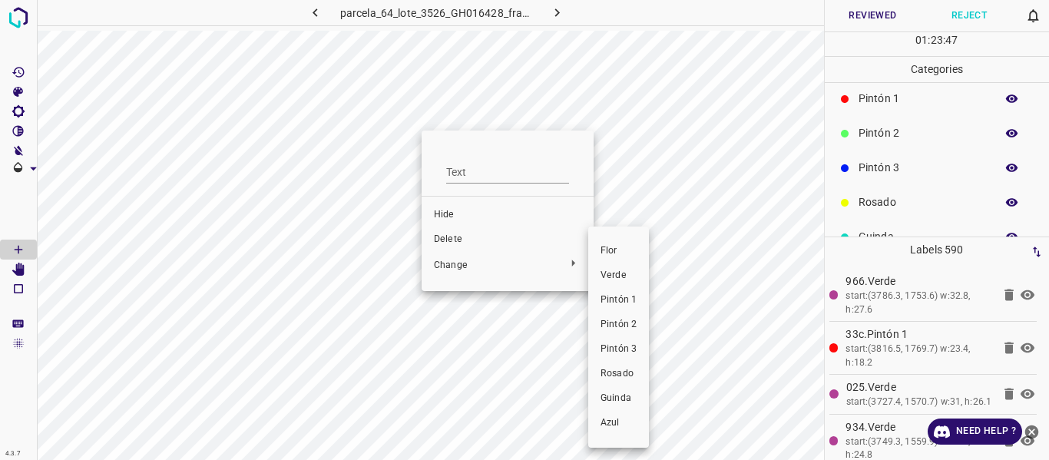
drag, startPoint x: 613, startPoint y: 275, endPoint x: 486, endPoint y: 197, distance: 148.6
click at [611, 275] on span "Verde" at bounding box center [619, 276] width 36 height 14
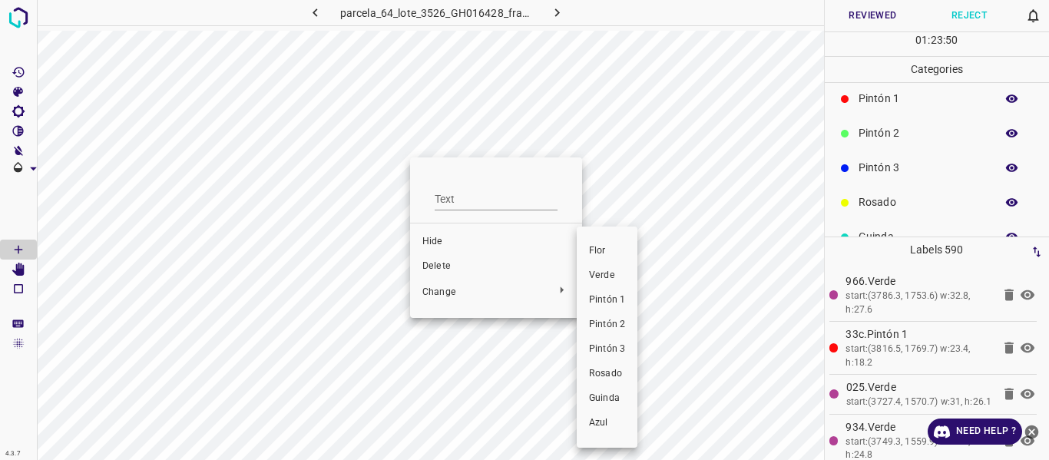
click at [604, 278] on span "Verde" at bounding box center [607, 276] width 36 height 14
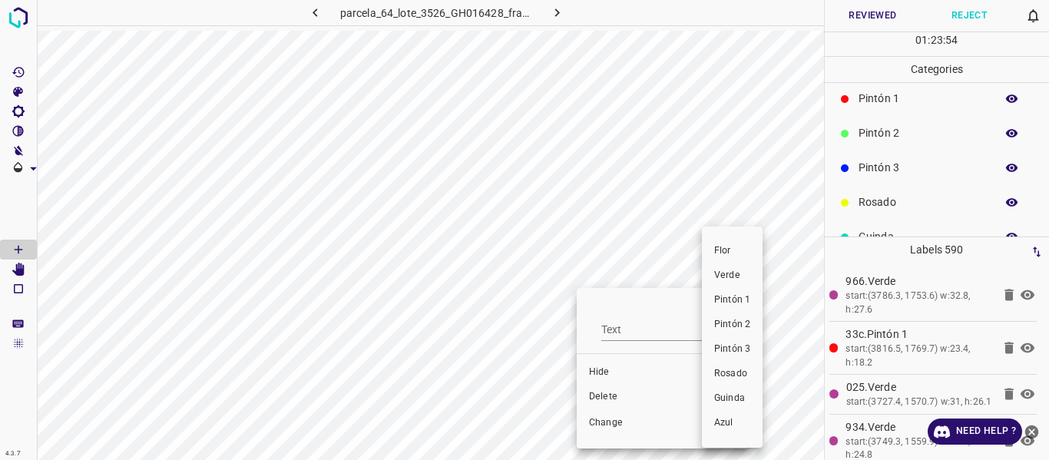
click at [731, 273] on span "Verde" at bounding box center [732, 276] width 36 height 14
click at [718, 275] on span "Verde" at bounding box center [725, 276] width 36 height 14
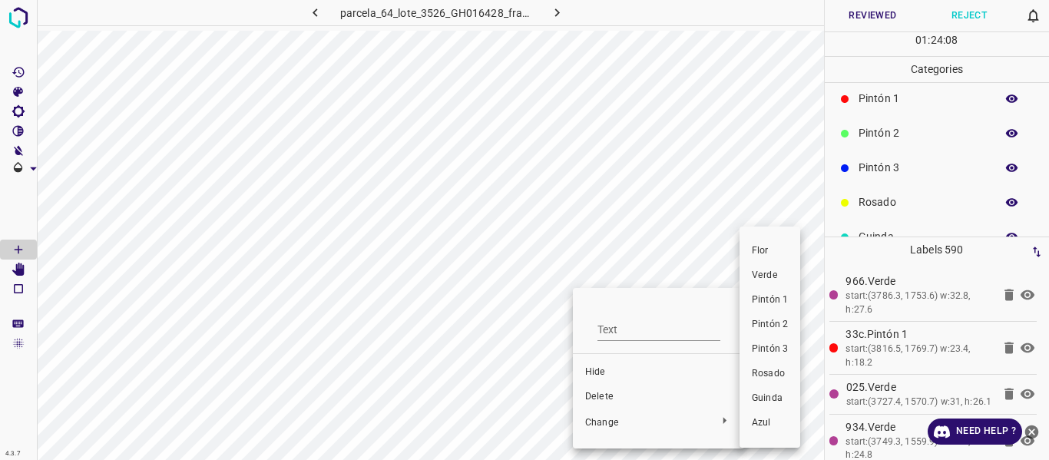
click at [768, 270] on span "Verde" at bounding box center [770, 276] width 36 height 14
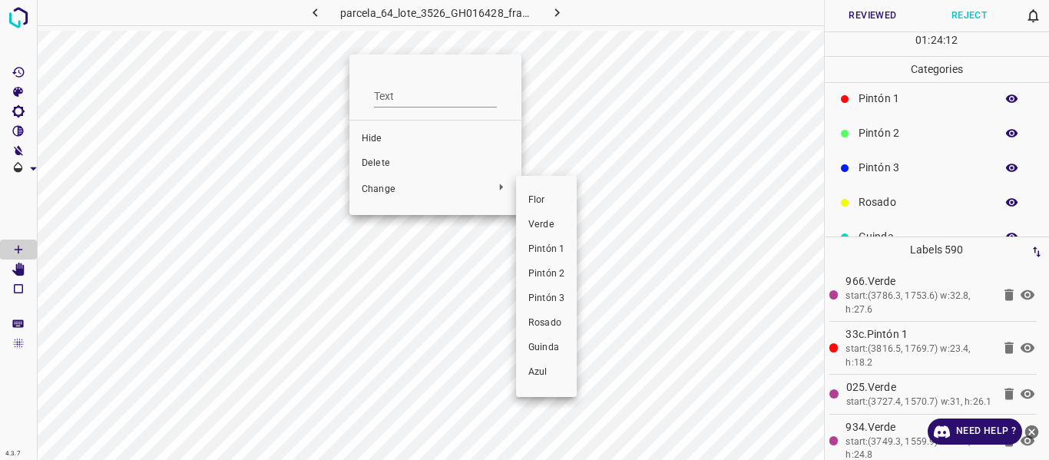
click at [557, 222] on span "Verde" at bounding box center [546, 225] width 36 height 14
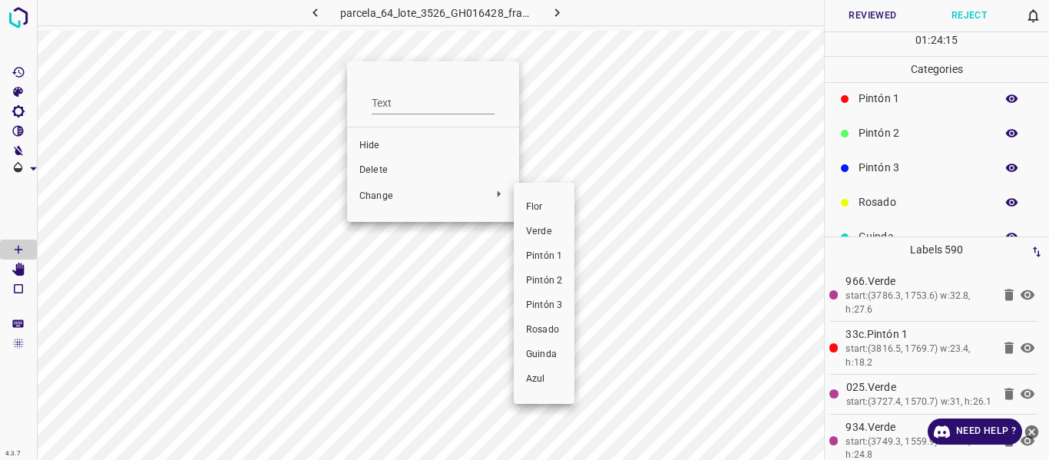
drag, startPoint x: 542, startPoint y: 231, endPoint x: 358, endPoint y: 73, distance: 243.0
click at [543, 234] on span "Verde" at bounding box center [544, 232] width 36 height 14
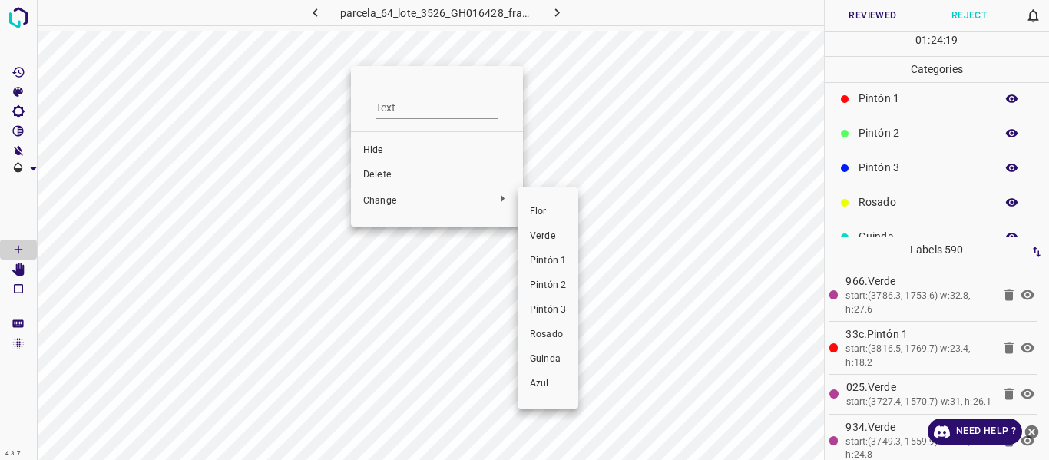
click at [545, 238] on span "Verde" at bounding box center [548, 237] width 36 height 14
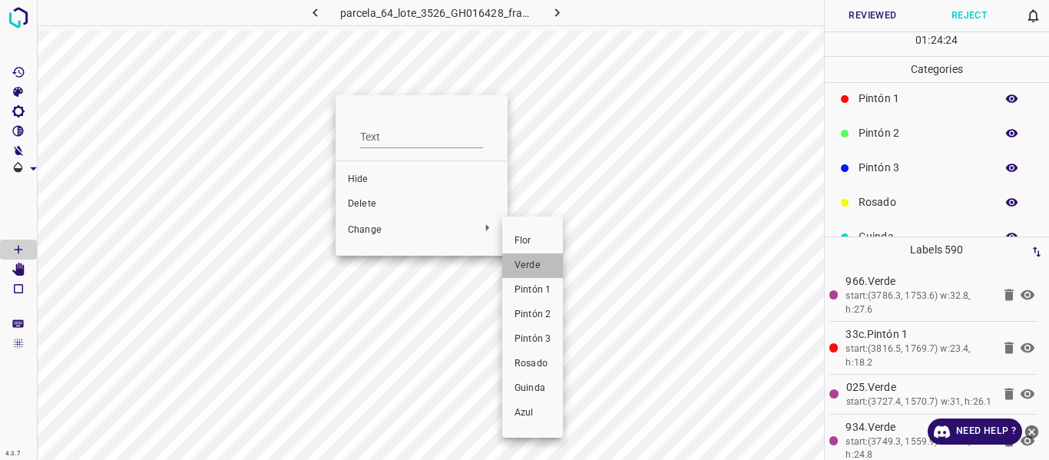
click at [530, 265] on span "Verde" at bounding box center [533, 266] width 36 height 14
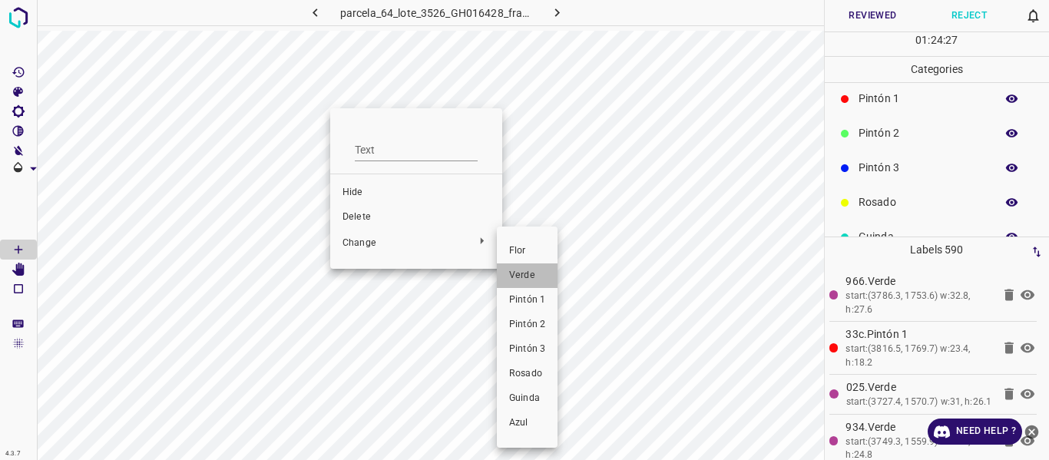
click at [519, 273] on span "Verde" at bounding box center [527, 276] width 36 height 14
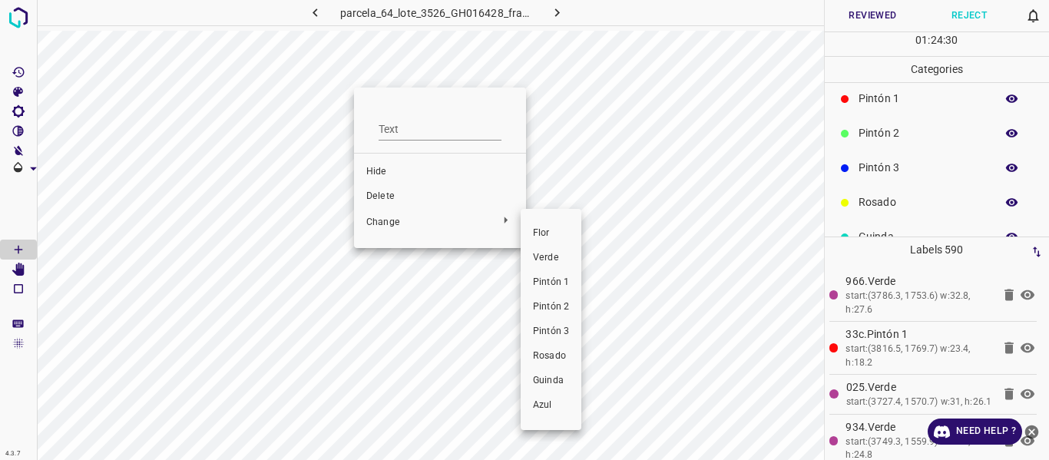
drag, startPoint x: 543, startPoint y: 262, endPoint x: 347, endPoint y: 105, distance: 250.9
click at [542, 263] on span "Verde" at bounding box center [551, 258] width 36 height 14
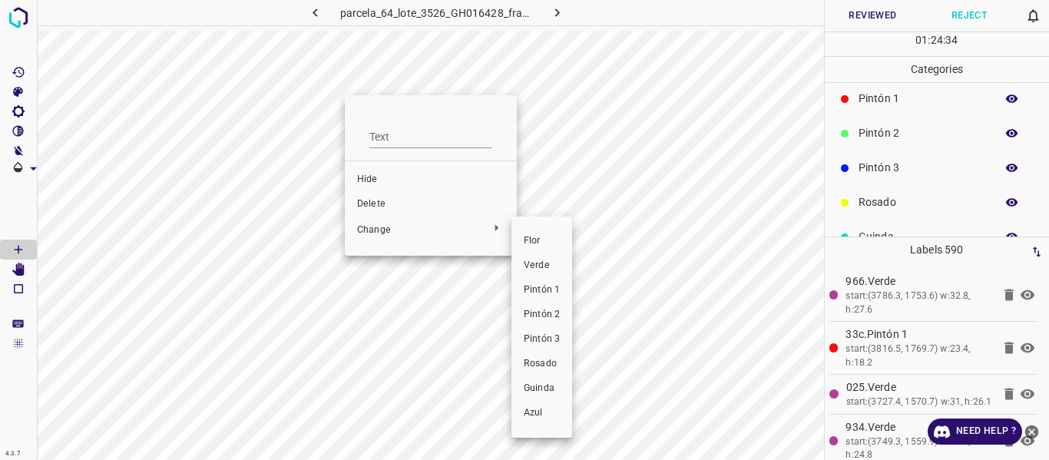
drag, startPoint x: 546, startPoint y: 267, endPoint x: 379, endPoint y: 85, distance: 246.8
click at [545, 269] on span "Verde" at bounding box center [542, 266] width 36 height 14
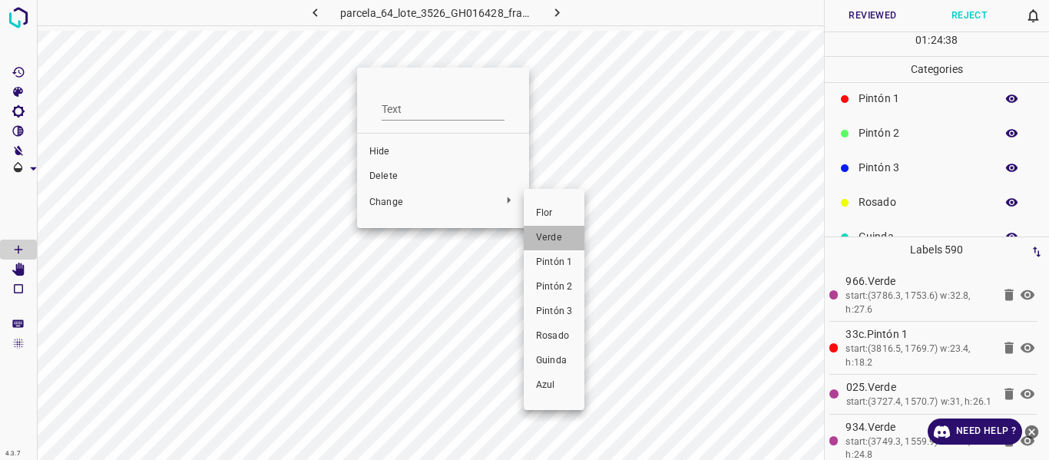
click at [548, 240] on span "Verde" at bounding box center [554, 238] width 36 height 14
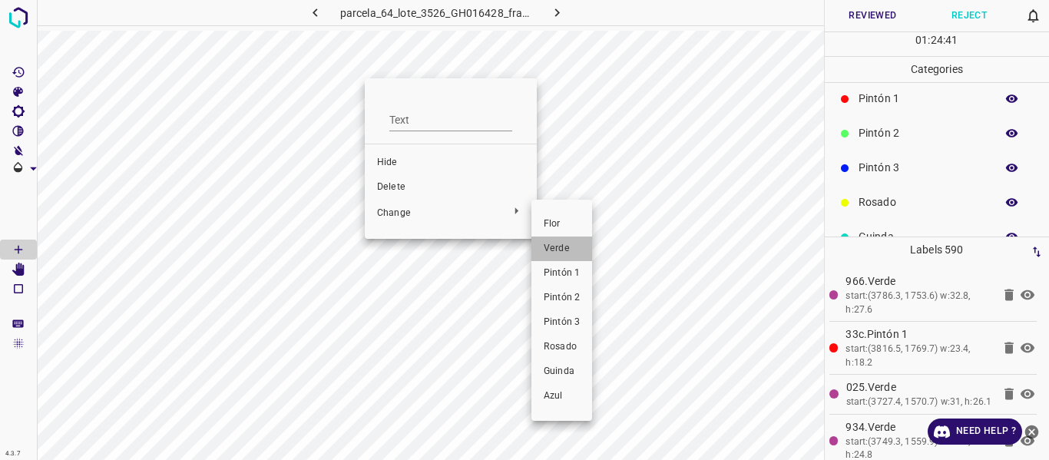
click at [558, 251] on span "Verde" at bounding box center [562, 249] width 36 height 14
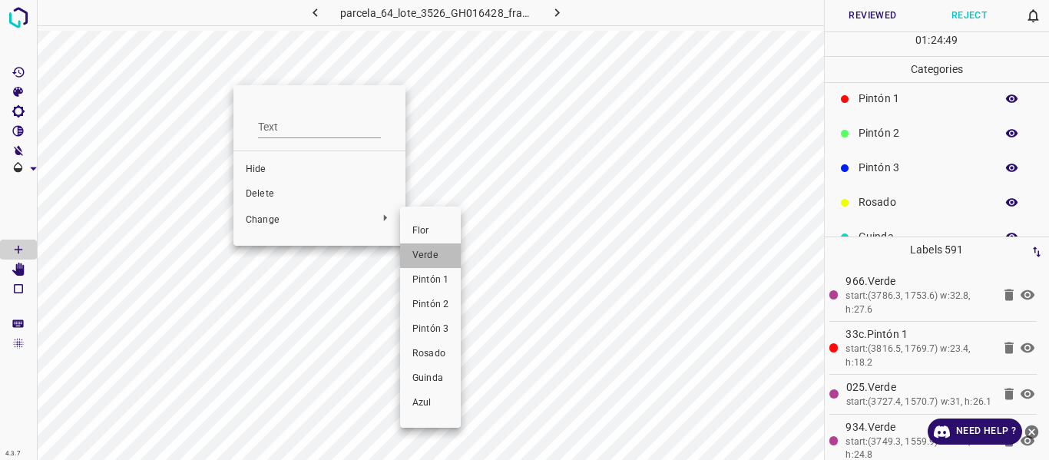
click at [439, 254] on span "Verde" at bounding box center [431, 256] width 36 height 14
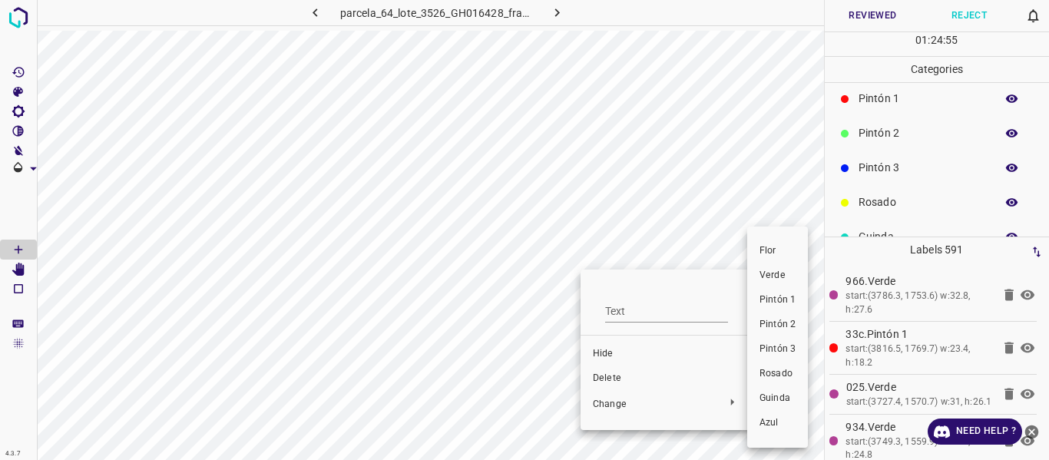
drag, startPoint x: 775, startPoint y: 277, endPoint x: 618, endPoint y: 287, distance: 157.0
click at [776, 277] on span "Verde" at bounding box center [778, 276] width 36 height 14
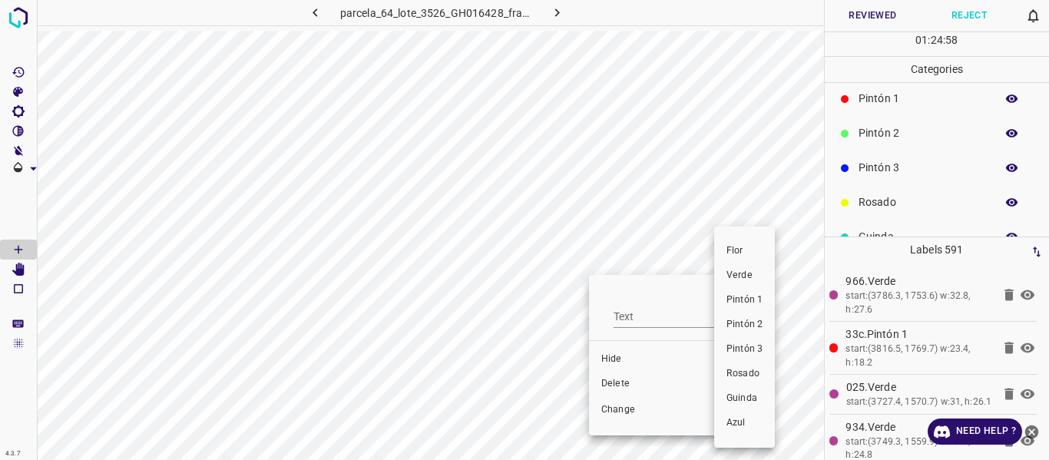
drag, startPoint x: 757, startPoint y: 277, endPoint x: 574, endPoint y: 290, distance: 184.1
click at [750, 277] on span "Verde" at bounding box center [745, 276] width 36 height 14
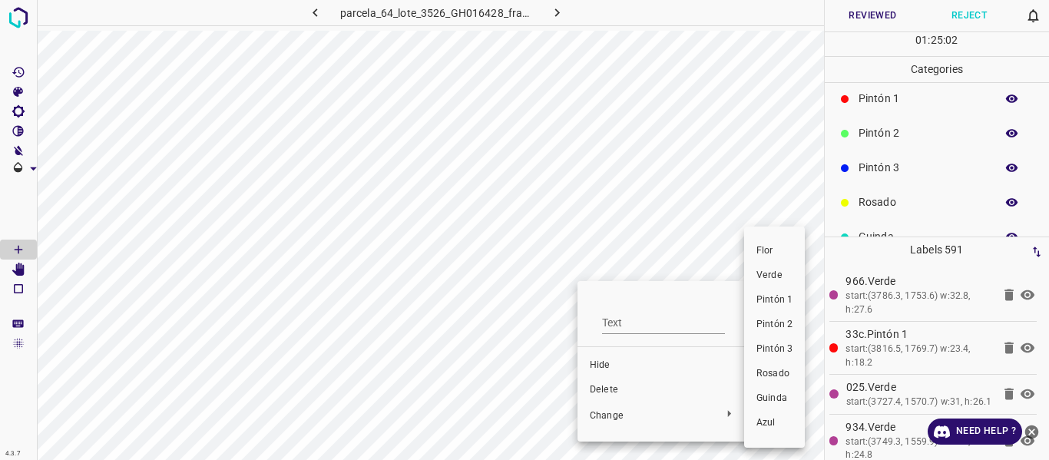
click at [785, 277] on span "Verde" at bounding box center [775, 276] width 36 height 14
click at [777, 275] on span "Verde" at bounding box center [775, 276] width 36 height 14
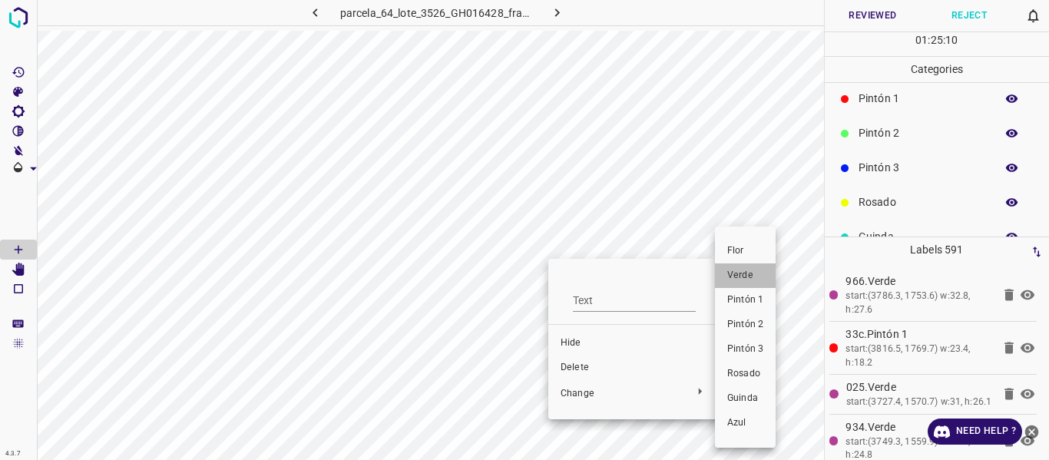
click at [749, 280] on span "Verde" at bounding box center [745, 276] width 36 height 14
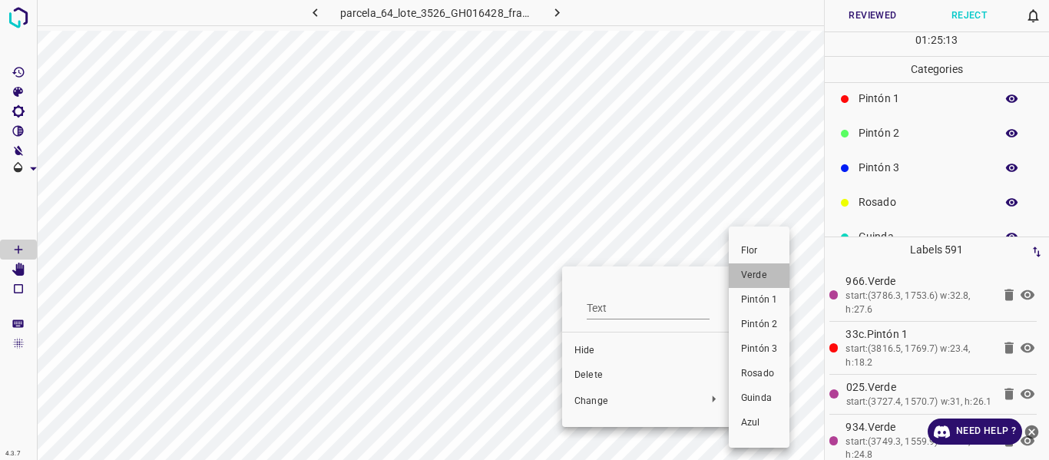
click at [754, 273] on span "Verde" at bounding box center [759, 276] width 36 height 14
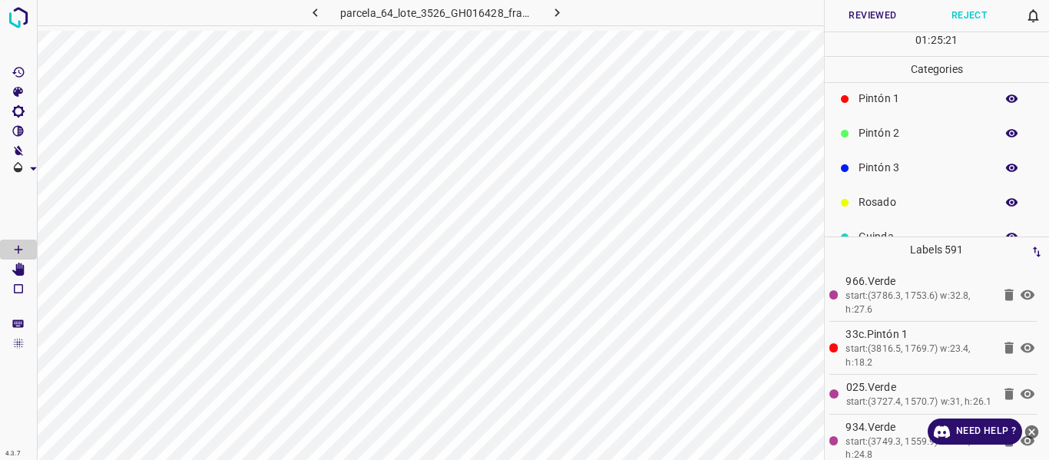
drag, startPoint x: 863, startPoint y: 18, endPoint x: 875, endPoint y: 30, distance: 16.8
click at [863, 17] on button "Reviewed" at bounding box center [873, 15] width 97 height 31
